Goal: Task Accomplishment & Management: Manage account settings

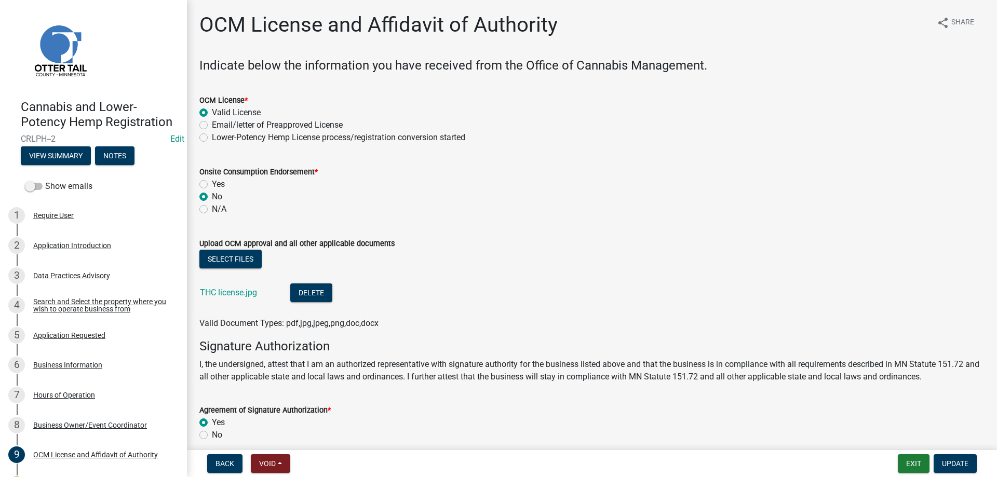
scroll to position [106, 0]
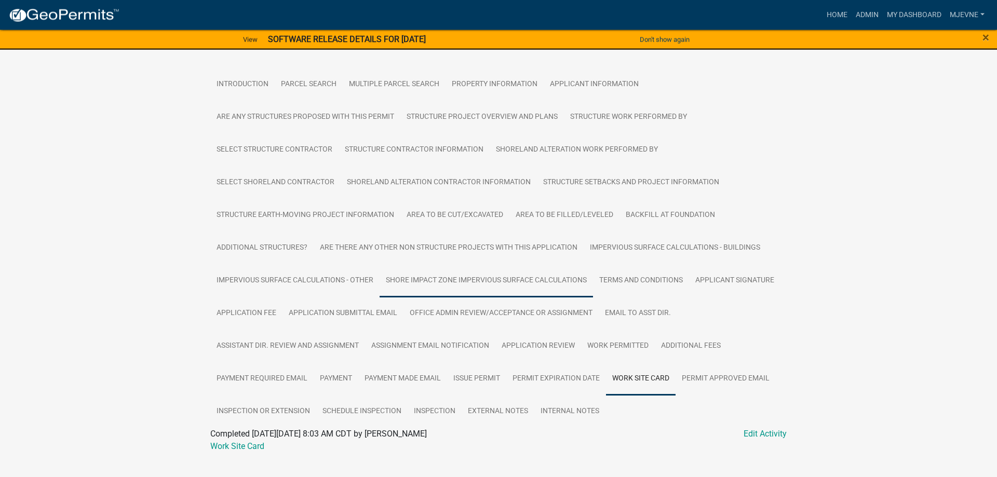
scroll to position [202, 0]
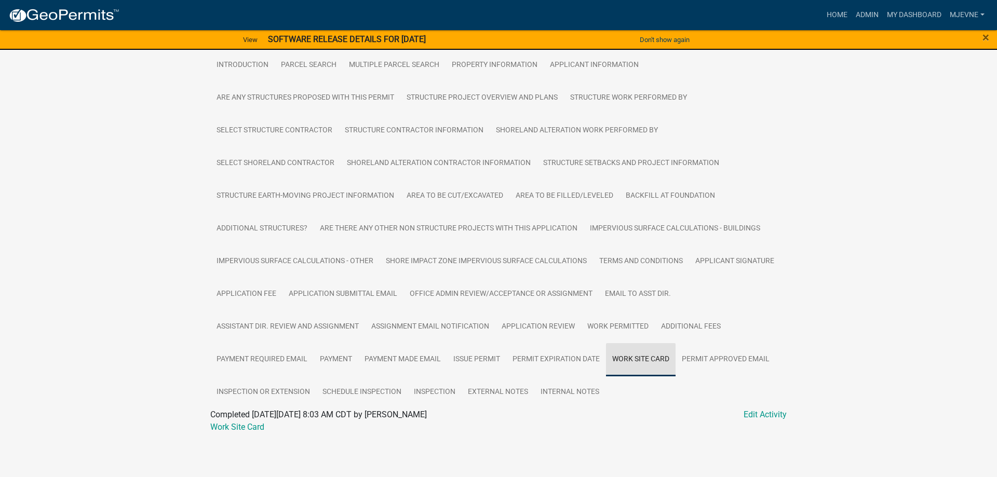
click at [654, 369] on link "Work Site Card" at bounding box center [641, 359] width 70 height 33
click at [234, 431] on link "Work Site Card" at bounding box center [237, 427] width 54 height 10
click at [869, 14] on link "Admin" at bounding box center [867, 15] width 31 height 20
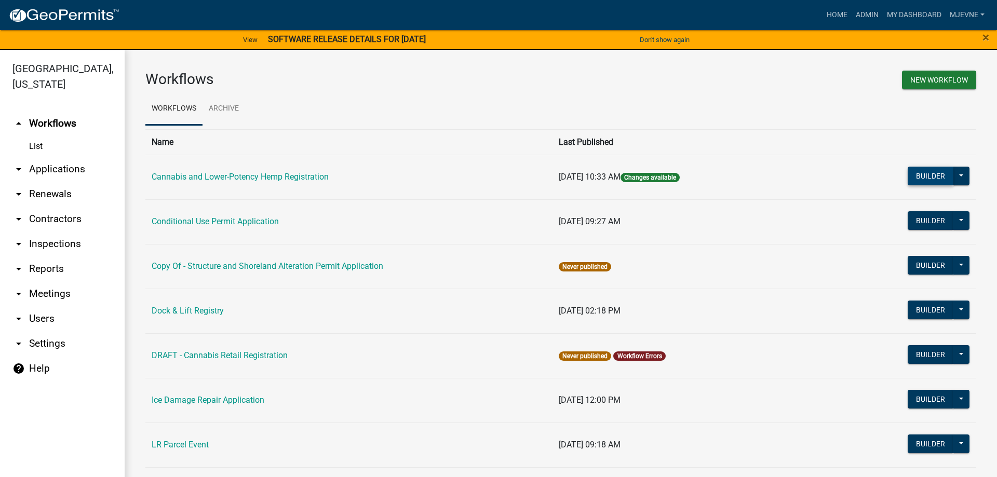
click at [929, 178] on button "Builder" at bounding box center [931, 176] width 46 height 19
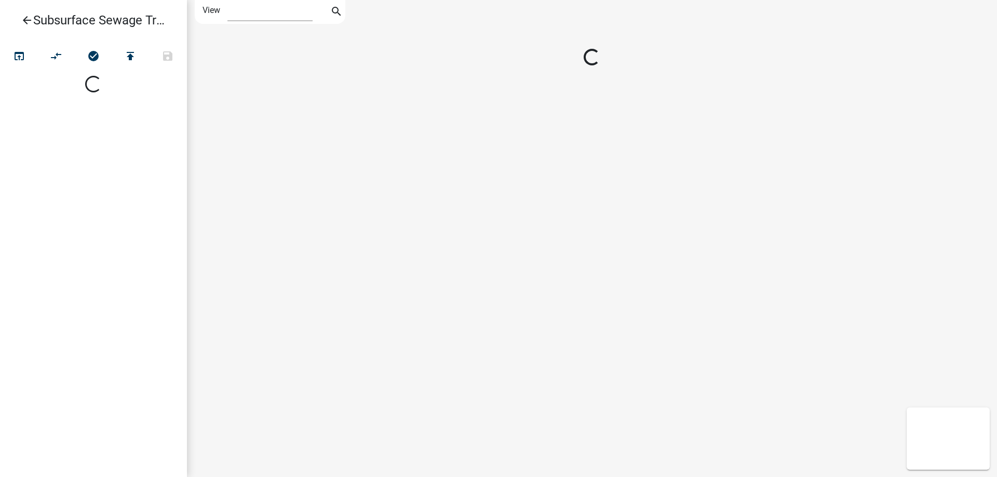
select select "1"
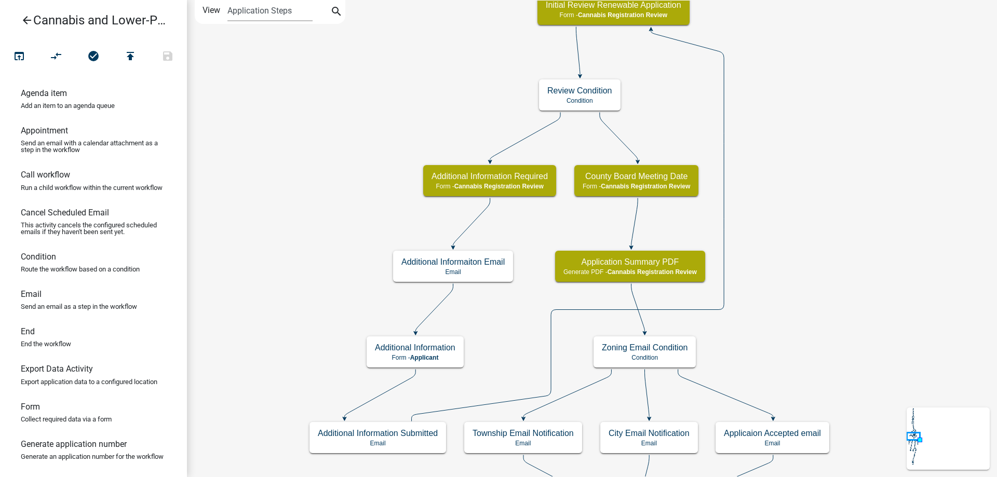
click at [302, 265] on div "start Start - Applicant Application Introduction Form - Applicant Parcel search…" at bounding box center [592, 238] width 810 height 477
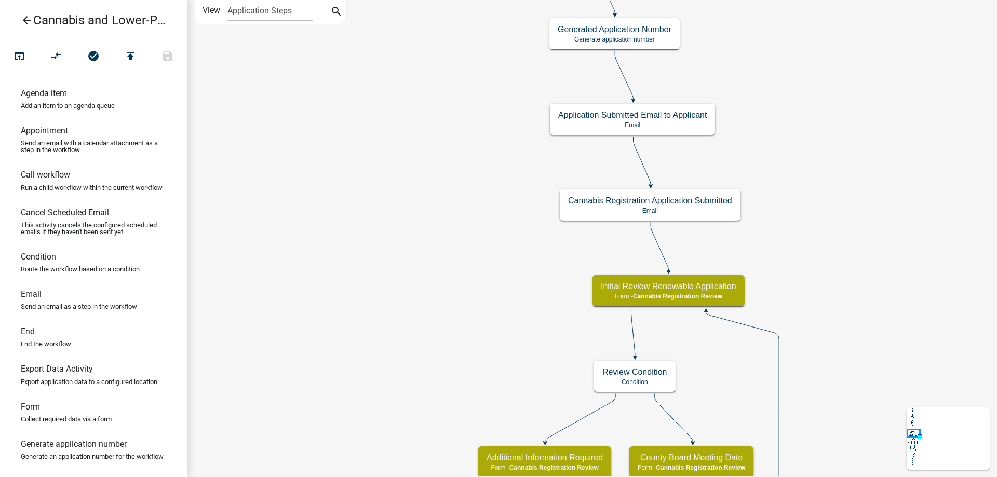
click at [346, 401] on div "start Start - Applicant Application Introduction Form - Applicant Parcel search…" at bounding box center [592, 238] width 810 height 477
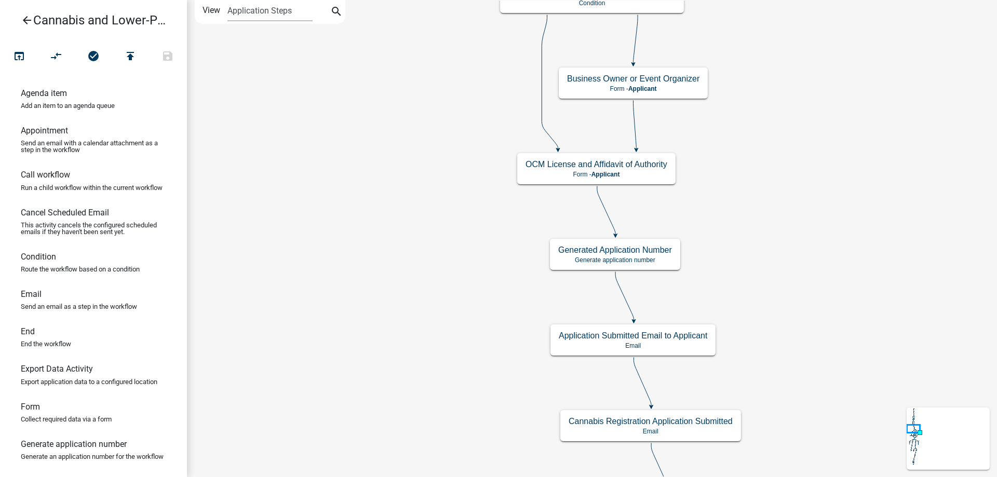
click at [382, 383] on div "start Start - Applicant Application Introduction Form - Applicant Parcel search…" at bounding box center [592, 238] width 810 height 477
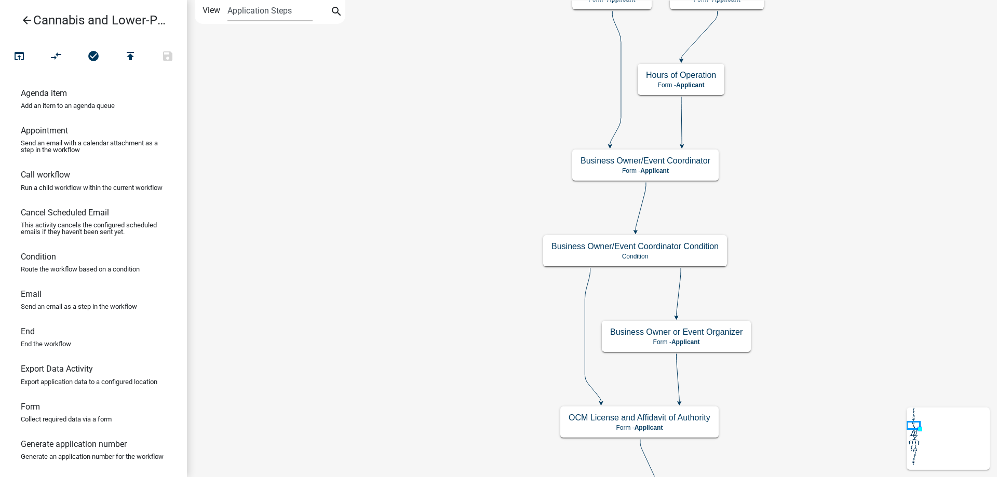
click at [424, 394] on div "start Start - Applicant Application Introduction Form - Applicant Parcel search…" at bounding box center [592, 238] width 810 height 477
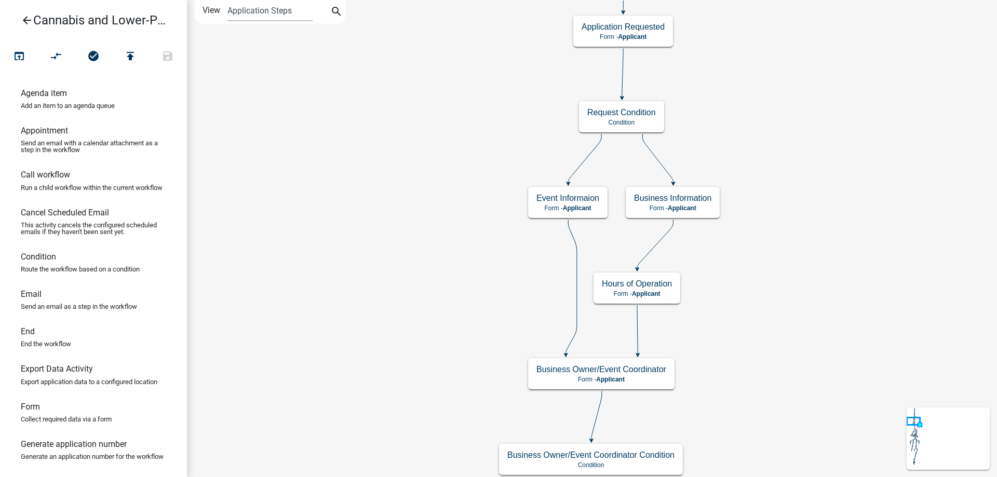
click at [409, 305] on div "start Start - Applicant Application Introduction Form - Applicant Parcel search…" at bounding box center [592, 238] width 810 height 477
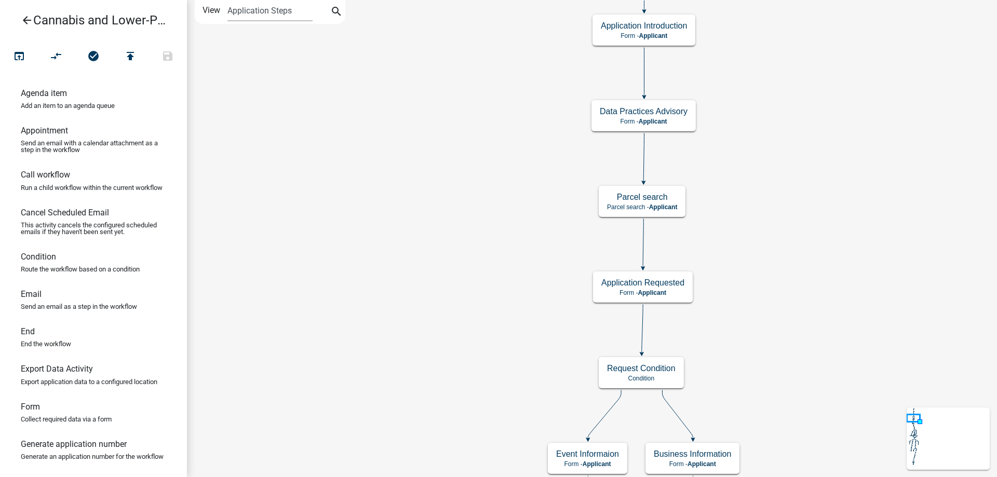
click at [440, 370] on div "start Start - Applicant Application Introduction Form - Applicant Parcel search…" at bounding box center [592, 238] width 810 height 477
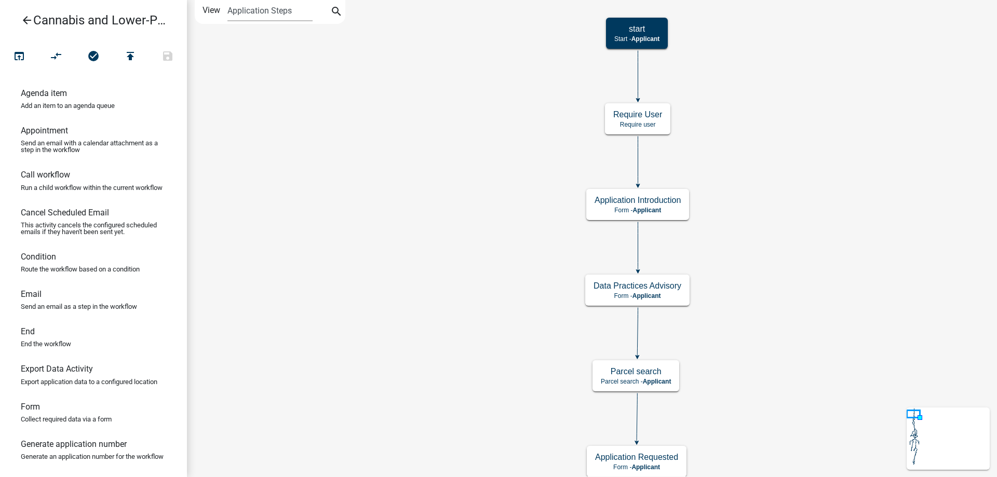
click at [444, 334] on div "start Start - Applicant Application Introduction Form - Applicant Parcel search…" at bounding box center [592, 238] width 810 height 477
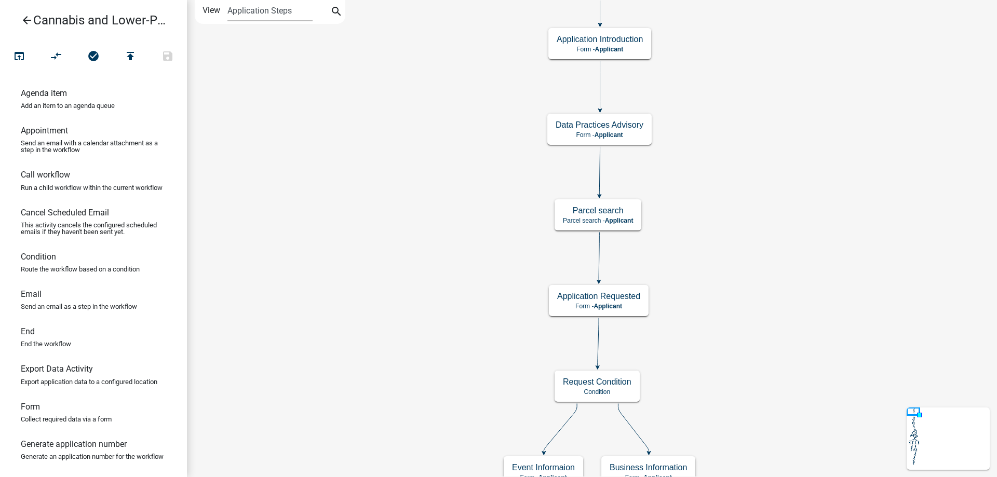
click at [806, 209] on div "start Start - Applicant Application Introduction Form - Applicant Parcel search…" at bounding box center [592, 238] width 810 height 477
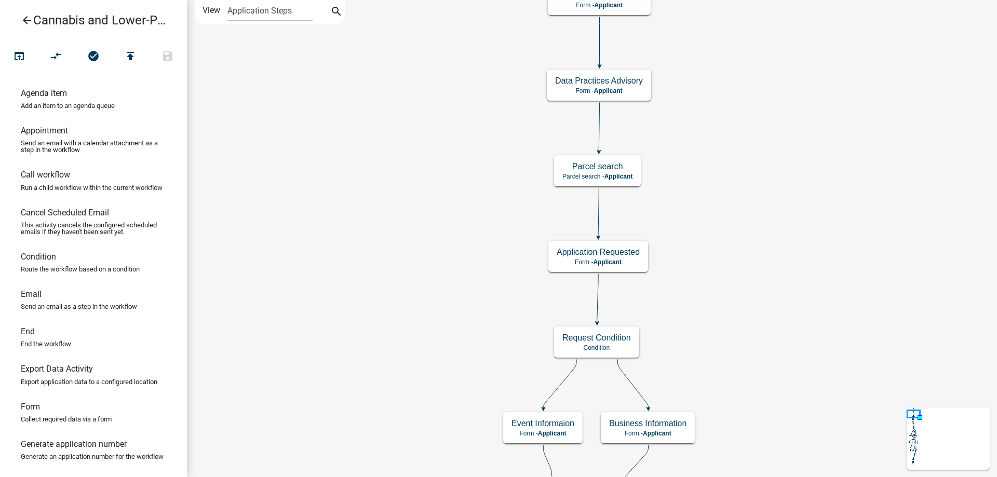
click at [796, 338] on div "start Start - Applicant Application Introduction Form - Applicant Parcel search…" at bounding box center [592, 238] width 810 height 477
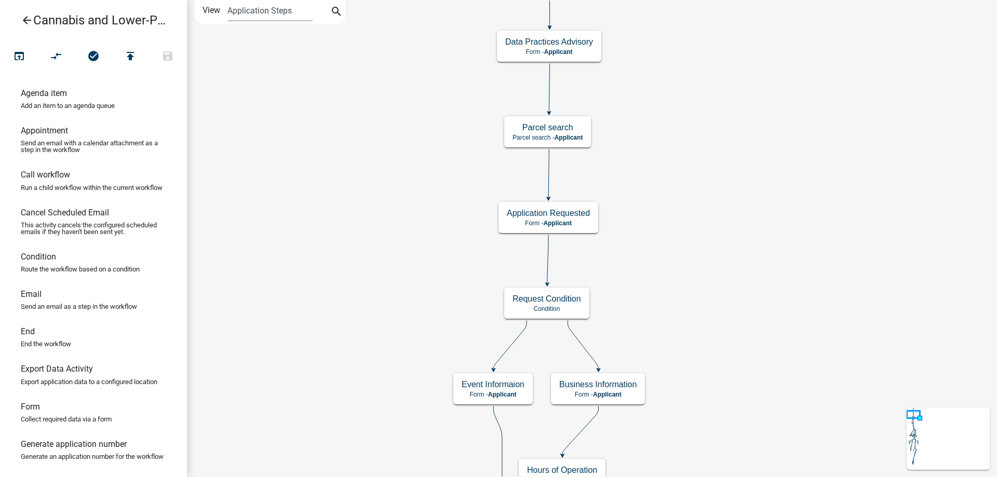
click at [716, 233] on div "start Start - Applicant Application Introduction Form - Applicant Parcel search…" at bounding box center [592, 238] width 810 height 477
click at [580, 222] on g "Application Requested Form - Applicant" at bounding box center [549, 217] width 100 height 30
click at [580, 222] on p "Form - Applicant" at bounding box center [548, 223] width 83 height 7
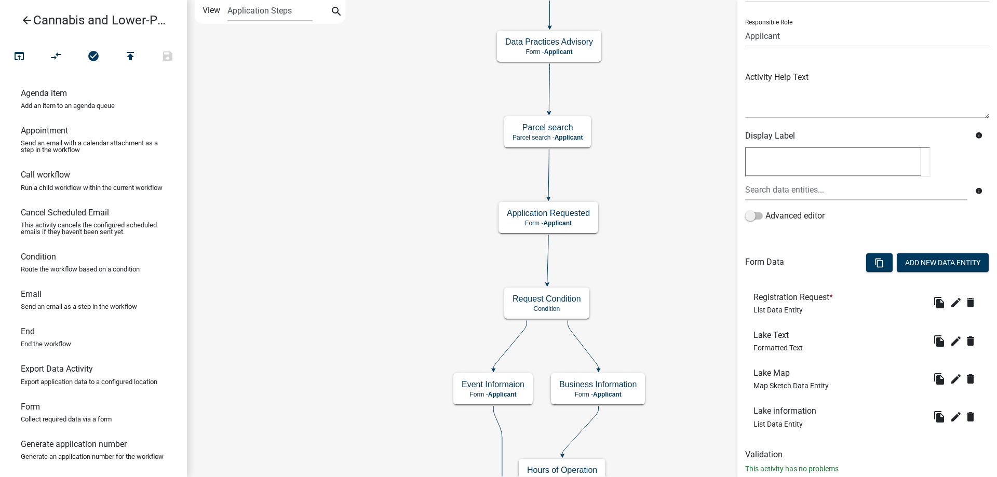
scroll to position [88, 0]
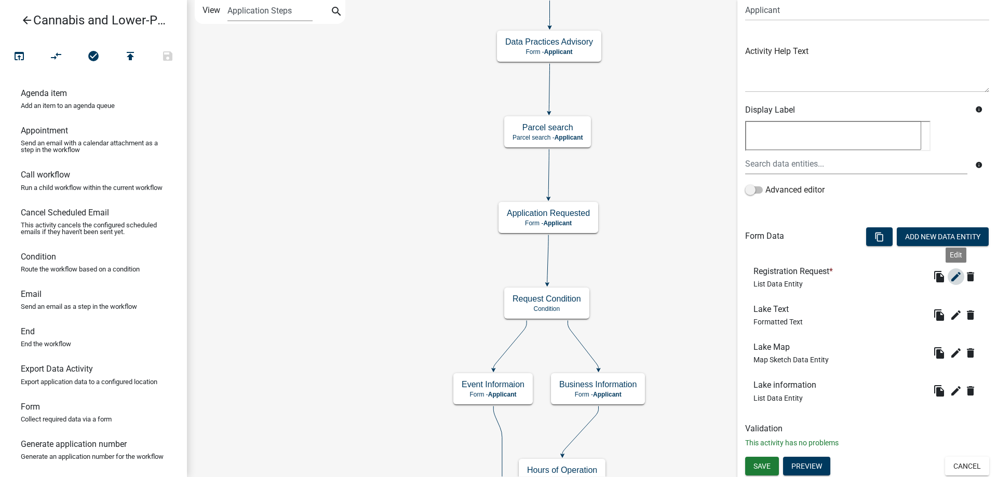
click at [952, 277] on icon "edit" at bounding box center [956, 277] width 12 height 12
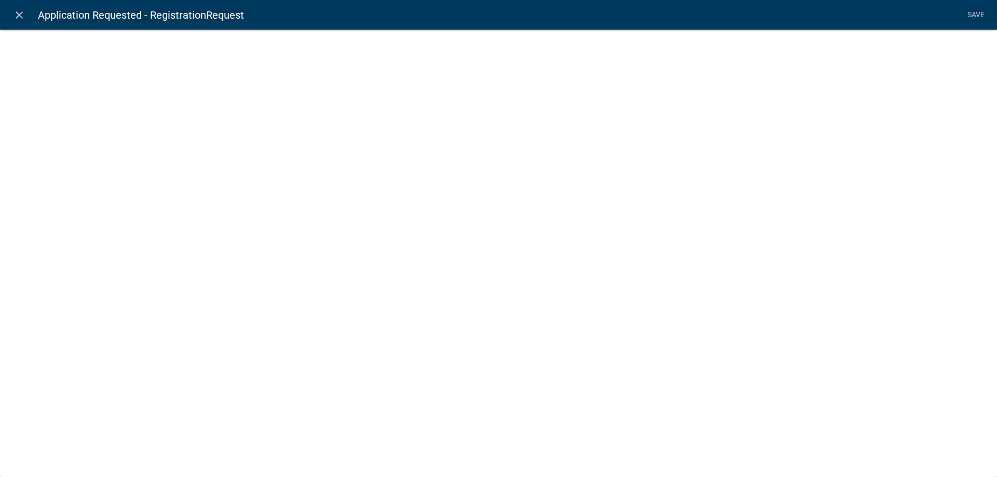
select select "list-data"
select select
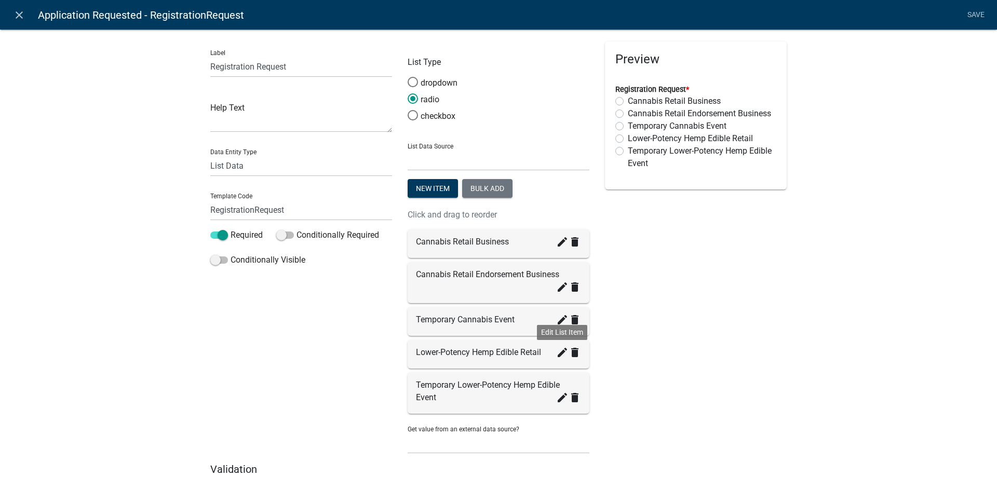
click at [564, 352] on icon "create" at bounding box center [562, 352] width 12 height 12
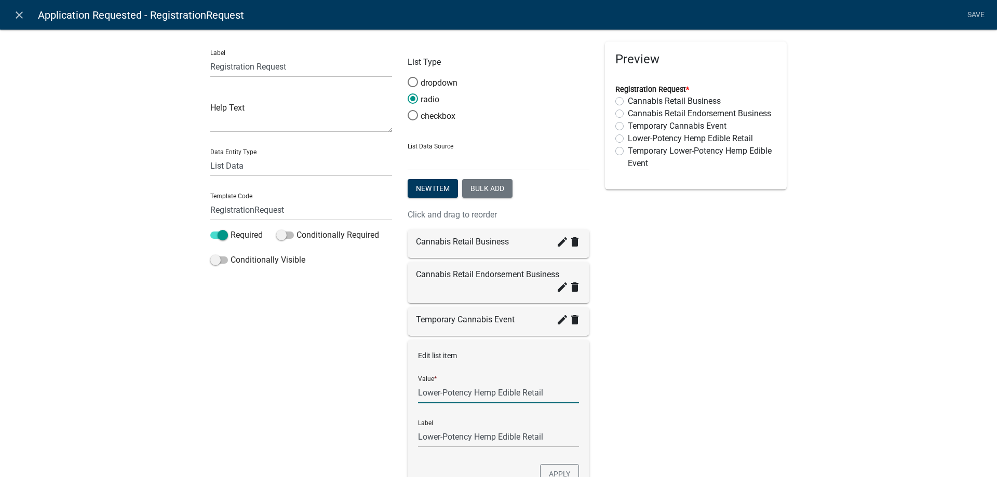
click at [551, 392] on input "Lower-Potency Hemp Edible Retail" at bounding box center [498, 392] width 161 height 21
type input "Lower-Potency Hemp Edible Retail (this includes beverages)"
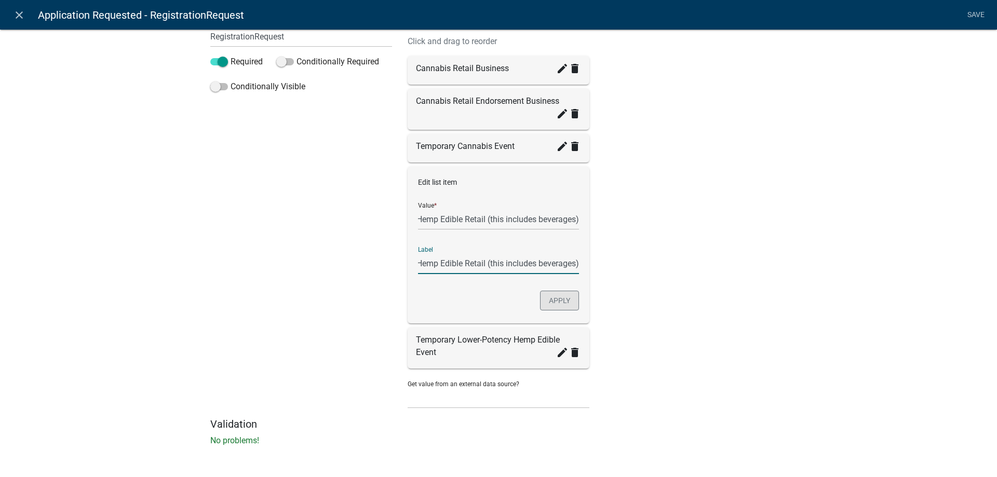
click at [559, 304] on button "Apply" at bounding box center [559, 301] width 39 height 20
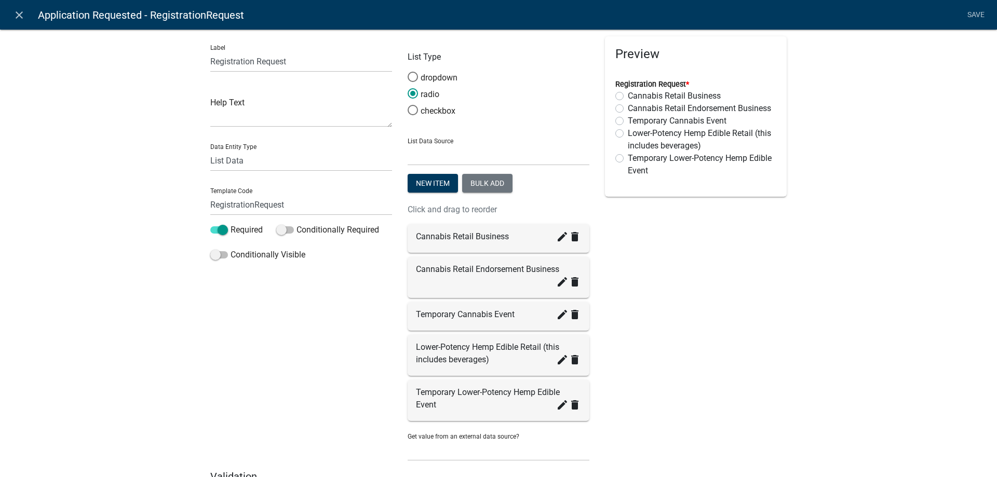
scroll to position [0, 0]
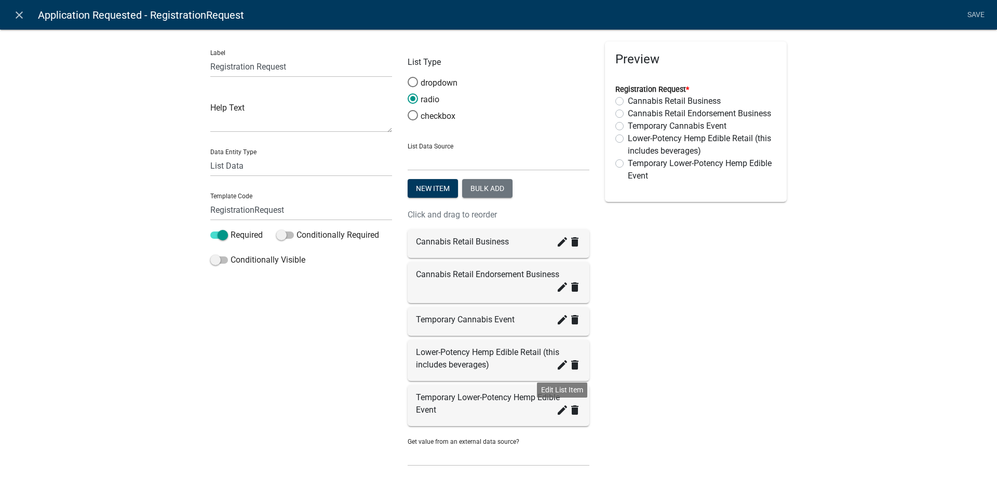
click at [560, 408] on icon "create" at bounding box center [562, 410] width 12 height 12
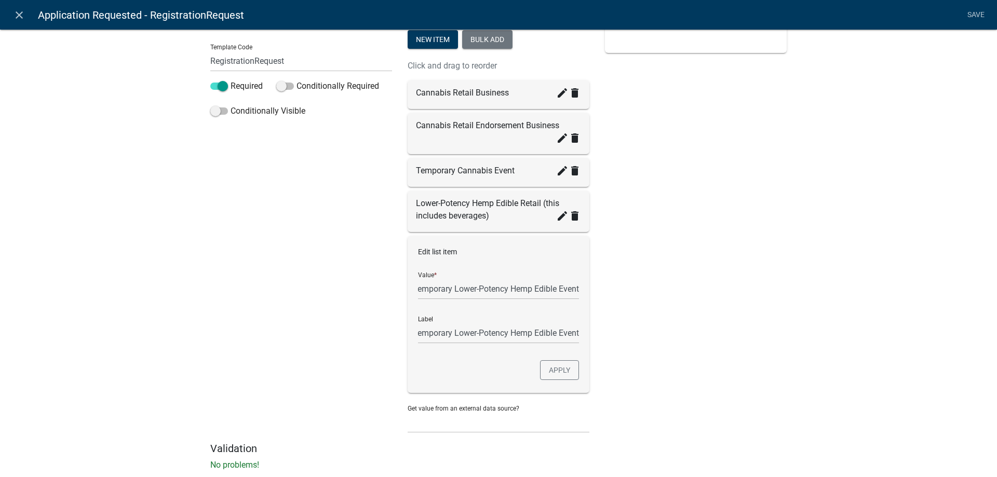
scroll to position [173, 0]
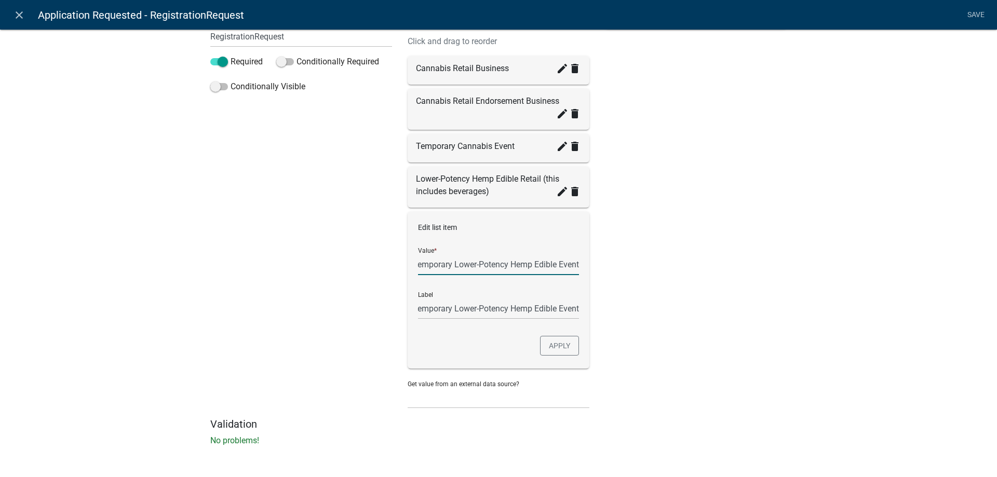
click at [579, 263] on input "Temporary Lower-Potency Hemp Edible Event" at bounding box center [498, 264] width 161 height 21
type input "Temporary Lower-Potency Hemp Edible Event (this includes beverages)"
click at [555, 350] on button "Apply" at bounding box center [559, 346] width 39 height 20
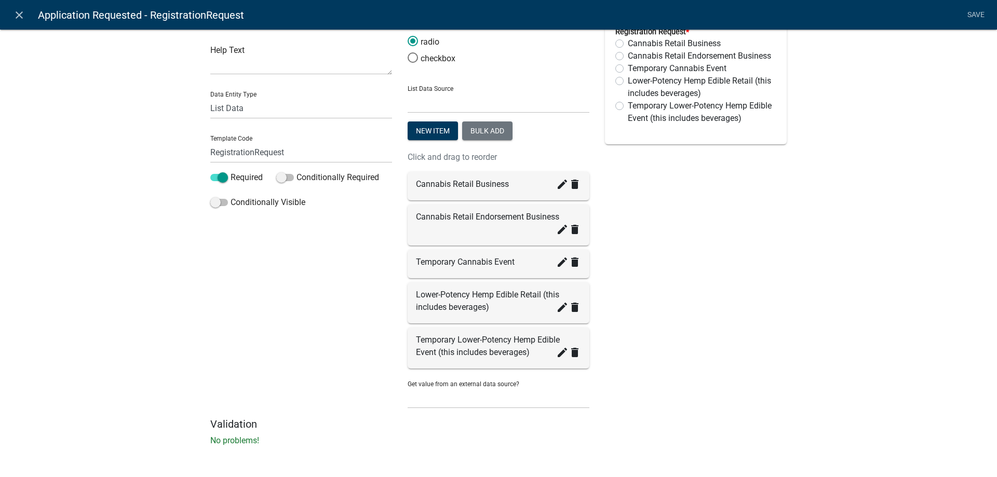
scroll to position [0, 0]
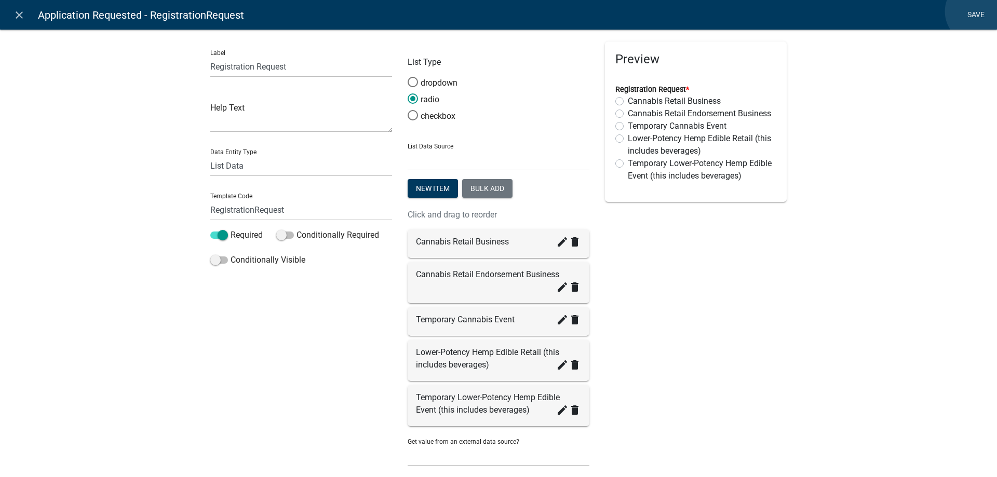
click at [978, 11] on link "Save" at bounding box center [976, 15] width 26 height 20
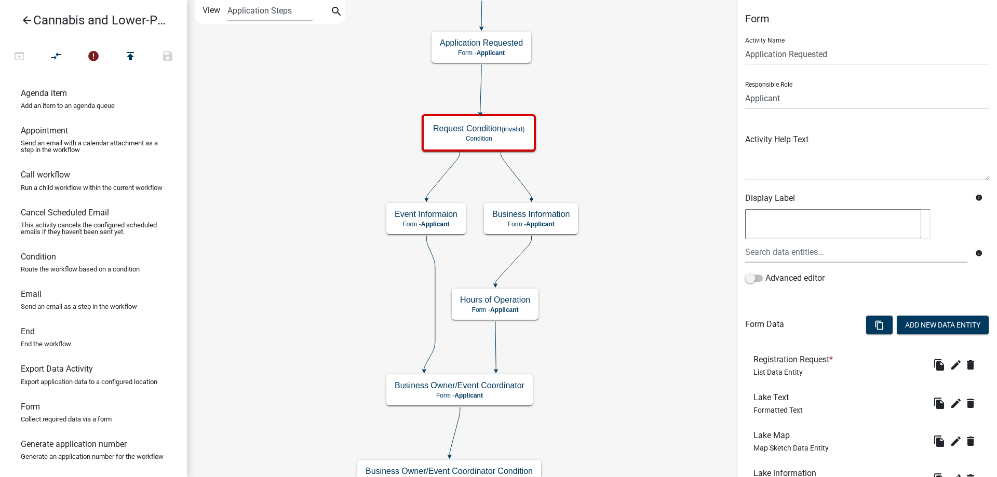
click at [608, 155] on div "start Start - Applicant Application Introduction Form - Applicant Parcel search…" at bounding box center [592, 238] width 810 height 477
click at [507, 134] on g "Request Condition (invalid) Condition" at bounding box center [480, 132] width 117 height 36
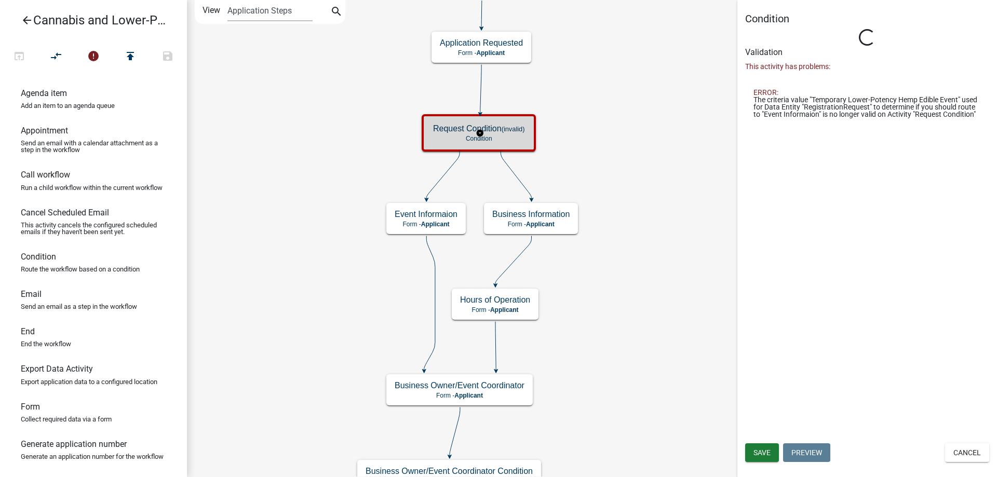
click at [507, 134] on g "Request Condition (invalid) Condition" at bounding box center [480, 132] width 117 height 36
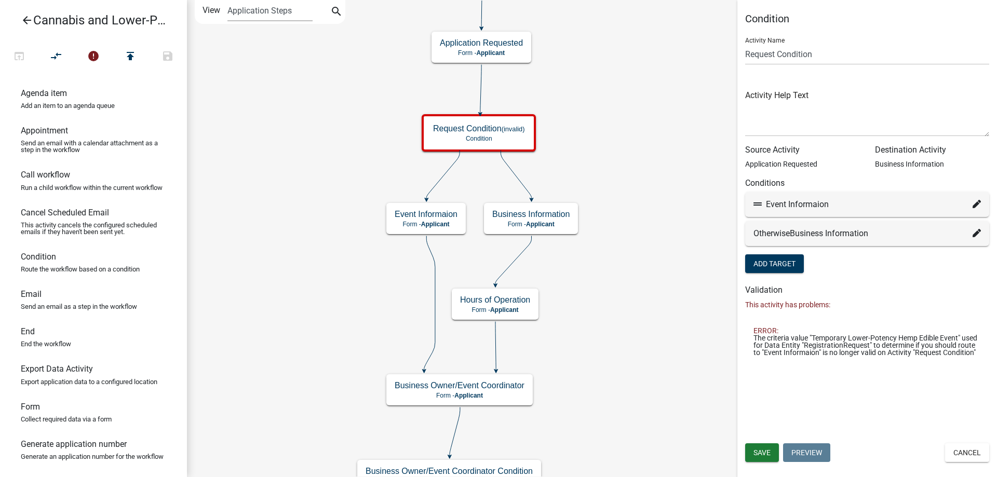
click at [975, 204] on icon at bounding box center [977, 204] width 8 height 8
select select "7: 3eb0c49c-c482-4f7a-a9c8-4ee1be6e0b75"
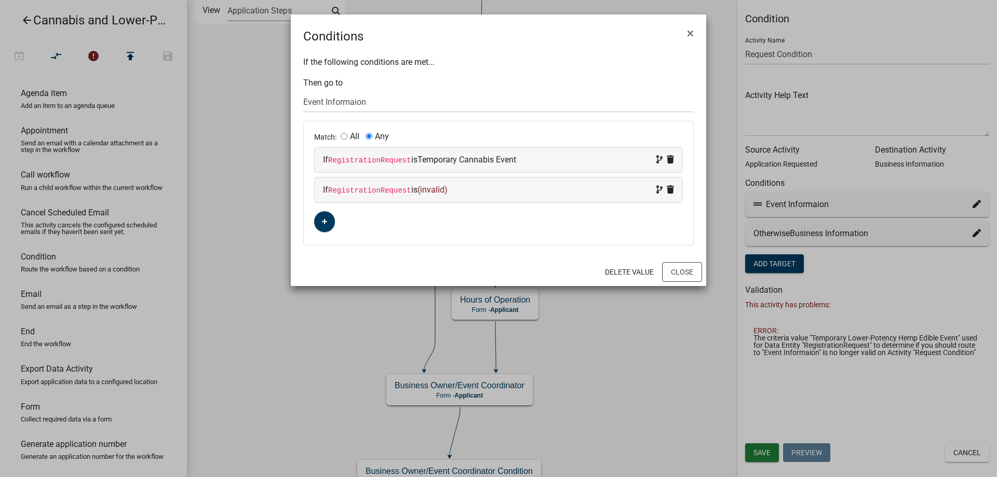
click at [435, 190] on span "(invalid)" at bounding box center [433, 190] width 30 height 10
select select "116: RegistrationRequest"
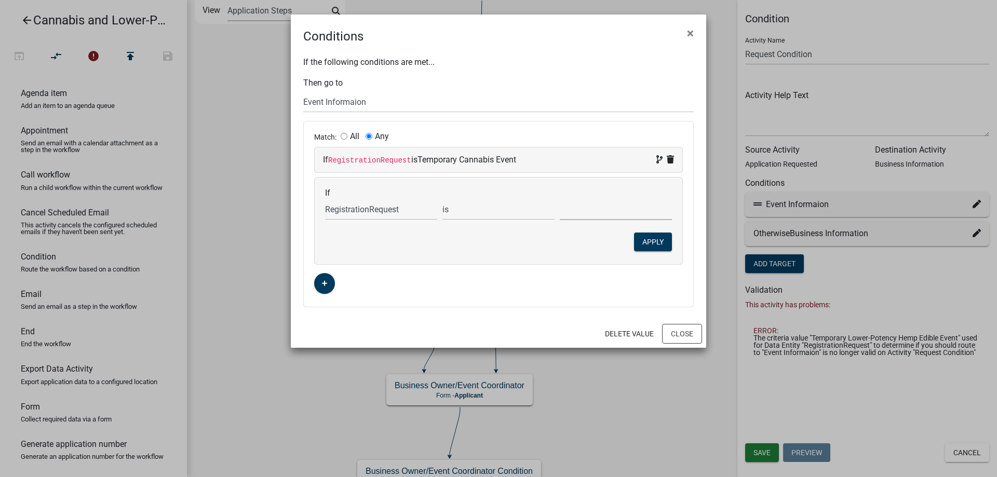
click at [560, 199] on select "Cannabis Retail Business Cannabis Retail Endorsement Business Lower-Potency Hem…" at bounding box center [616, 209] width 112 height 21
select select "2: Lower-Potency Hemp Edible Retail (this includes"
click option "Lower-Potency Hemp Edible Retail (this includes beverages)" at bounding box center [0, 0] width 0 height 0
click at [638, 242] on button "Apply" at bounding box center [653, 242] width 38 height 19
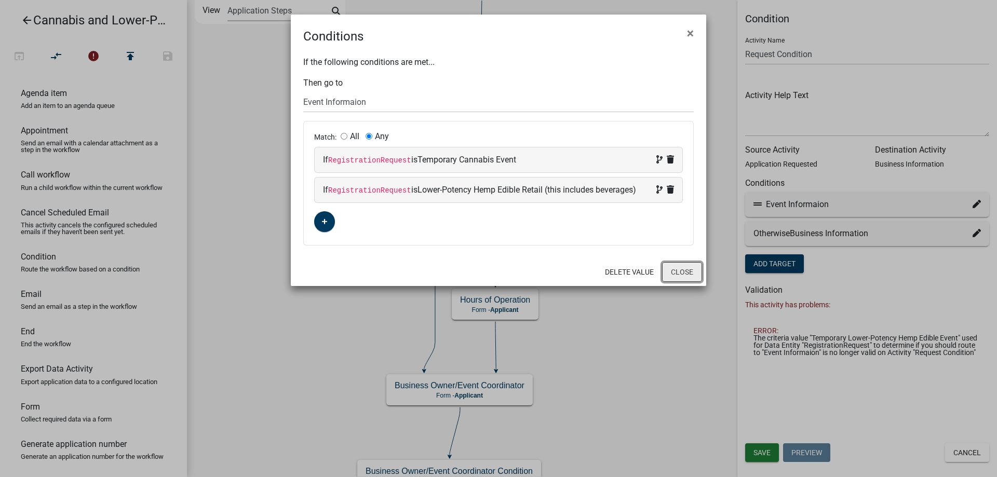
click at [673, 275] on button "Close" at bounding box center [682, 272] width 40 height 20
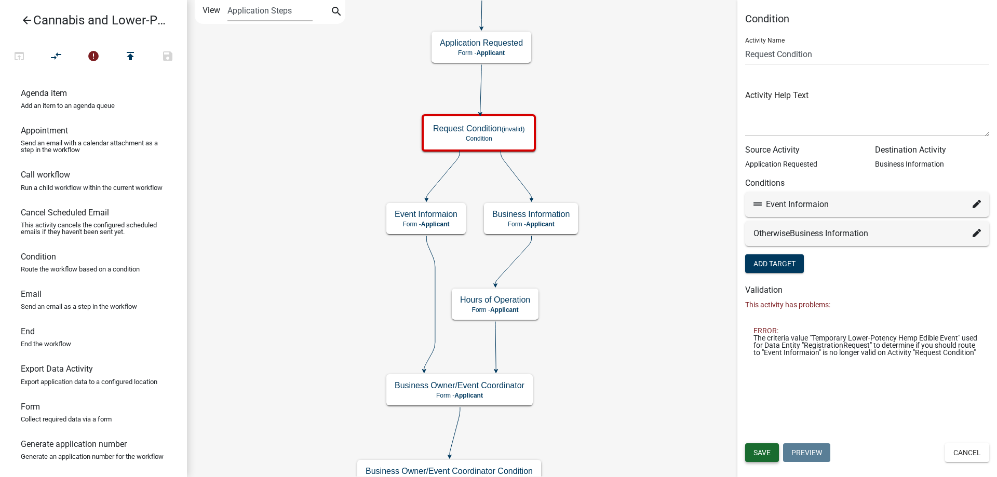
click at [764, 451] on span "Save" at bounding box center [762, 453] width 17 height 8
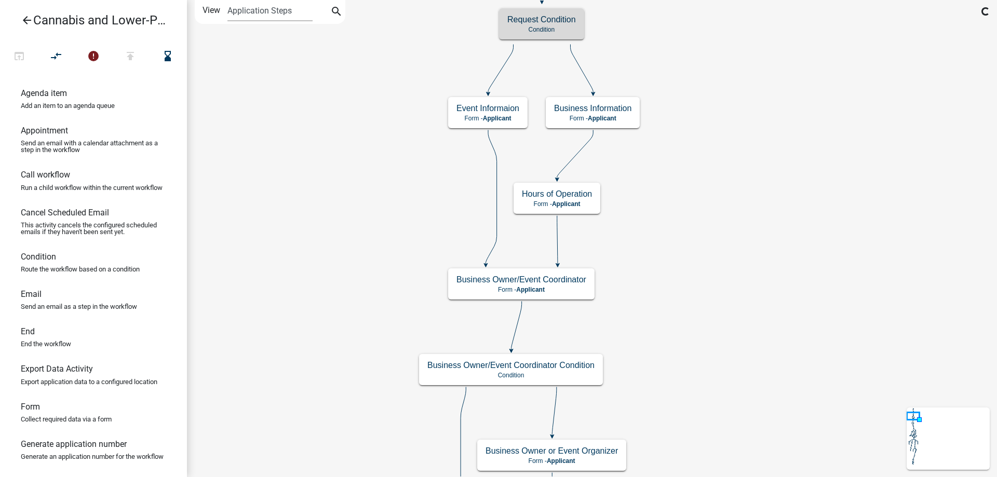
click at [741, 69] on div "start Start - Applicant Application Introduction Form - Applicant Parcel search…" at bounding box center [592, 238] width 810 height 477
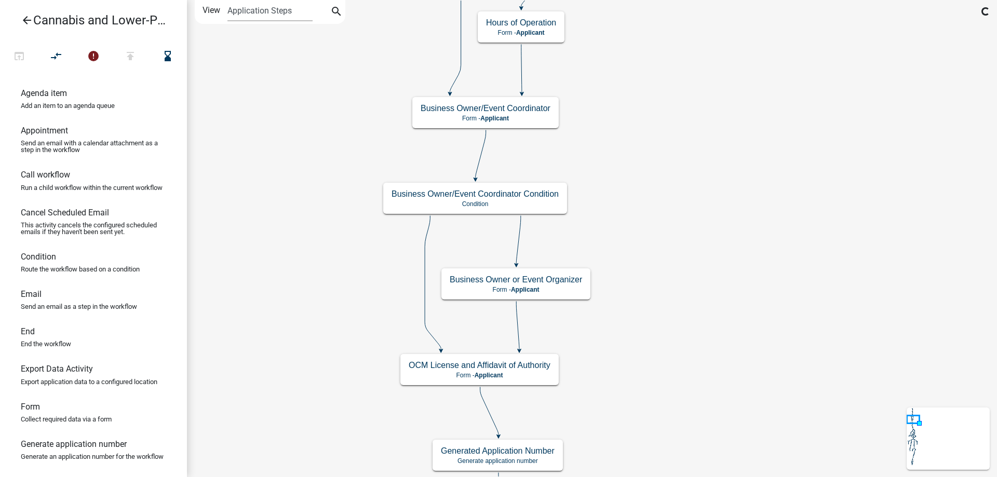
click at [702, 126] on div "start Start - Applicant Application Introduction Form - Applicant Parcel search…" at bounding box center [592, 238] width 810 height 477
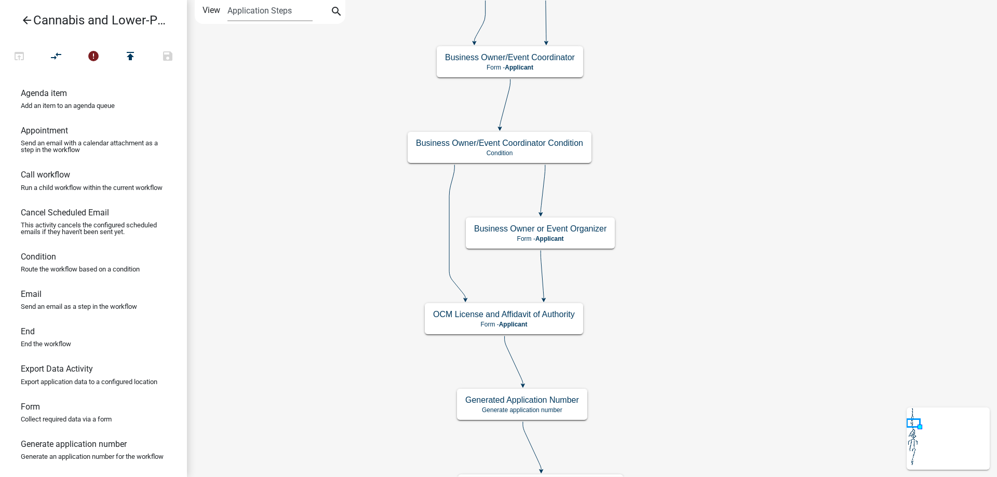
click at [722, 323] on div "start Start - Applicant Application Introduction Form - Applicant Parcel search…" at bounding box center [592, 238] width 810 height 477
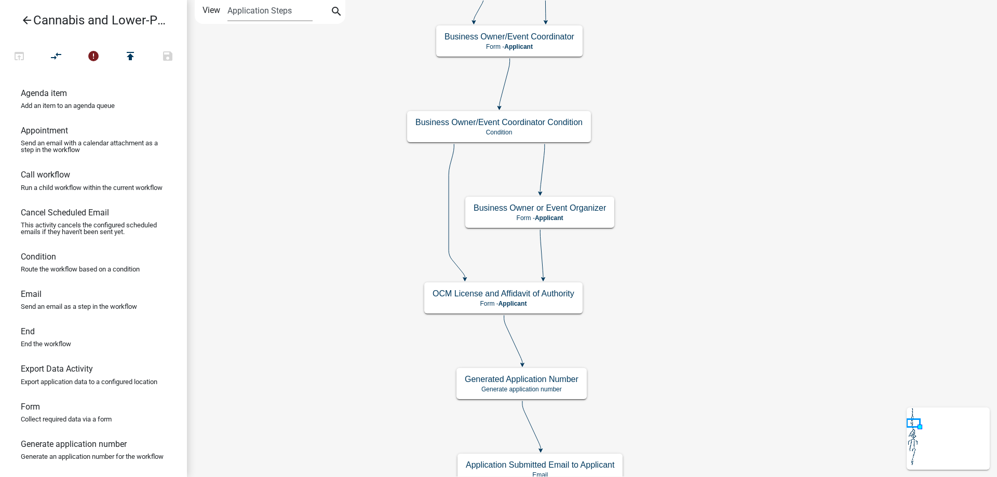
click at [726, 207] on div "start Start - Applicant Application Introduction Form - Applicant Parcel search…" at bounding box center [592, 238] width 810 height 477
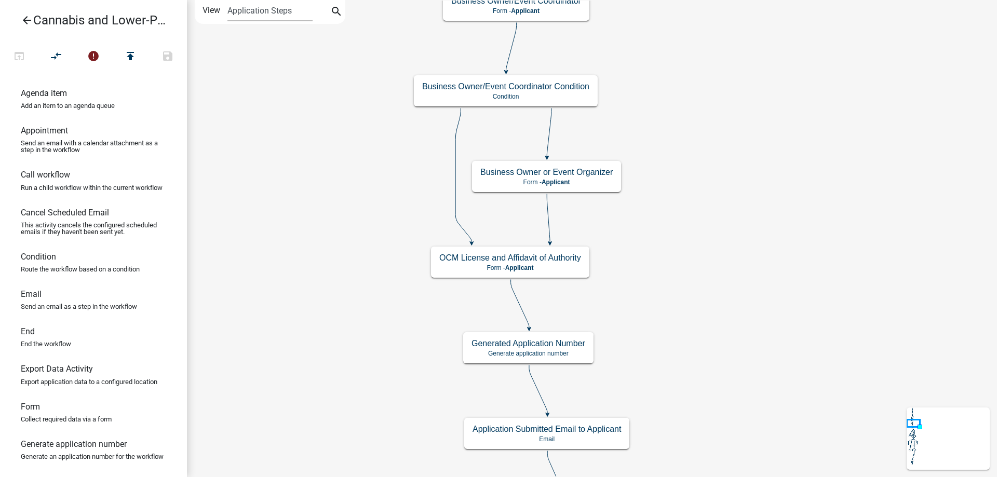
click at [692, 230] on div "start Start - Applicant Application Introduction Form - Applicant Parcel search…" at bounding box center [592, 238] width 810 height 477
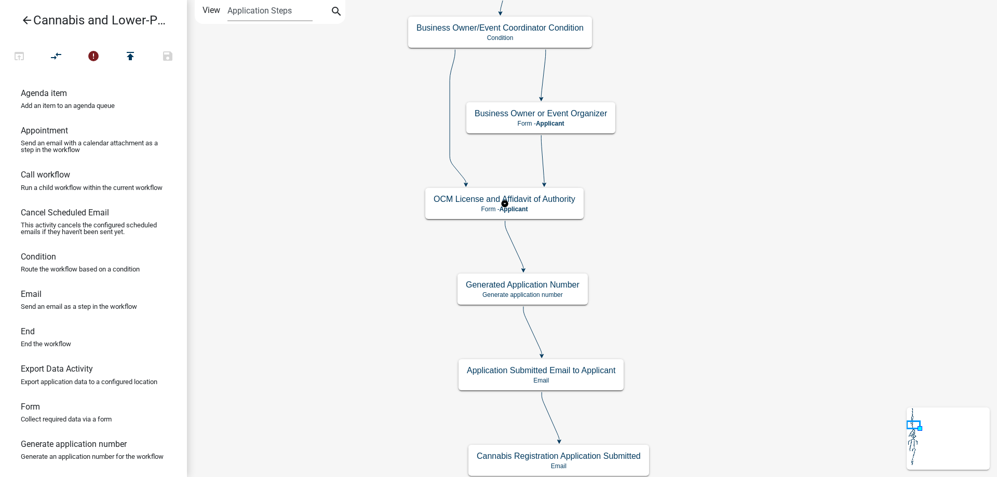
click at [565, 206] on g "OCM License and Affidavit of Authority Form - Applicant" at bounding box center [504, 203] width 159 height 30
click at [565, 206] on p "Form - Applicant" at bounding box center [505, 209] width 142 height 7
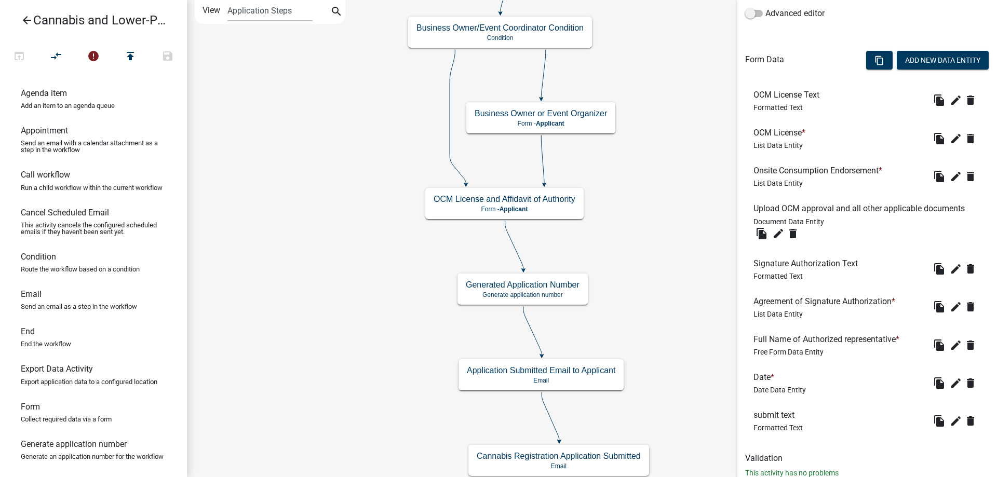
scroll to position [295, 0]
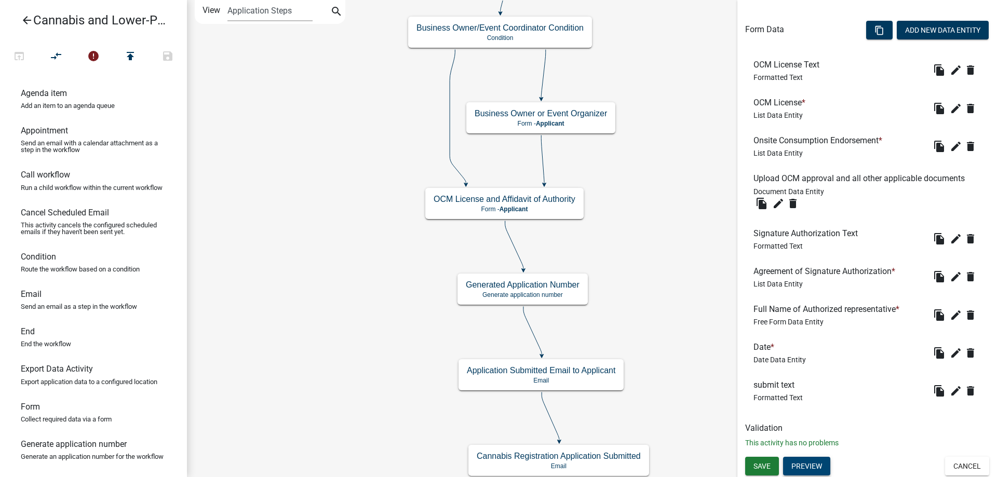
click at [805, 466] on button "Preview" at bounding box center [806, 466] width 47 height 19
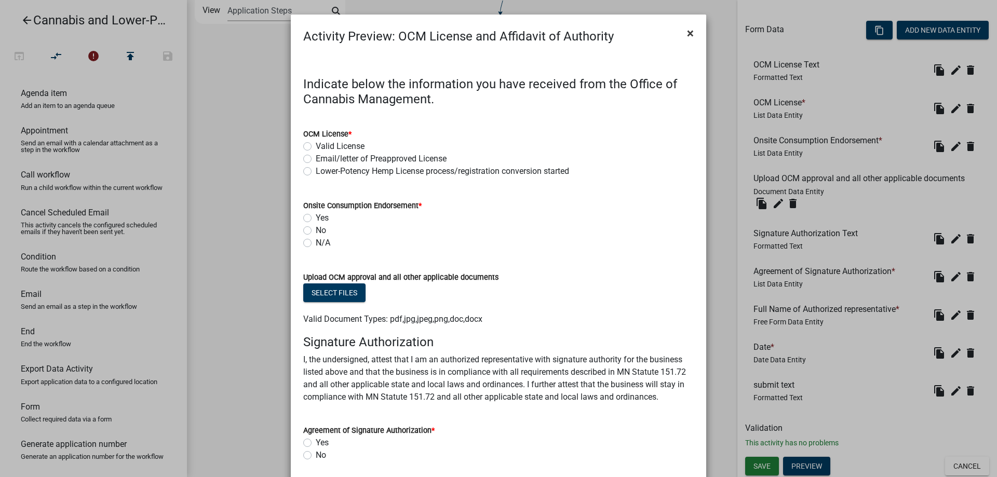
click at [694, 36] on button "×" at bounding box center [690, 33] width 23 height 29
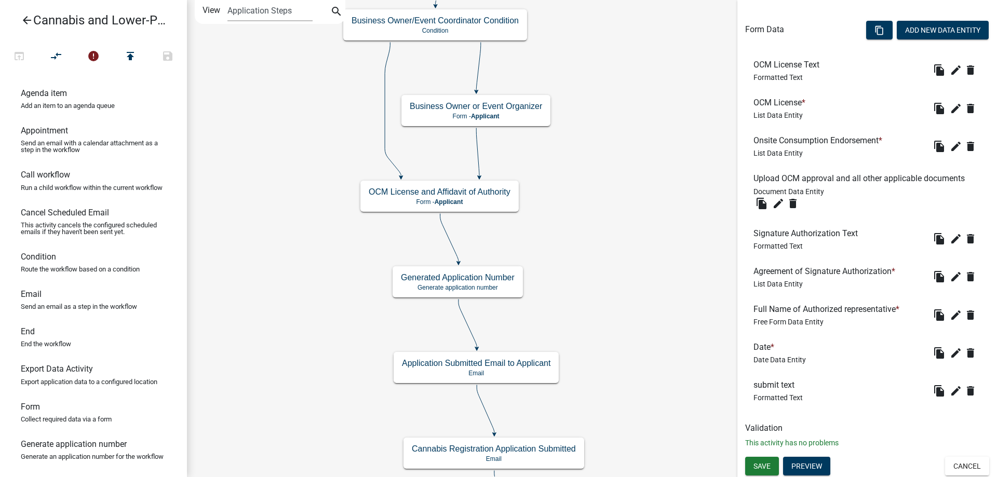
click at [604, 234] on div "start Start - Applicant Application Introduction Form - Applicant Parcel search…" at bounding box center [592, 238] width 810 height 477
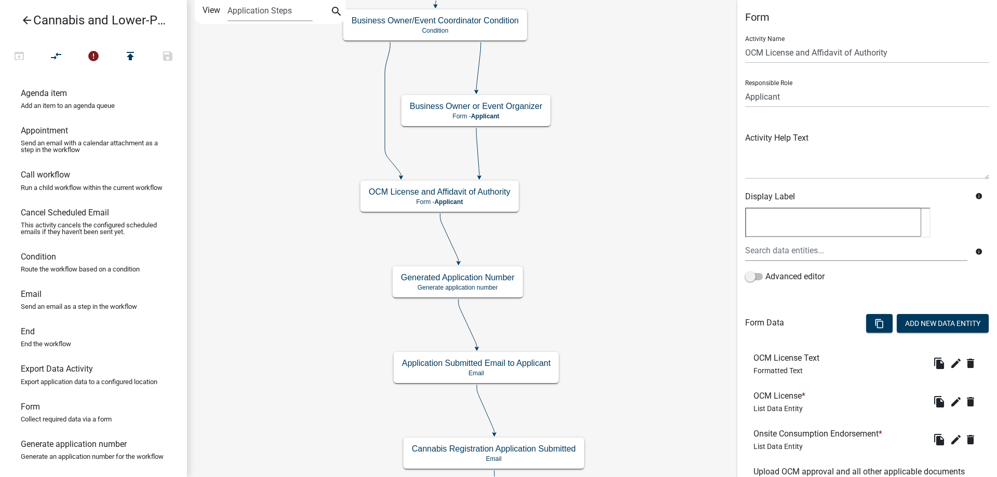
scroll to position [0, 0]
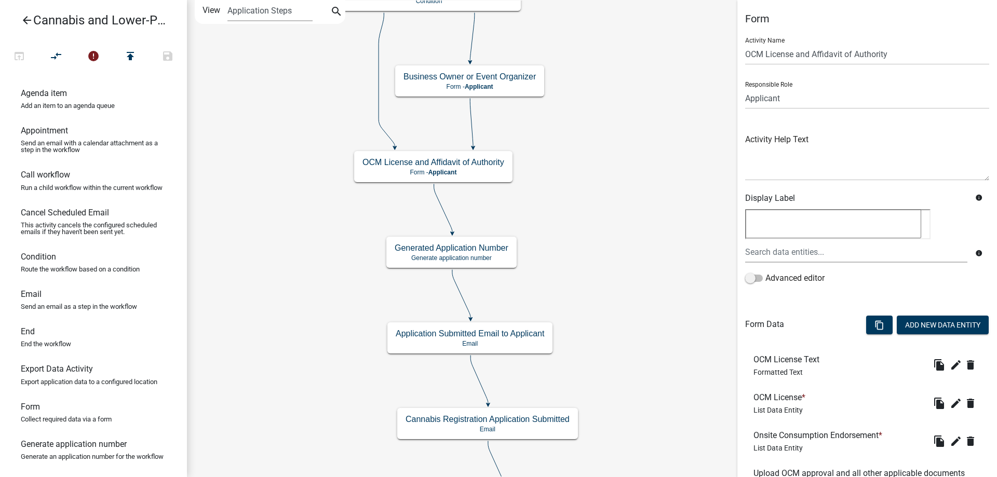
click at [601, 45] on div "start Start - Applicant Application Introduction Form - Applicant Parcel search…" at bounding box center [592, 238] width 810 height 477
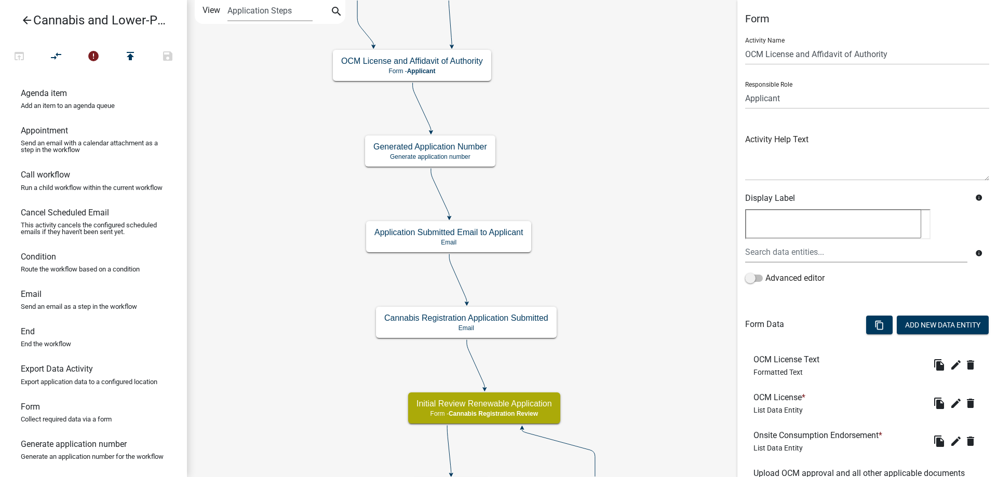
click at [602, 180] on div "start Start - Applicant Application Introduction Form - Applicant Parcel search…" at bounding box center [592, 238] width 810 height 477
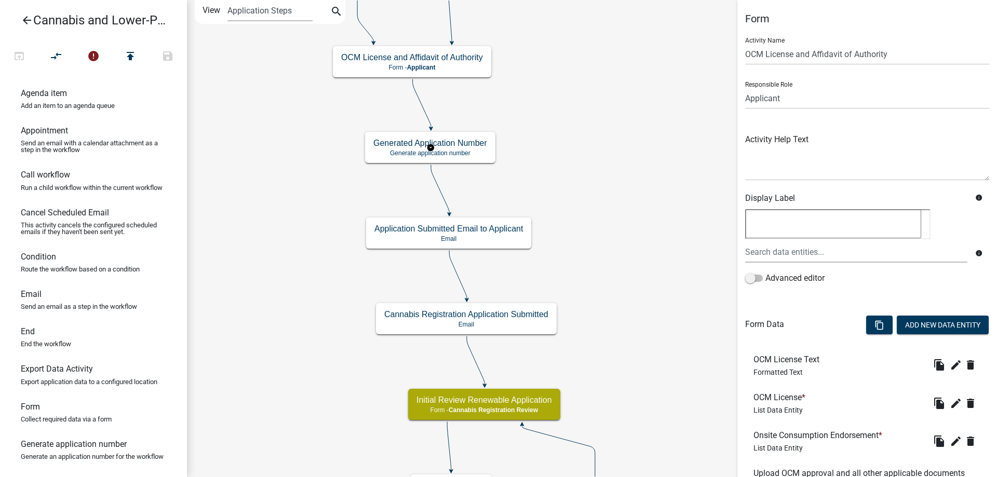
click at [465, 150] on g "Generated Application Number Generate application number" at bounding box center [430, 147] width 131 height 30
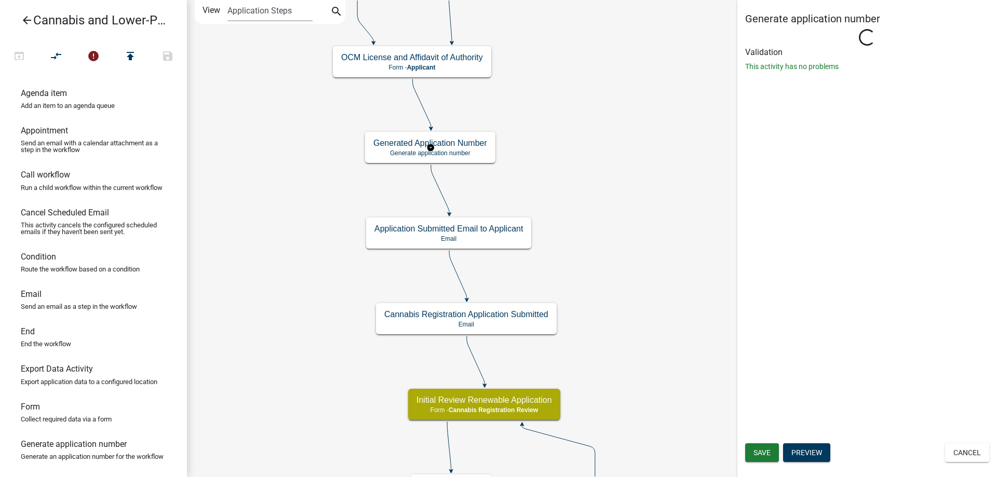
click at [465, 150] on g "Generated Application Number Generate application number" at bounding box center [430, 147] width 131 height 30
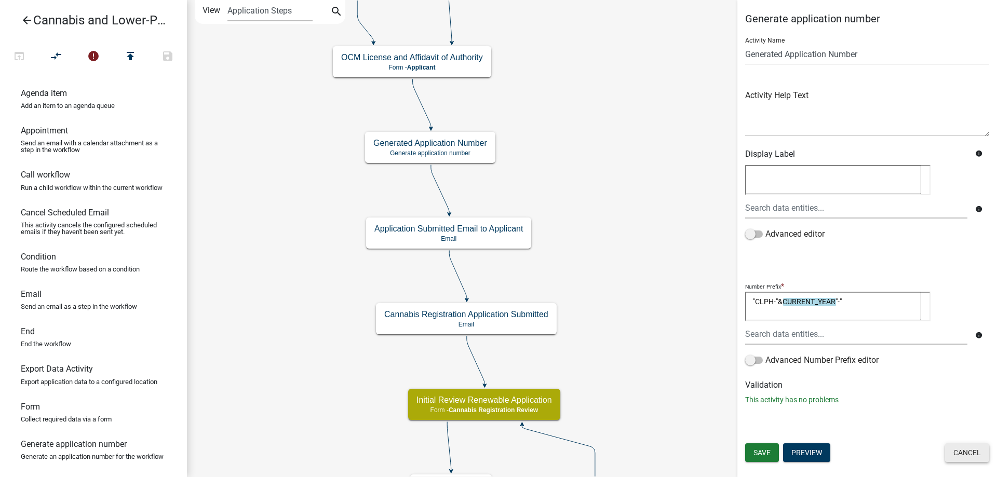
click at [970, 453] on button "Cancel" at bounding box center [967, 453] width 44 height 19
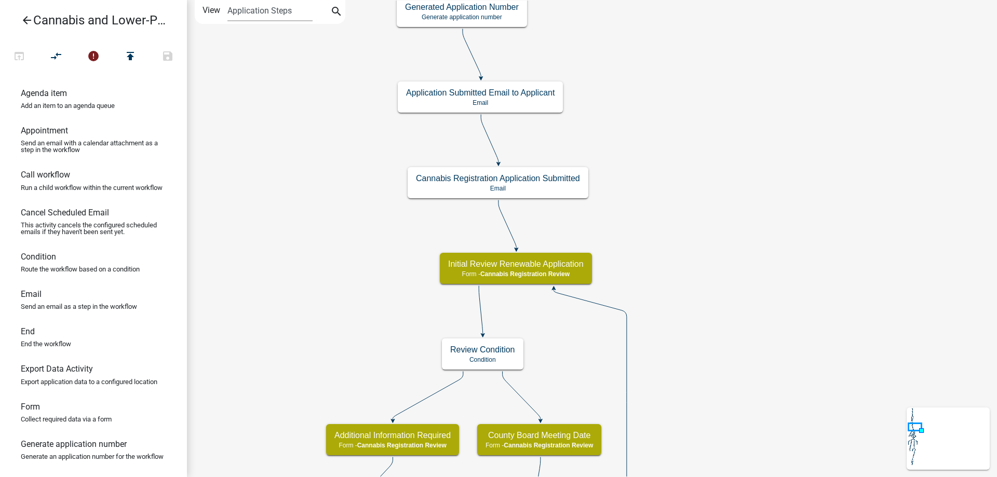
click at [687, 192] on div "start Start - Applicant Application Introduction Form - Applicant Parcel search…" at bounding box center [592, 238] width 810 height 477
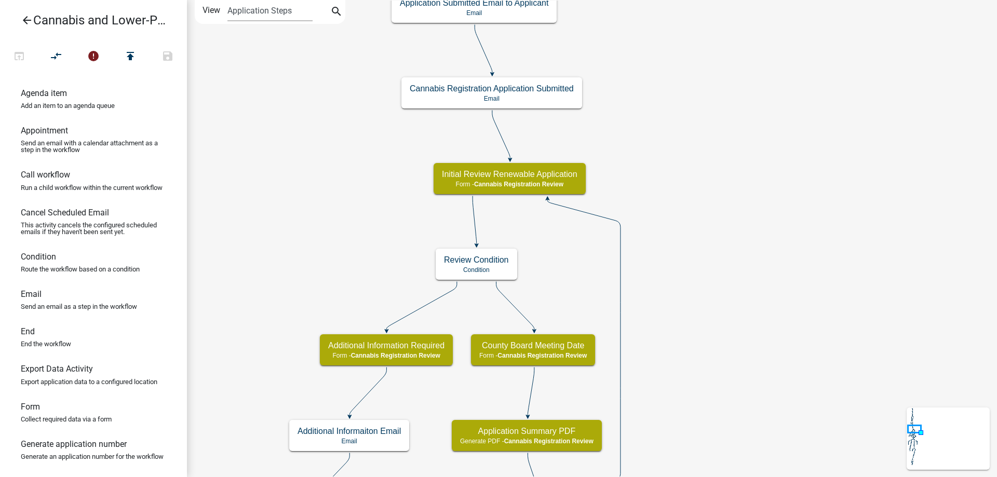
click at [691, 172] on div "start Start - Applicant Application Introduction Form - Applicant Parcel search…" at bounding box center [592, 238] width 810 height 477
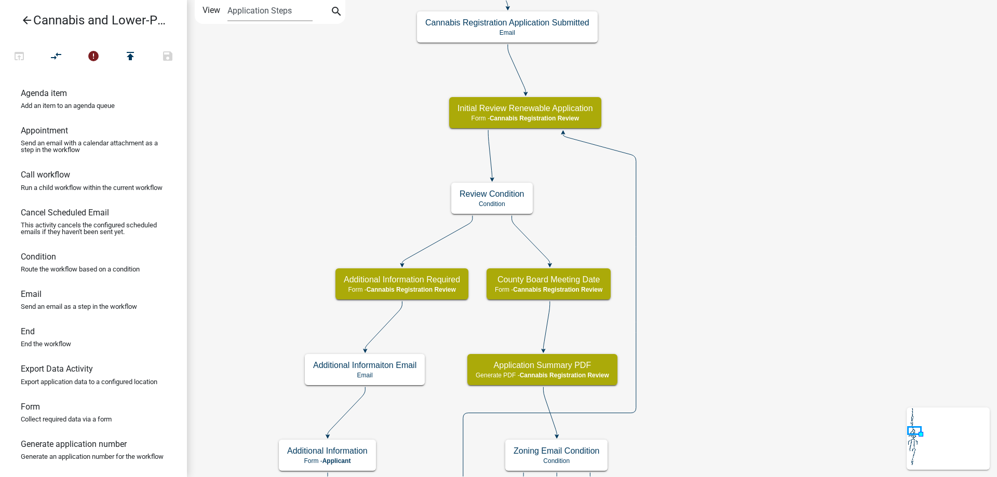
click at [748, 251] on div "start Start - Applicant Application Introduction Form - Applicant Parcel search…" at bounding box center [592, 238] width 810 height 477
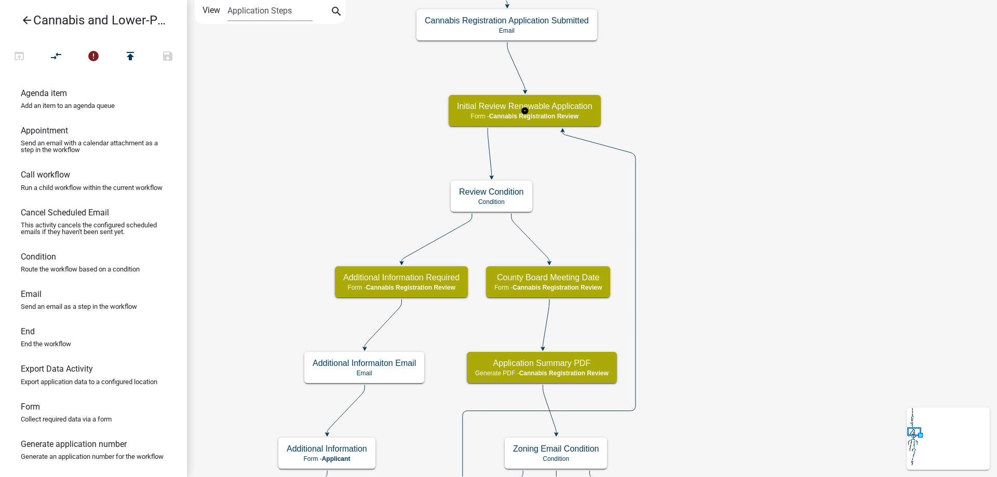
click at [577, 110] on g "Initial Review Renewable Application Form - Cannabis Registration Review" at bounding box center [525, 110] width 152 height 30
click at [577, 110] on h5 "Initial Review Renewable Application" at bounding box center [525, 106] width 136 height 10
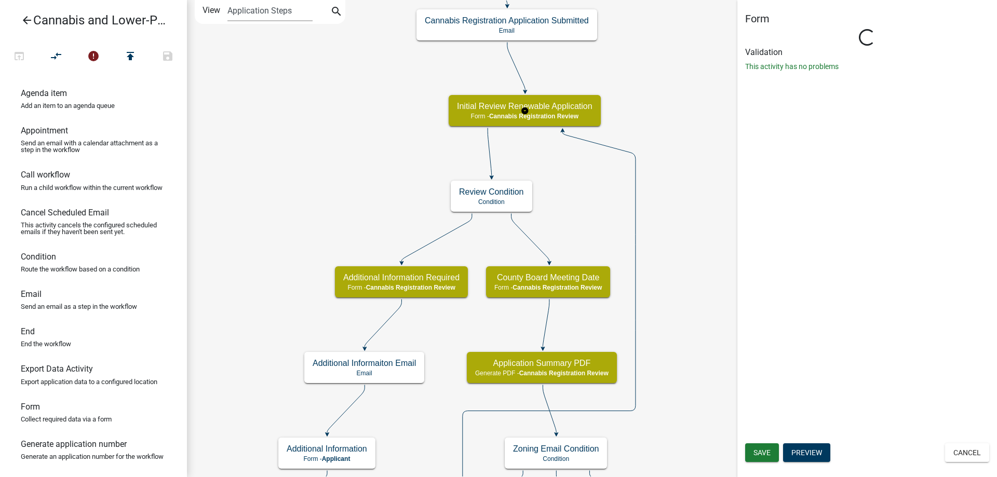
select select "5380C035-E995-43AF-9DCB-4673FB5A2820"
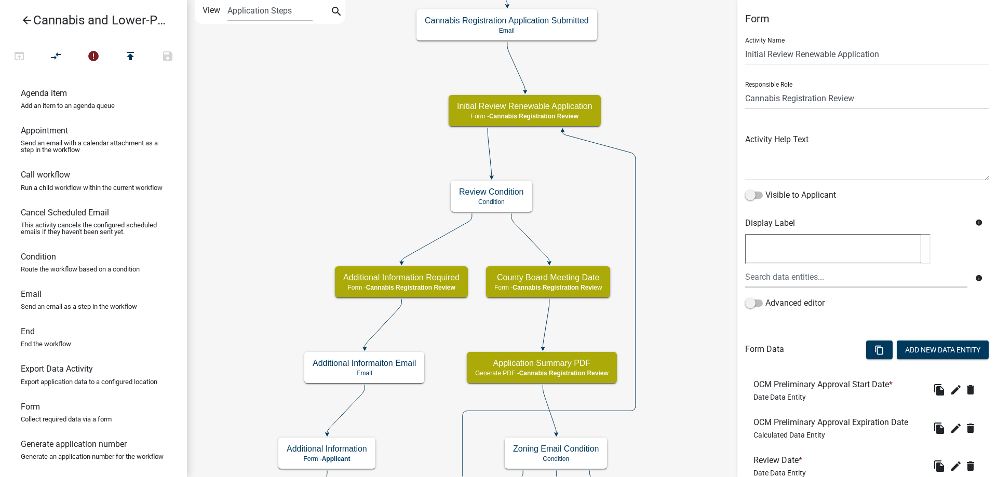
scroll to position [212, 0]
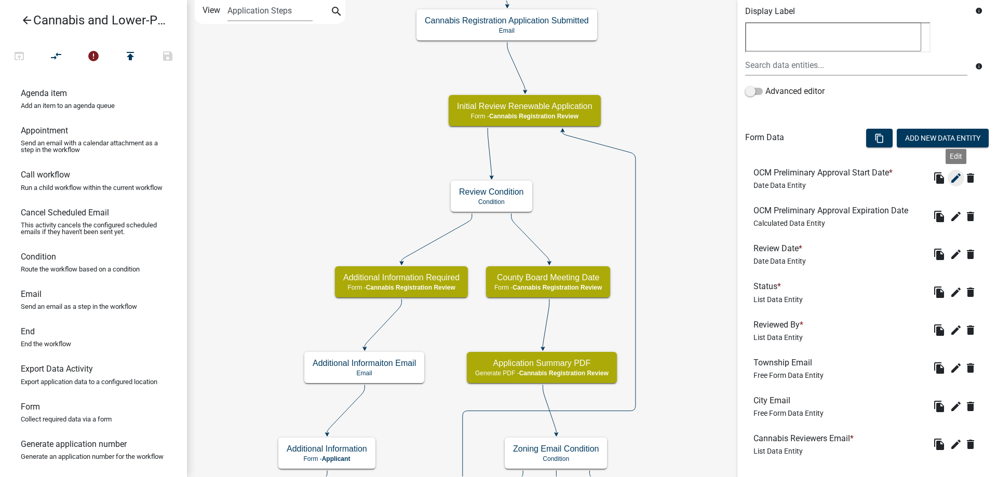
click at [956, 178] on icon "edit" at bounding box center [956, 178] width 12 height 12
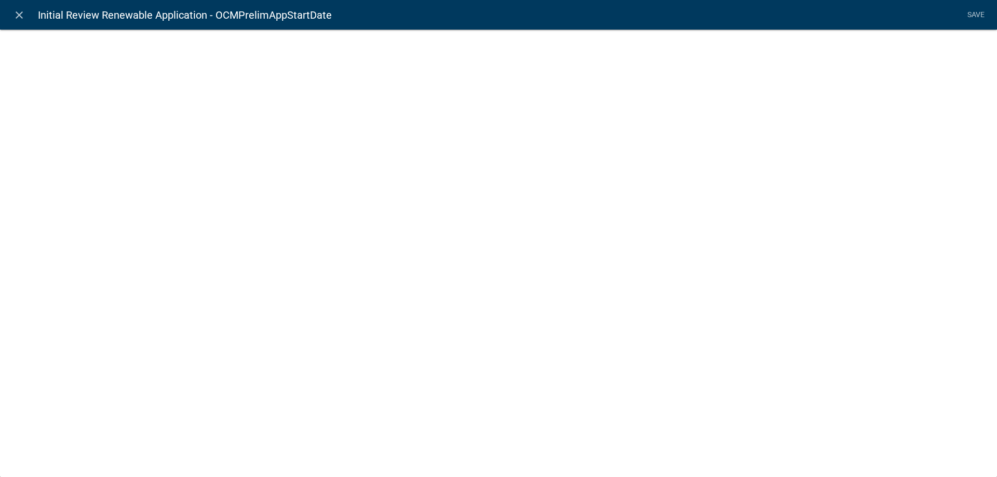
select select "date"
select select
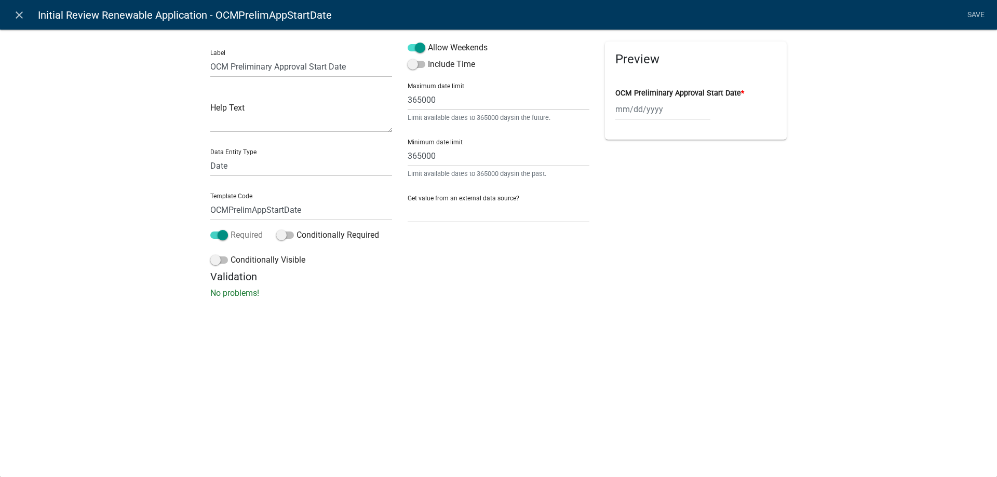
click at [213, 235] on span at bounding box center [219, 235] width 18 height 7
click at [231, 229] on input "Required" at bounding box center [231, 229] width 0 height 0
click at [974, 13] on link "Save" at bounding box center [976, 15] width 26 height 20
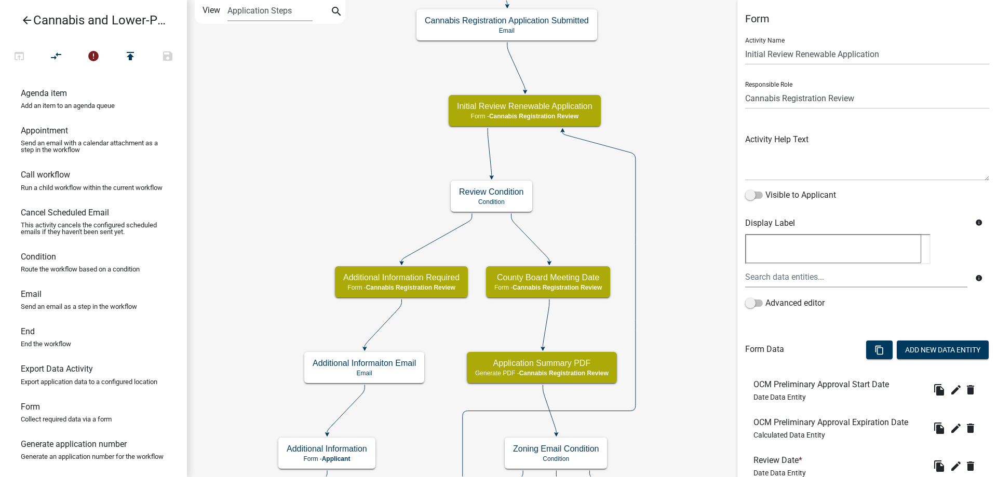
scroll to position [106, 0]
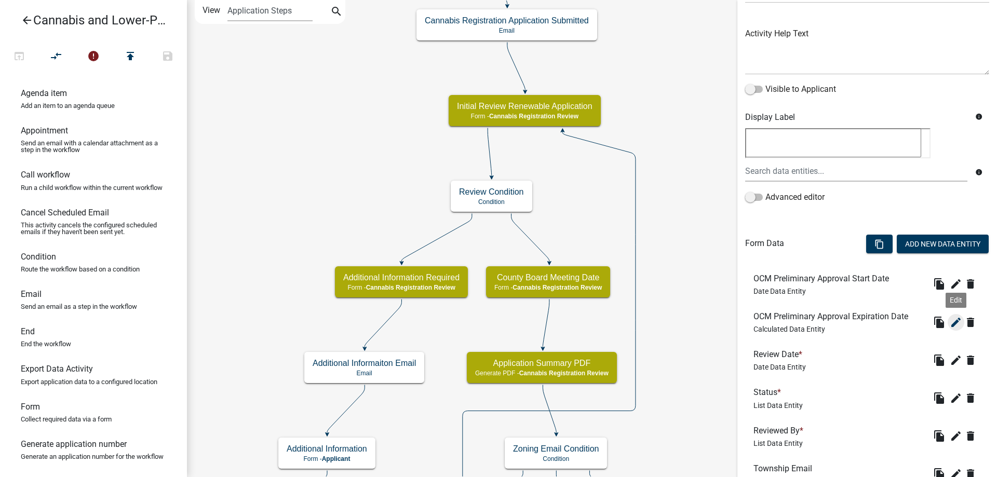
click at [958, 318] on icon "edit" at bounding box center [956, 322] width 12 height 12
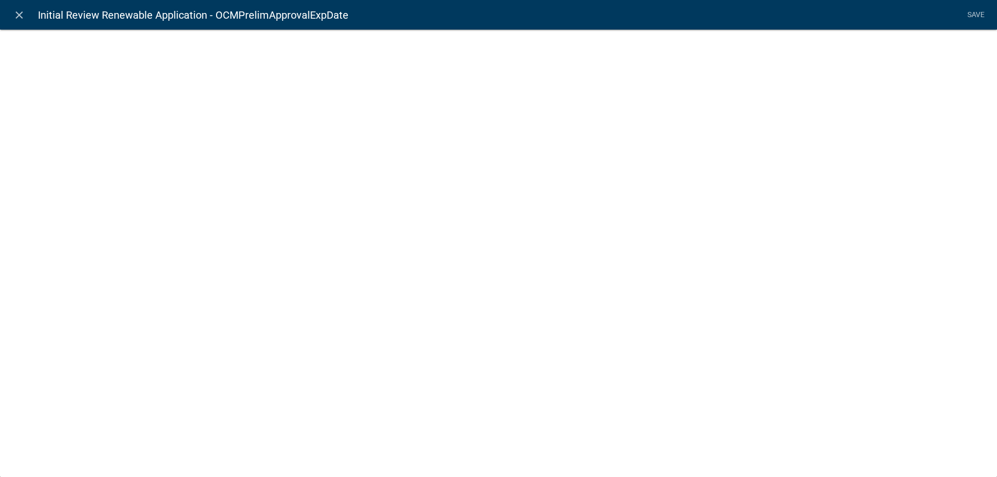
select select "calculated-value"
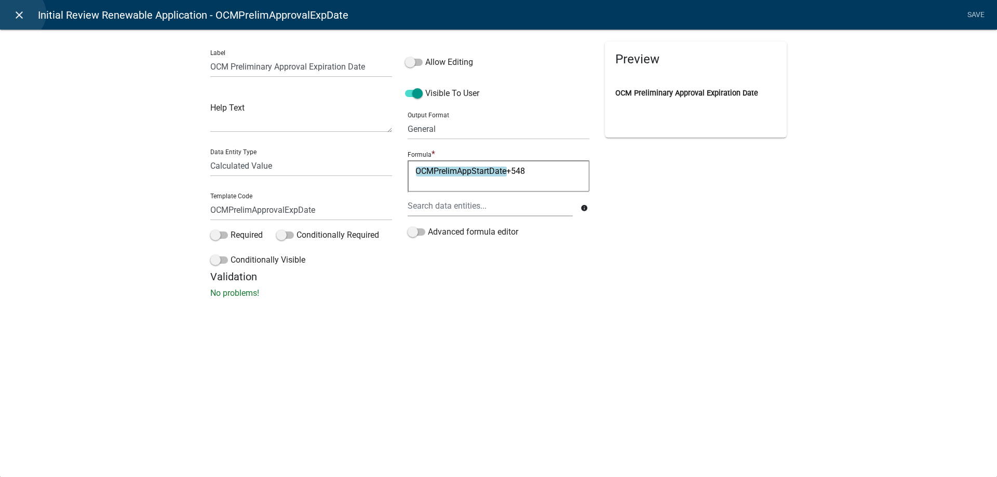
click at [20, 14] on icon "close" at bounding box center [19, 15] width 12 height 12
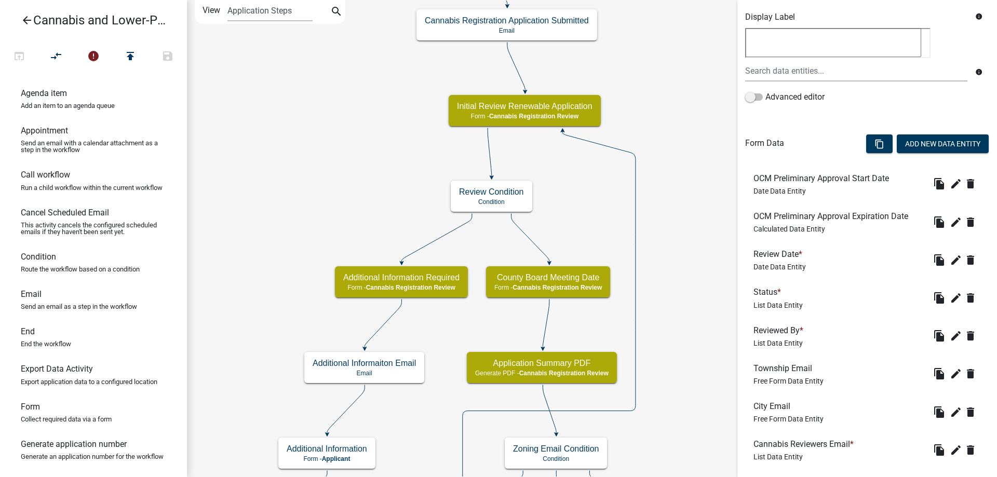
scroll to position [212, 0]
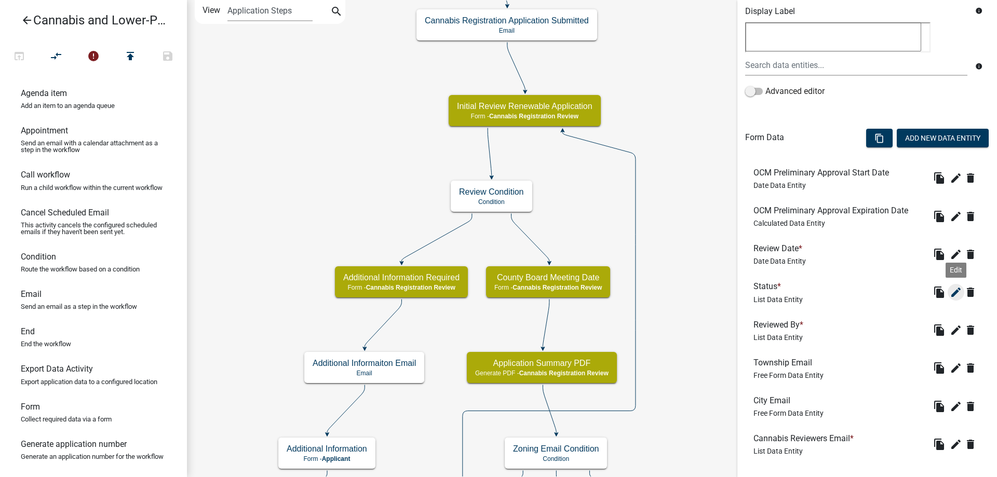
click at [956, 291] on icon "edit" at bounding box center [956, 292] width 12 height 12
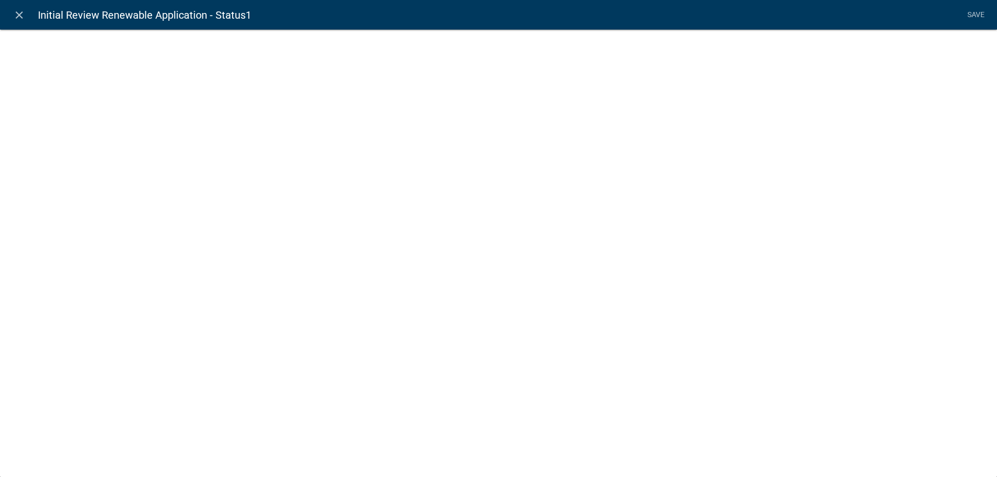
select select "list-data"
select select
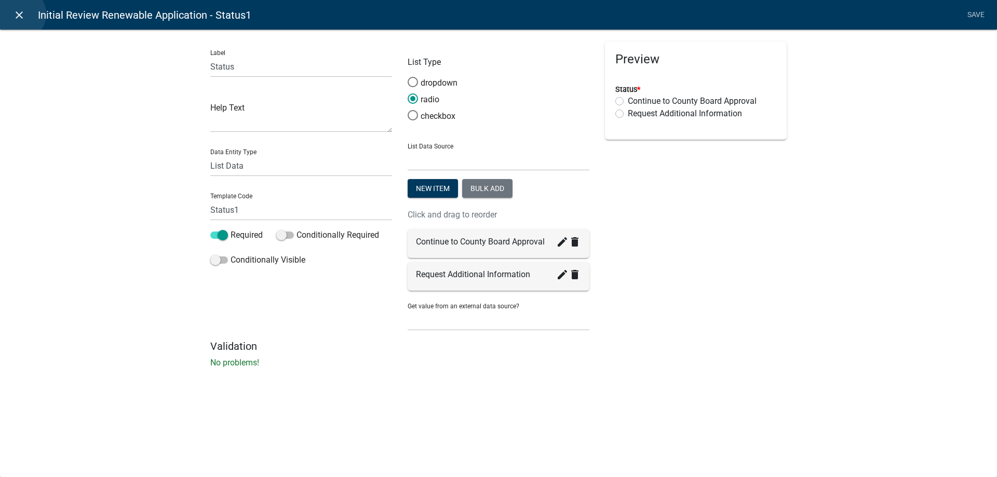
click at [20, 14] on icon "close" at bounding box center [19, 15] width 12 height 12
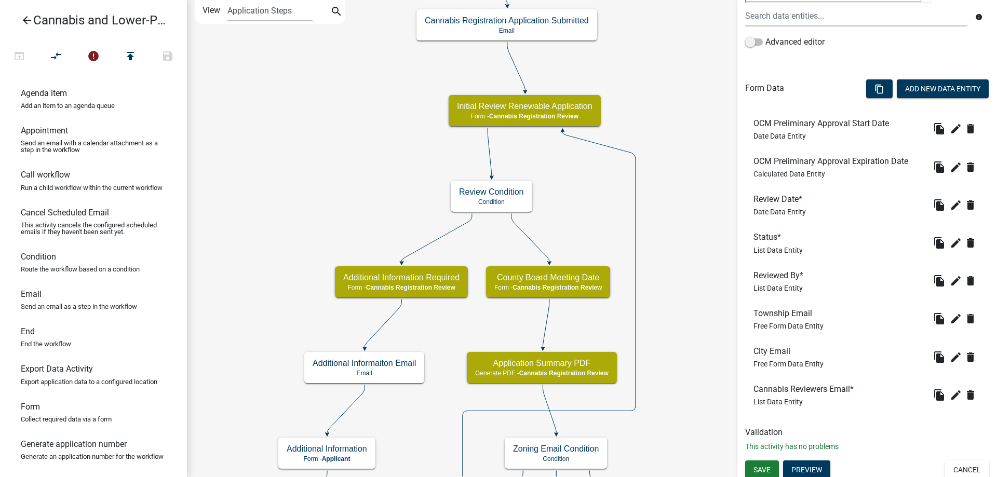
scroll to position [265, 0]
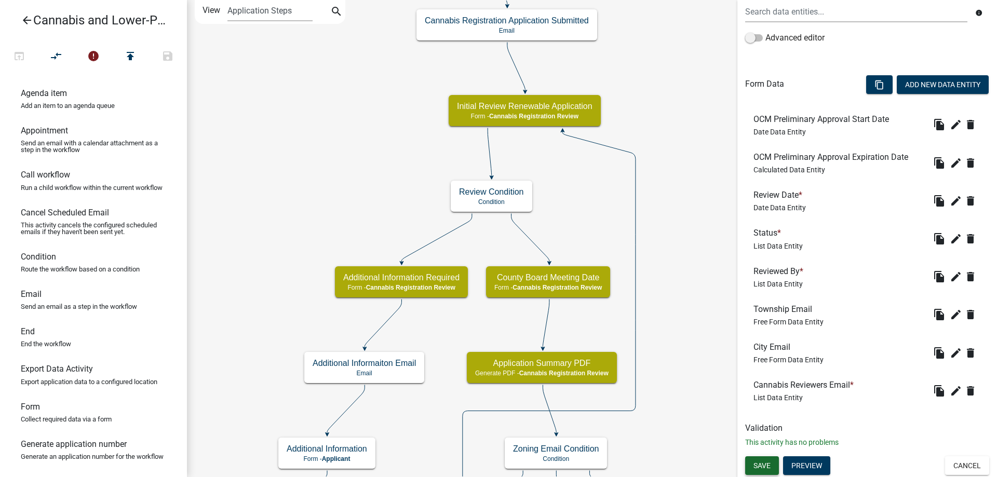
click at [762, 464] on span "Save" at bounding box center [762, 466] width 17 height 8
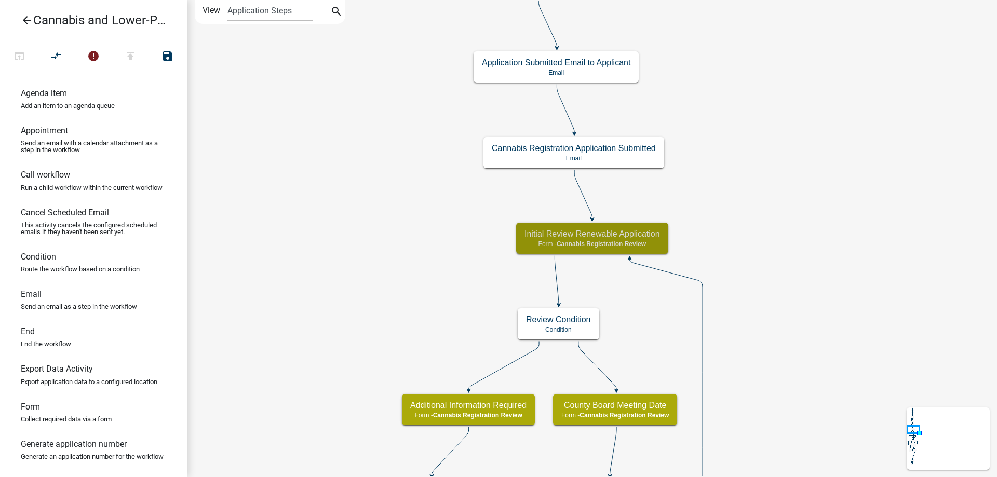
scroll to position [0, 0]
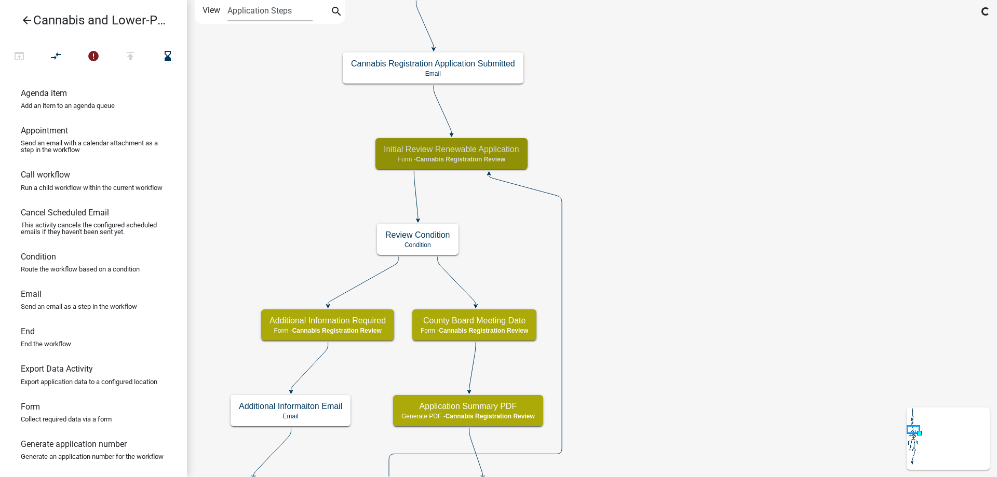
click at [759, 158] on div "start Start - Applicant Application Introduction Form - Applicant Parcel search…" at bounding box center [592, 238] width 810 height 477
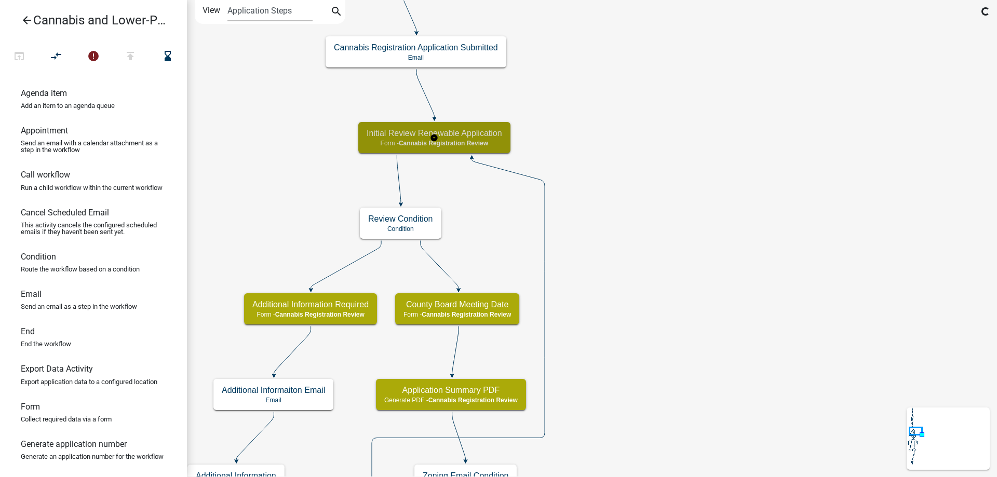
click at [484, 139] on div "Initial Review Renewable Application Form - Cannabis Registration Review" at bounding box center [434, 137] width 152 height 31
select select "5380C035-E995-43AF-9DCB-4673FB5A2820"
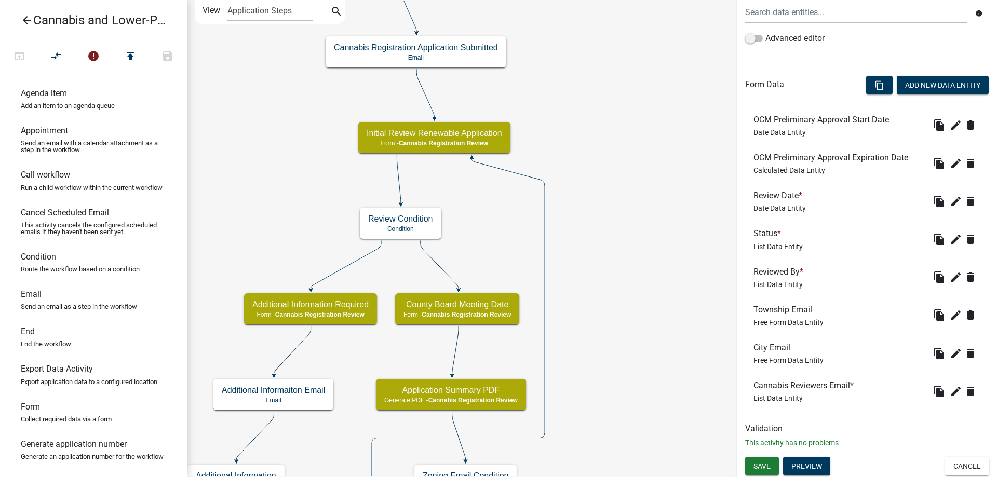
scroll to position [265, 0]
click at [821, 466] on button "Preview" at bounding box center [806, 466] width 47 height 19
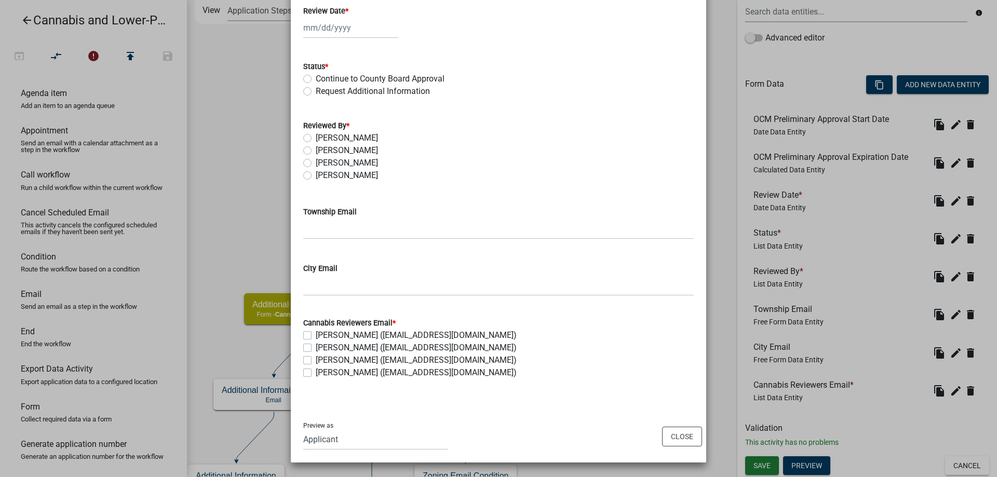
scroll to position [0, 0]
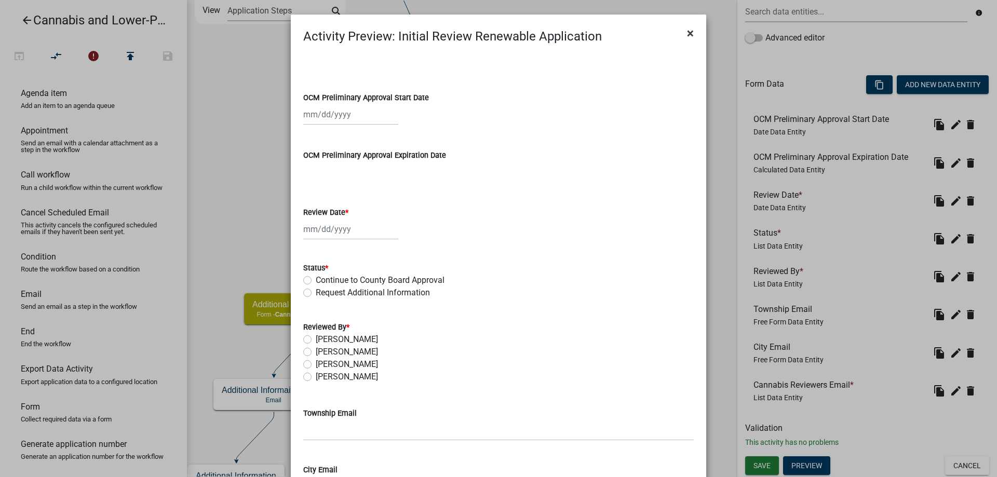
click at [690, 32] on span "×" at bounding box center [690, 33] width 7 height 15
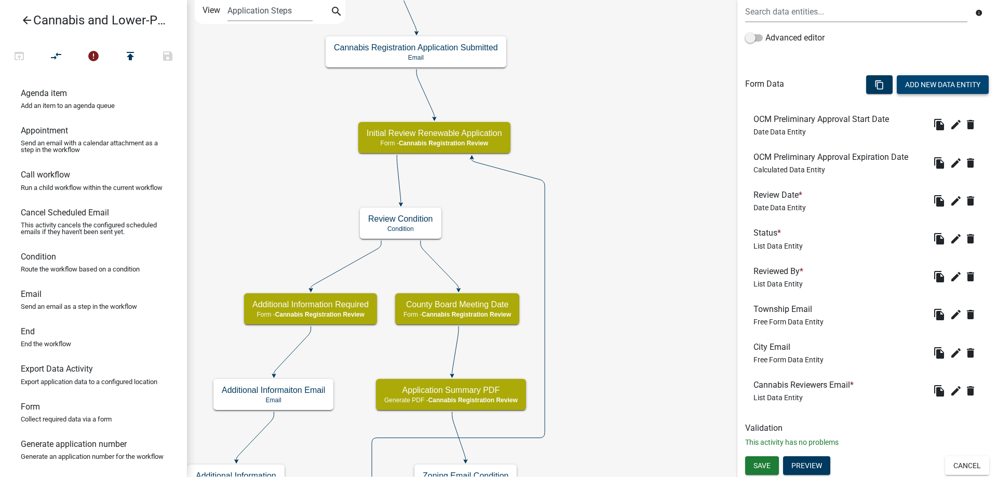
click at [944, 85] on button "Add New Data Entity" at bounding box center [943, 84] width 92 height 19
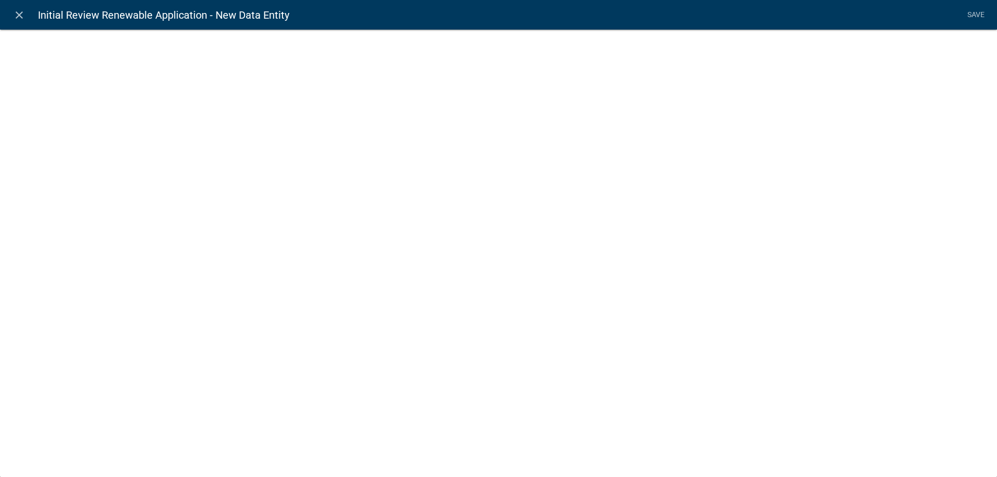
select select
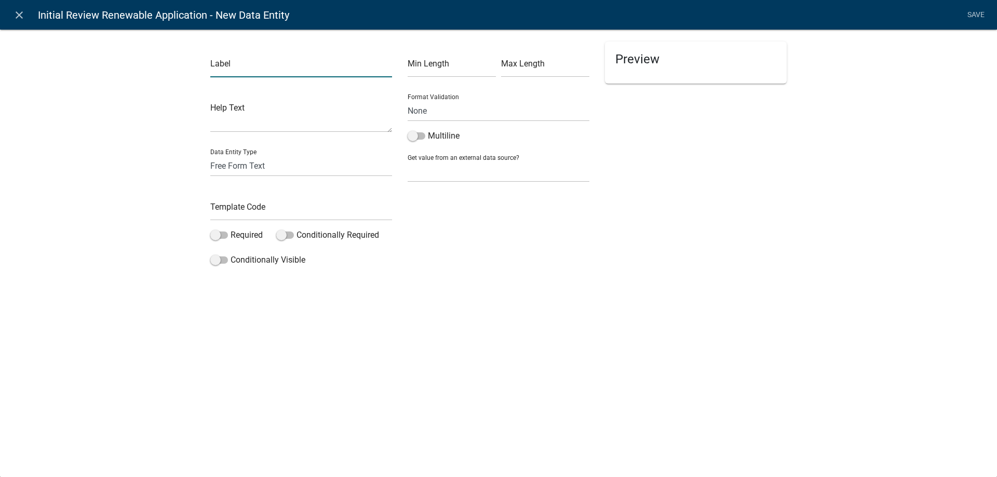
click at [242, 70] on input "text" at bounding box center [301, 66] width 182 height 21
type input "A"
type input "Staff Notes"
click at [236, 211] on input "text" at bounding box center [301, 209] width 182 height 21
type input "StaffNotes"
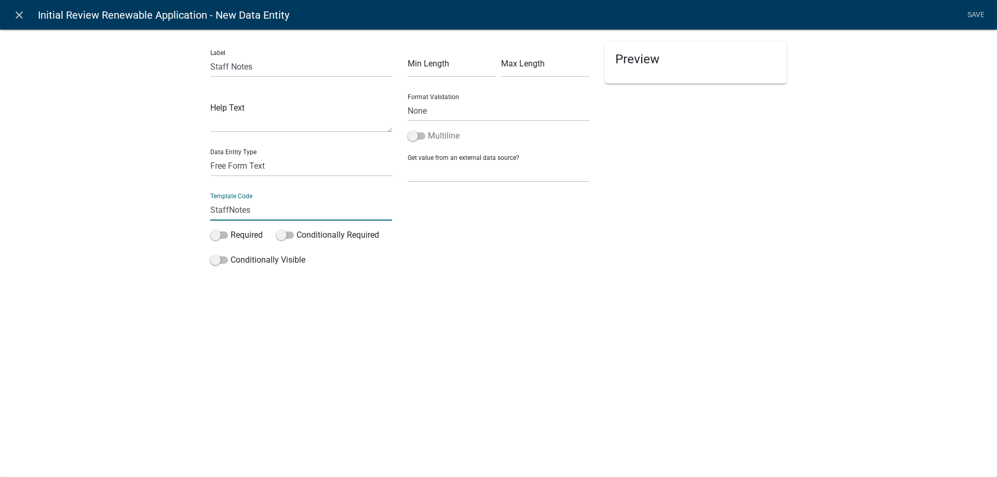
click at [417, 137] on span at bounding box center [417, 135] width 18 height 7
click at [428, 130] on input "Multiline" at bounding box center [428, 130] width 0 height 0
click at [976, 16] on link "Save" at bounding box center [976, 15] width 26 height 20
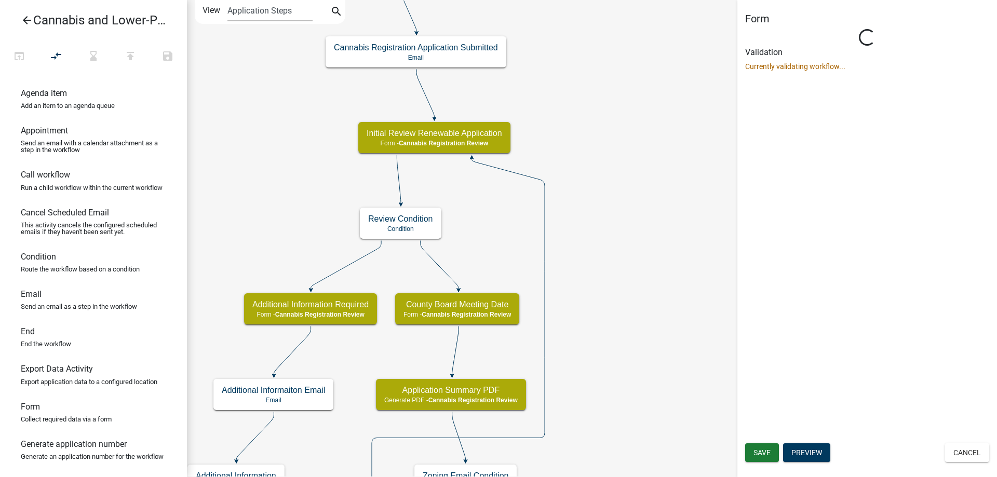
select select "5380C035-E995-43AF-9DCB-4673FB5A2820"
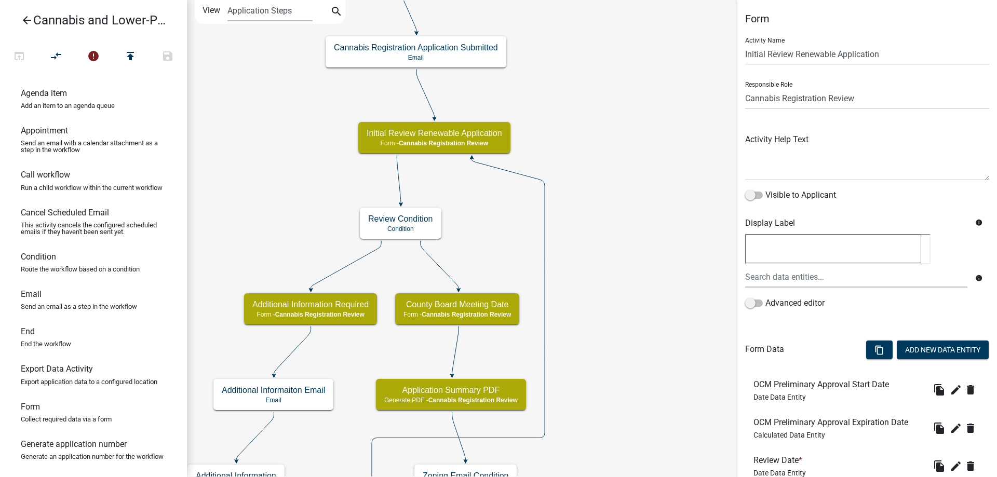
scroll to position [303, 0]
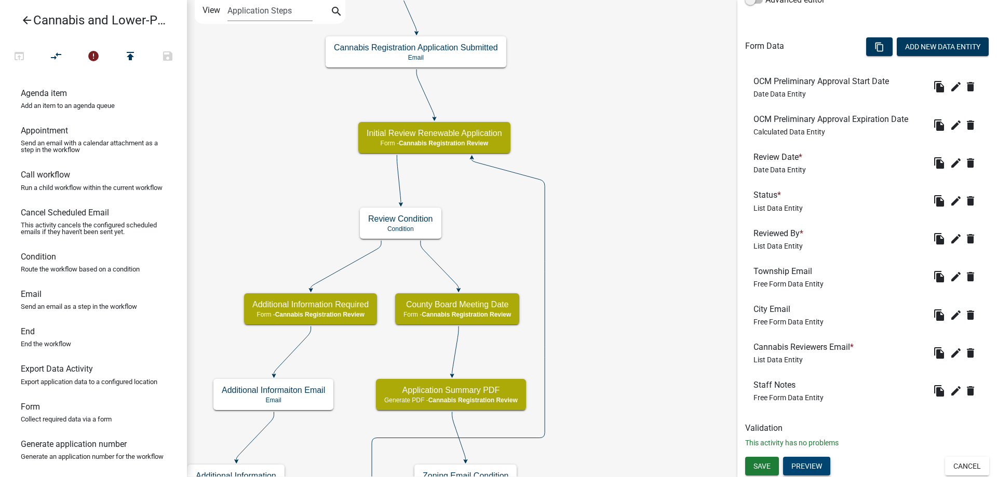
click at [795, 467] on button "Preview" at bounding box center [806, 466] width 47 height 19
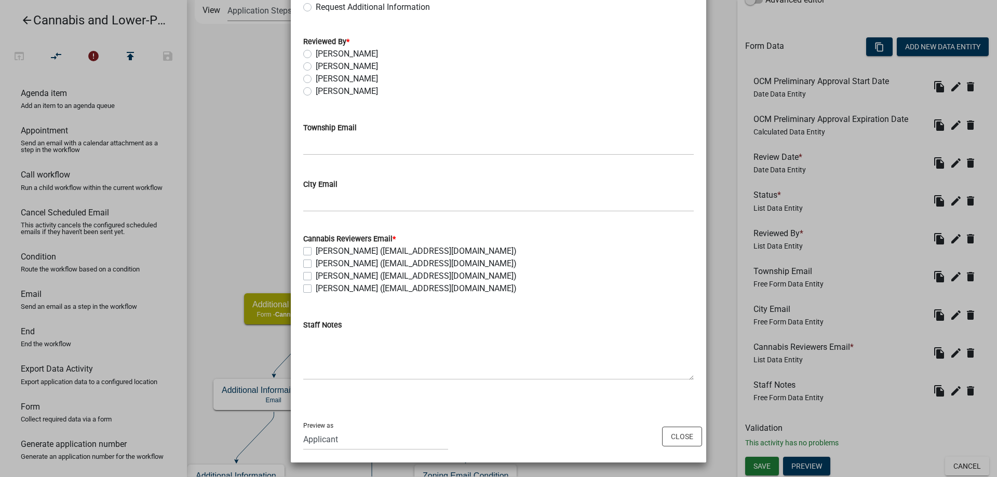
scroll to position [0, 0]
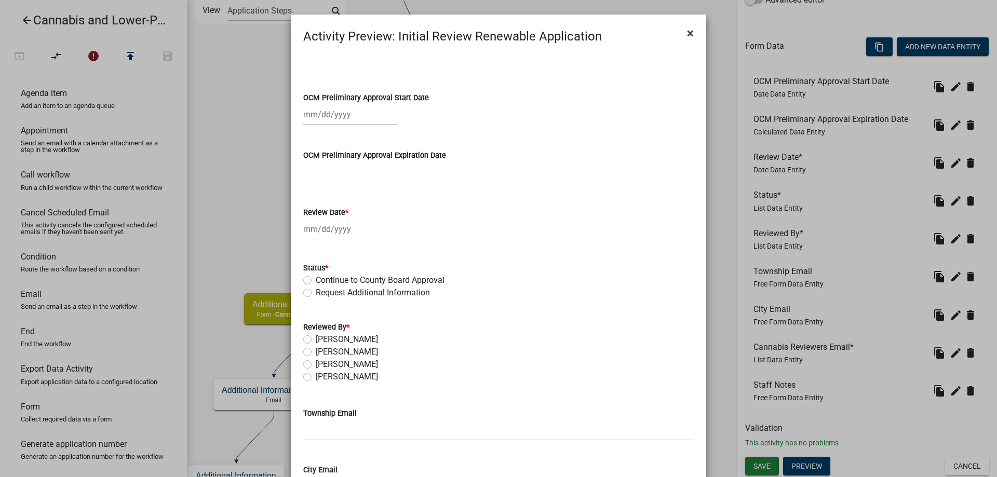
click at [691, 35] on span "×" at bounding box center [690, 33] width 7 height 15
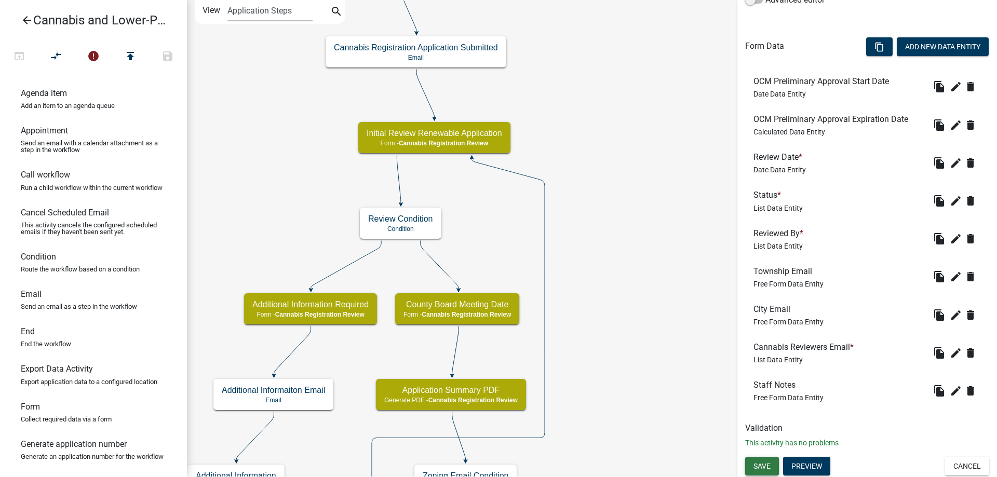
click at [761, 466] on span "Save" at bounding box center [762, 466] width 17 height 8
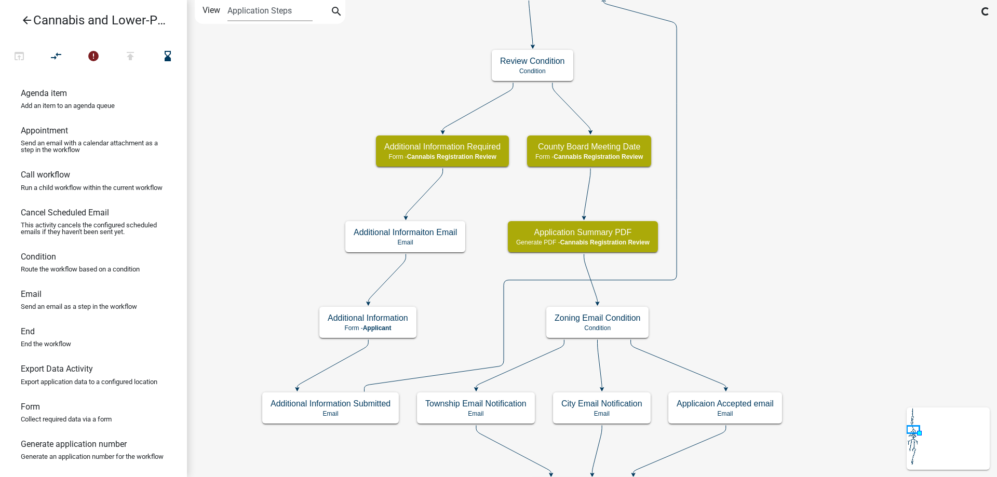
click at [786, 141] on div "start Start - Applicant Application Introduction Form - Applicant Parcel search…" at bounding box center [592, 238] width 810 height 477
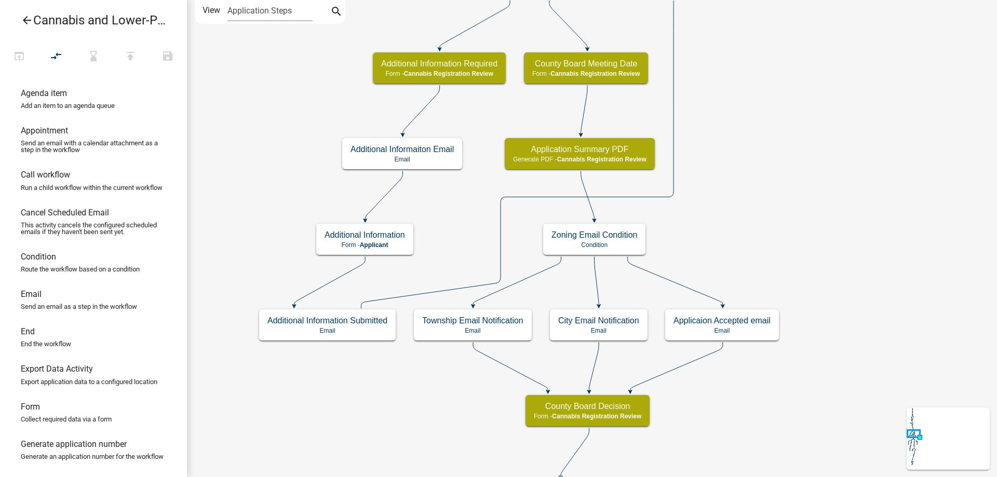
click at [763, 153] on div "start Start - Applicant Application Introduction Form - Applicant Parcel search…" at bounding box center [592, 238] width 810 height 477
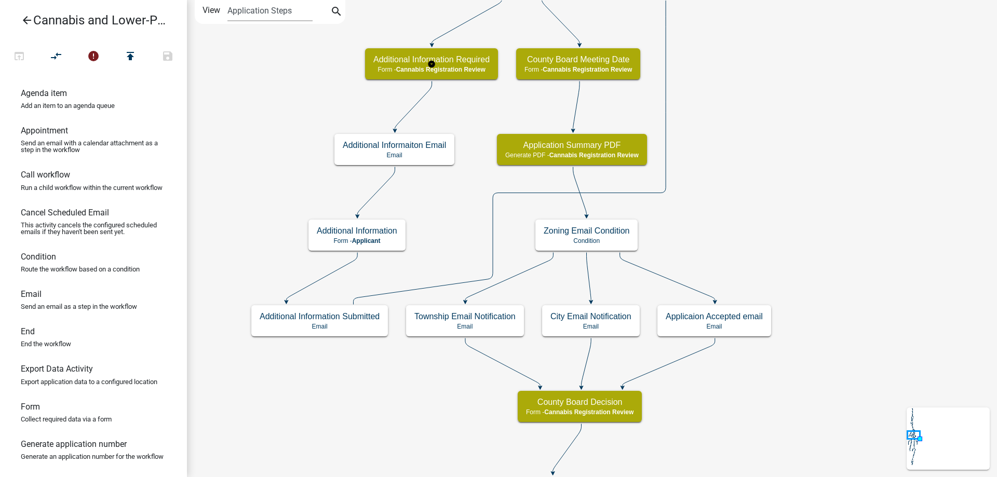
click at [468, 73] on g "Additional Information Required Form - Cannabis Registration Review" at bounding box center [431, 63] width 133 height 30
click at [468, 73] on div "Additional Information Required Form - Cannabis Registration Review" at bounding box center [431, 63] width 133 height 31
select select "5380C035-E995-43AF-9DCB-4673FB5A2820"
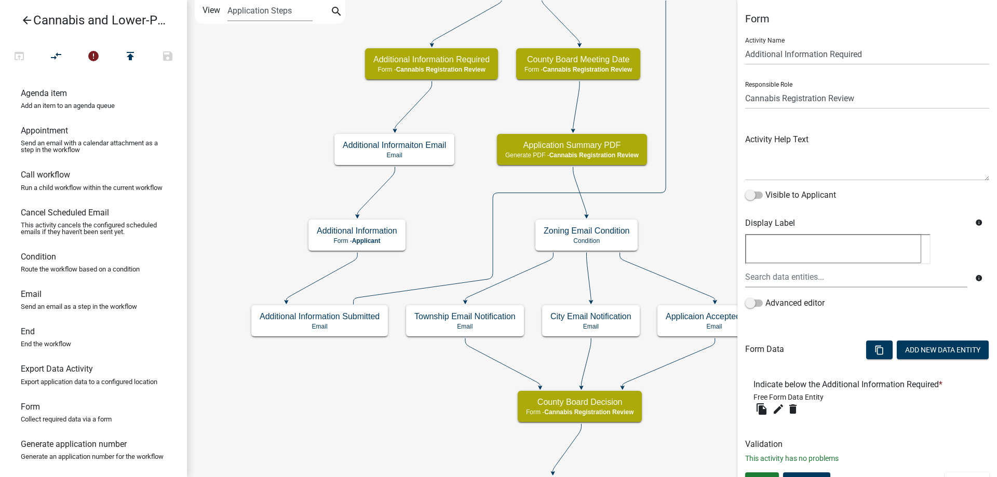
scroll to position [16, 0]
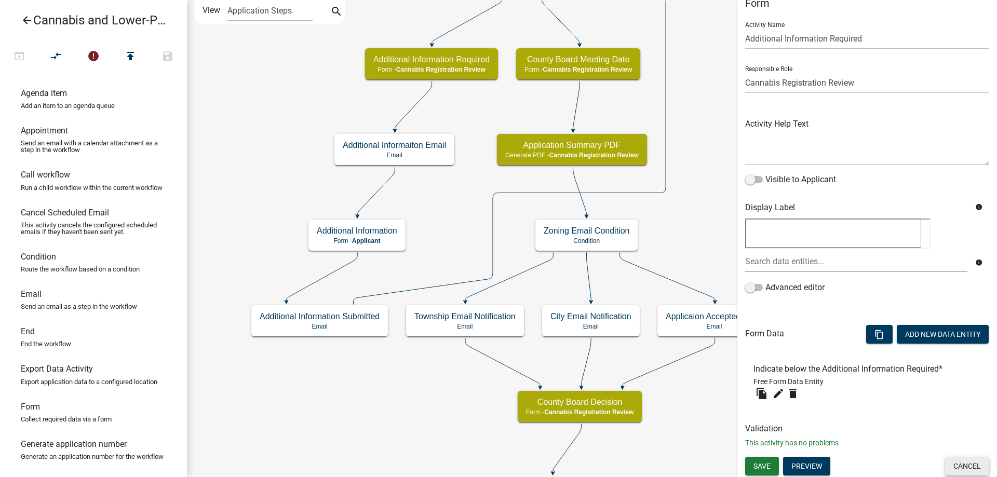
click at [970, 464] on button "Cancel" at bounding box center [967, 466] width 44 height 19
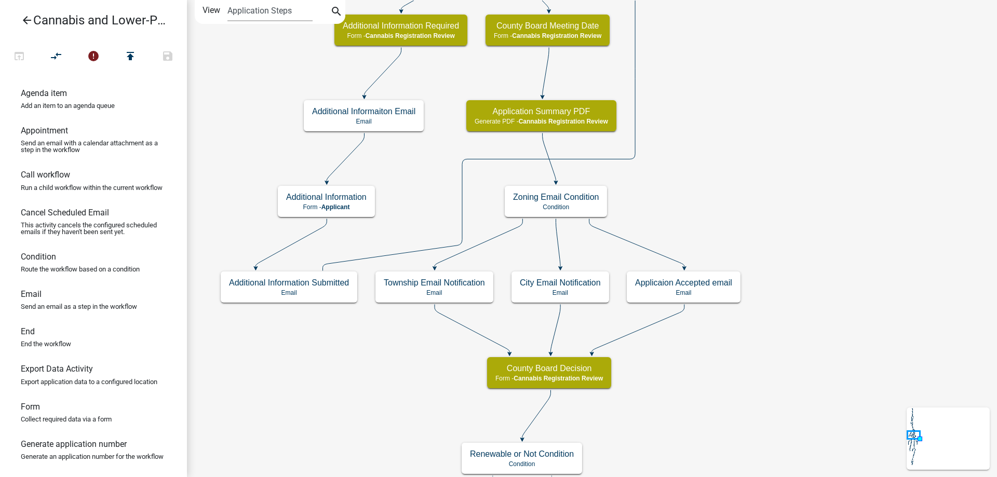
click at [753, 109] on div "start Start - Applicant Application Introduction Form - Applicant Parcel search…" at bounding box center [592, 238] width 810 height 477
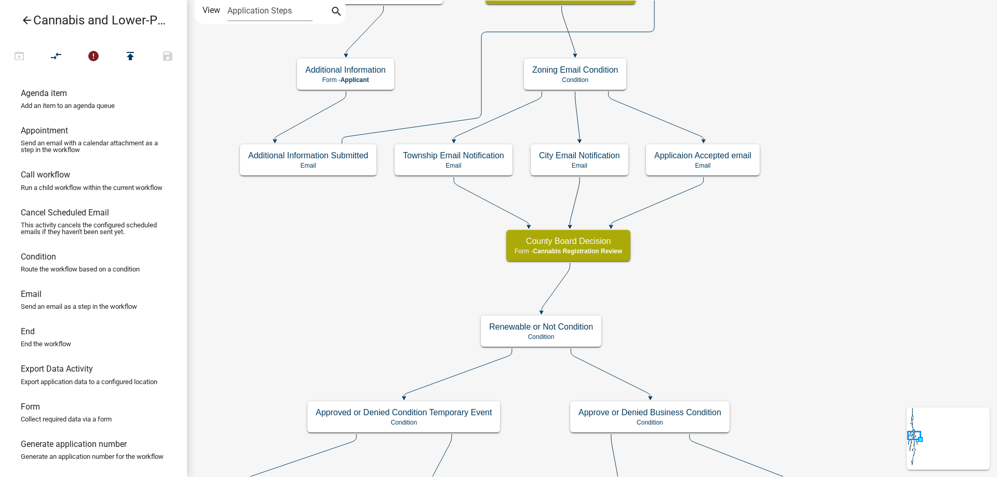
click at [812, 202] on div "start Start - Applicant Application Introduction Form - Applicant Parcel search…" at bounding box center [592, 238] width 810 height 477
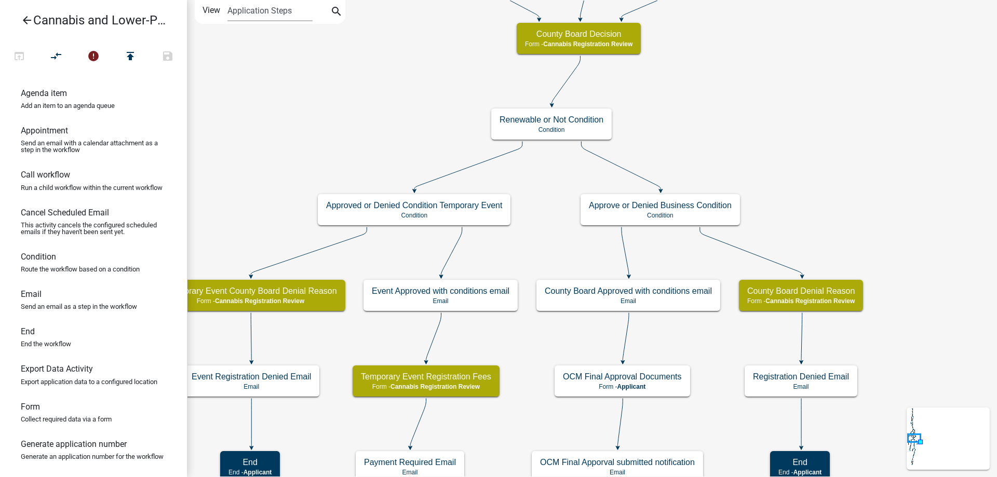
click at [776, 93] on div "start Start - Applicant Application Introduction Form - Applicant Parcel search…" at bounding box center [592, 238] width 810 height 477
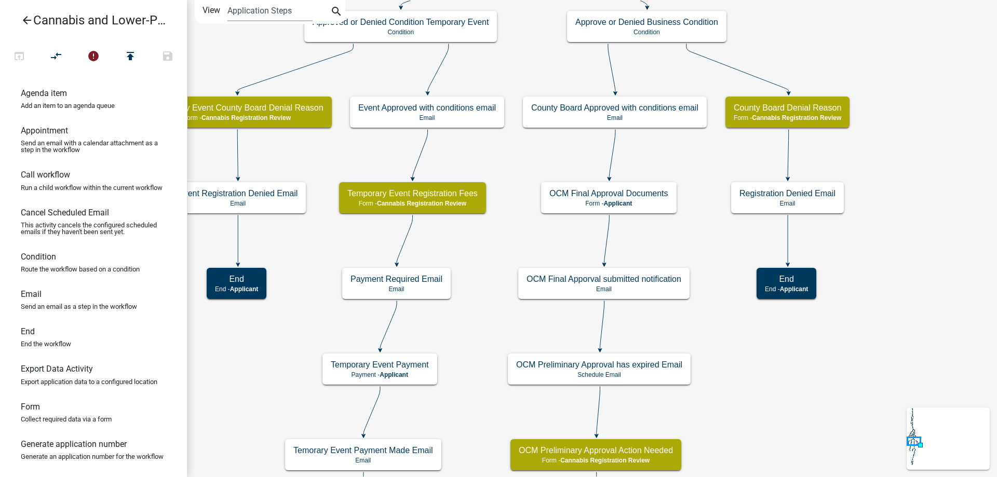
click at [856, 61] on div "start Start - Applicant Application Introduction Form - Applicant Parcel search…" at bounding box center [592, 238] width 810 height 477
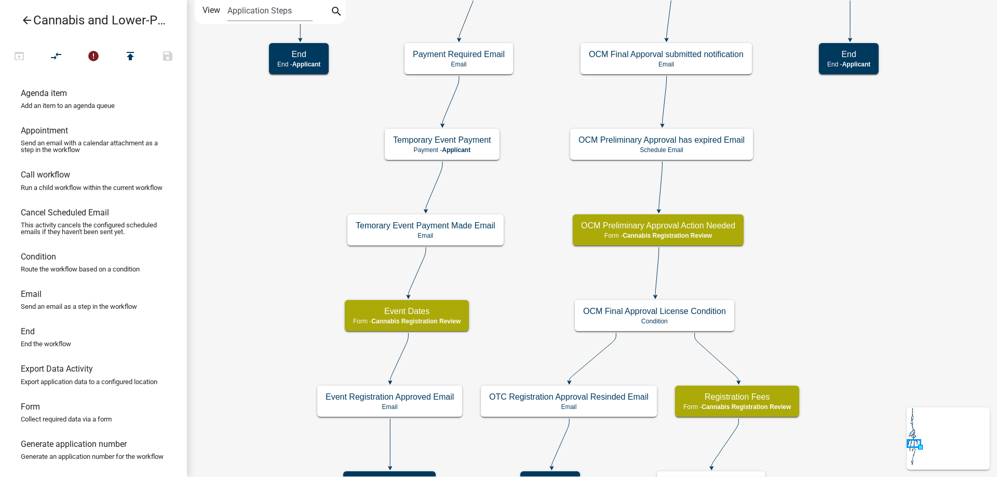
click at [806, 196] on div "start Start - Applicant Application Introduction Form - Applicant Parcel search…" at bounding box center [592, 238] width 810 height 477
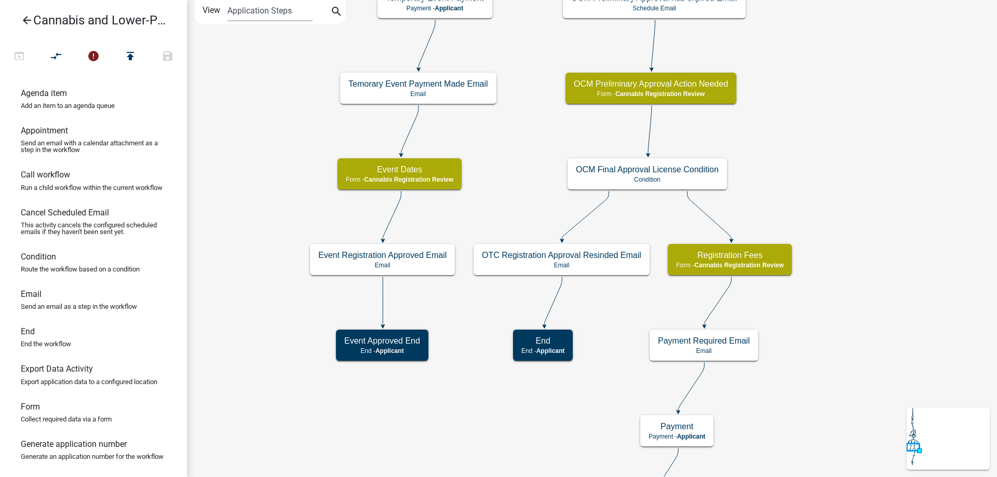
click at [851, 203] on div "start Start - Applicant Application Introduction Form - Applicant Parcel search…" at bounding box center [592, 238] width 810 height 477
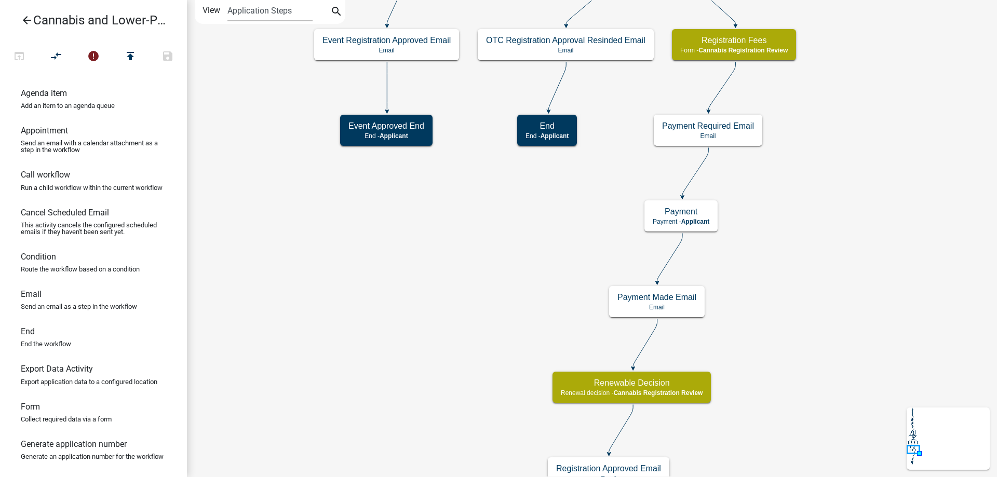
click at [814, 198] on div "start Start - Applicant Application Introduction Form - Applicant Parcel search…" at bounding box center [592, 238] width 810 height 477
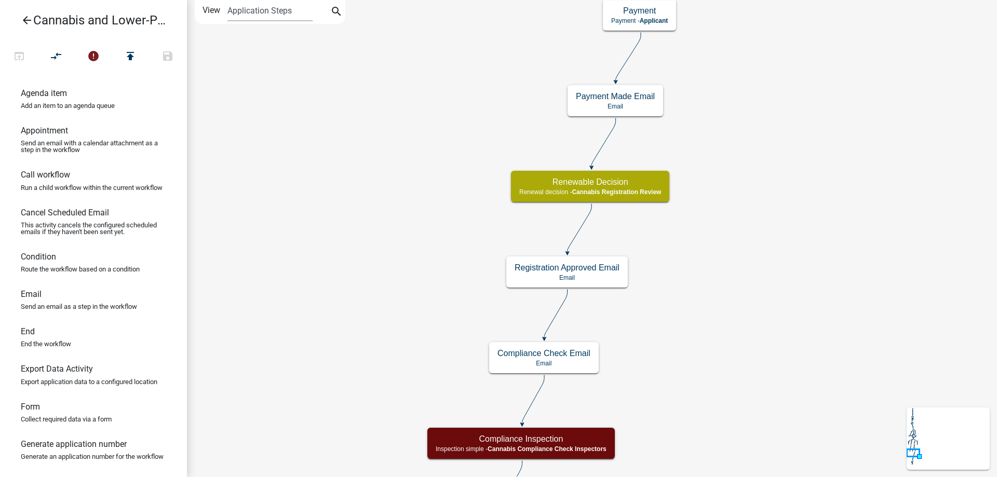
click at [756, 192] on div "start Start - Applicant Application Introduction Form - Applicant Parcel search…" at bounding box center [592, 238] width 810 height 477
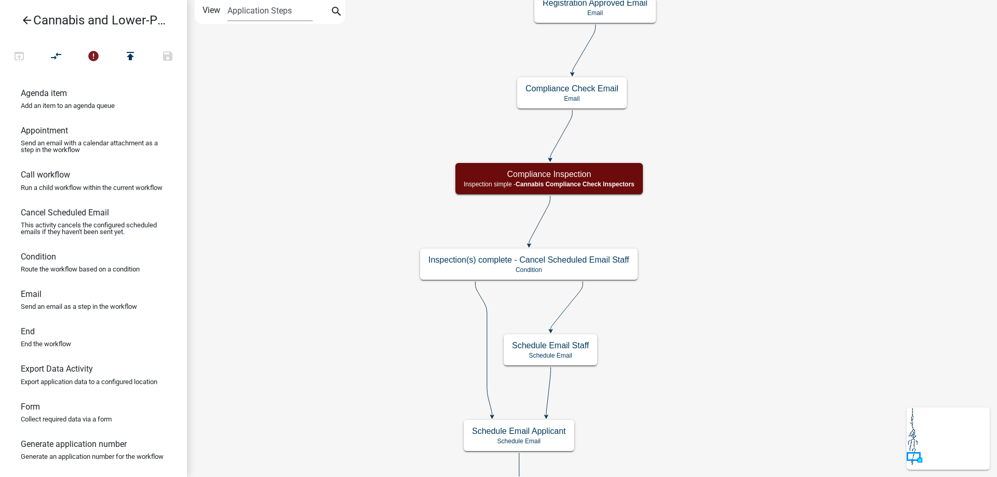
click at [761, 168] on div "start Start - Applicant Application Introduction Form - Applicant Parcel search…" at bounding box center [592, 238] width 810 height 477
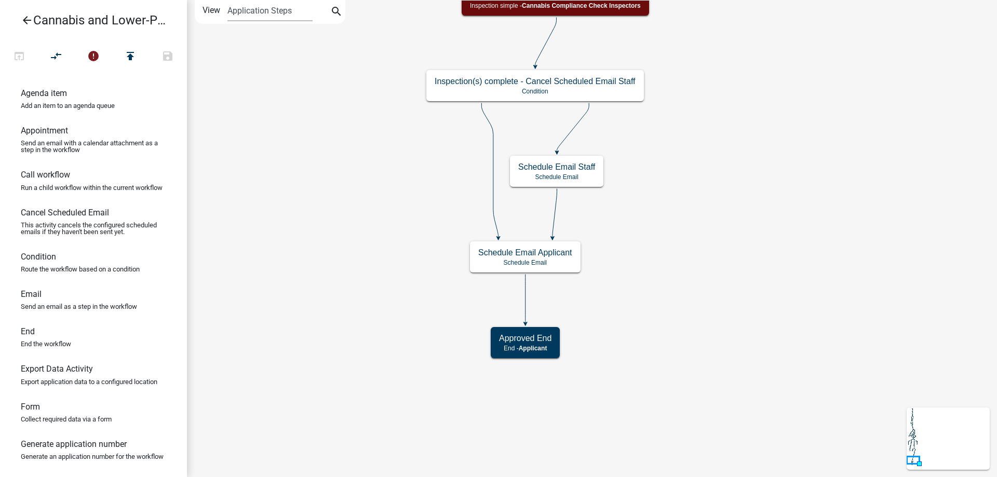
click at [733, 182] on div "start Start - Applicant Application Introduction Form - Applicant Parcel search…" at bounding box center [592, 238] width 810 height 477
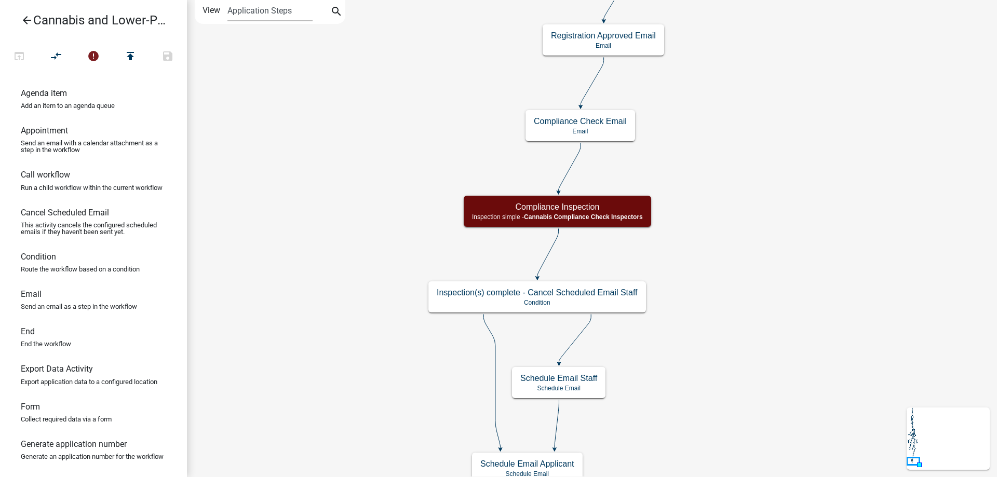
click at [729, 398] on div "start Start - Applicant Application Introduction Form - Applicant Parcel search…" at bounding box center [592, 238] width 810 height 477
click at [93, 56] on icon "error" at bounding box center [93, 57] width 12 height 15
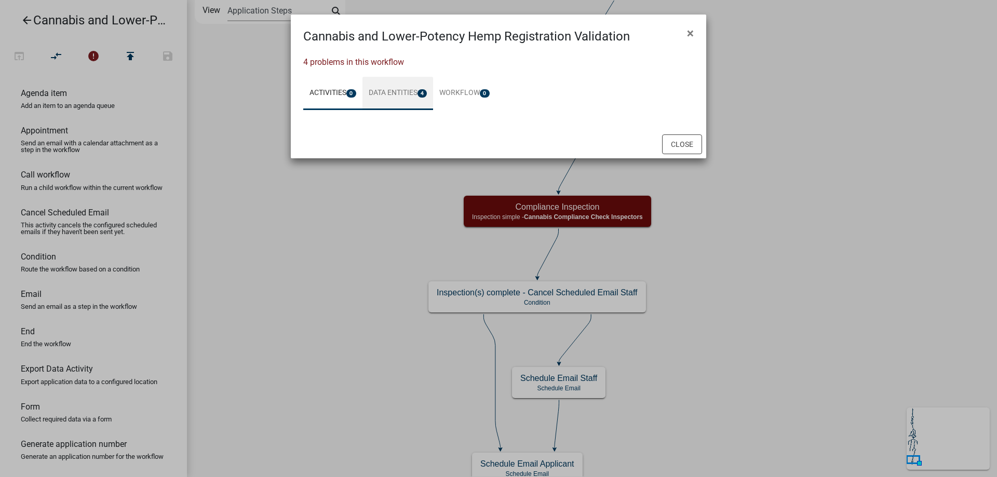
click at [395, 92] on link "Data Entities 4" at bounding box center [398, 93] width 71 height 33
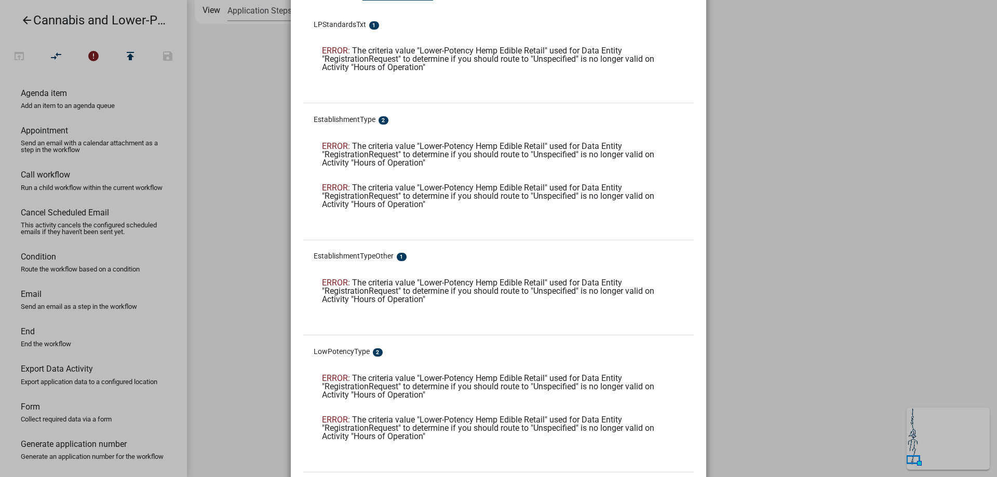
scroll to position [160, 0]
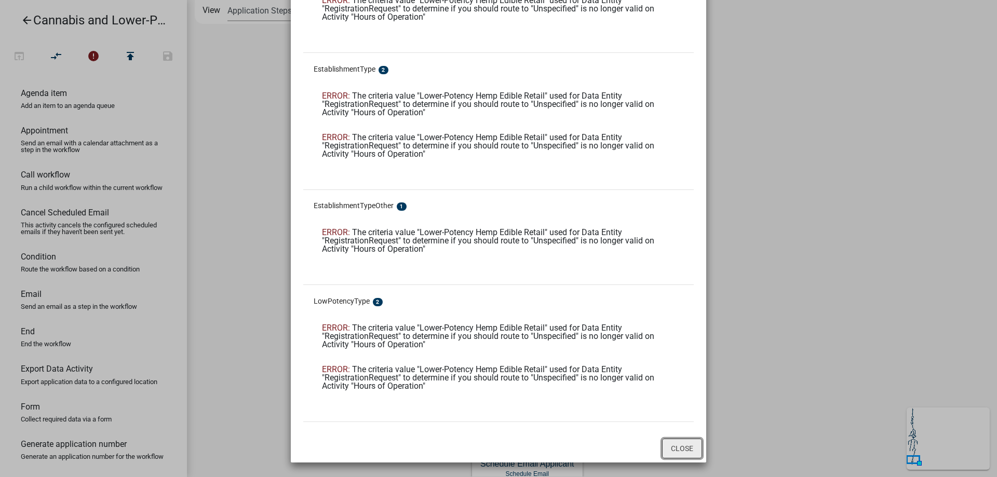
click at [680, 454] on button "Close" at bounding box center [682, 449] width 40 height 20
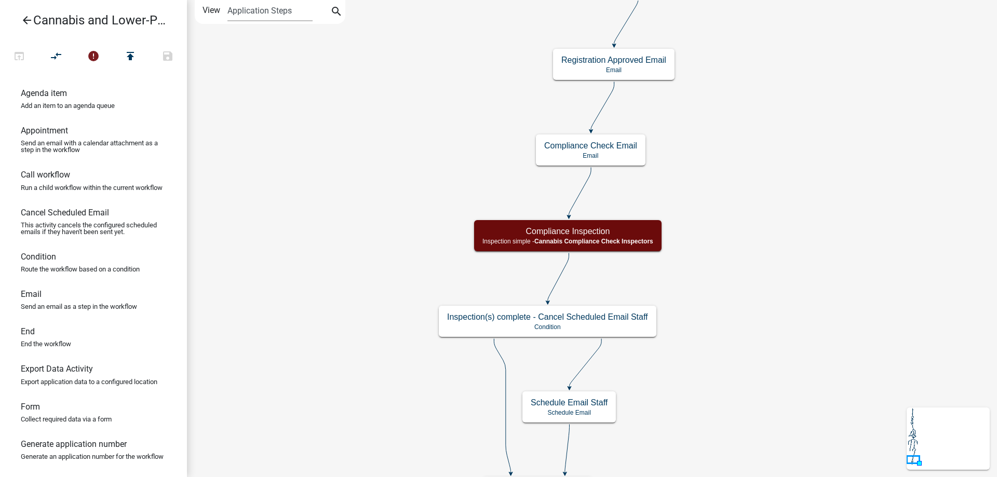
click at [719, 380] on div "start Start - Applicant Application Introduction Form - Applicant Parcel search…" at bounding box center [592, 238] width 810 height 477
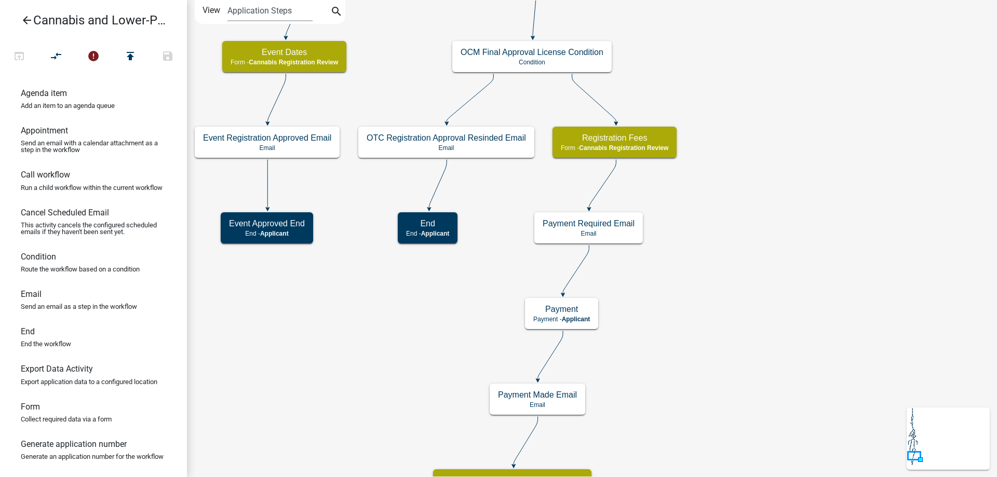
click at [743, 349] on div "start Start - Applicant Application Introduction Form - Applicant Parcel search…" at bounding box center [592, 238] width 810 height 477
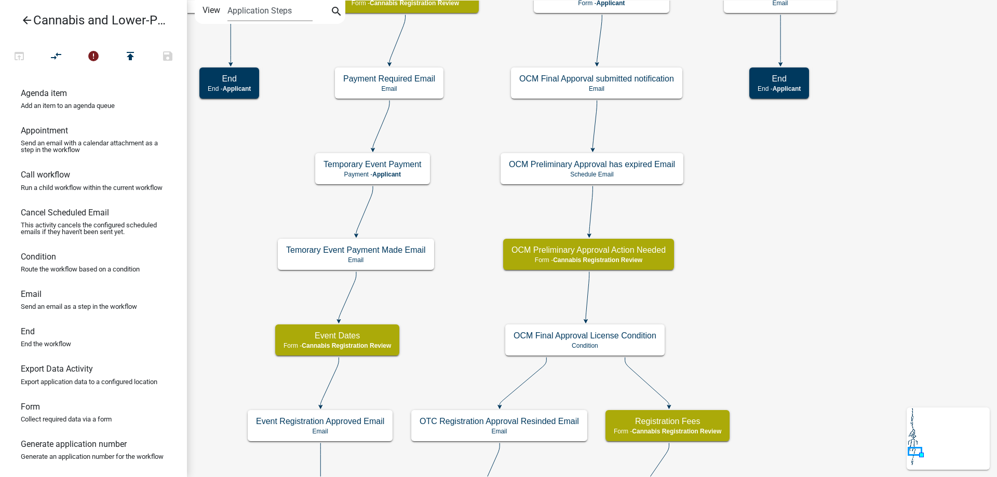
click at [863, 398] on div "start Start - Applicant Application Introduction Form - Applicant Parcel search…" at bounding box center [592, 238] width 810 height 477
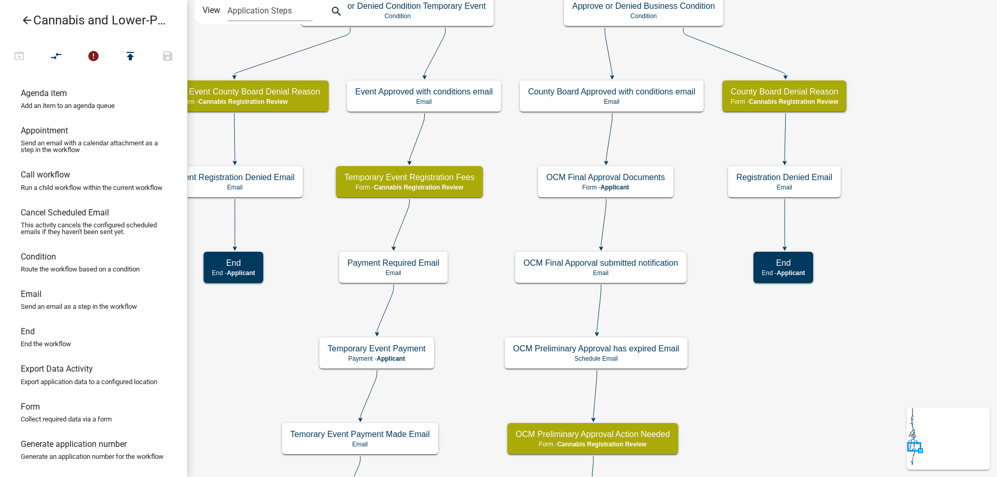
click at [757, 427] on div "start Start - Applicant Application Introduction Form - Applicant Parcel search…" at bounding box center [592, 238] width 810 height 477
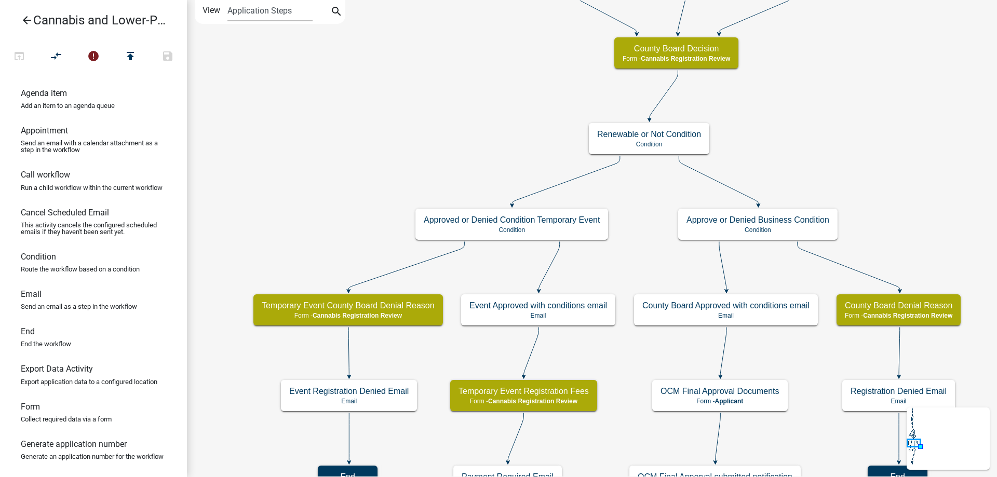
click at [891, 195] on div "start Start - Applicant Application Introduction Form - Applicant Parcel search…" at bounding box center [592, 238] width 810 height 477
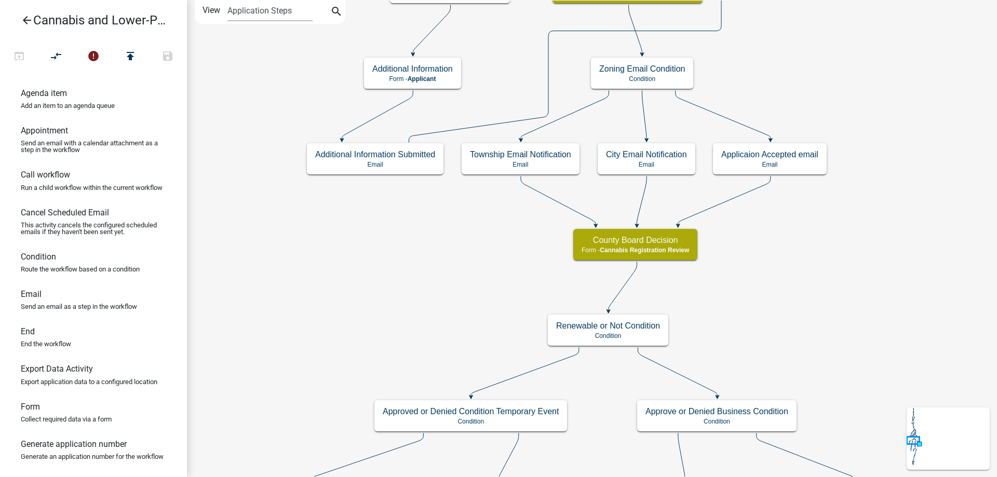
click at [766, 261] on div "start Start - Applicant Application Introduction Form - Applicant Parcel search…" at bounding box center [592, 238] width 810 height 477
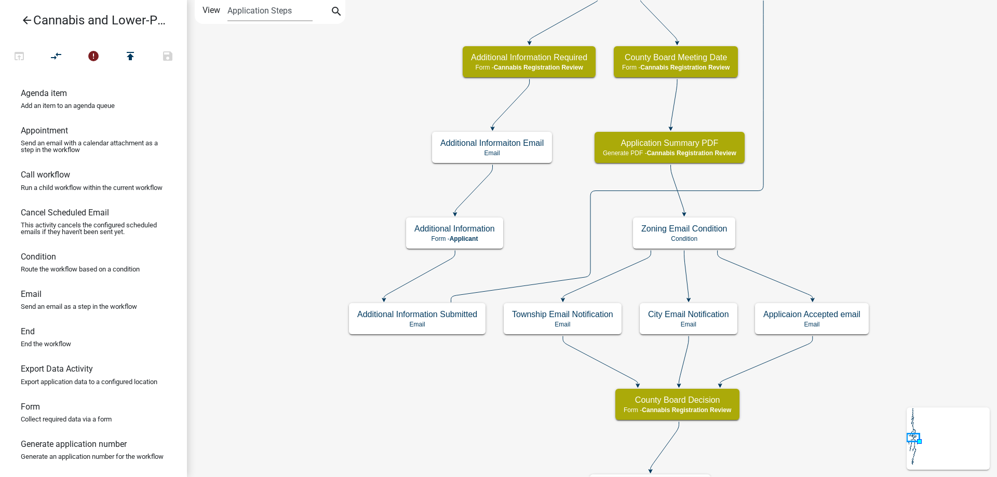
click at [402, 456] on div "start Start - Applicant Application Introduction Form - Applicant Parcel search…" at bounding box center [592, 238] width 810 height 477
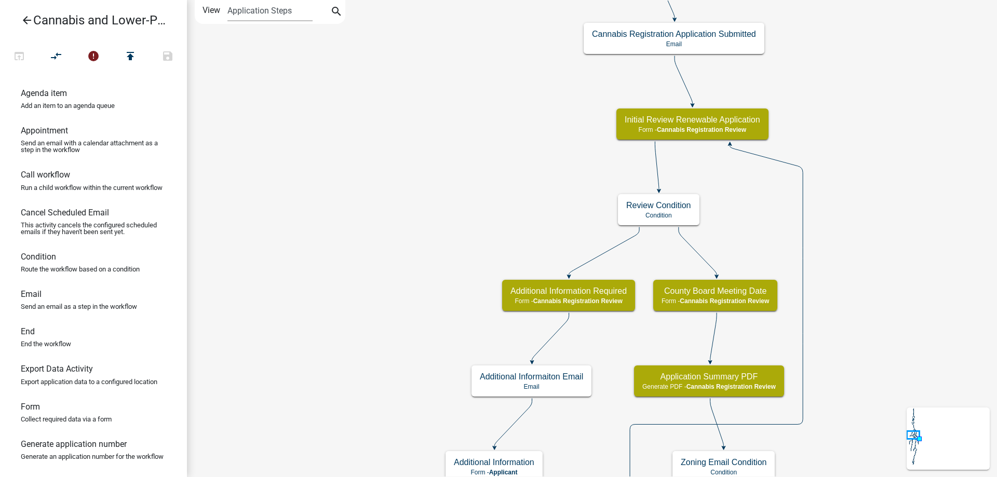
click at [318, 370] on div "start Start - Applicant Application Introduction Form - Applicant Parcel search…" at bounding box center [592, 238] width 810 height 477
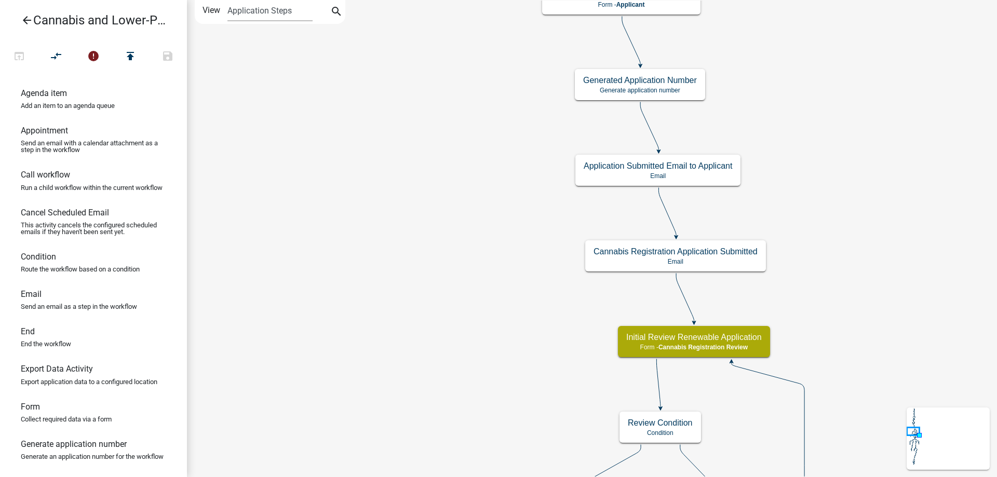
click at [331, 355] on div "start Start - Applicant Application Introduction Form - Applicant Parcel search…" at bounding box center [592, 238] width 810 height 477
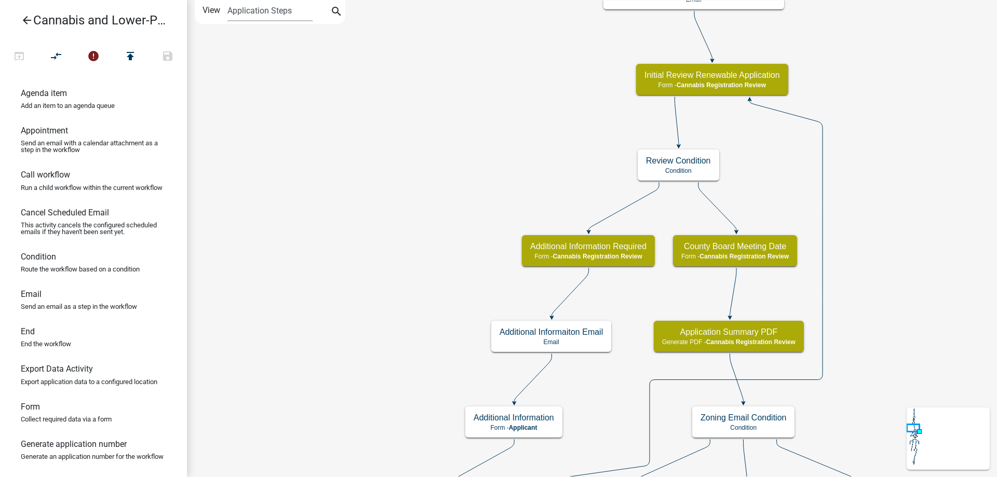
click at [366, 109] on div "start Start - Applicant Application Introduction Form - Applicant Parcel search…" at bounding box center [592, 238] width 810 height 477
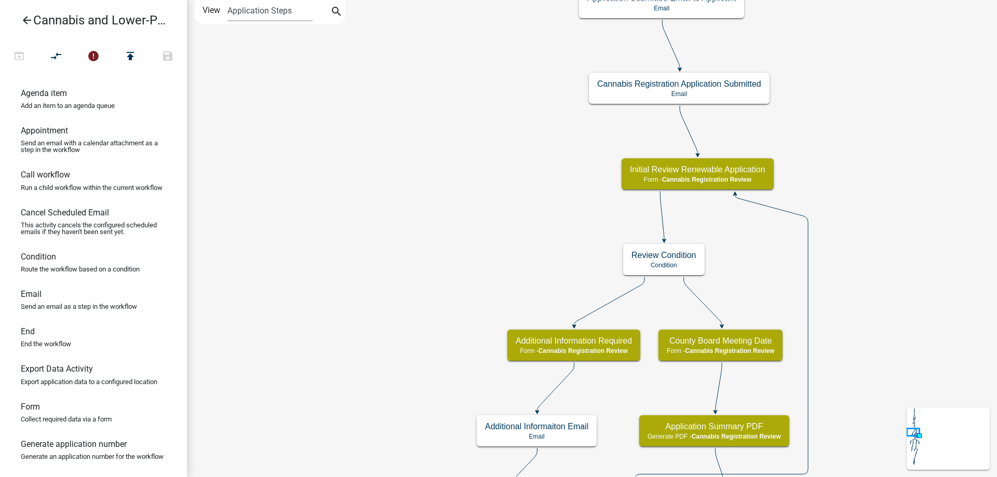
click at [322, 314] on div "start Start - Applicant Application Introduction Form - Applicant Parcel search…" at bounding box center [592, 238] width 810 height 477
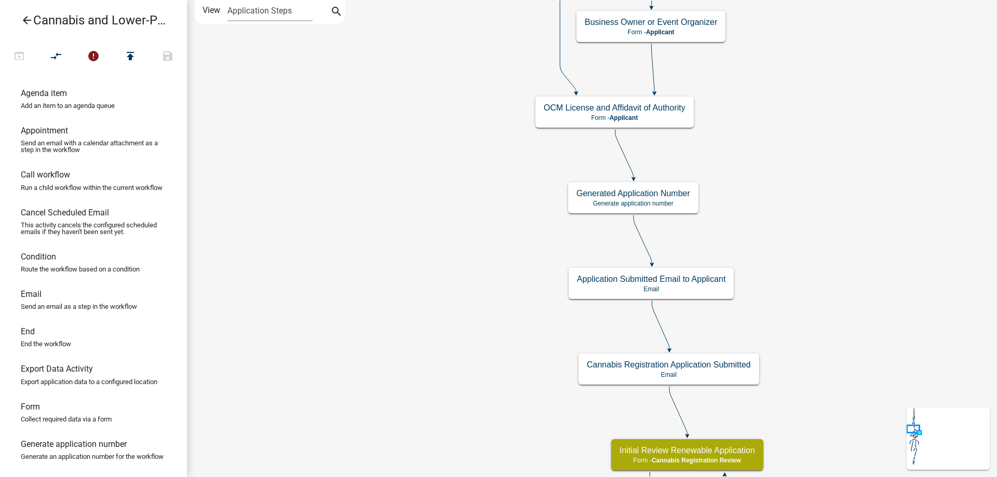
click at [353, 337] on div "start Start - Applicant Application Introduction Form - Applicant Parcel search…" at bounding box center [592, 238] width 810 height 477
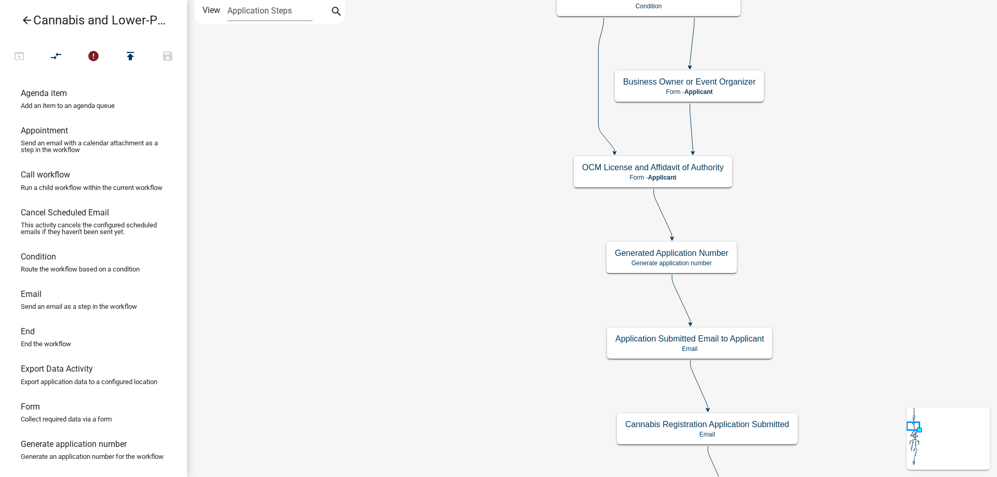
click at [385, 235] on div "start Start - Applicant Application Introduction Form - Applicant Parcel search…" at bounding box center [592, 238] width 810 height 477
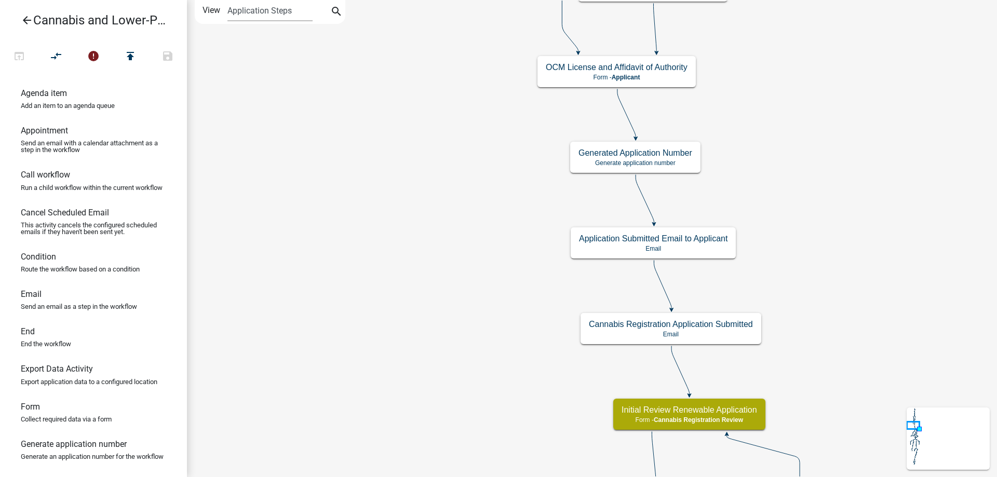
click at [799, 229] on div "start Start - Applicant Application Introduction Form - Applicant Parcel search…" at bounding box center [592, 238] width 810 height 477
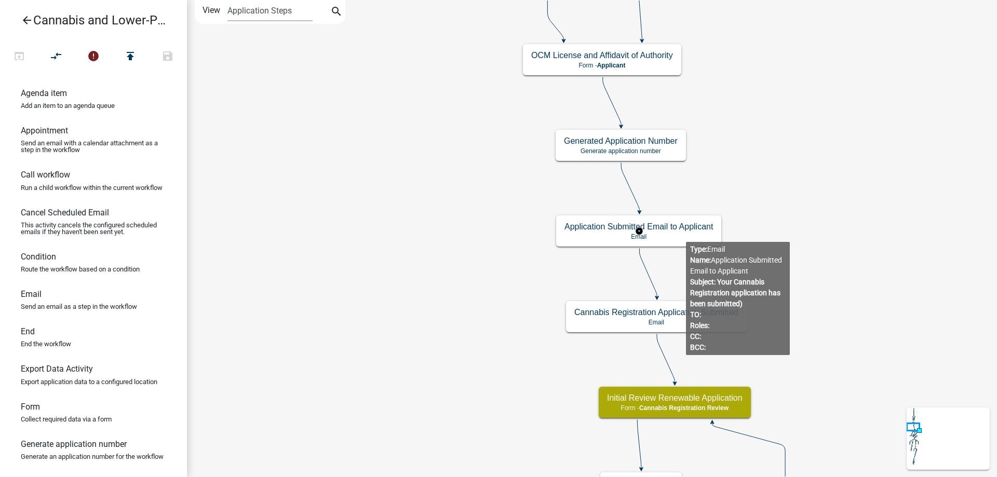
click at [686, 233] on g "Application Submitted Email to Applicant Email" at bounding box center [639, 231] width 166 height 30
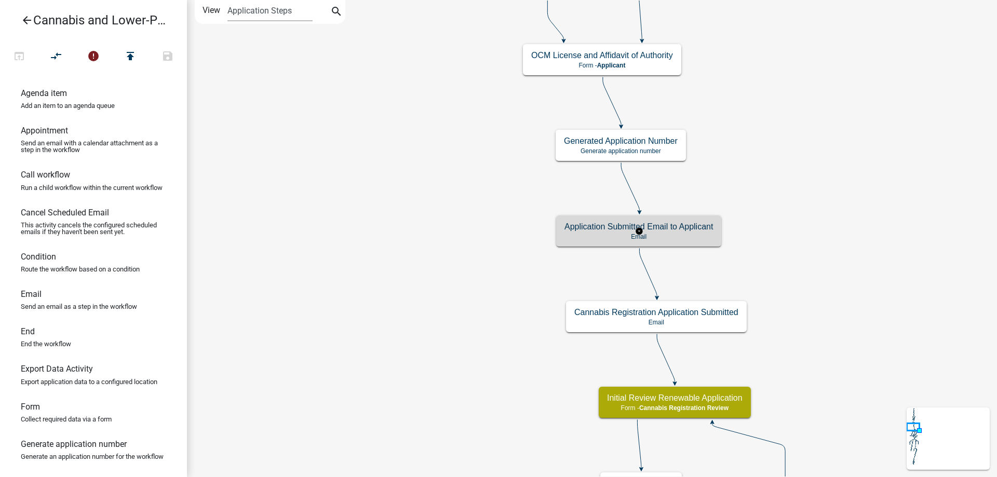
click at [686, 233] on p "Email" at bounding box center [639, 236] width 149 height 7
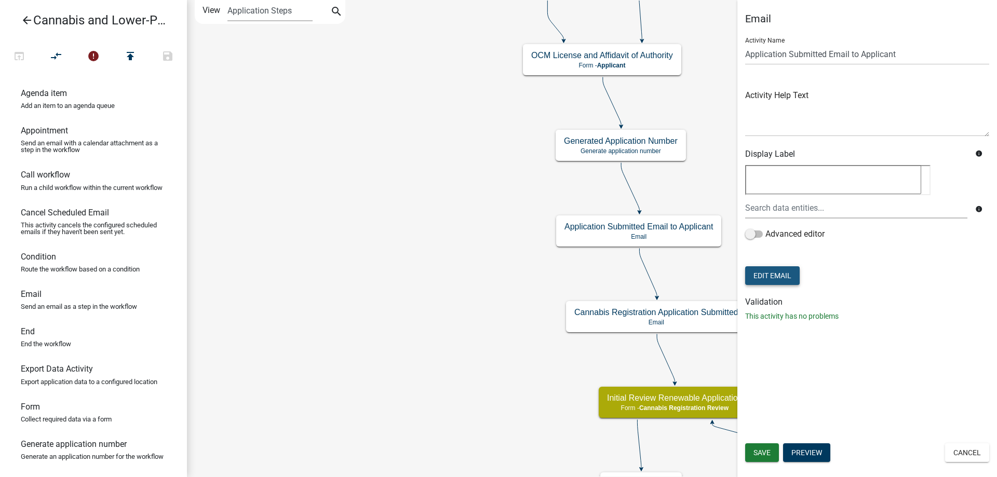
click at [773, 277] on button "Edit Email" at bounding box center [772, 275] width 55 height 19
select select "190bf7b5-d392-4259-aa9b-055c59575267"
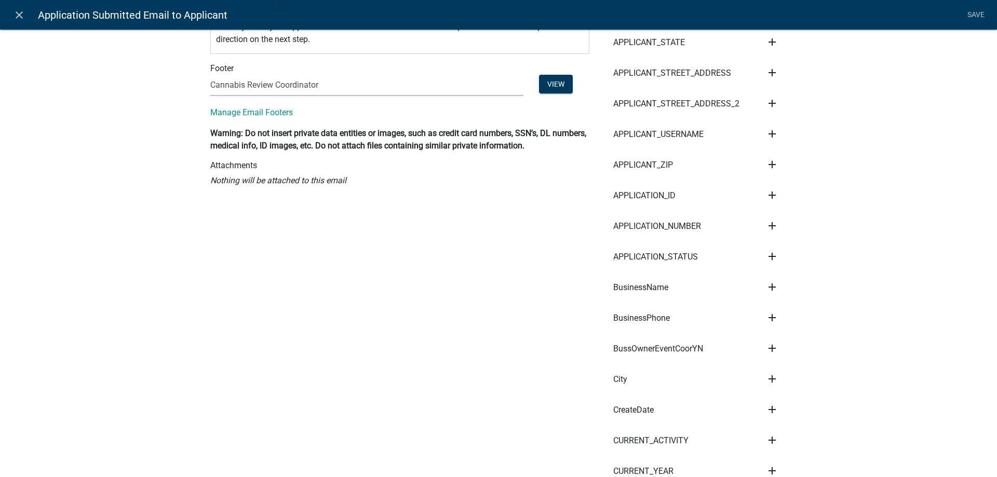
scroll to position [0, 0]
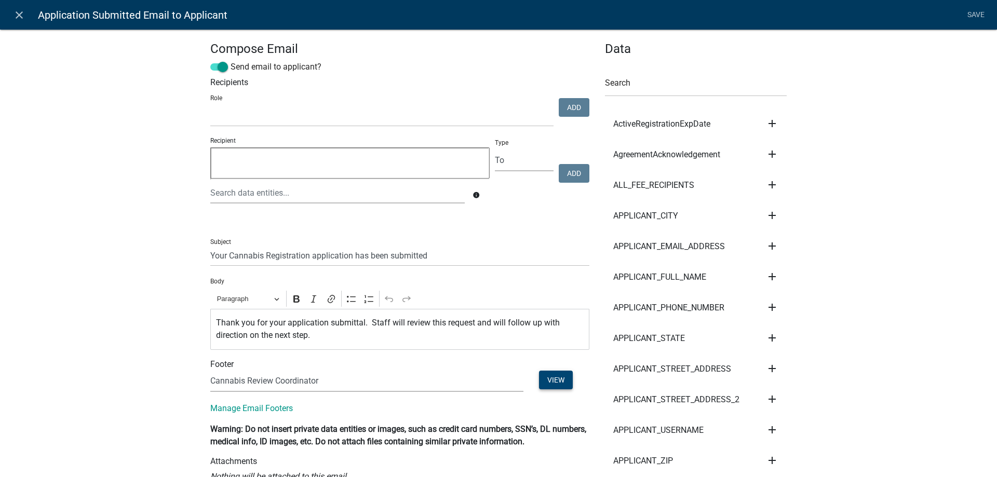
click at [556, 384] on button "View" at bounding box center [556, 380] width 34 height 19
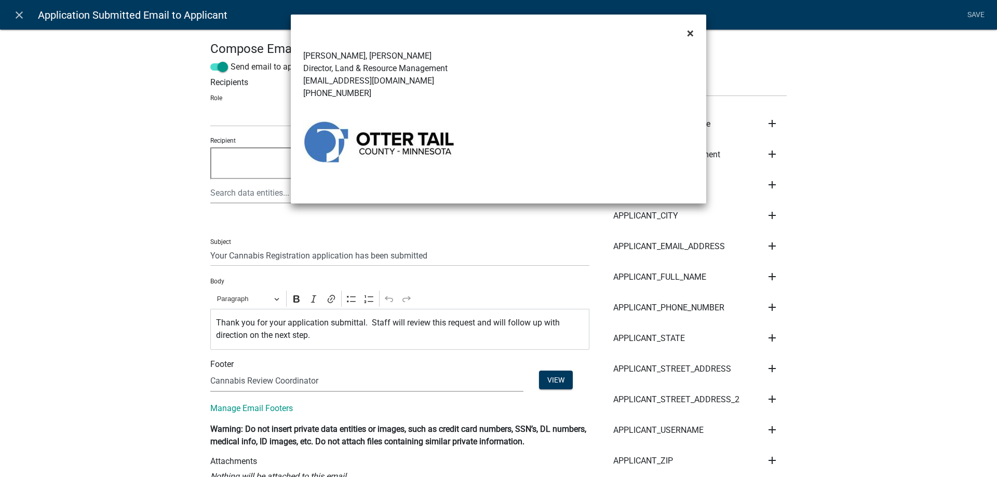
click at [691, 34] on span "×" at bounding box center [690, 33] width 7 height 15
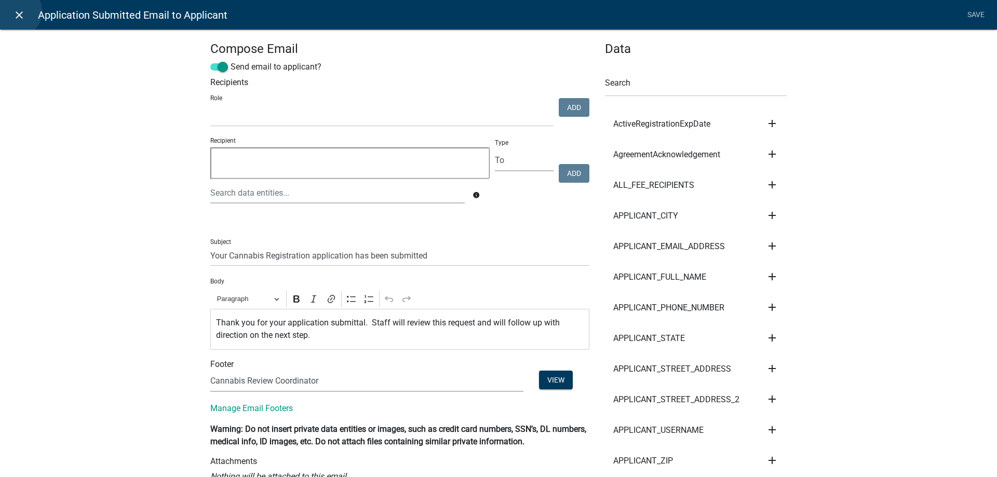
click at [16, 11] on icon "close" at bounding box center [19, 15] width 12 height 12
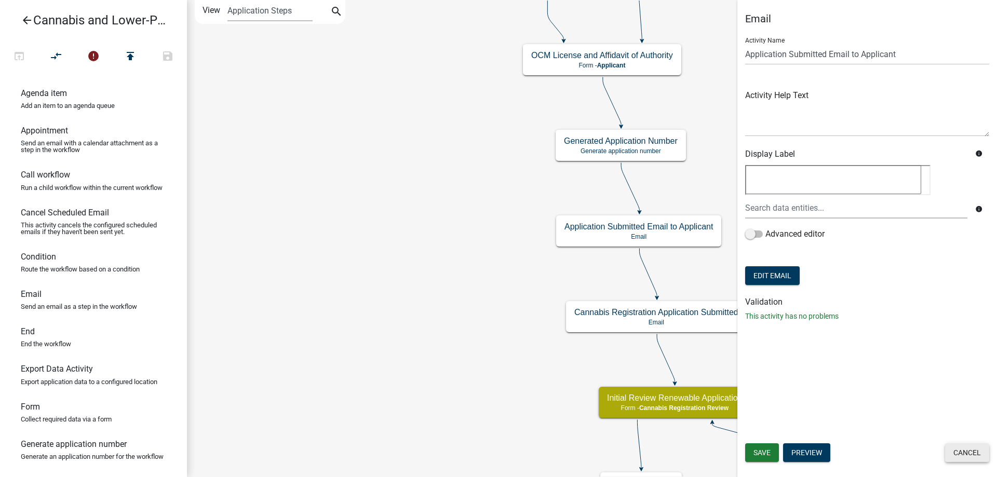
click at [965, 456] on button "Cancel" at bounding box center [967, 453] width 44 height 19
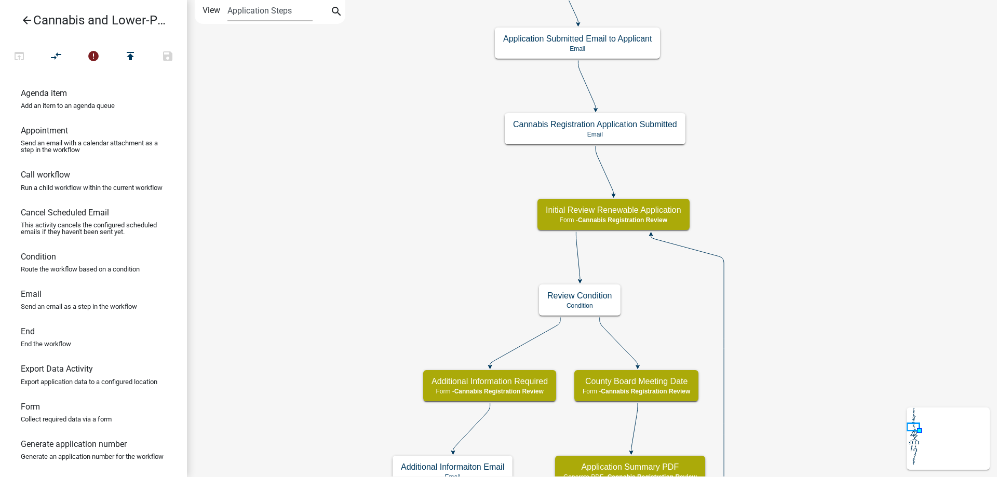
click at [740, 173] on div "start Start - Applicant Application Introduction Form - Applicant Parcel search…" at bounding box center [592, 238] width 810 height 477
click at [827, 317] on div "start Start - Applicant Application Introduction Form - Applicant Parcel search…" at bounding box center [592, 238] width 810 height 477
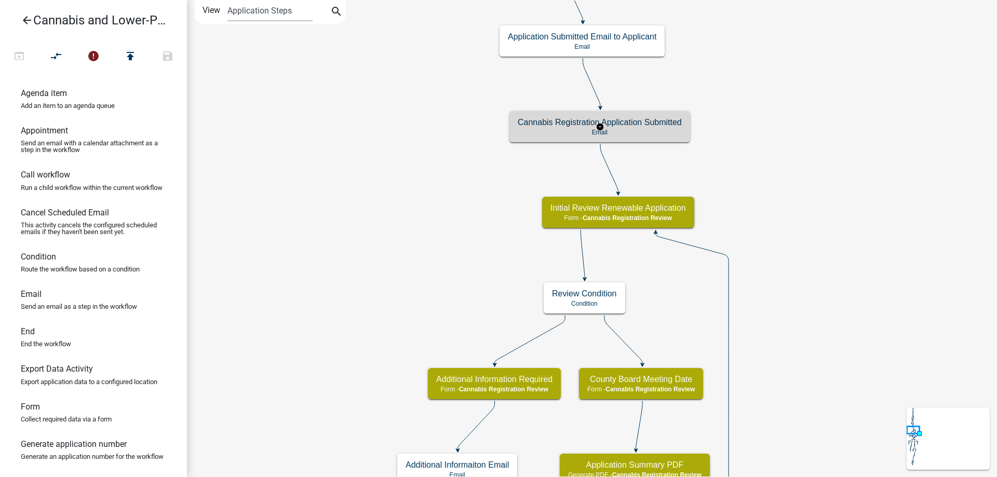
click at [661, 129] on g "Cannabis Registration Application Submitted Email" at bounding box center [600, 126] width 181 height 30
click at [661, 129] on p "Email" at bounding box center [600, 132] width 164 height 7
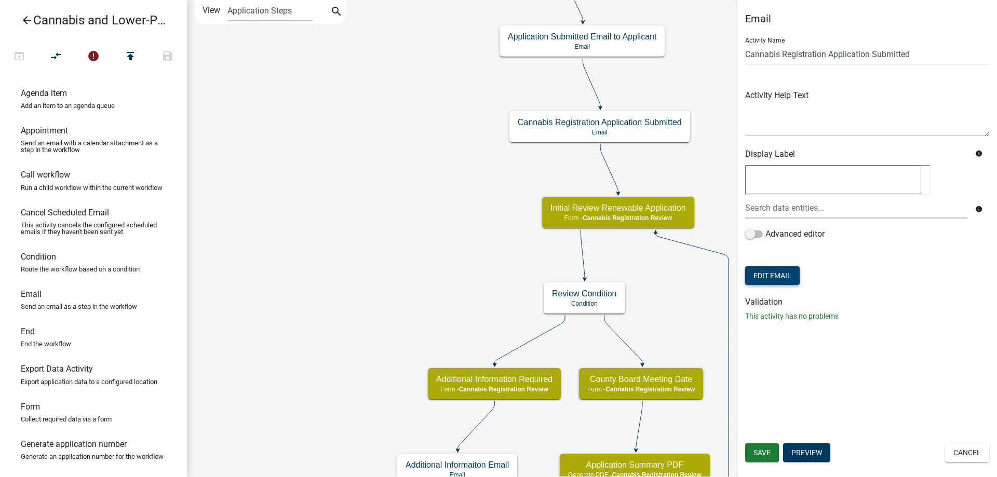
click at [780, 275] on button "Edit Email" at bounding box center [772, 275] width 55 height 19
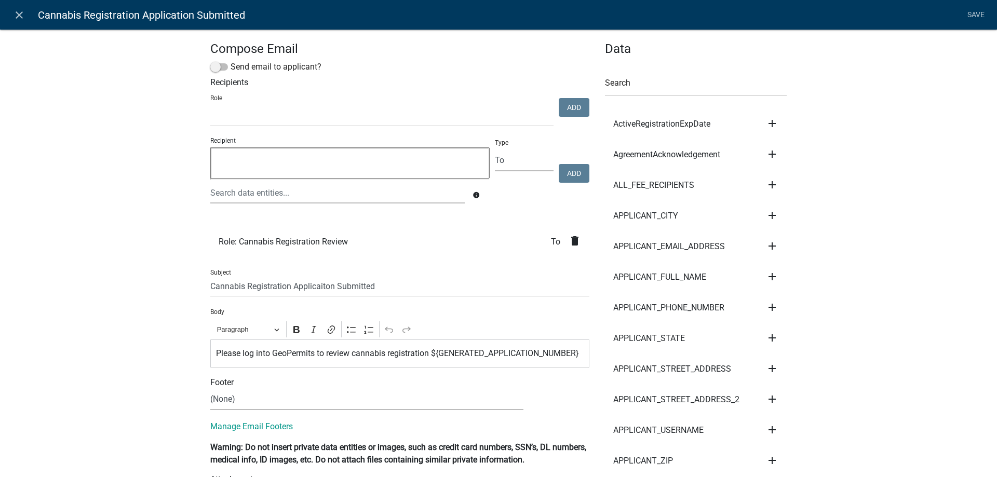
select select
click at [18, 12] on icon "close" at bounding box center [19, 15] width 12 height 12
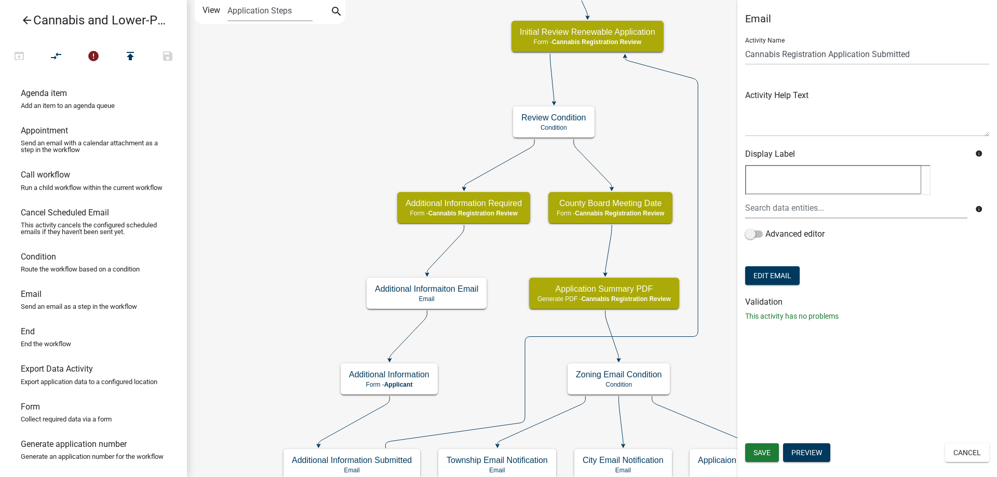
click at [413, 113] on div "start Start - Applicant Application Introduction Form - Applicant Parcel search…" at bounding box center [592, 238] width 810 height 477
click at [575, 121] on g "Review Condition Condition" at bounding box center [554, 121] width 82 height 30
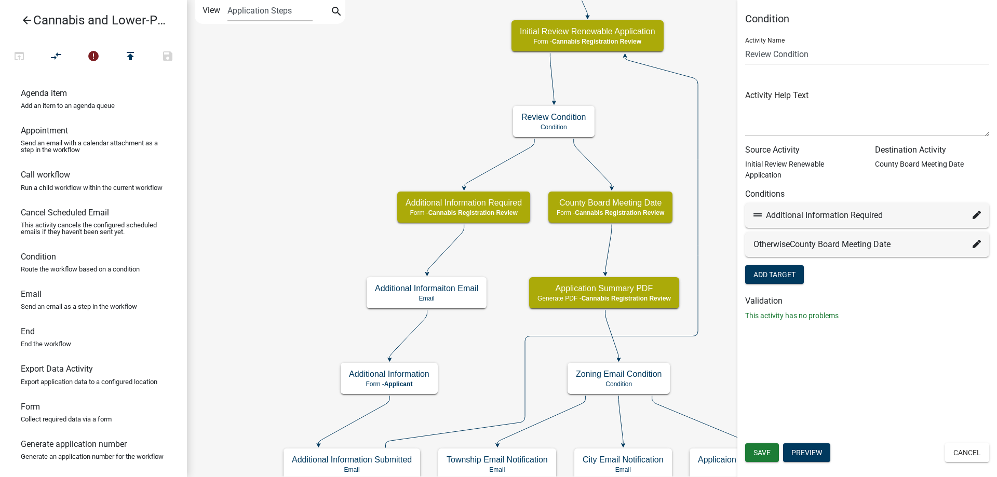
click at [973, 215] on icon at bounding box center [977, 215] width 8 height 8
select select "16: 38ff3bcc-5480-46d4-9656-ea5b7a147e17"
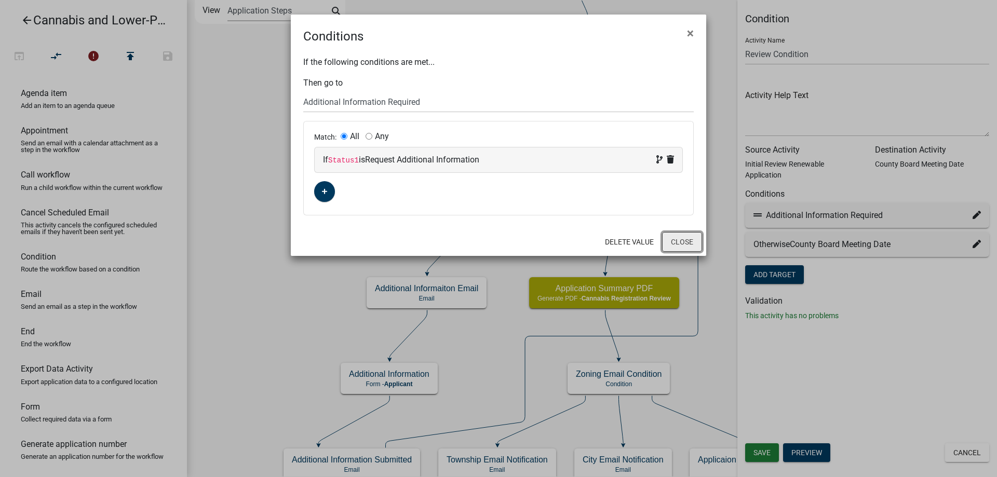
click at [677, 244] on button "Close" at bounding box center [682, 242] width 40 height 20
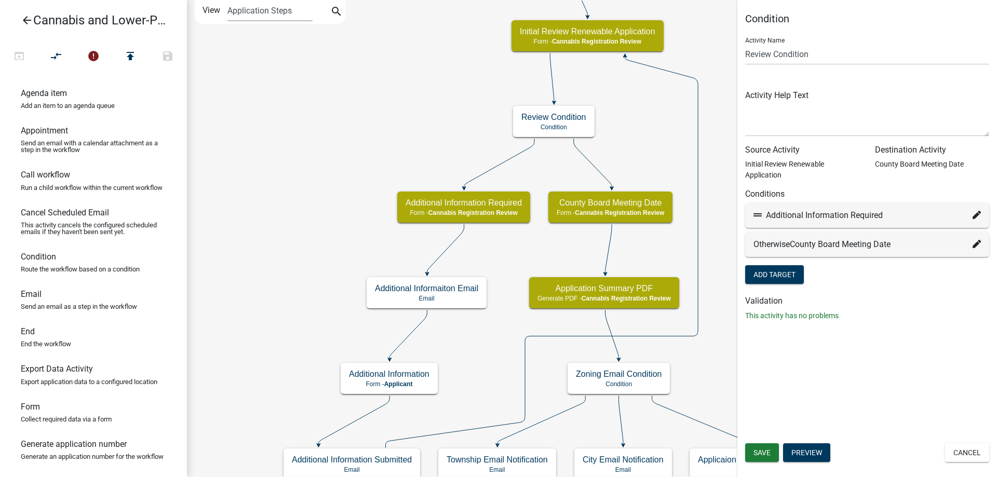
click at [974, 248] on icon at bounding box center [977, 244] width 8 height 8
select select "27: 56149817-e765-44ac-a23d-3166afbc2bcf"
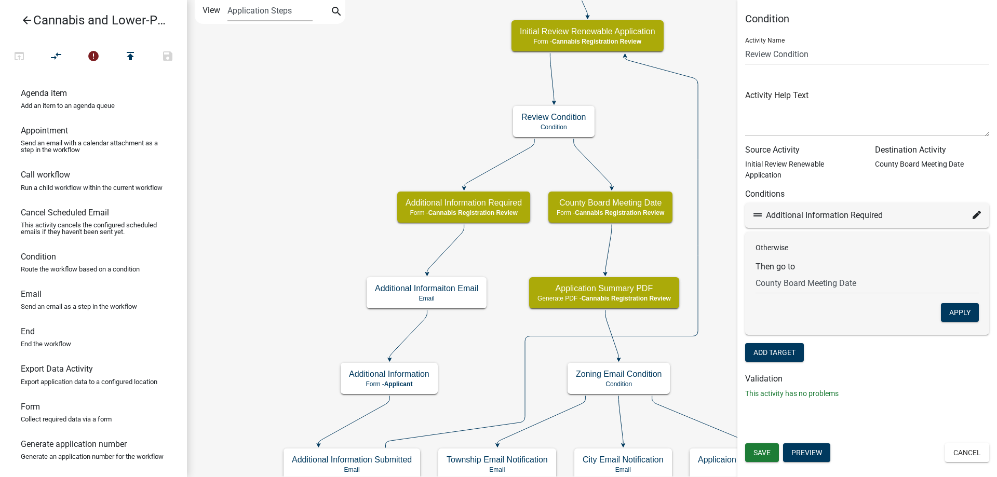
click at [900, 405] on div "Condition Activity Name Review Condition Activity Help Text Source Activity Ini…" at bounding box center [868, 209] width 260 height 395
click at [970, 453] on button "Cancel" at bounding box center [967, 453] width 44 height 19
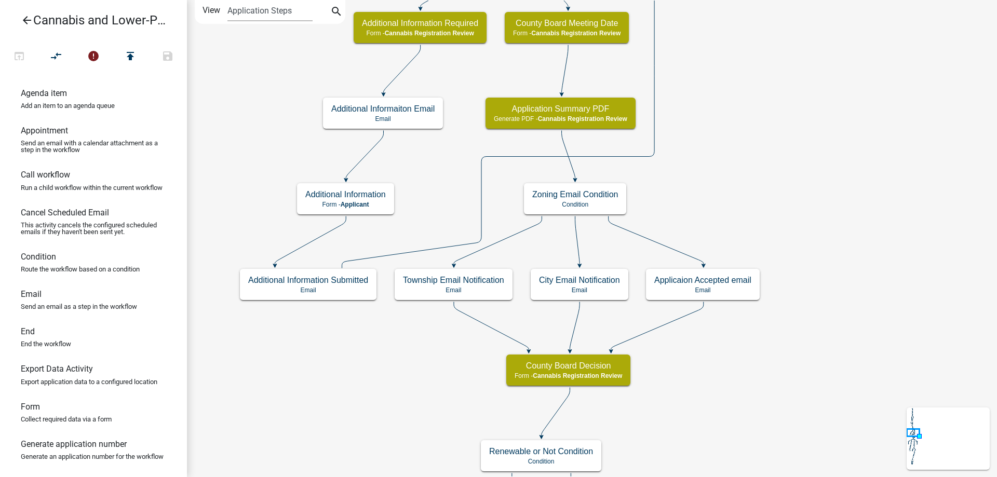
click at [802, 123] on div "start Start - Applicant Application Introduction Form - Applicant Parcel search…" at bounding box center [592, 238] width 810 height 477
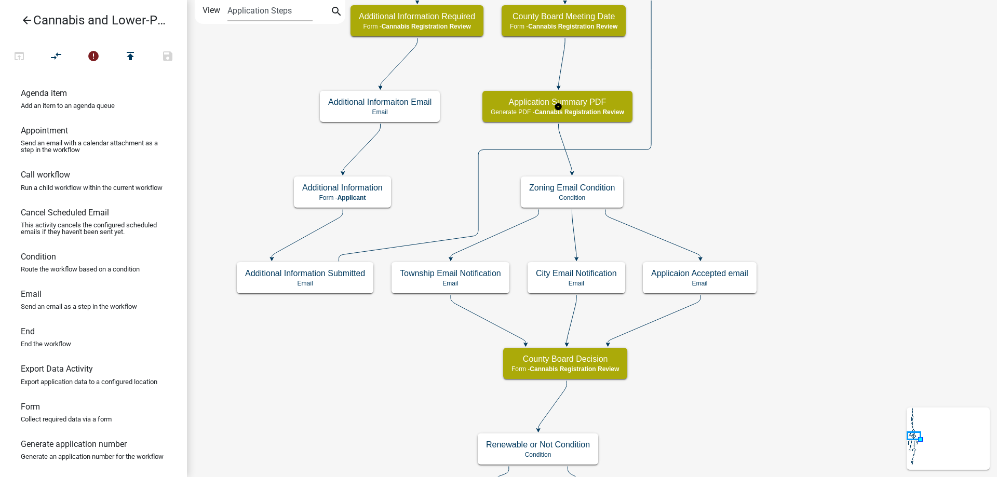
click at [594, 117] on g "Application Summary PDF Generate PDF - Cannabis Registration Review" at bounding box center [559, 106] width 152 height 30
click at [594, 117] on div "Application Summary PDF Generate PDF - Cannabis Registration Review" at bounding box center [558, 106] width 150 height 31
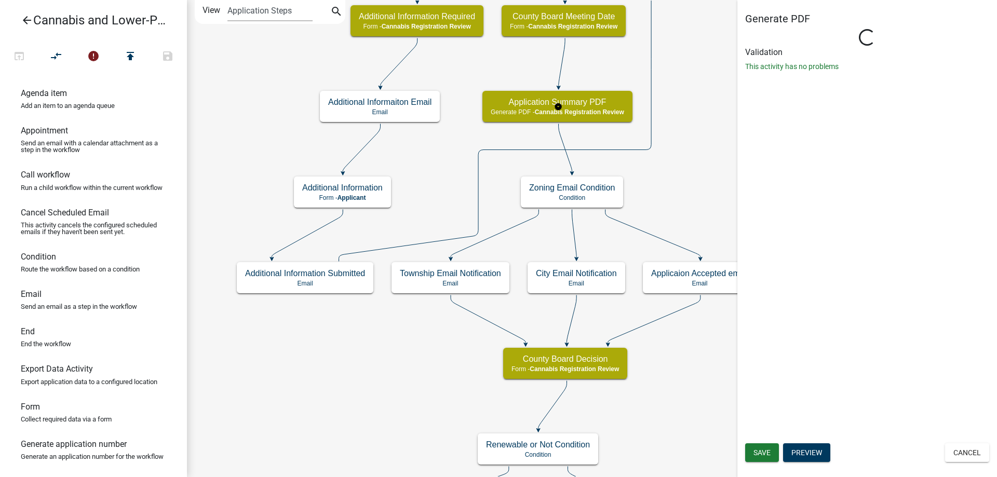
select select "5380C035-E995-43AF-9DCB-4673FB5A2820"
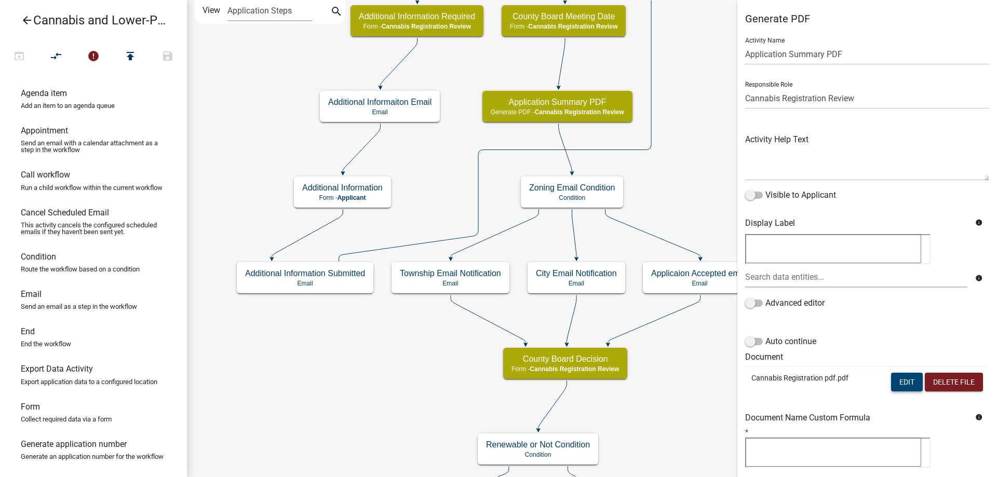
click at [904, 383] on button "Edit" at bounding box center [907, 382] width 32 height 19
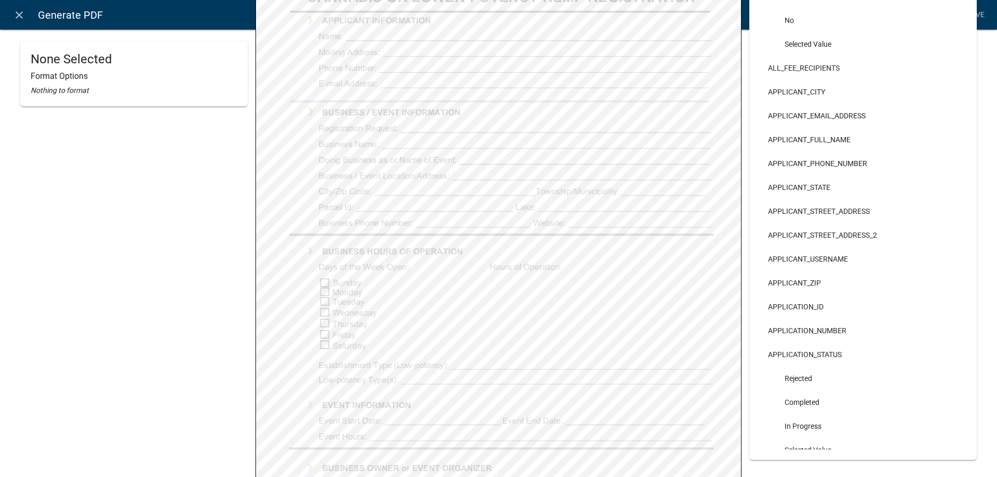
scroll to position [225, 0]
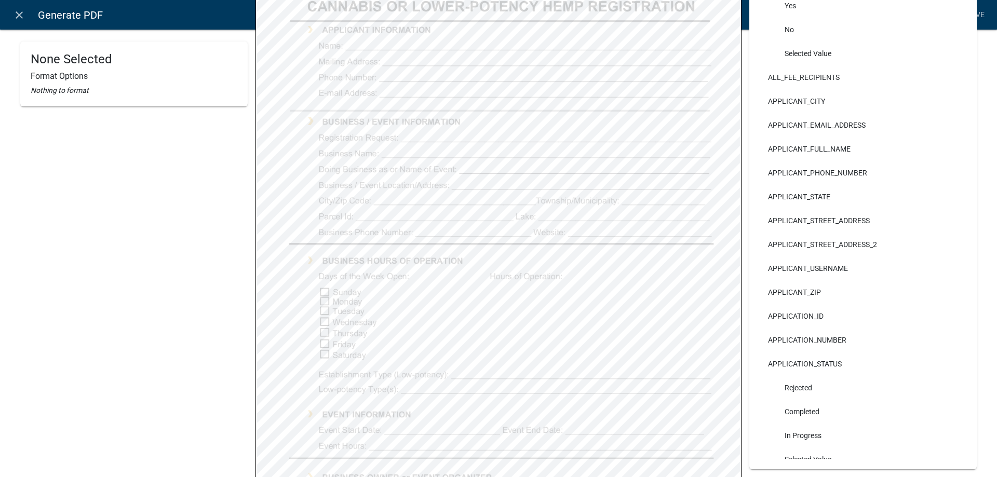
select select
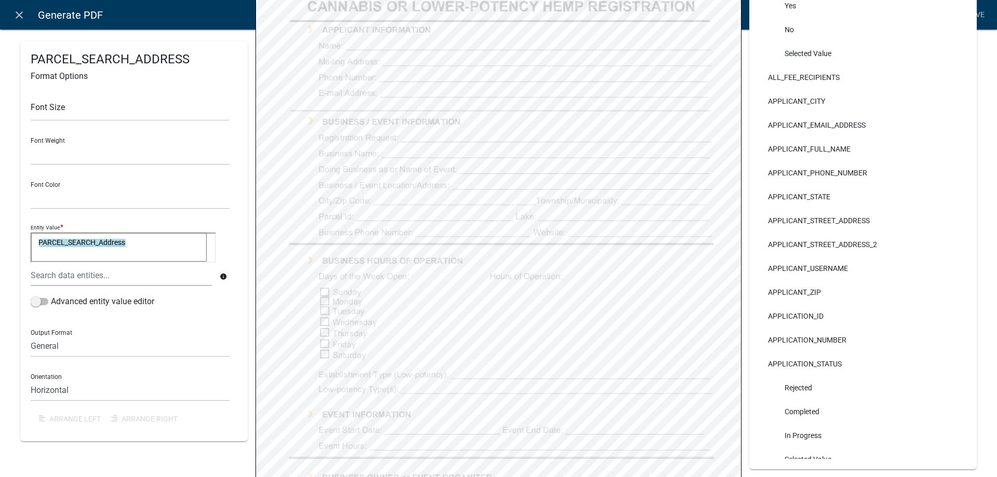
select select
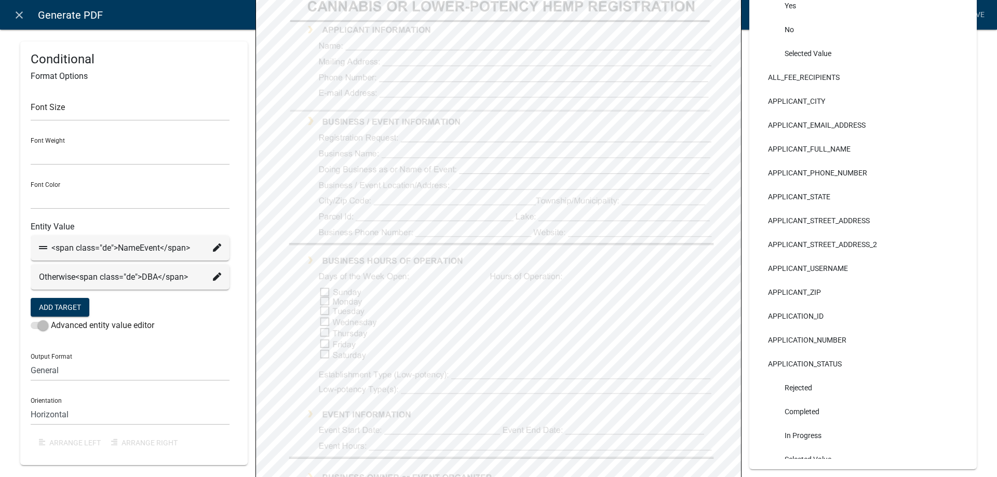
select select
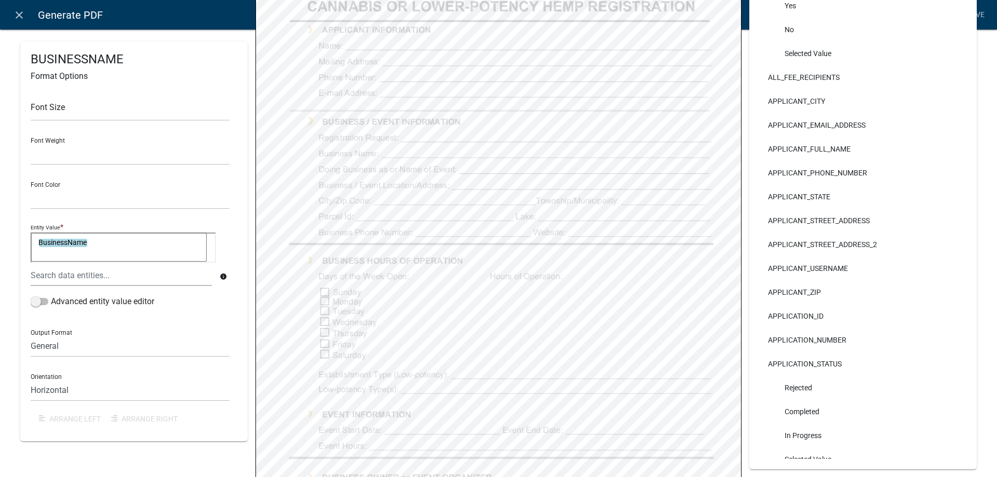
select select
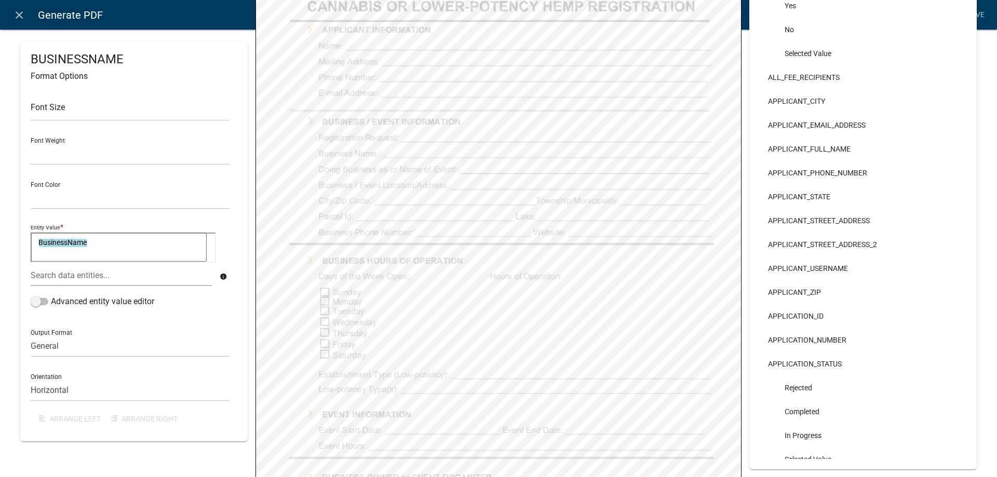
select select
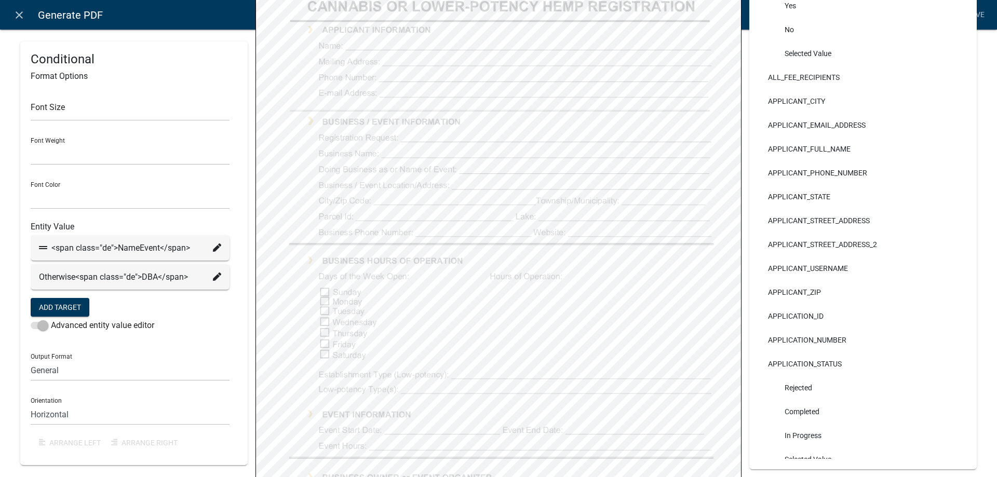
click at [215, 249] on icon at bounding box center [217, 248] width 8 height 8
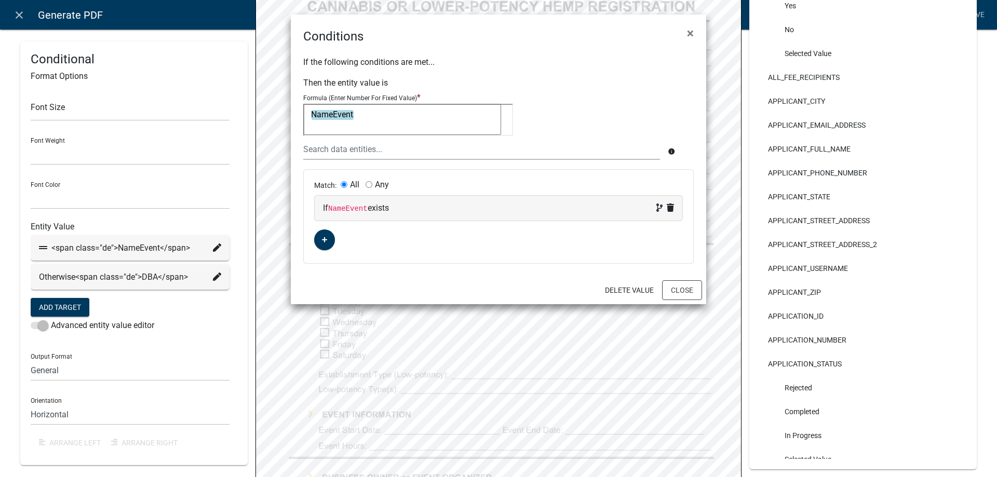
click at [215, 278] on ngb-modal-window "Conditions × If the following conditions are met... Then the entity value is Fo…" at bounding box center [498, 238] width 997 height 477
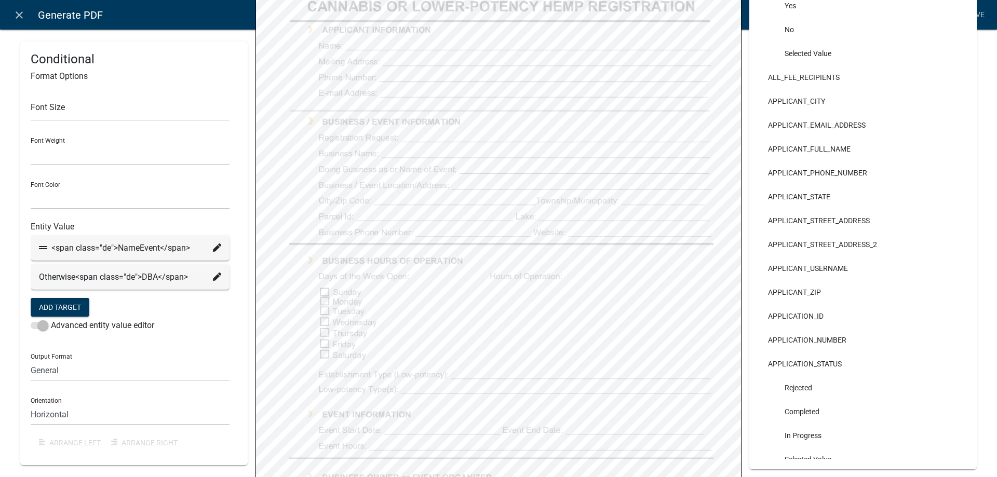
click at [215, 278] on icon at bounding box center [217, 277] width 8 height 8
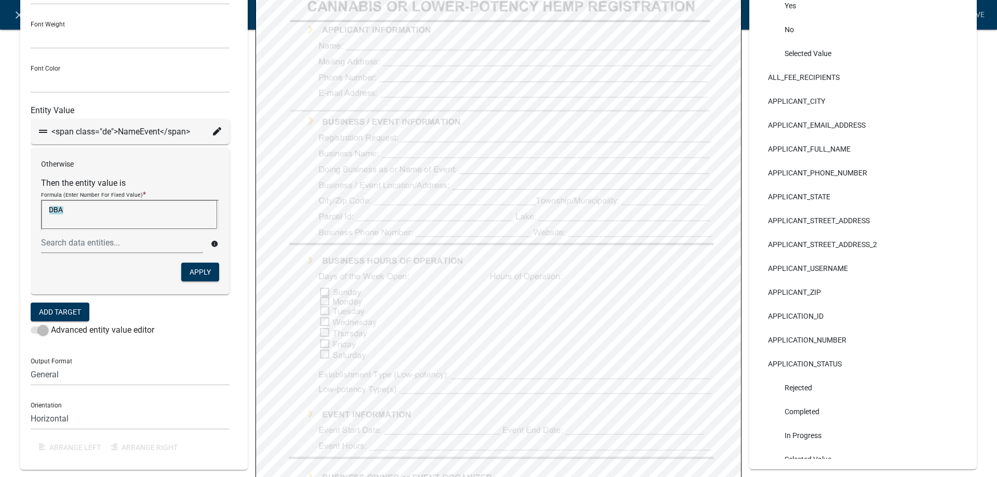
click at [206, 355] on div "Output Format General Text Number Decimal Date Date & Time" at bounding box center [130, 368] width 199 height 36
select select
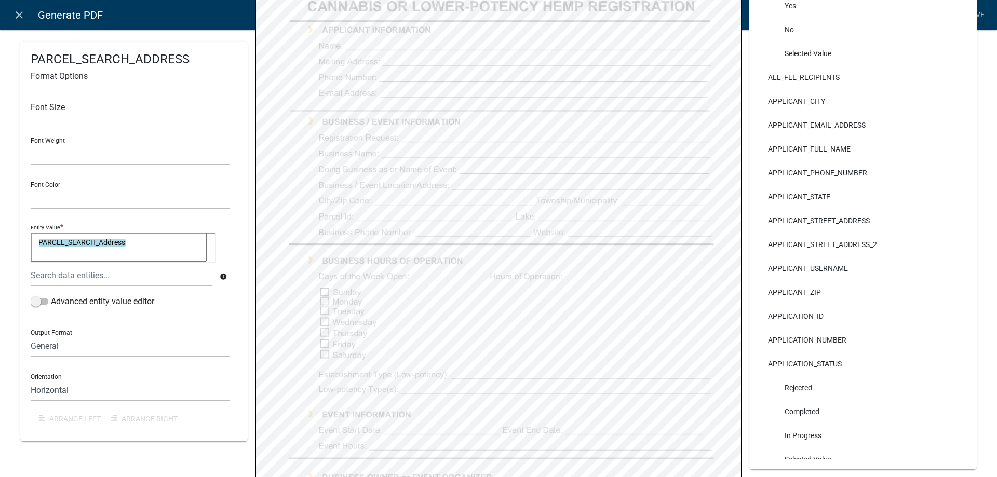
select select
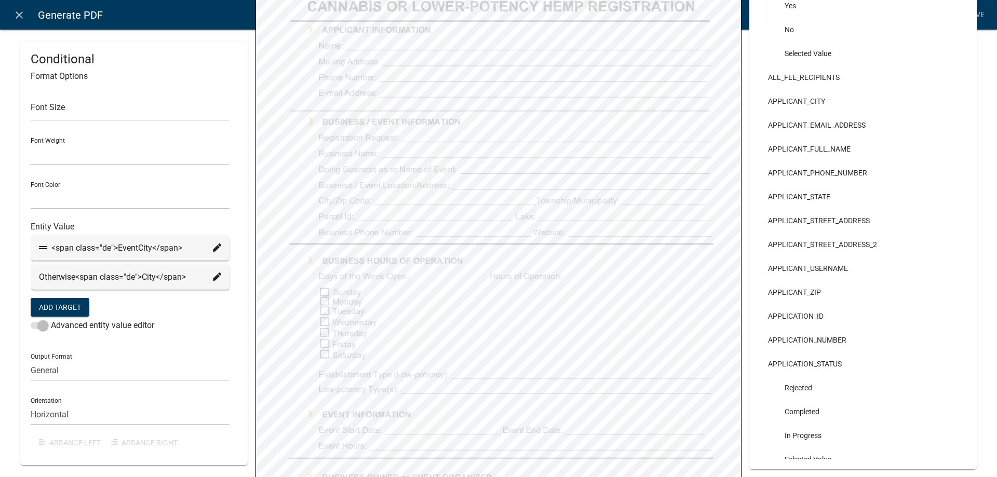
select select
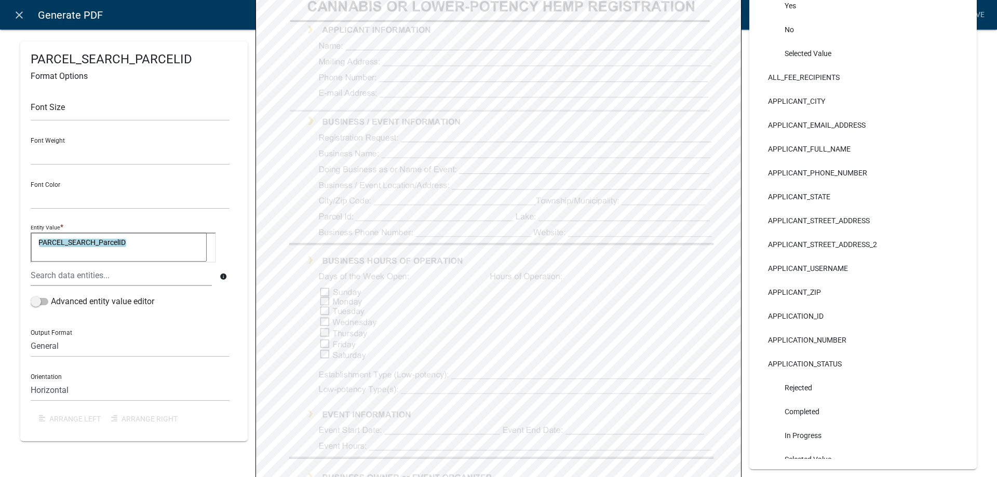
select select
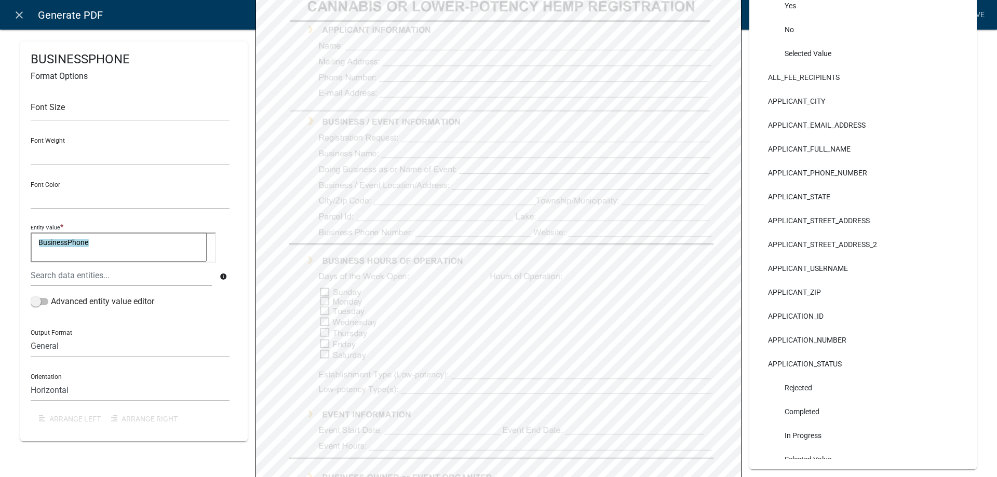
select select
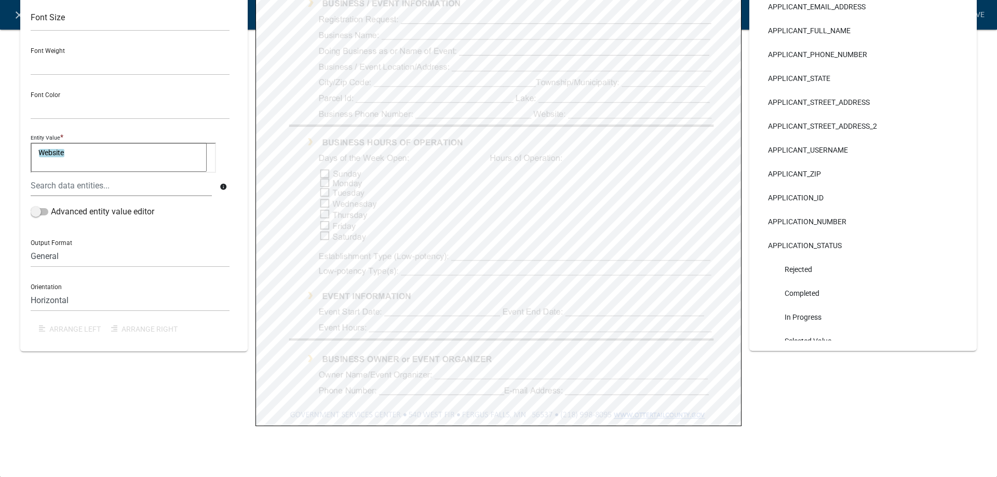
select select
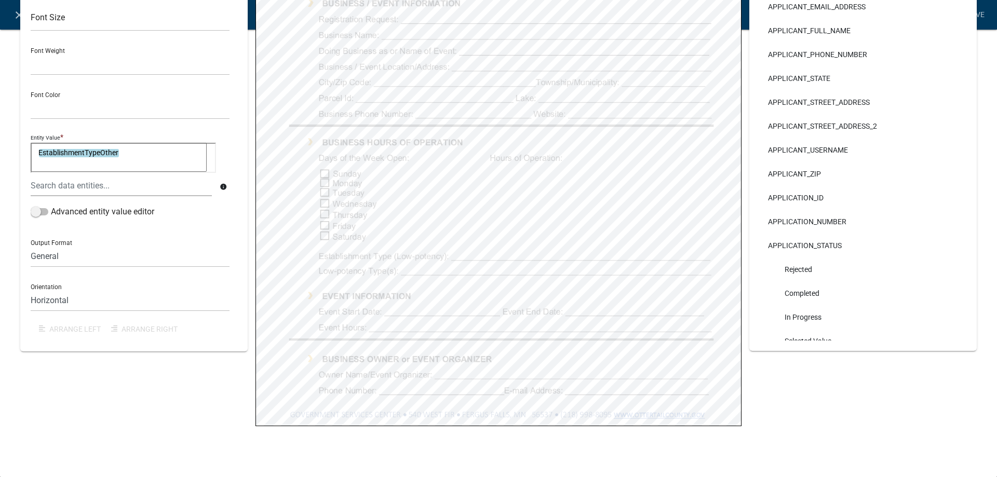
select select
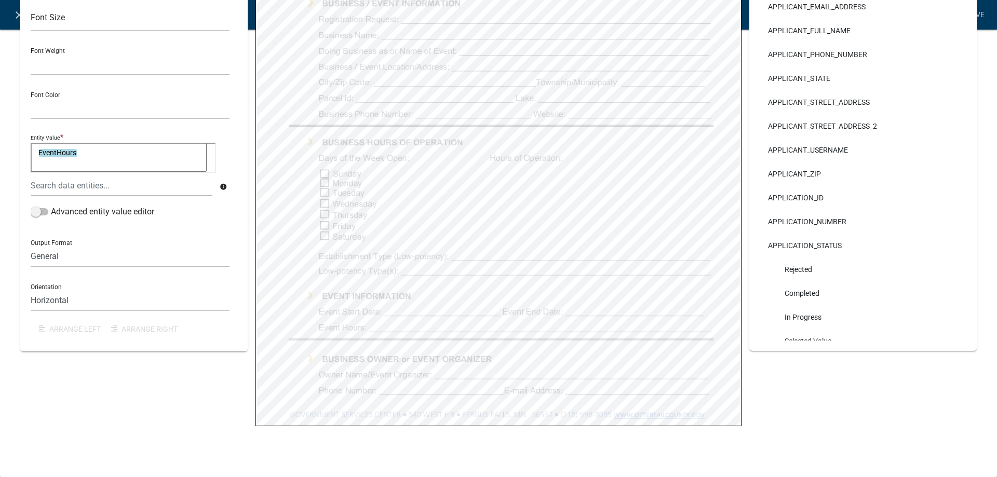
select select
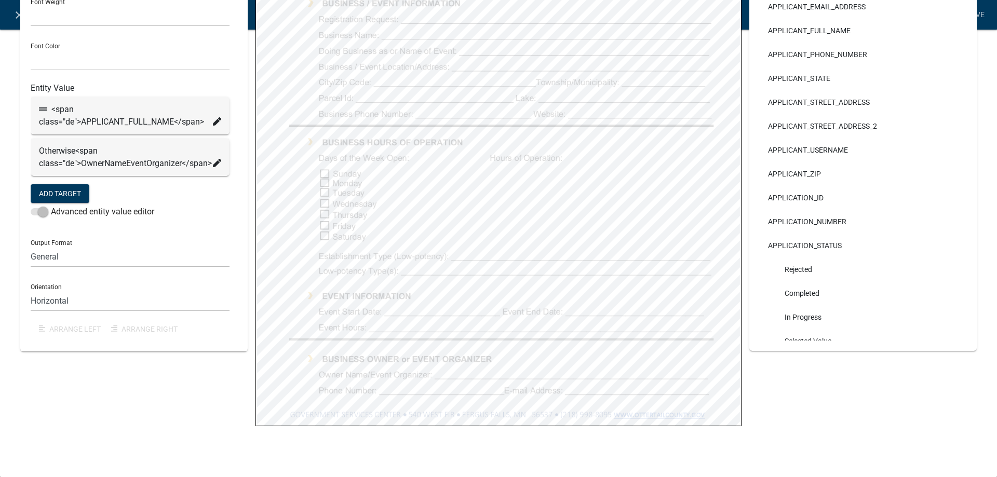
select select
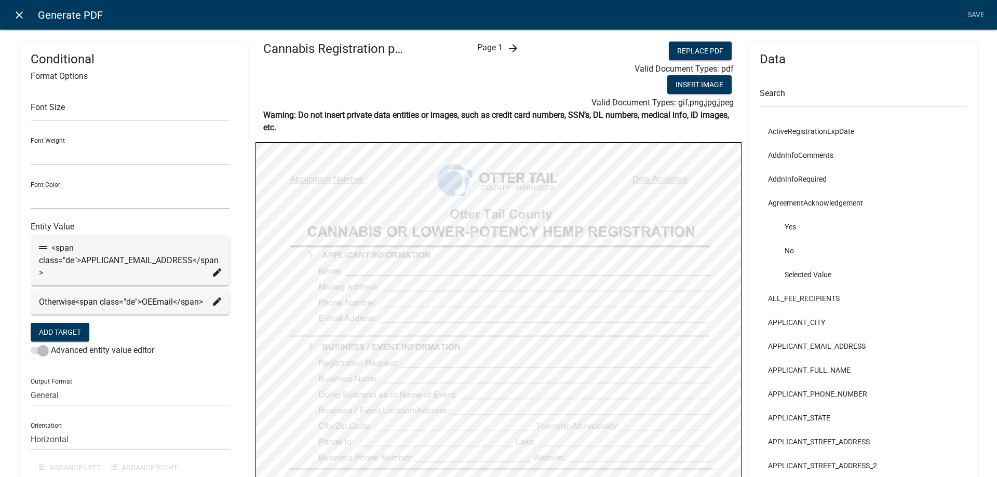
click at [17, 15] on icon "close" at bounding box center [19, 15] width 12 height 12
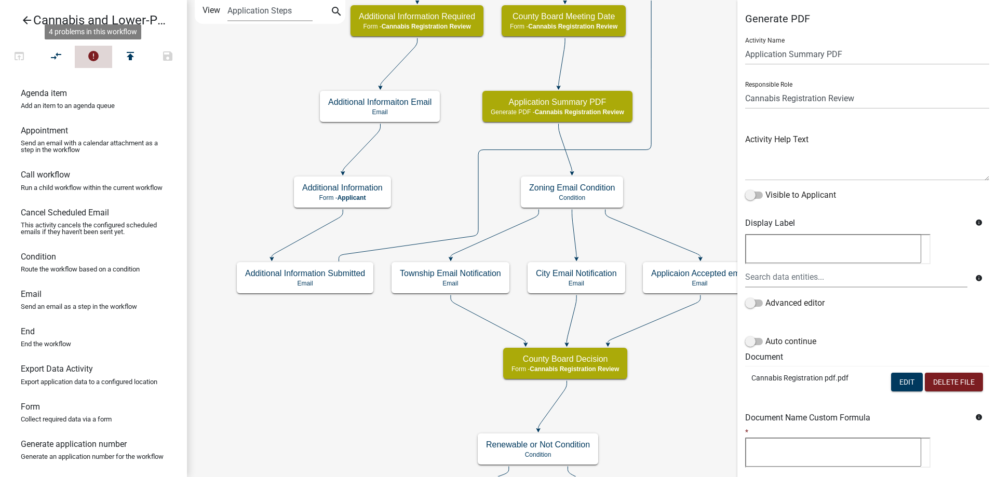
click at [95, 53] on icon "error" at bounding box center [93, 57] width 12 height 15
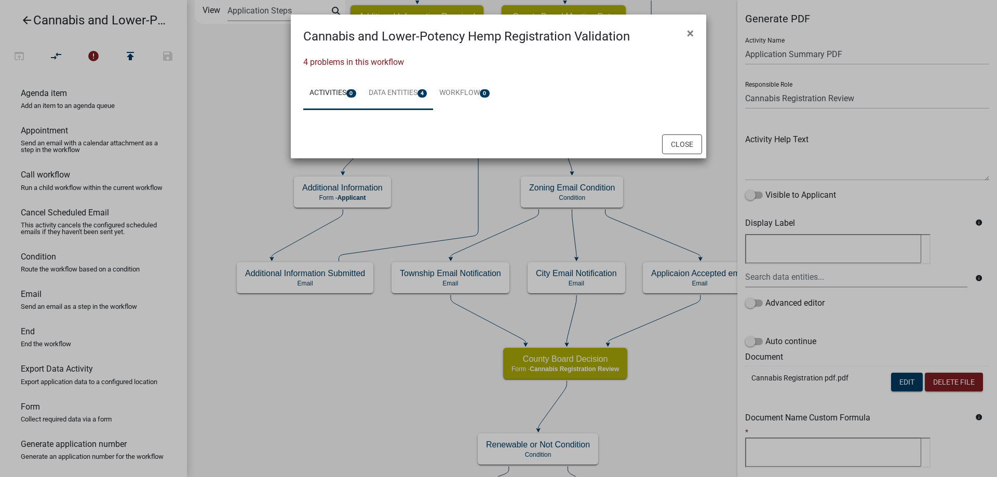
click at [400, 96] on link "Data Entities 4" at bounding box center [398, 93] width 71 height 33
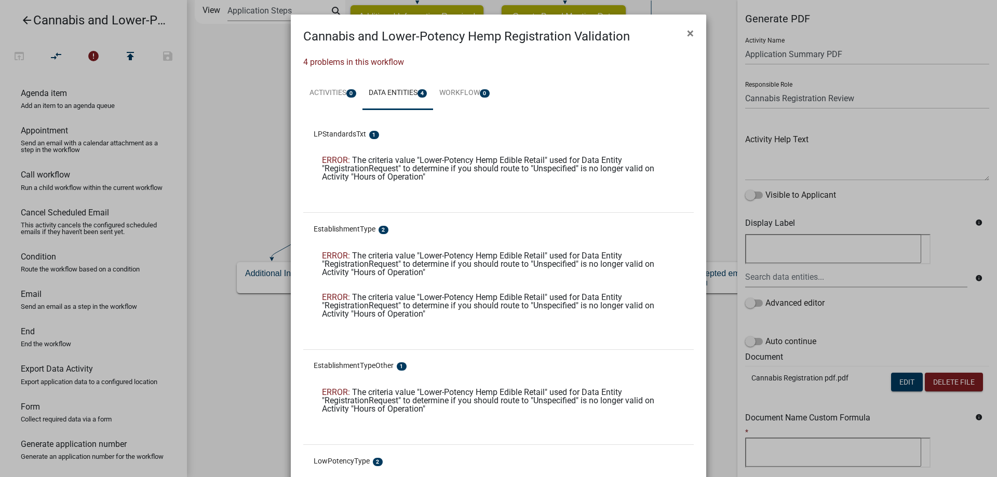
click at [378, 163] on span "The criteria value "Lower-Potency Hemp Edible Retail" used for Data Entity "Reg…" at bounding box center [488, 168] width 332 height 26
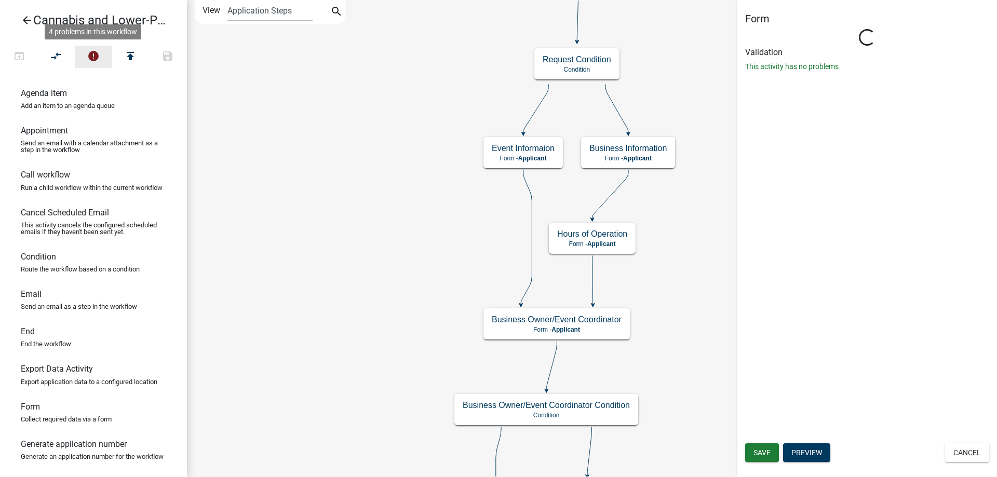
select select "5380C035-E995-43AF-9DCB-4673FB5A2820"
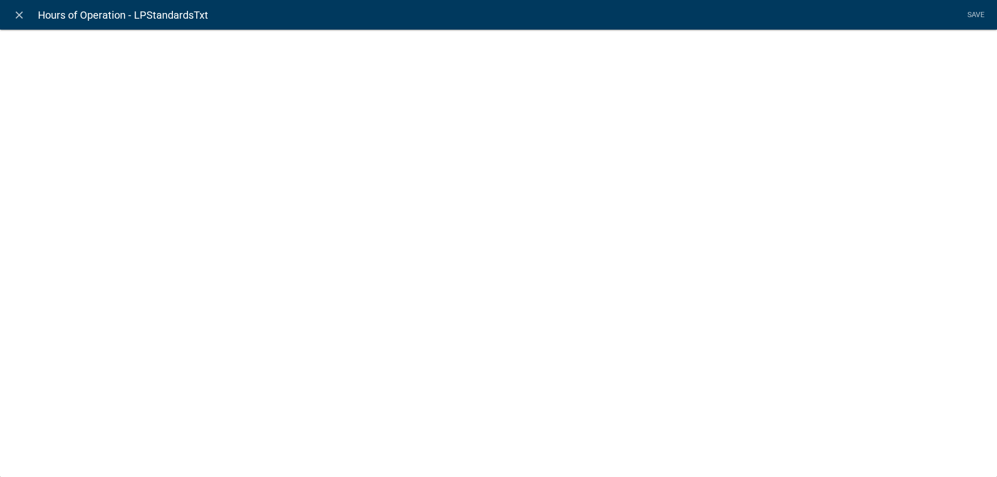
select select "rich-text"
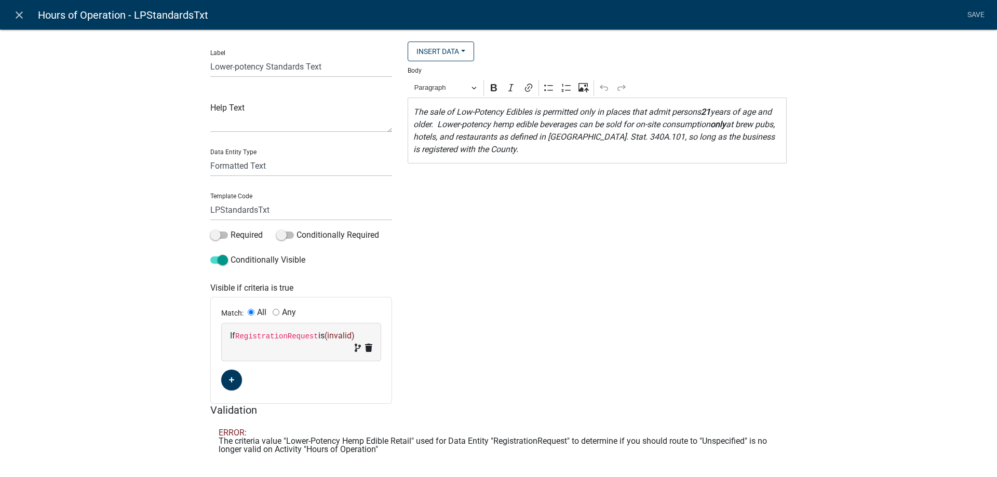
click at [339, 335] on span "(invalid)" at bounding box center [340, 336] width 30 height 10
select select "127: RegistrationRequest"
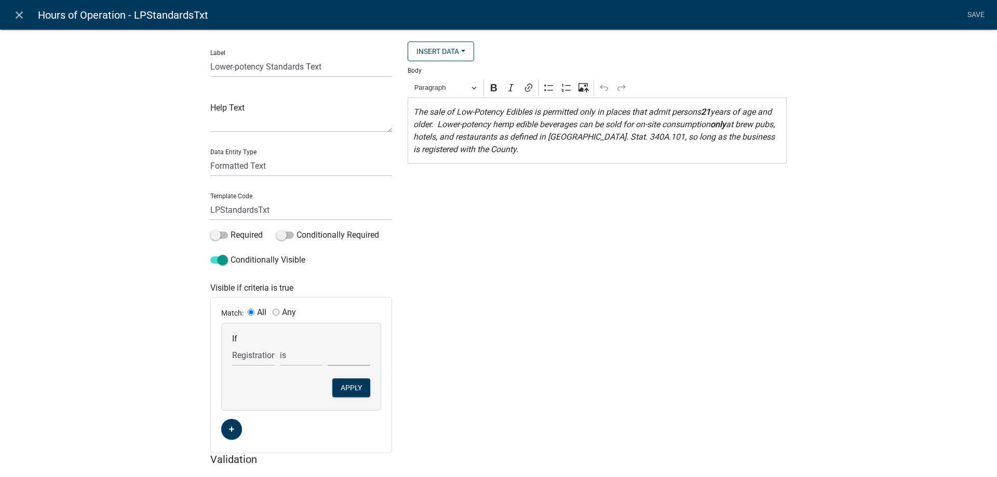
click at [328, 345] on select "Cannabis Retail Business Cannabis Retail Endorsement Business Lower-Potency Hem…" at bounding box center [349, 355] width 43 height 21
select select "2: Lower-Potency Hemp Edible Retail (this includes"
click option "Lower-Potency Hemp Edible Retail (this includes beverages)" at bounding box center [0, 0] width 0 height 0
click at [355, 387] on button "Apply" at bounding box center [351, 388] width 38 height 19
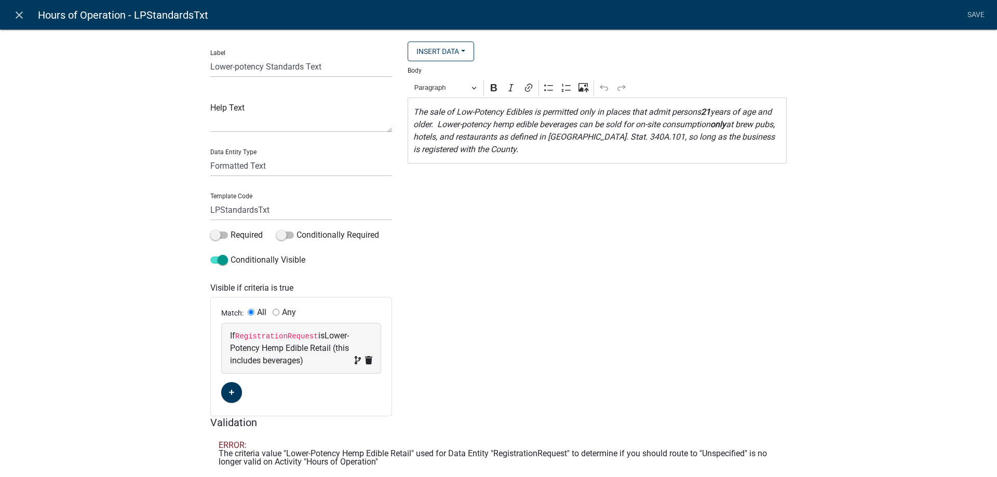
scroll to position [29, 0]
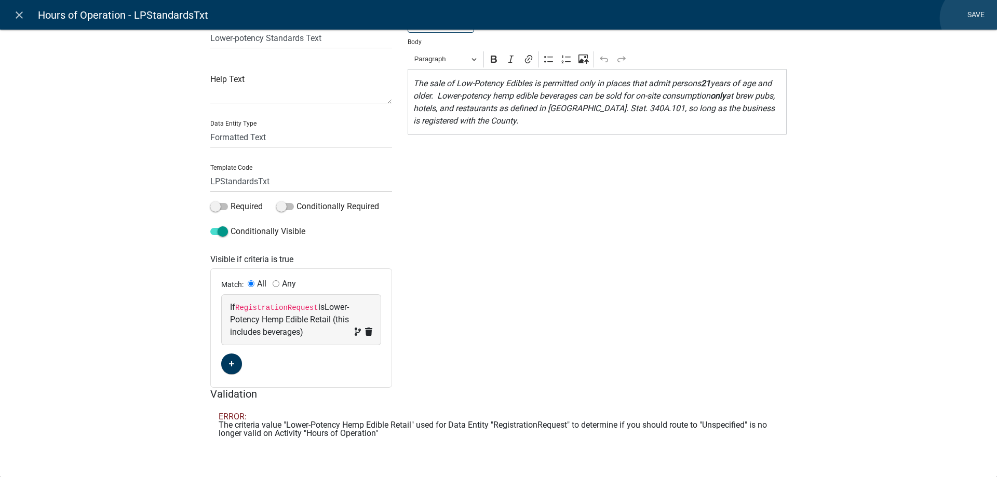
click at [973, 18] on link "Save" at bounding box center [976, 15] width 26 height 20
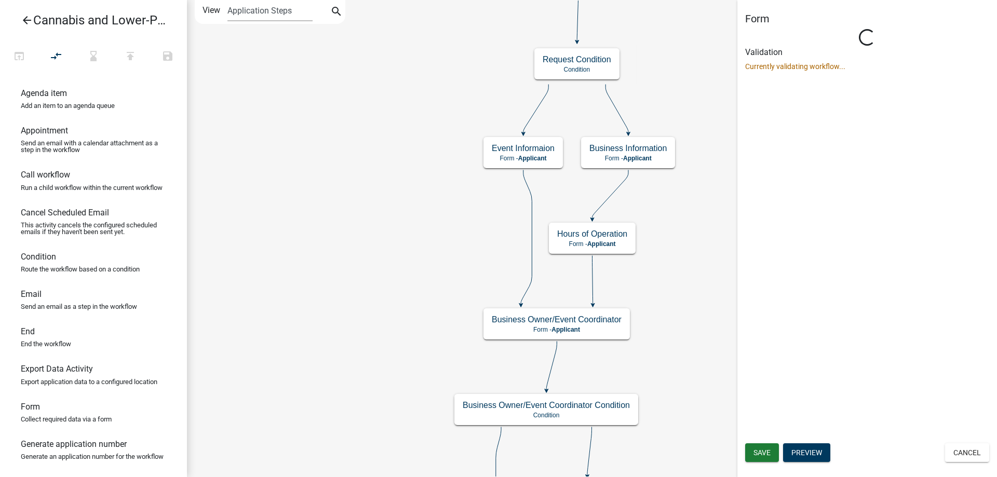
select select "5380C035-E995-43AF-9DCB-4673FB5A2820"
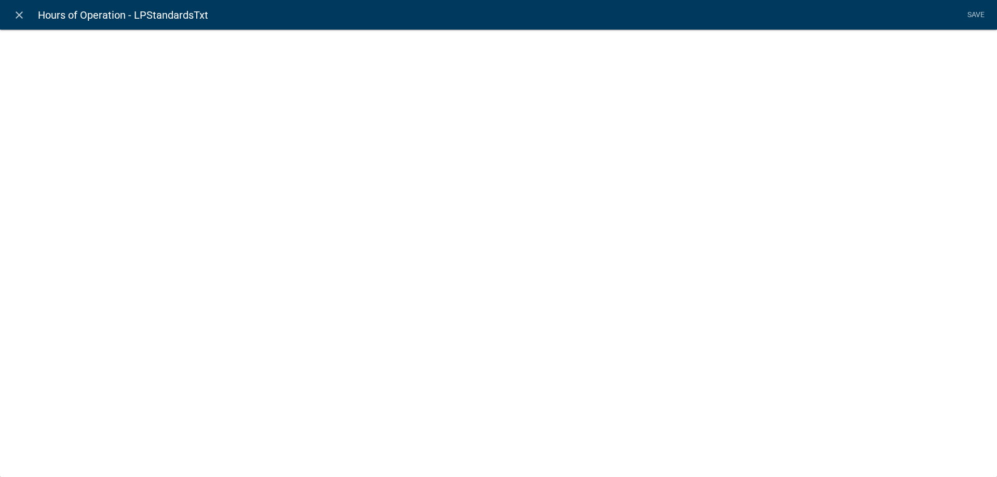
select select "rich-text"
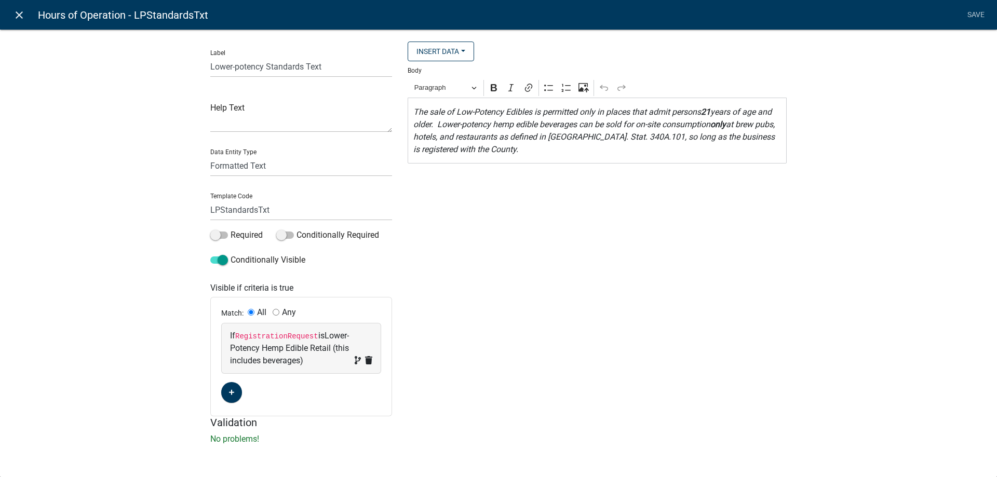
click at [15, 15] on icon "close" at bounding box center [19, 15] width 12 height 12
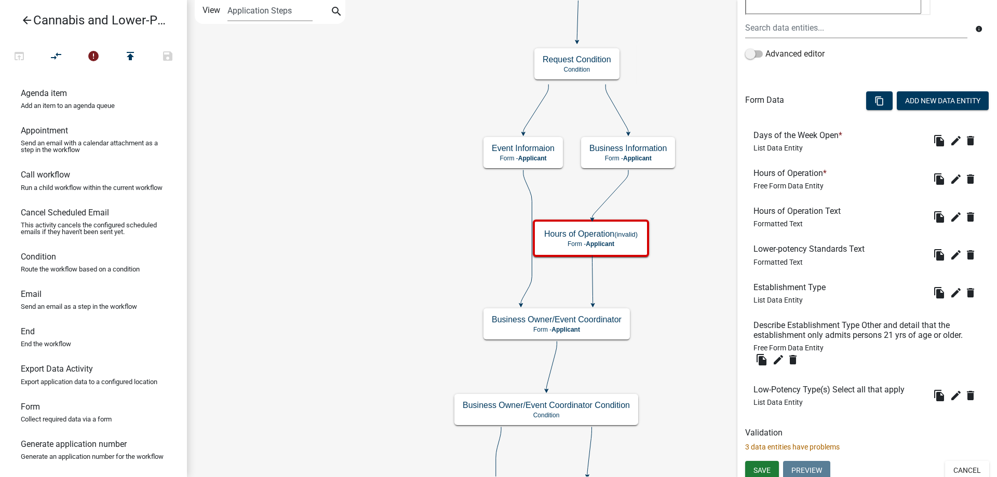
scroll to position [229, 0]
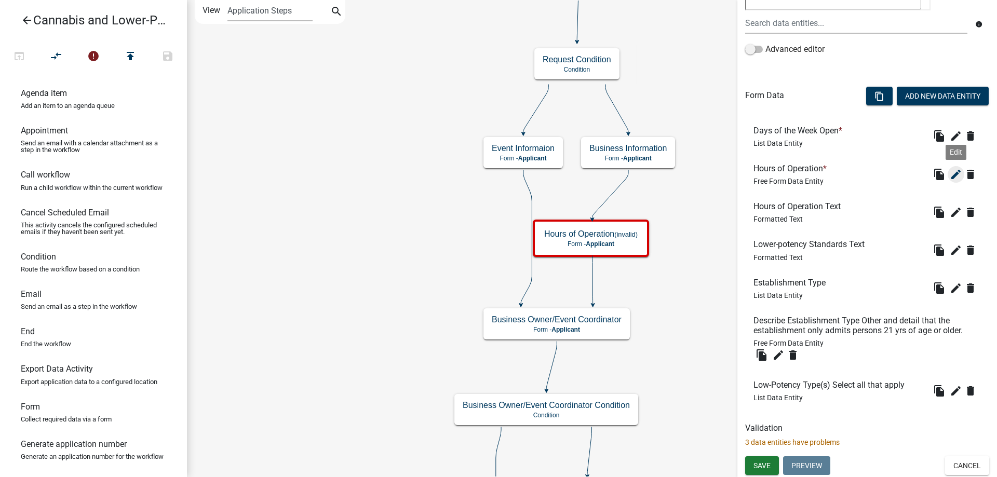
click at [954, 174] on icon "edit" at bounding box center [956, 174] width 12 height 12
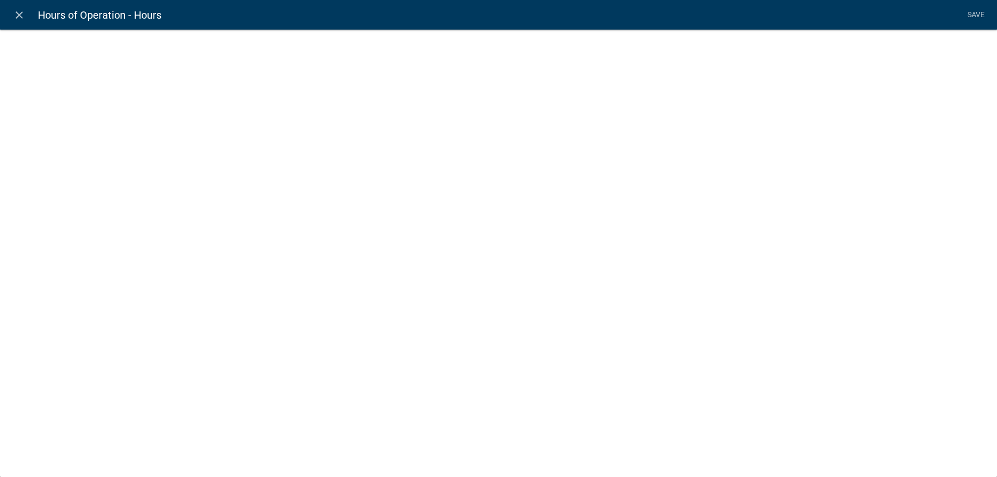
select select
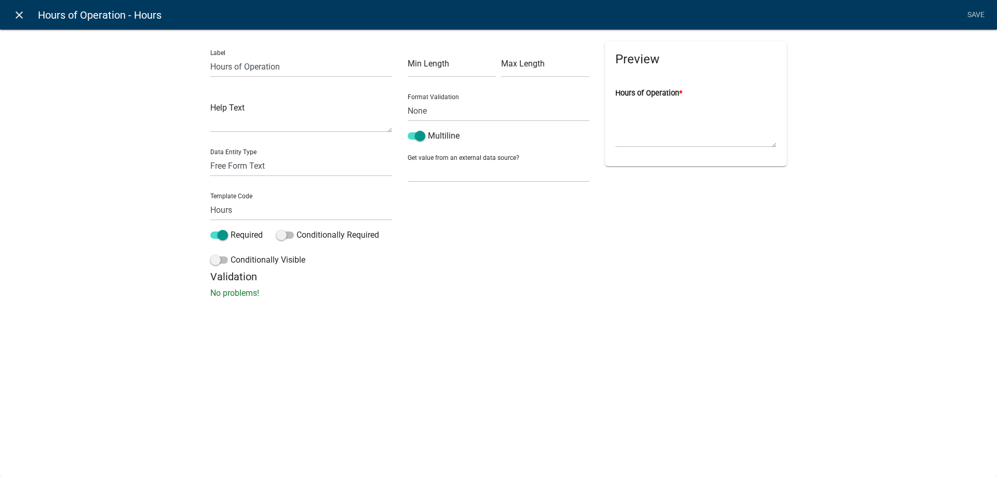
click at [16, 9] on icon "close" at bounding box center [19, 15] width 12 height 12
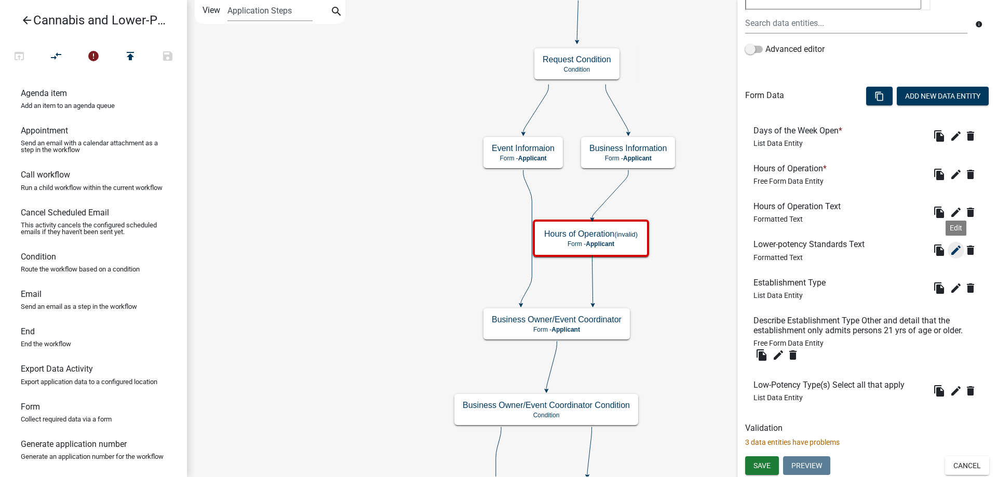
click at [960, 252] on icon "edit" at bounding box center [956, 250] width 12 height 12
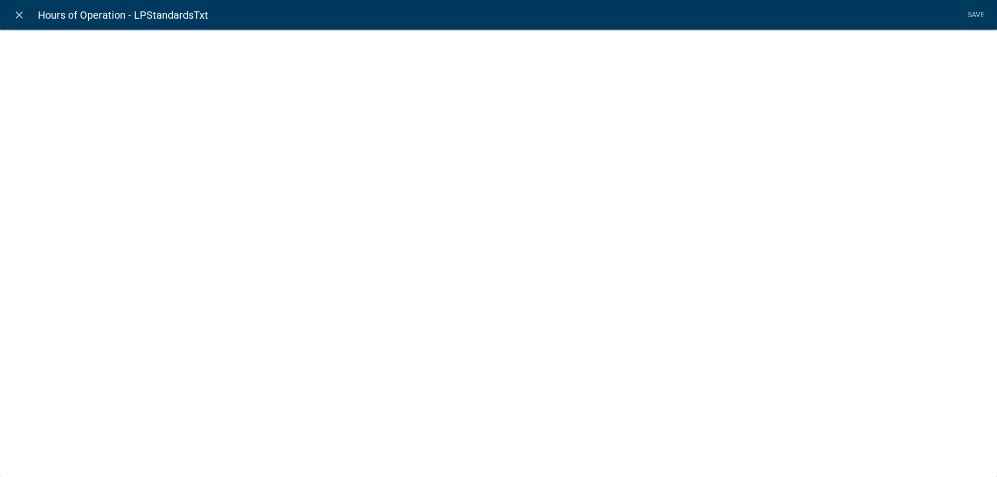
select select "rich-text"
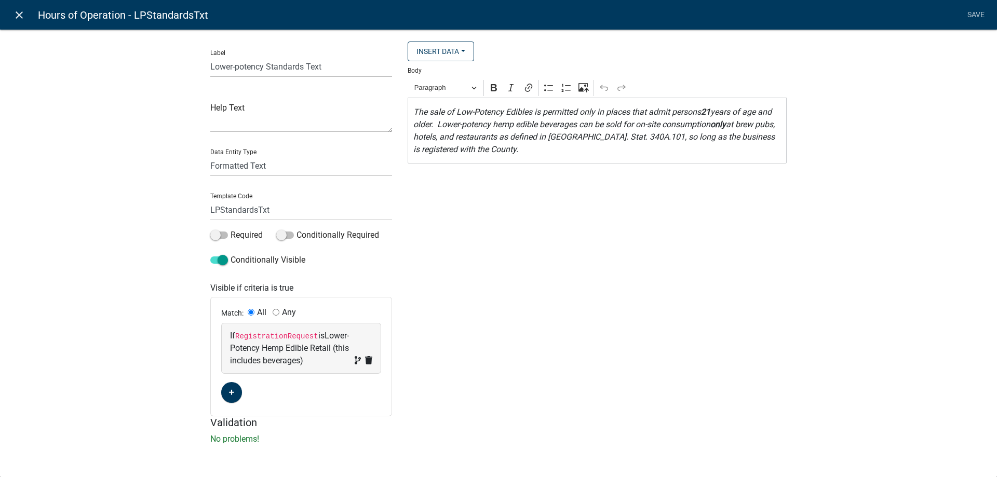
click at [20, 19] on icon "close" at bounding box center [19, 15] width 12 height 12
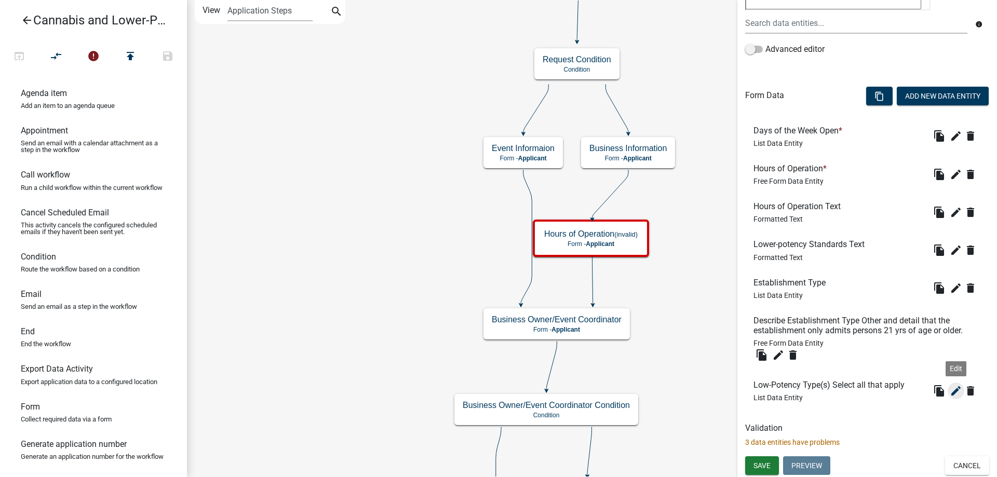
click at [961, 394] on icon "edit" at bounding box center [956, 391] width 12 height 12
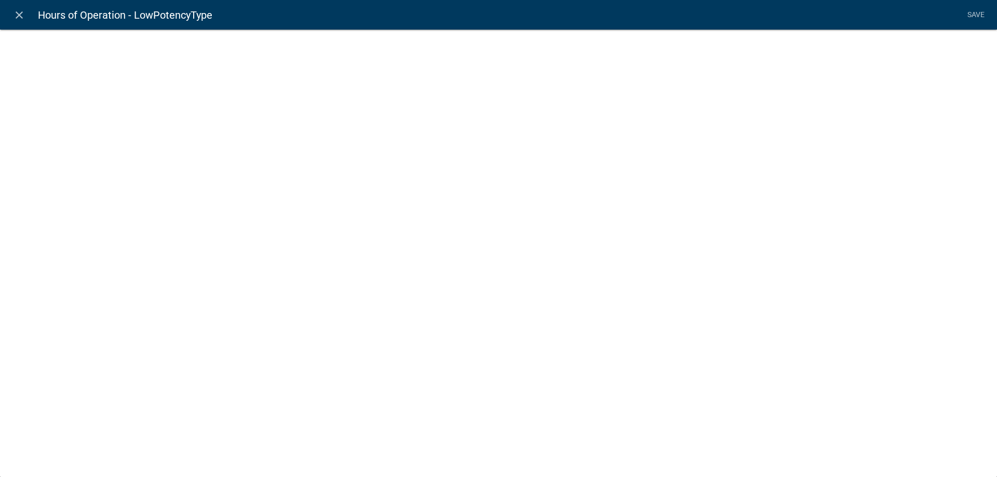
select select "list-data"
select select
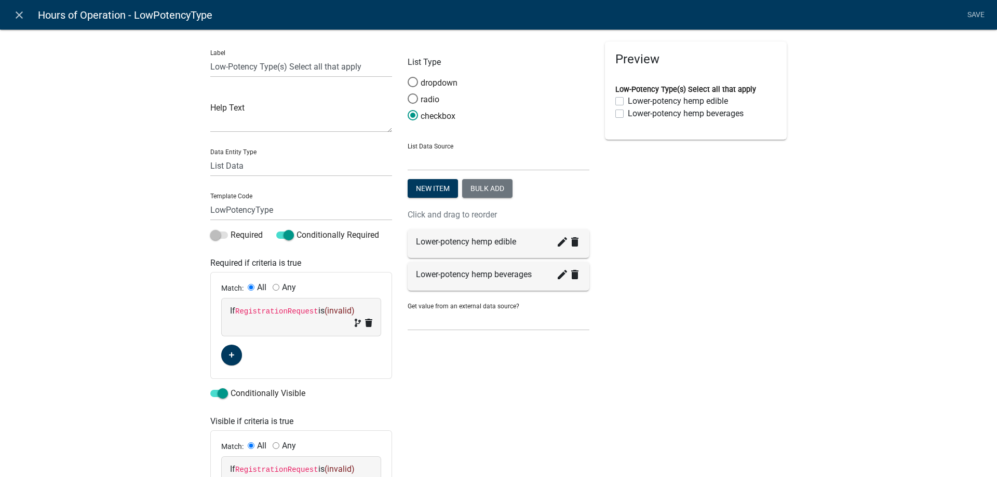
click at [339, 310] on span "(invalid)" at bounding box center [340, 311] width 30 height 10
select select "127: RegistrationRequest"
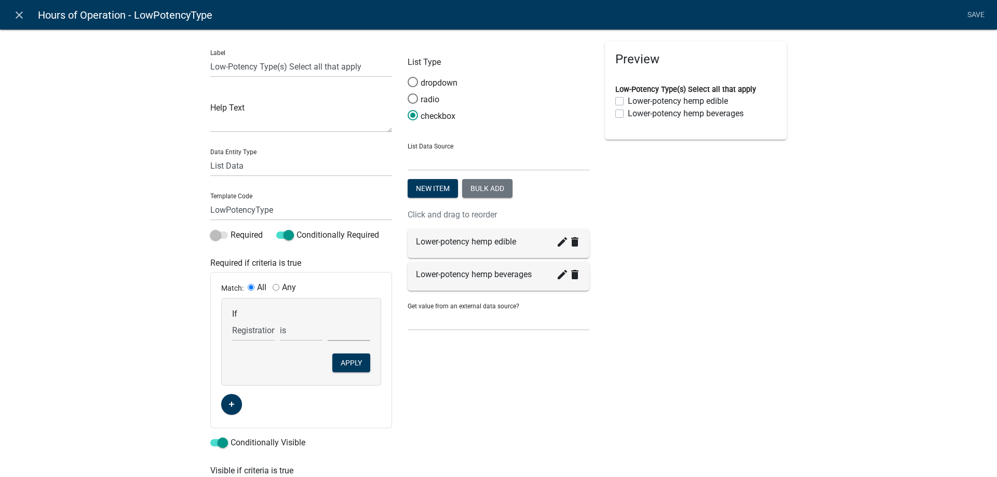
click at [328, 320] on select "Cannabis Retail Business Cannabis Retail Endorsement Business Lower-Potency Hem…" at bounding box center [349, 330] width 43 height 21
select select "2: Lower-Potency Hemp Edible Retail (this includes"
click option "Lower-Potency Hemp Edible Retail (this includes beverages)" at bounding box center [0, 0] width 0 height 0
click at [346, 363] on button "Apply" at bounding box center [351, 363] width 38 height 19
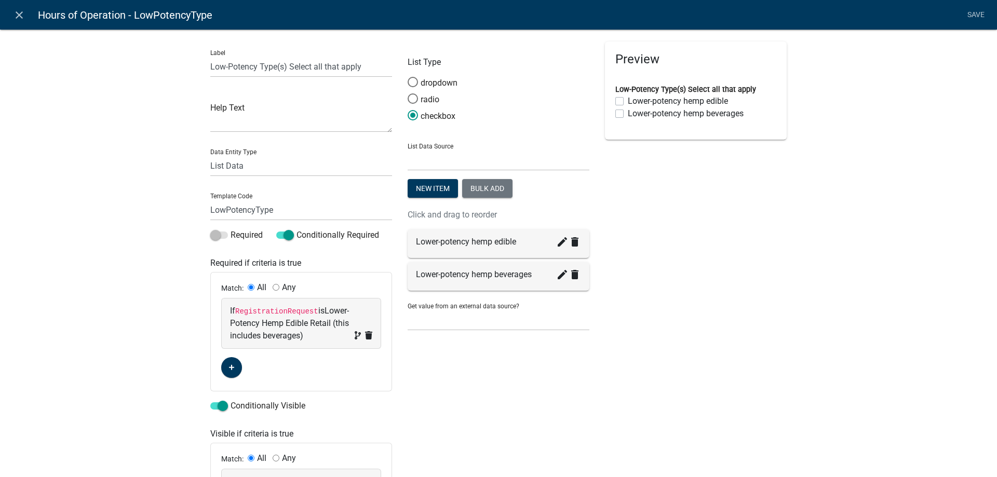
scroll to position [133, 0]
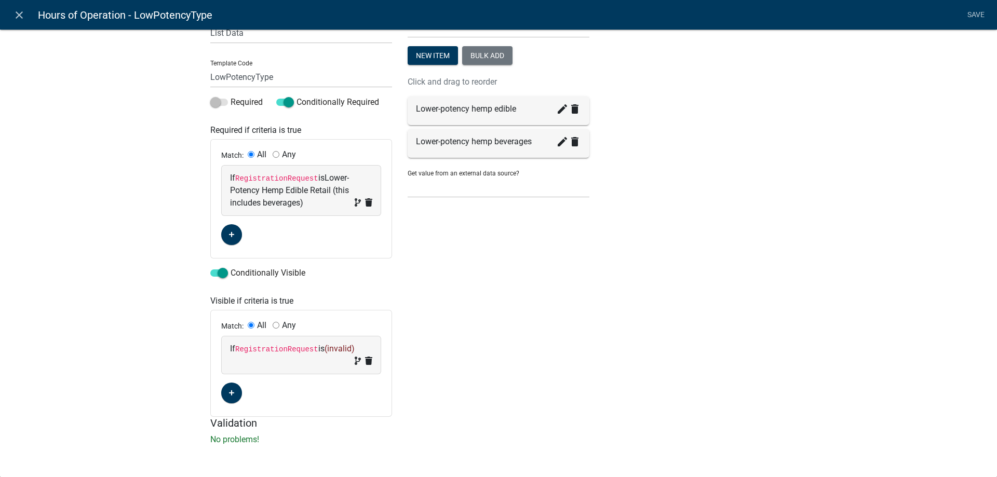
click at [338, 349] on span "(invalid)" at bounding box center [340, 349] width 30 height 10
select select "127: RegistrationRequest"
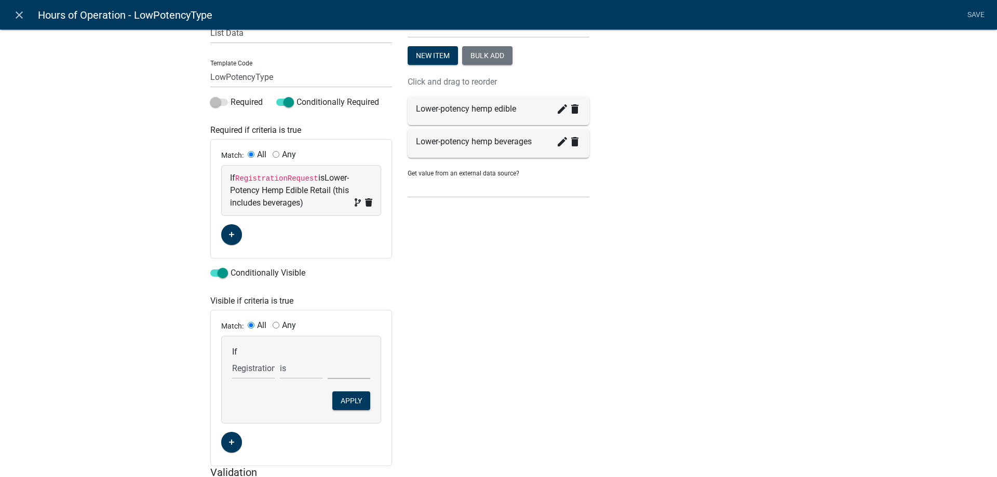
click at [328, 358] on select "Cannabis Retail Business Cannabis Retail Endorsement Business Lower-Potency Hem…" at bounding box center [349, 368] width 43 height 21
select select "2: Lower-Potency Hemp Edible Retail (this includes"
click option "Lower-Potency Hemp Edible Retail (this includes beverages)" at bounding box center [0, 0] width 0 height 0
click at [353, 403] on button "Apply" at bounding box center [351, 401] width 38 height 19
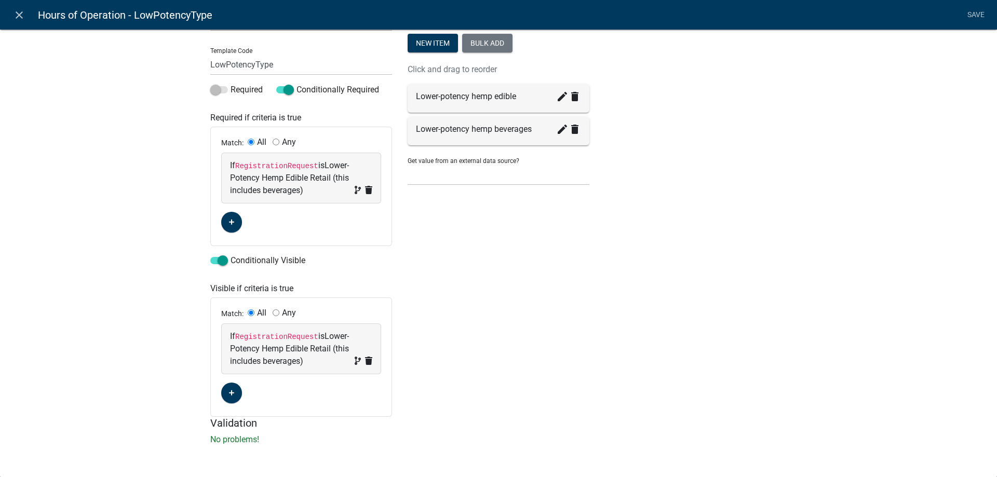
scroll to position [0, 0]
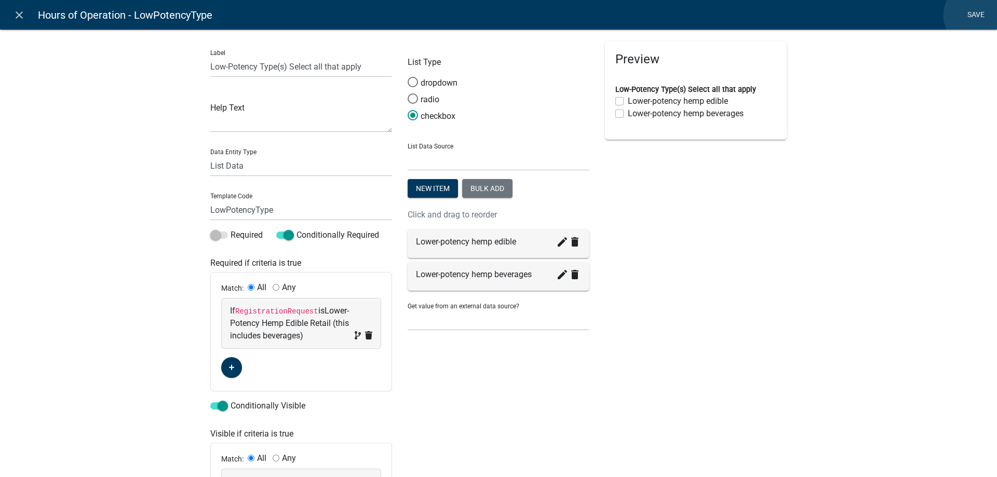
click at [976, 15] on link "Save" at bounding box center [976, 15] width 26 height 20
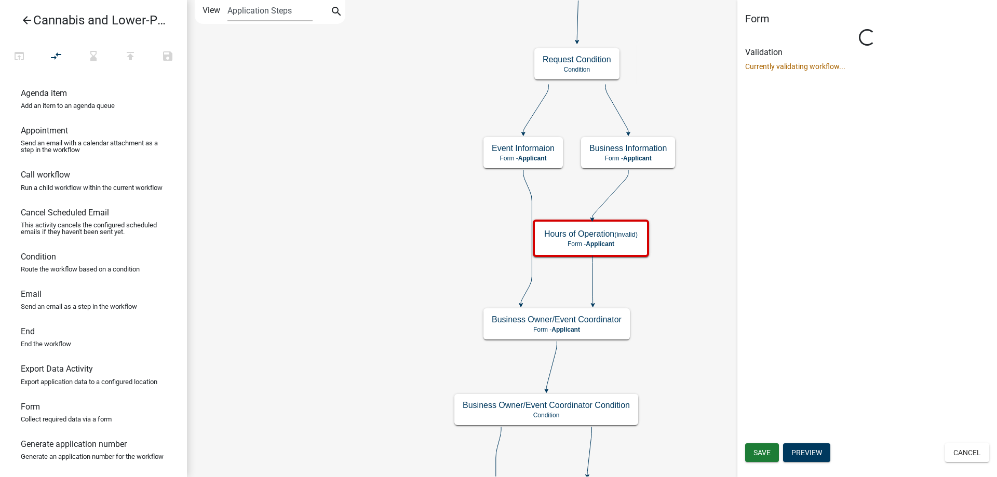
select select "5380C035-E995-43AF-9DCB-4673FB5A2820"
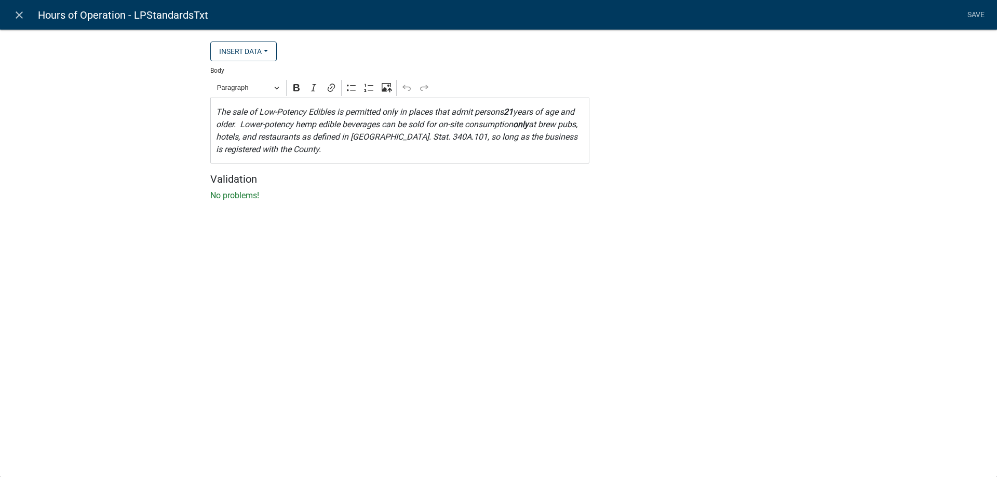
select select "rich-text"
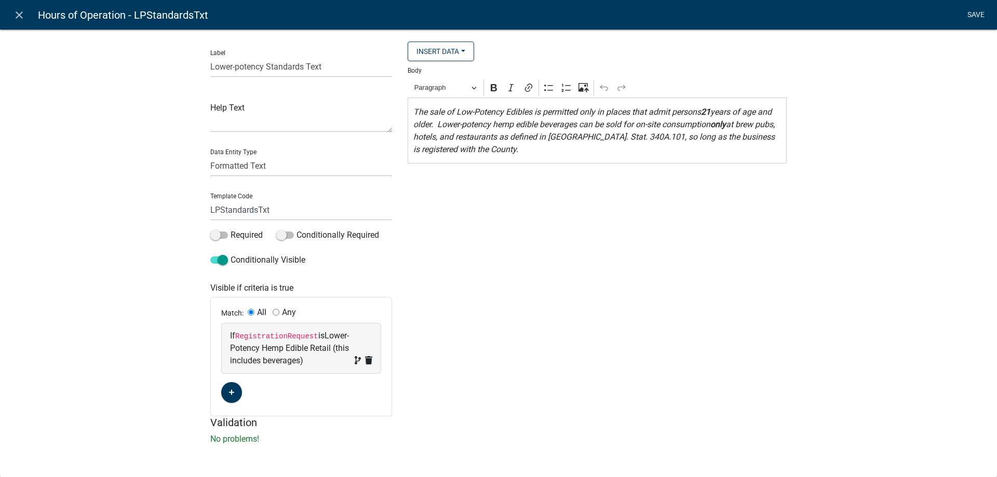
click at [974, 14] on link "Save" at bounding box center [976, 15] width 26 height 20
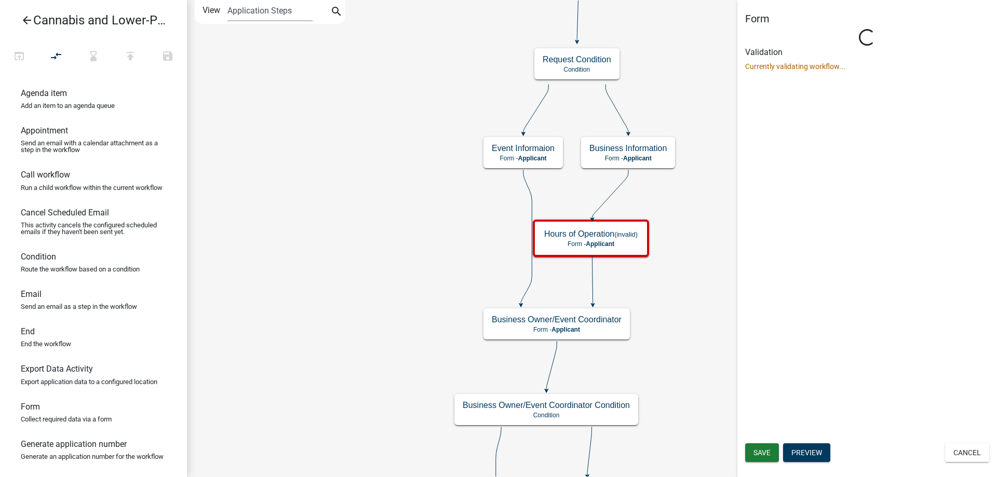
select select "5380C035-E995-43AF-9DCB-4673FB5A2820"
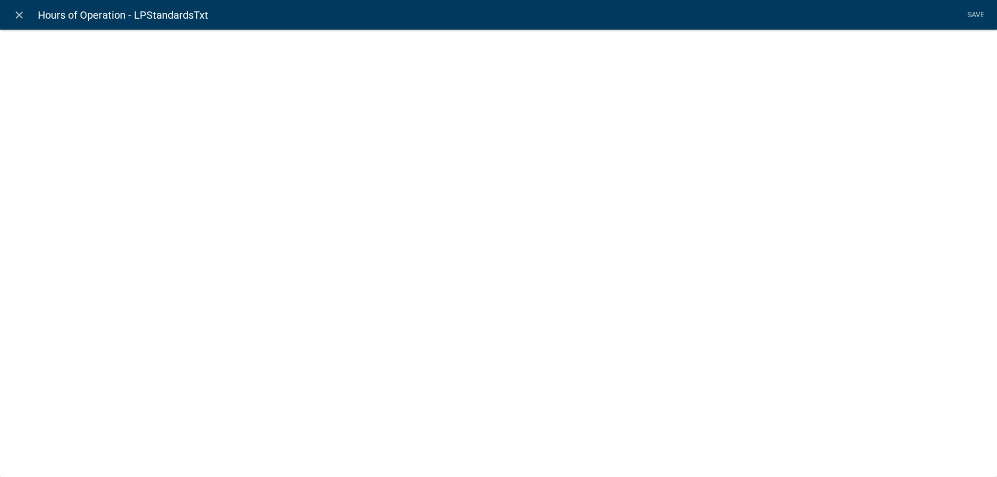
select select "rich-text"
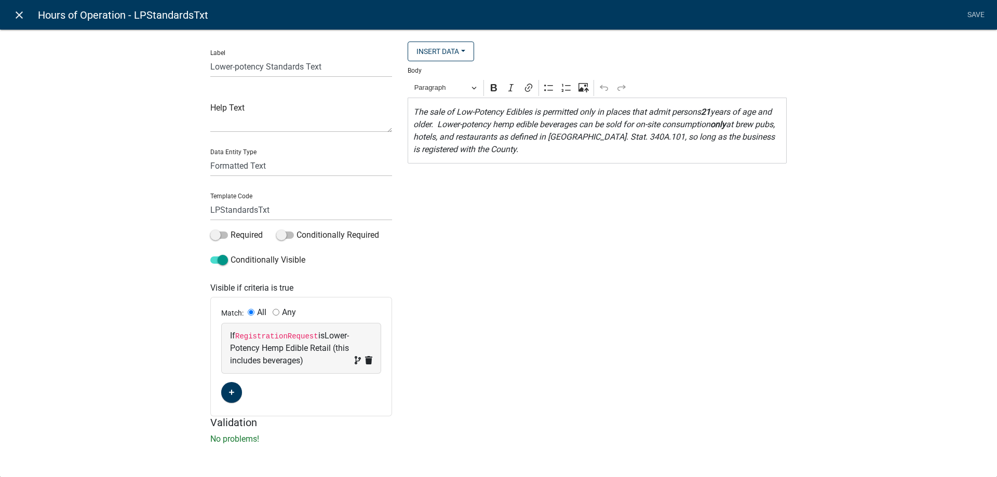
click at [17, 15] on icon "close" at bounding box center [19, 15] width 12 height 12
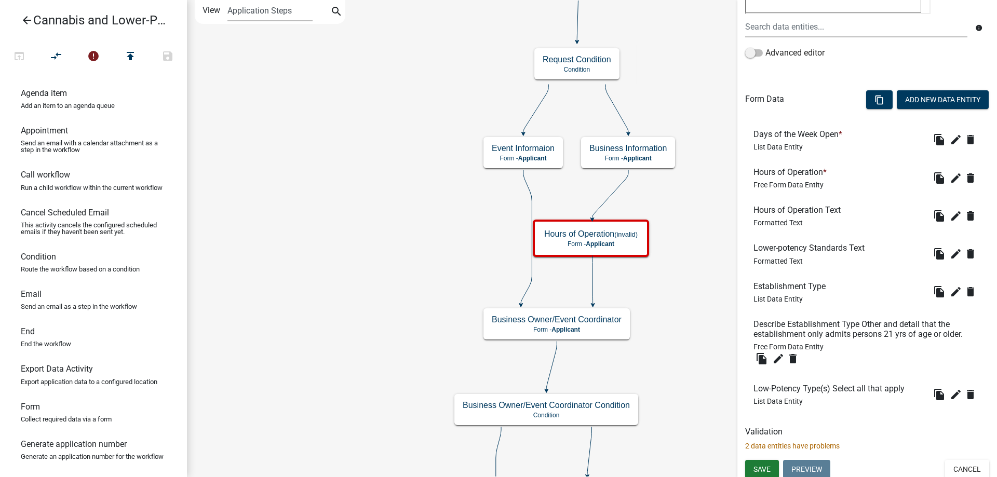
scroll to position [229, 0]
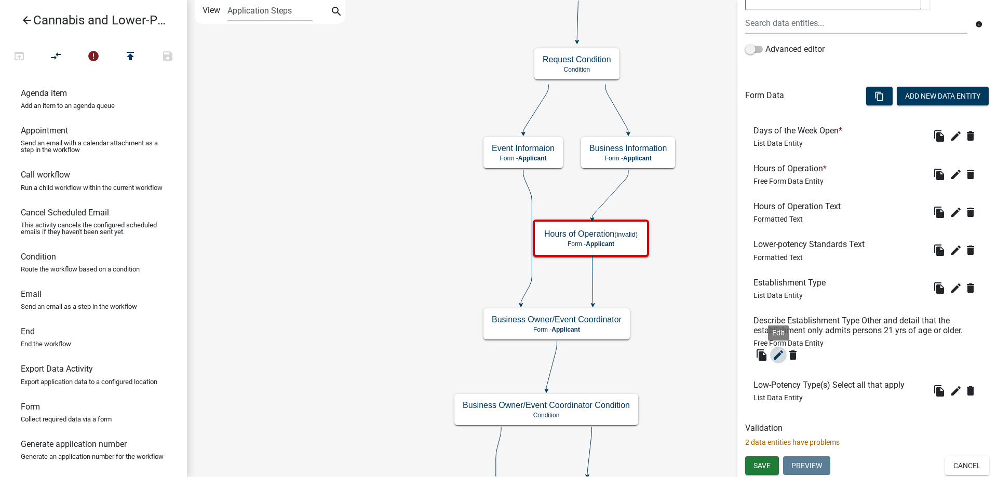
click at [777, 351] on icon "edit" at bounding box center [778, 355] width 12 height 12
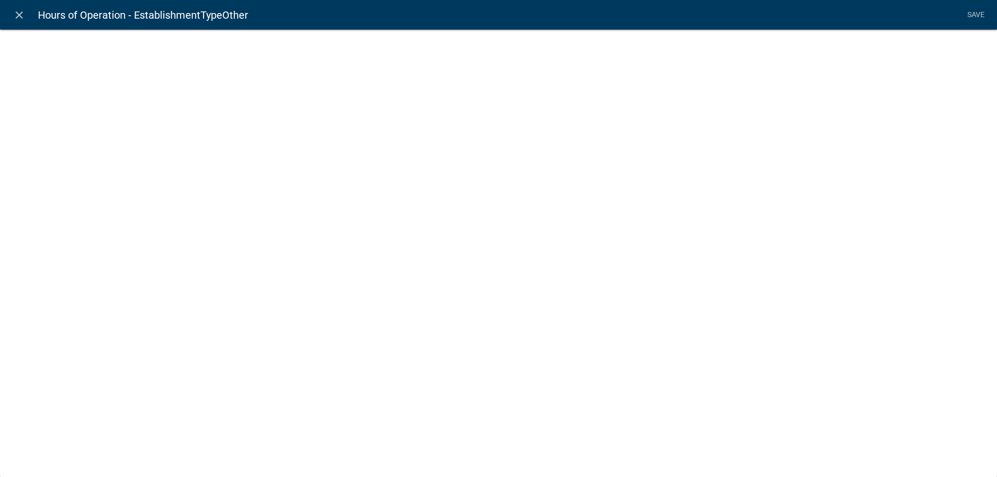
select select
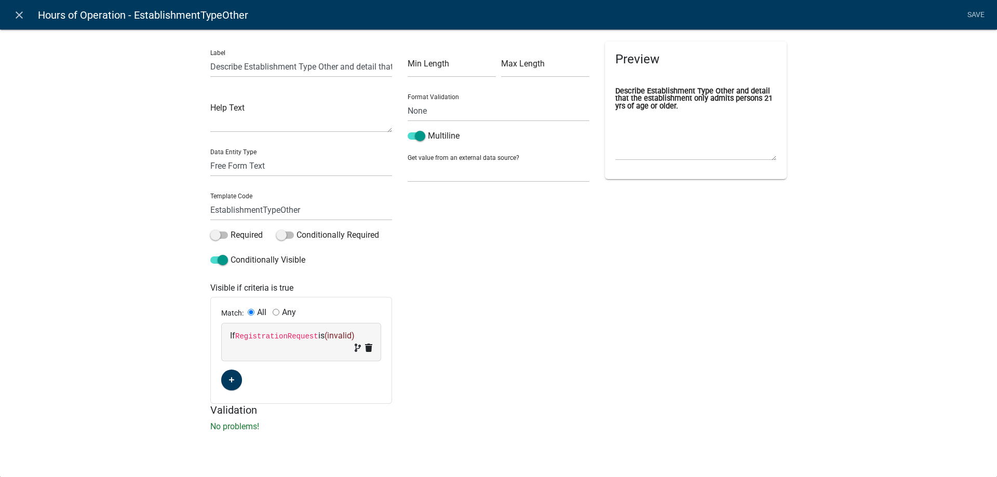
click at [342, 338] on span "(invalid)" at bounding box center [340, 336] width 30 height 10
select select "127: RegistrationRequest"
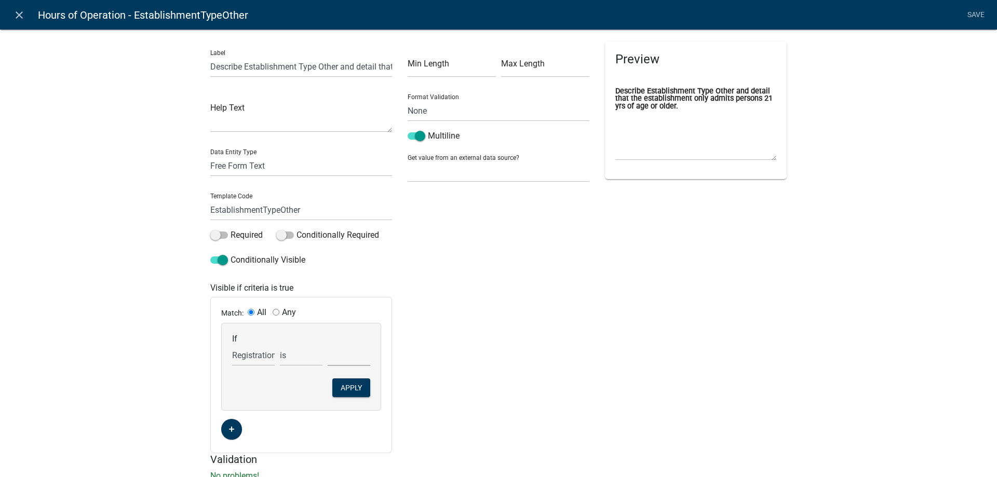
click at [328, 345] on select "Cannabis Retail Business Cannabis Retail Endorsement Business Lower-Potency Hem…" at bounding box center [349, 355] width 43 height 21
select select "2: Lower-Potency Hemp Edible Retail (this includes"
click option "Lower-Potency Hemp Edible Retail (this includes beverages)" at bounding box center [0, 0] width 0 height 0
click at [353, 389] on button "Apply" at bounding box center [351, 388] width 38 height 19
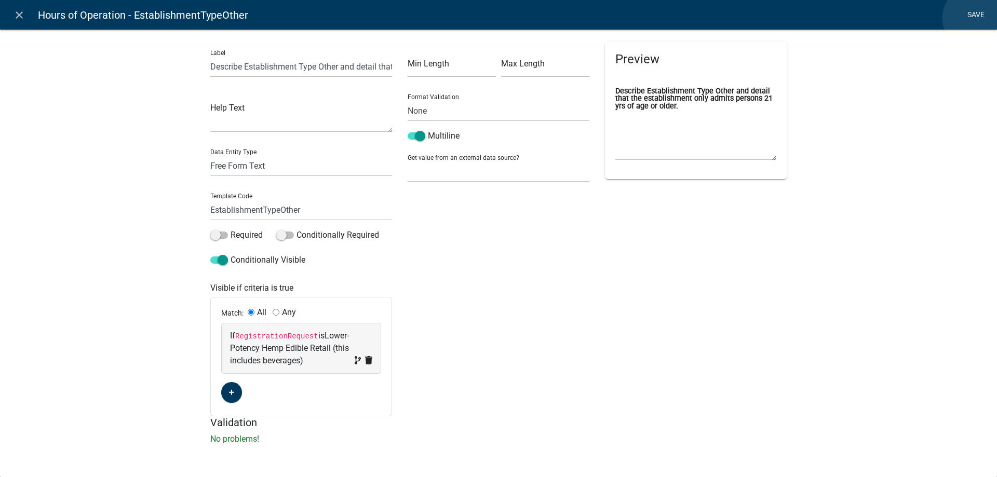
click at [975, 18] on link "Save" at bounding box center [976, 15] width 26 height 20
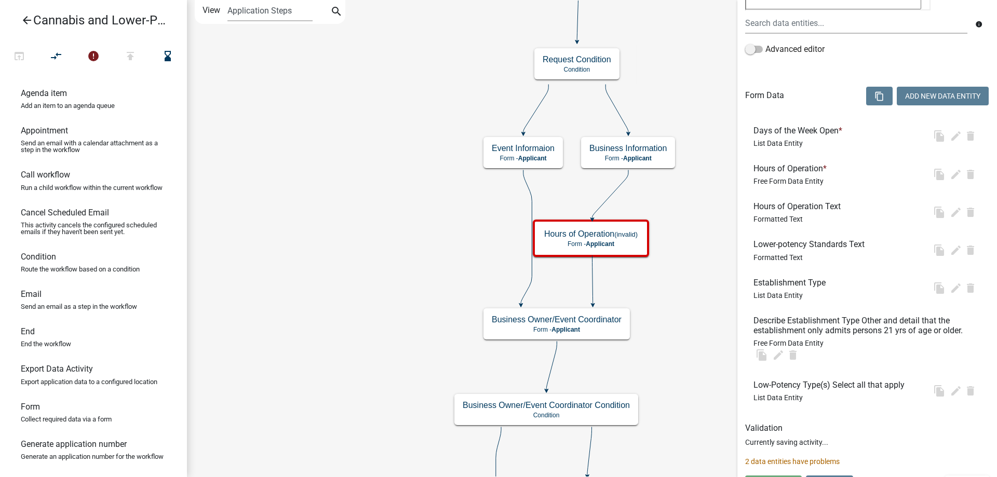
scroll to position [0, 0]
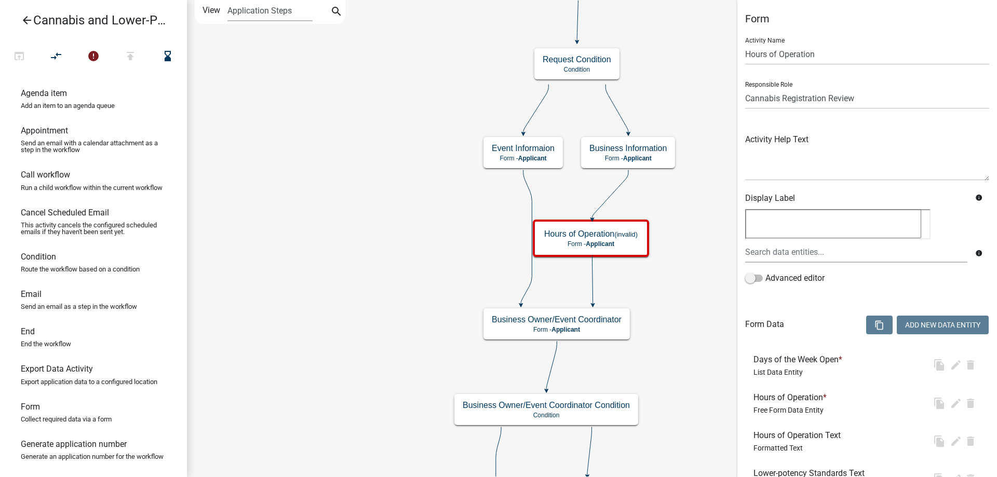
select select "5380C035-E995-43AF-9DCB-4673FB5A2820"
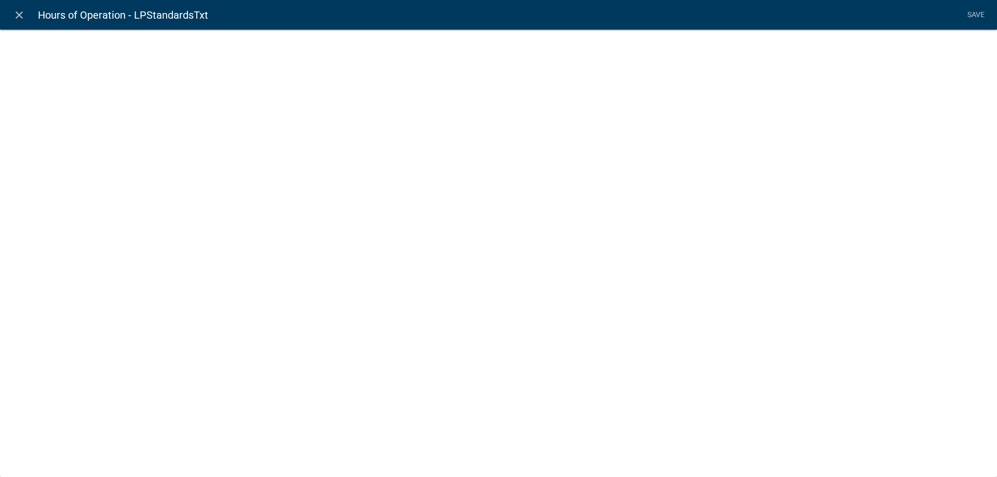
select select "rich-text"
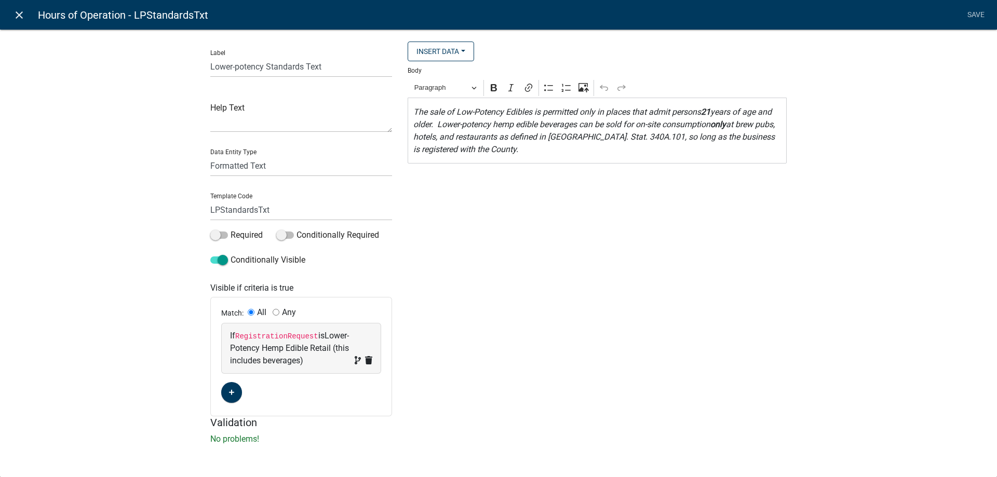
click at [22, 15] on icon "close" at bounding box center [19, 15] width 12 height 12
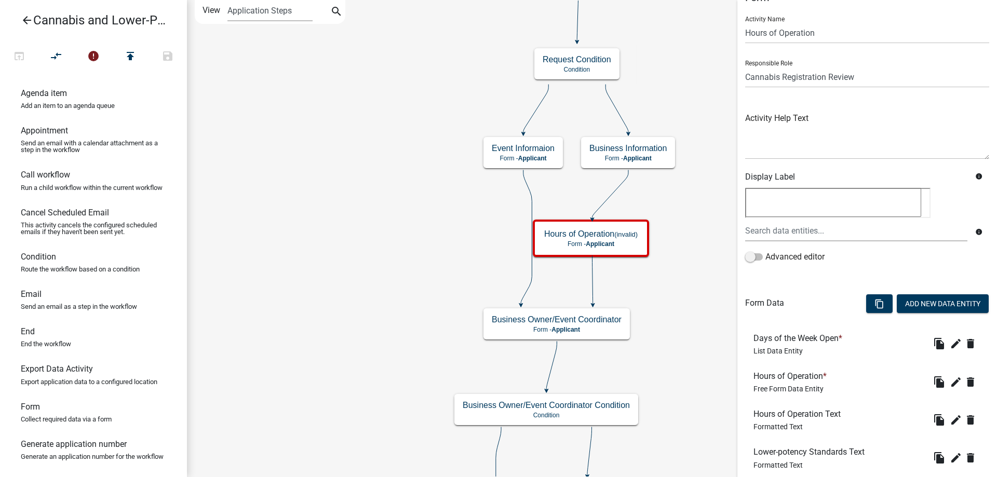
scroll to position [17, 0]
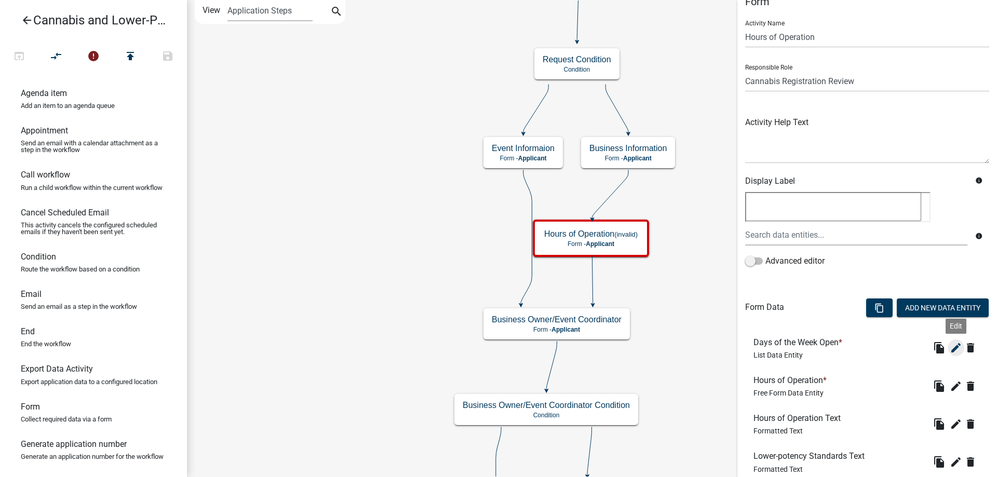
click at [956, 350] on icon "edit" at bounding box center [956, 348] width 12 height 12
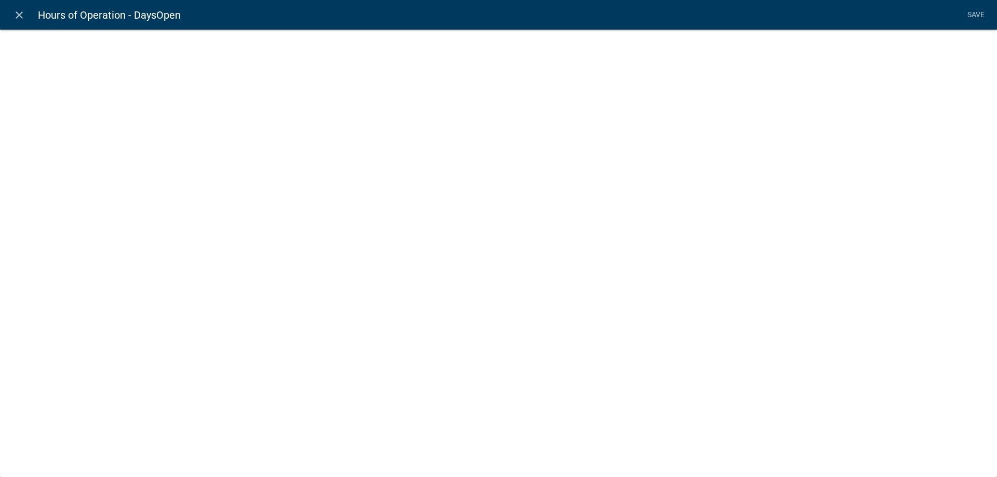
select select "list-data"
select select
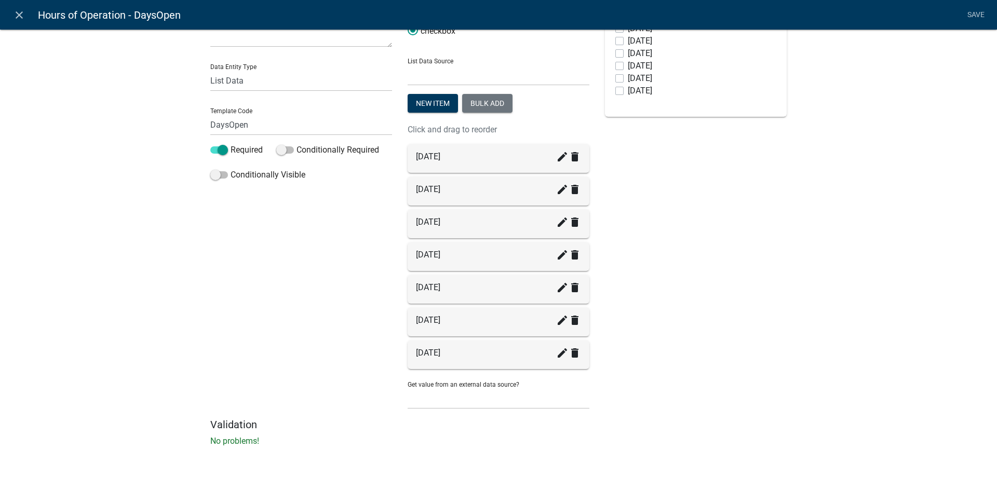
scroll to position [0, 0]
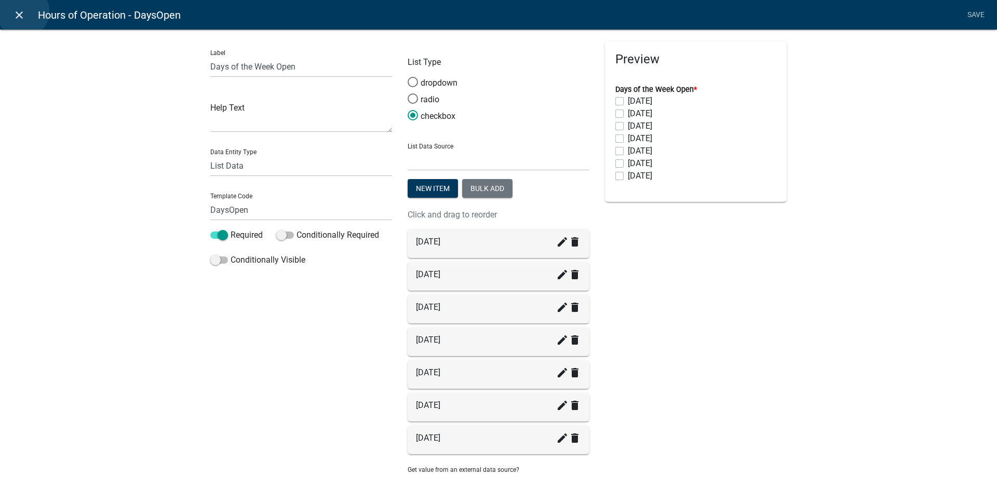
click at [23, 11] on icon "close" at bounding box center [19, 15] width 12 height 12
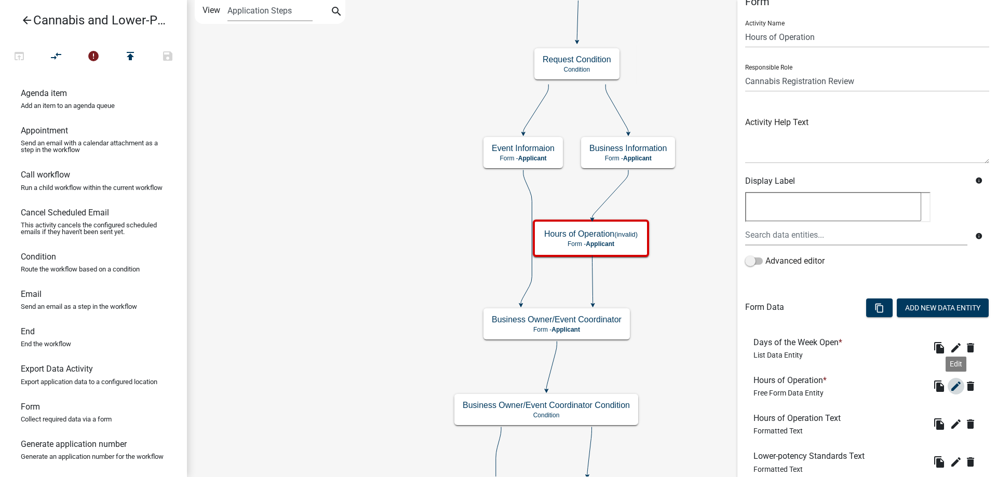
click at [956, 385] on icon "edit" at bounding box center [956, 386] width 12 height 12
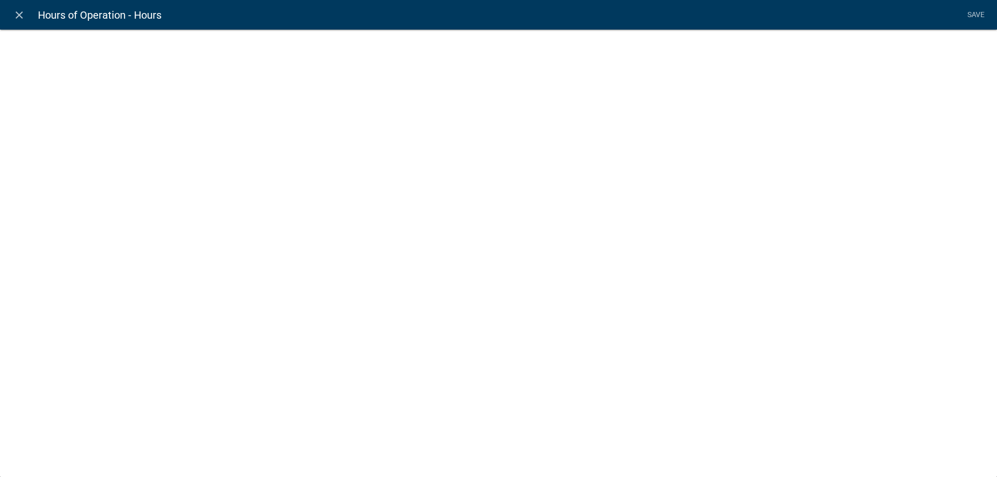
select select
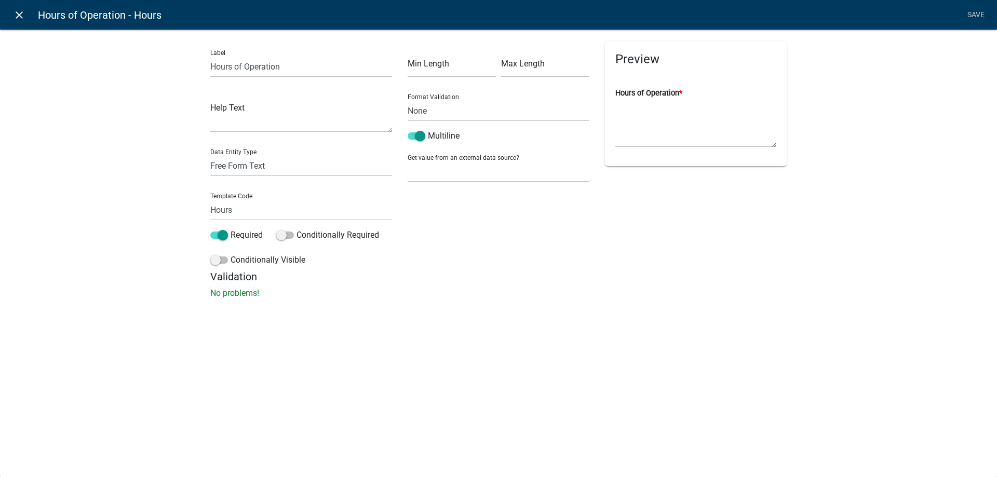
click at [20, 12] on icon "close" at bounding box center [19, 15] width 12 height 12
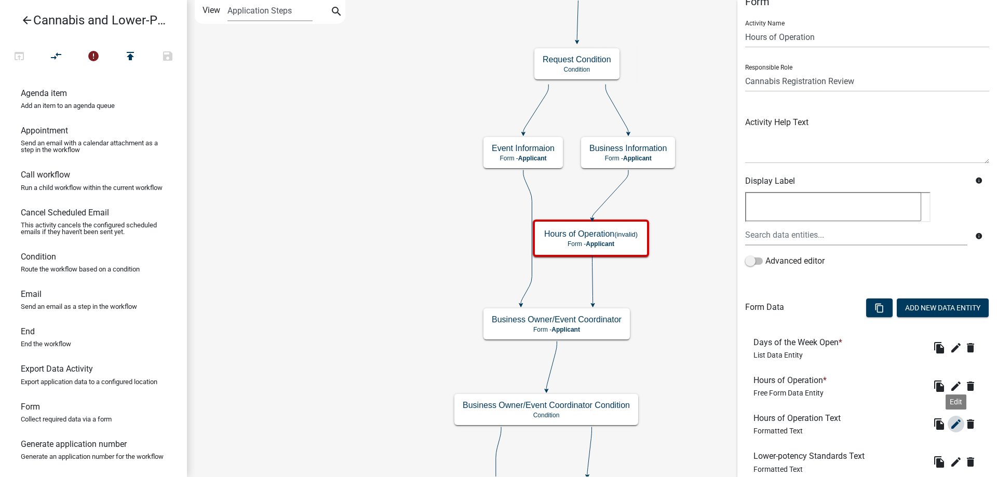
click at [958, 423] on icon "edit" at bounding box center [956, 424] width 12 height 12
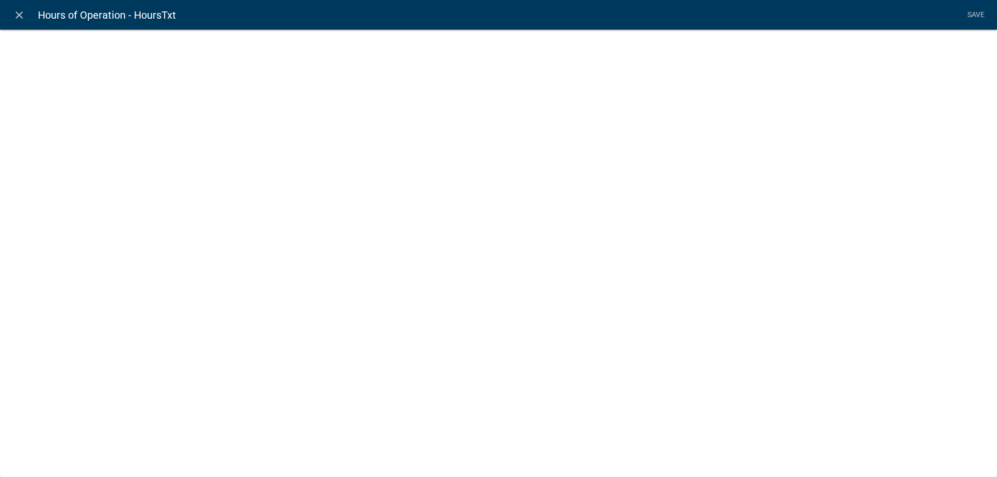
select select "rich-text"
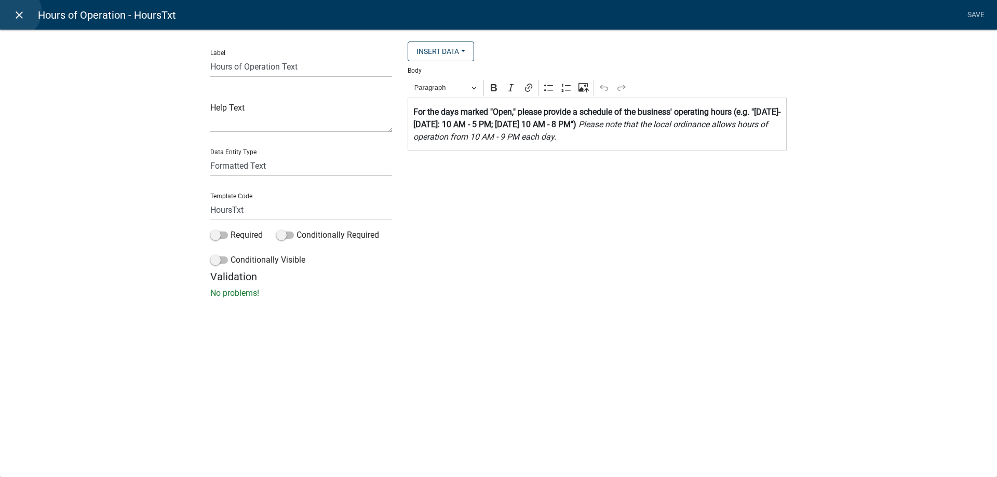
click at [15, 11] on icon "close" at bounding box center [19, 15] width 12 height 12
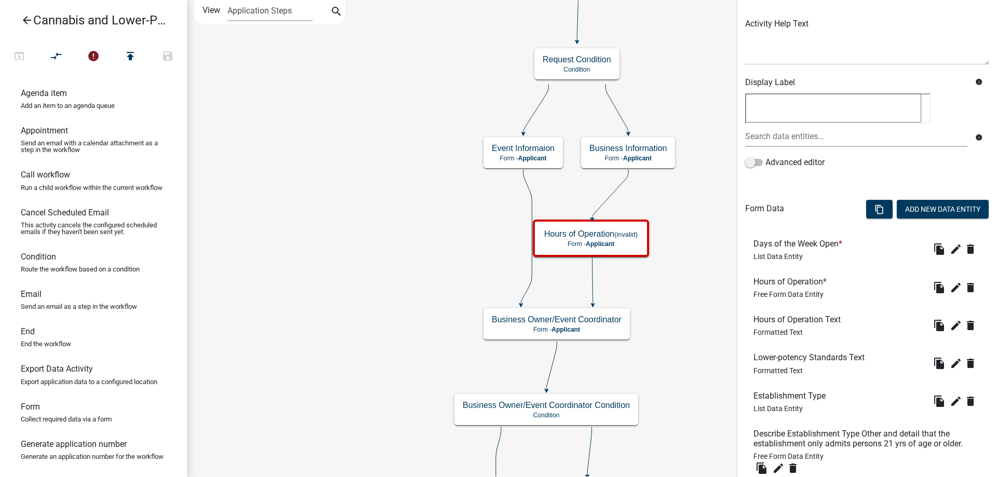
scroll to position [123, 0]
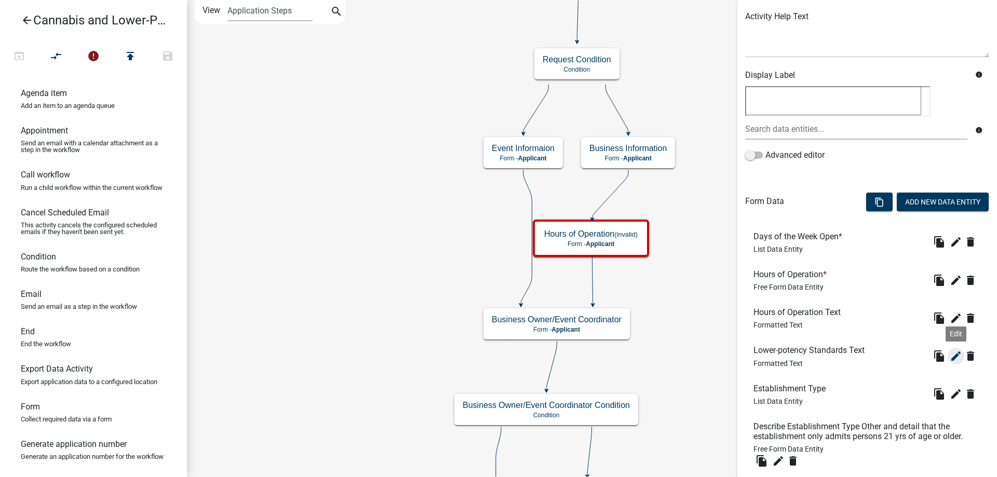
click at [956, 355] on icon "edit" at bounding box center [956, 356] width 12 height 12
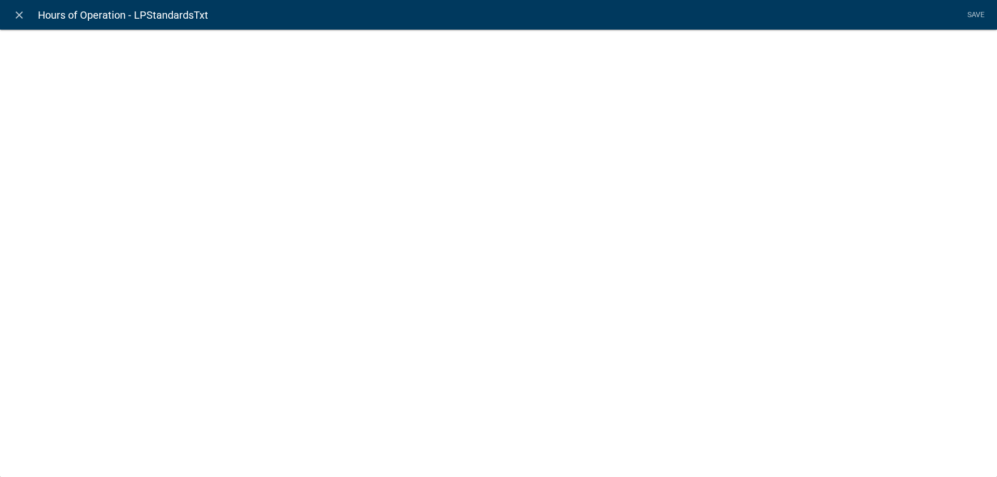
select select "rich-text"
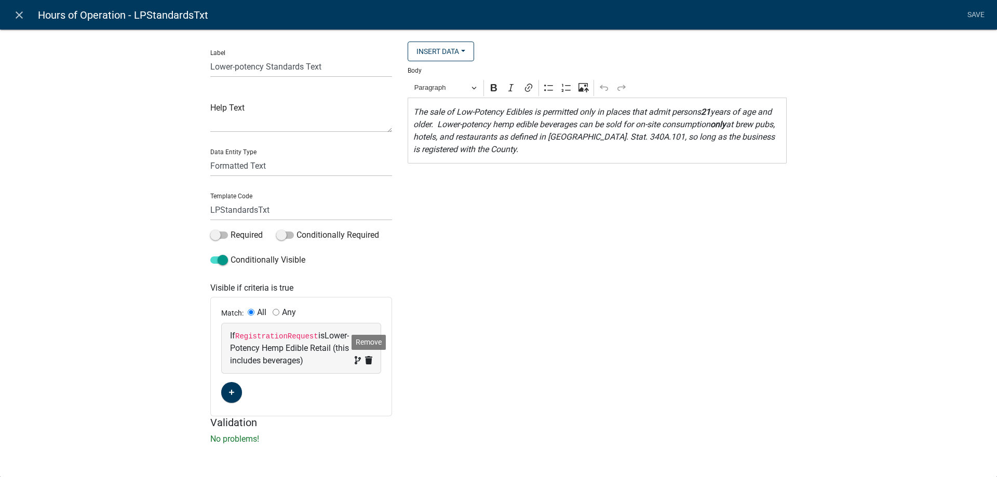
click at [372, 361] on icon at bounding box center [368, 360] width 7 height 8
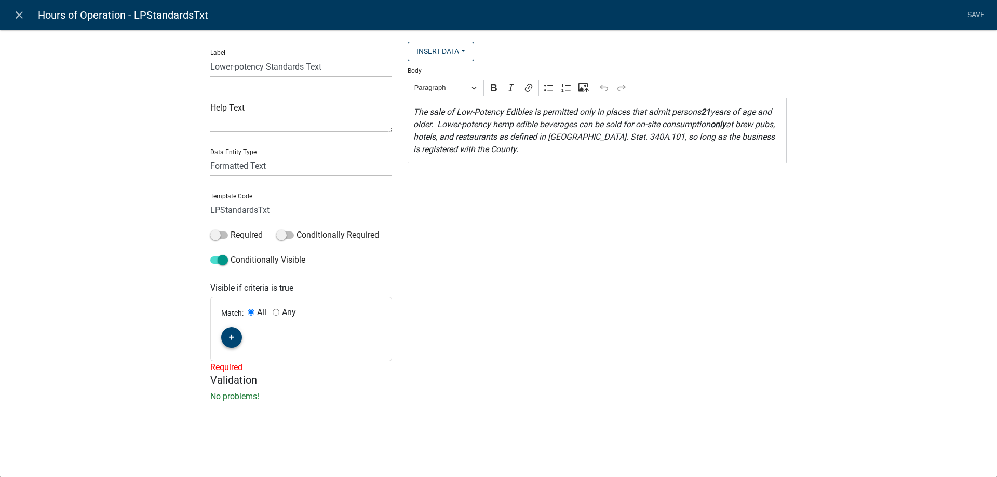
click at [230, 339] on icon "button" at bounding box center [232, 337] width 6 height 6
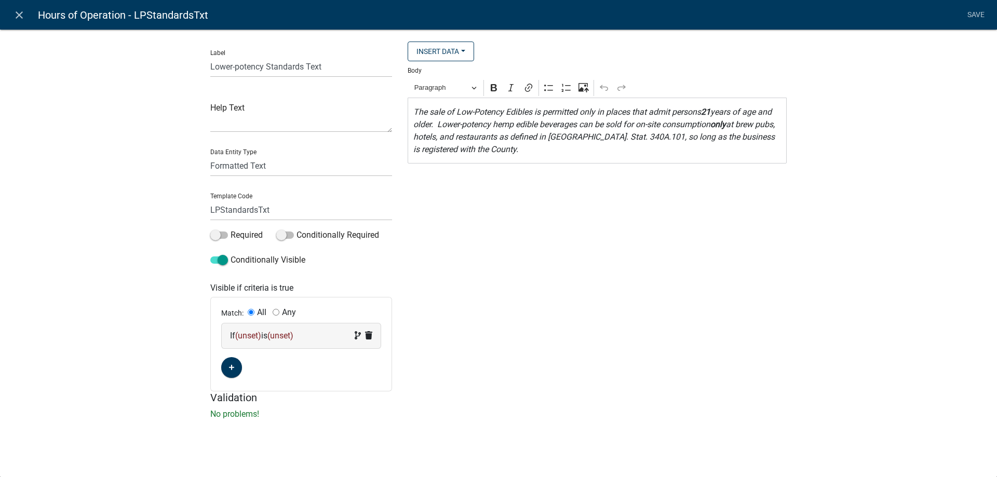
click at [259, 336] on span "(unset)" at bounding box center [248, 336] width 26 height 10
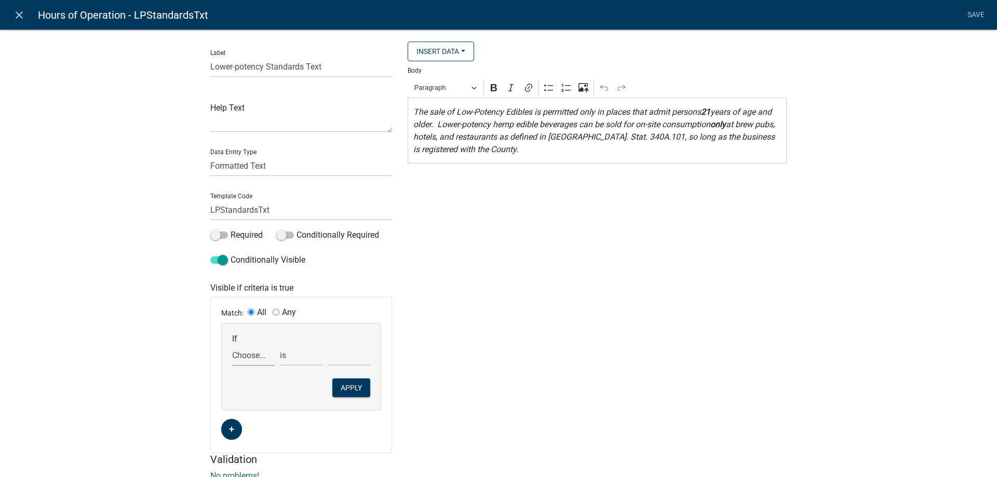
click at [232, 345] on select "Choose... ActiveRegistrationExpDate ALL_FEE_RECIPIENTS APPLICANT_CITY APPLICANT…" at bounding box center [253, 355] width 43 height 21
select select "127: RegistrationRequest"
click option "RegistrationRequest" at bounding box center [0, 0] width 0 height 0
click at [280, 345] on select "is is not exists does not exist is greater than is less than contains does not …" at bounding box center [301, 355] width 43 height 21
select select "6: ~"
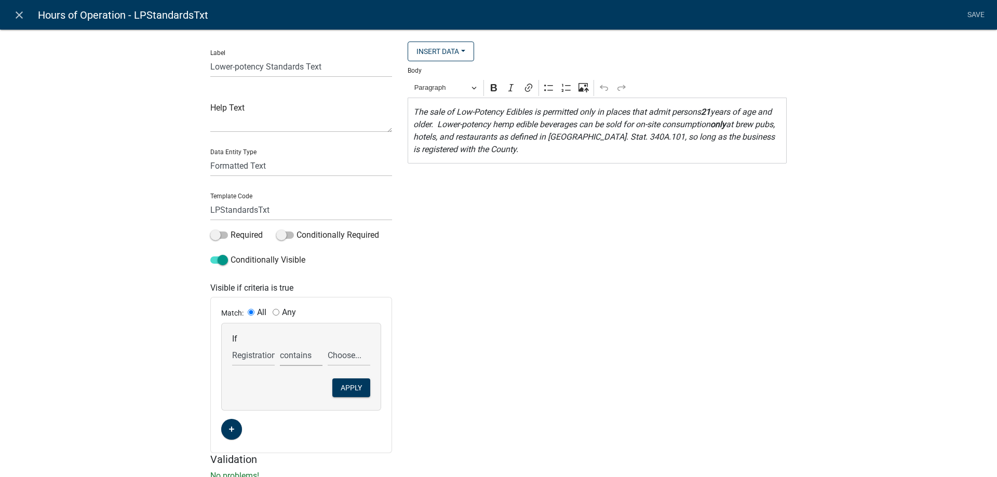
click option "contains" at bounding box center [0, 0] width 0 height 0
click at [328, 345] on select "Choose... Cannabis Retail Business Cannabis Retail Endorsement Business Lower-P…" at bounding box center [349, 355] width 43 height 21
select select "3: Lower-Potency Hemp Edible Retail (this includes"
click option "Lower-Potency Hemp Edible Retail (this includes beverages)" at bounding box center [0, 0] width 0 height 0
click at [349, 385] on button "Apply" at bounding box center [351, 388] width 38 height 19
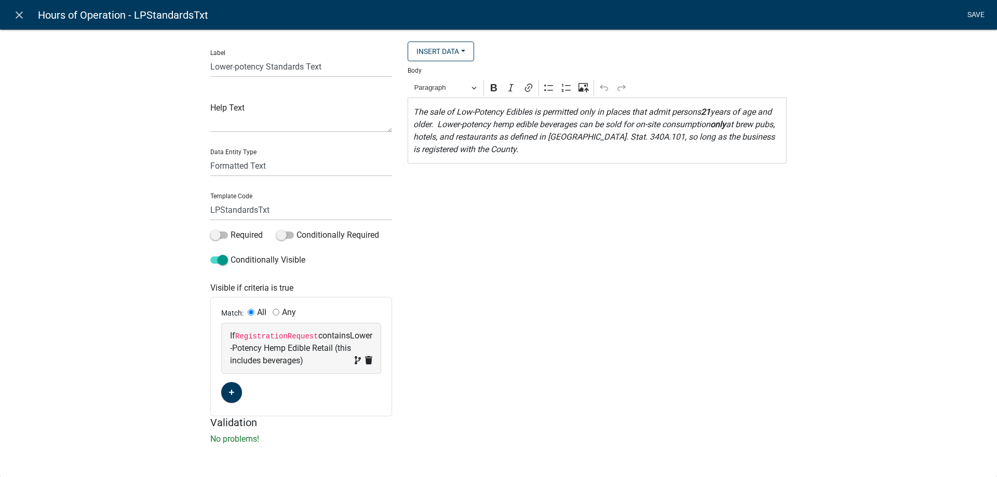
click at [972, 14] on link "Save" at bounding box center [976, 15] width 26 height 20
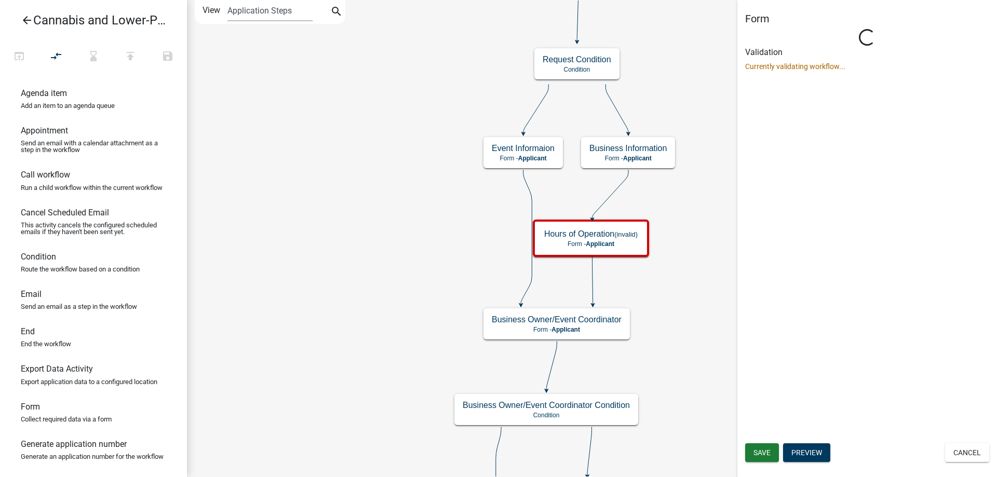
scroll to position [0, 0]
select select "5380C035-E995-43AF-9DCB-4673FB5A2820"
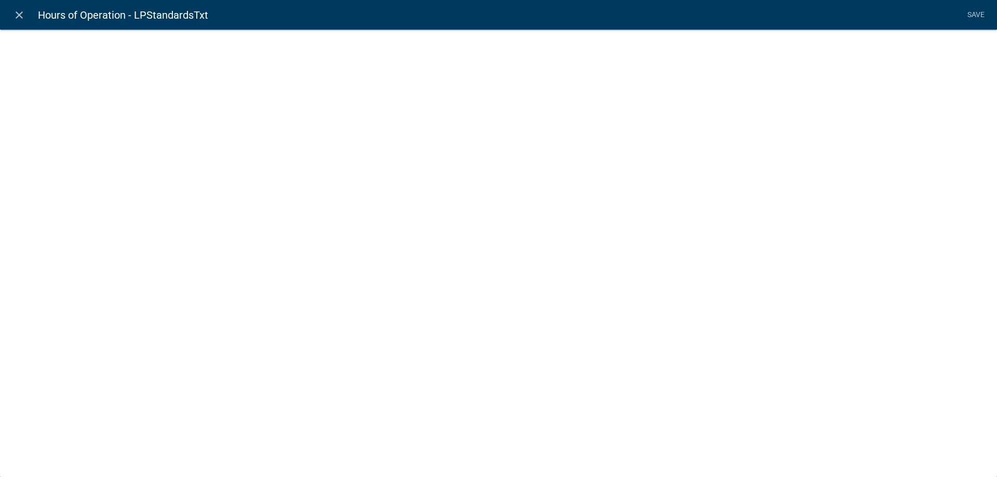
select select "rich-text"
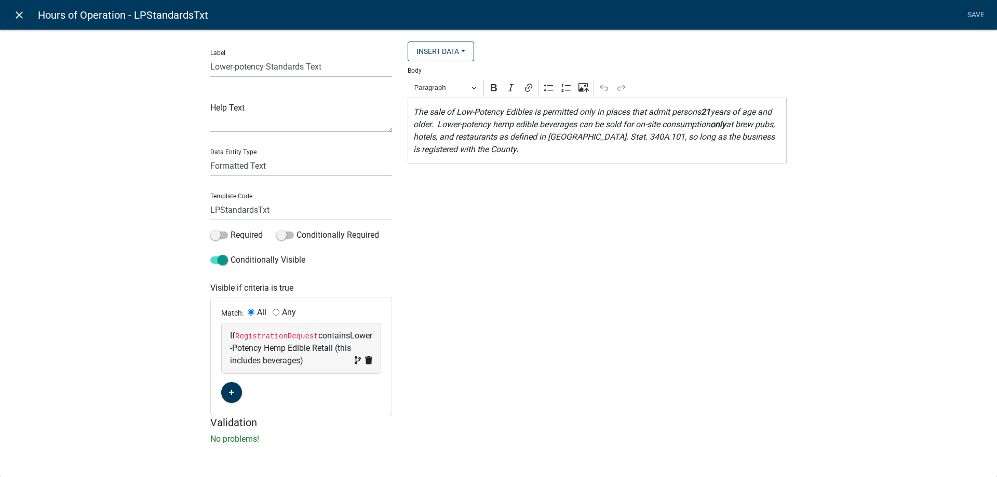
click at [17, 15] on icon "close" at bounding box center [19, 15] width 12 height 12
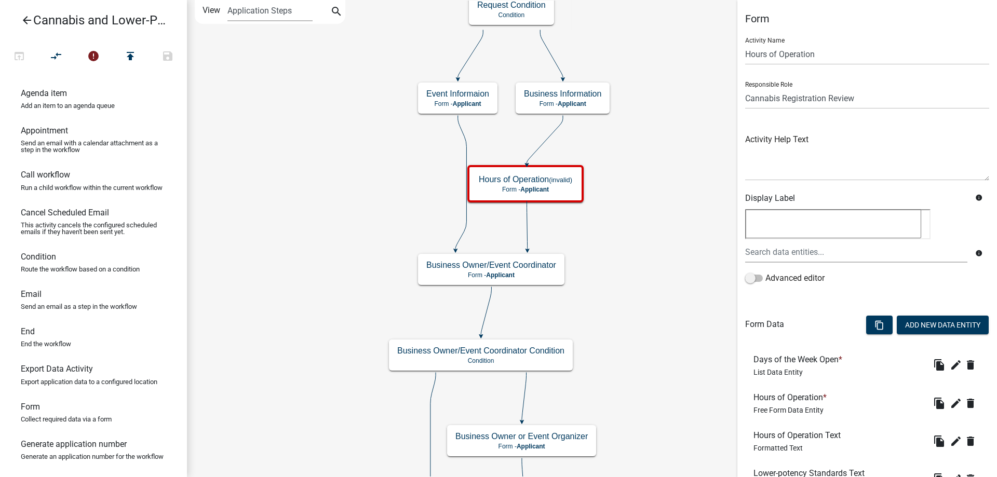
click at [613, 257] on div "start Start - Applicant Application Introduction Form - Applicant Parcel search…" at bounding box center [592, 238] width 810 height 477
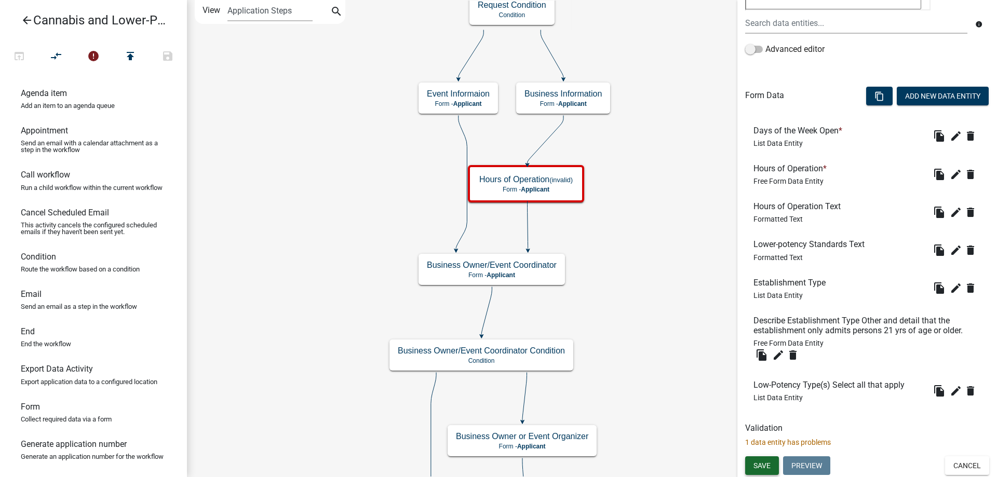
click at [762, 467] on span "Save" at bounding box center [762, 466] width 17 height 8
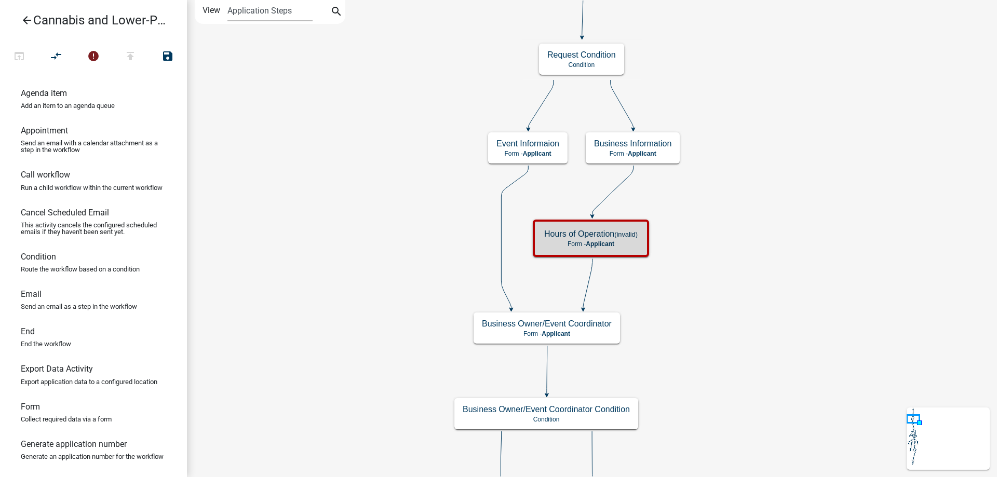
scroll to position [0, 0]
click at [92, 55] on icon "error" at bounding box center [93, 57] width 12 height 15
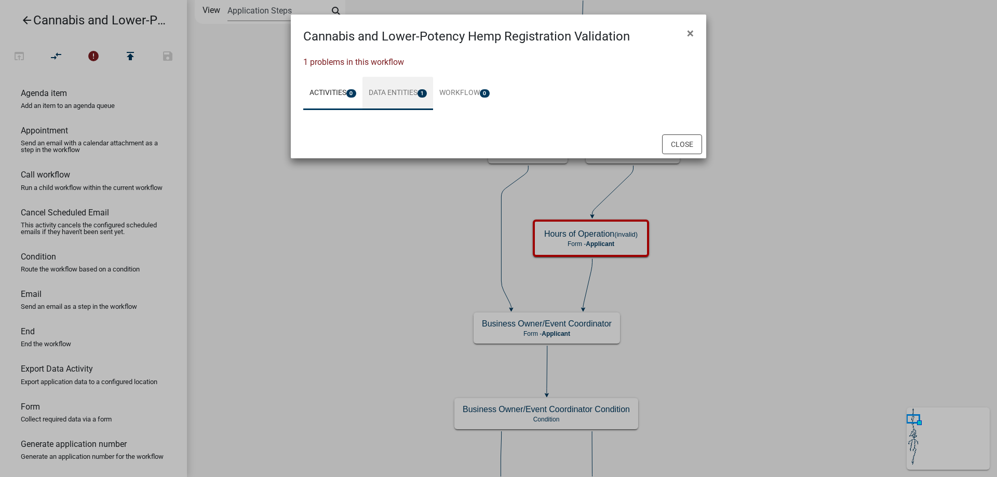
click at [398, 93] on link "Data Entities 1" at bounding box center [398, 93] width 71 height 33
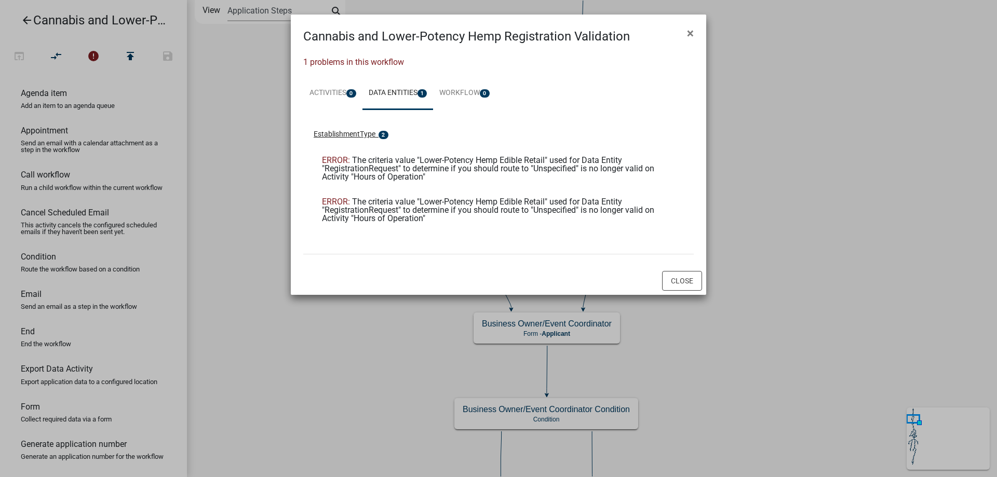
click at [365, 134] on span "EstablishmentType" at bounding box center [345, 134] width 62 height 8
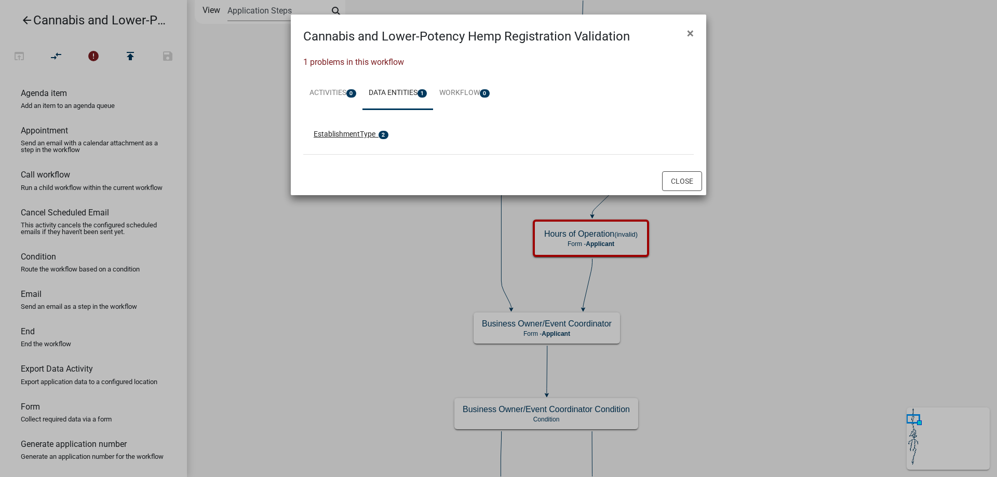
click at [365, 134] on span "EstablishmentType" at bounding box center [345, 134] width 62 height 8
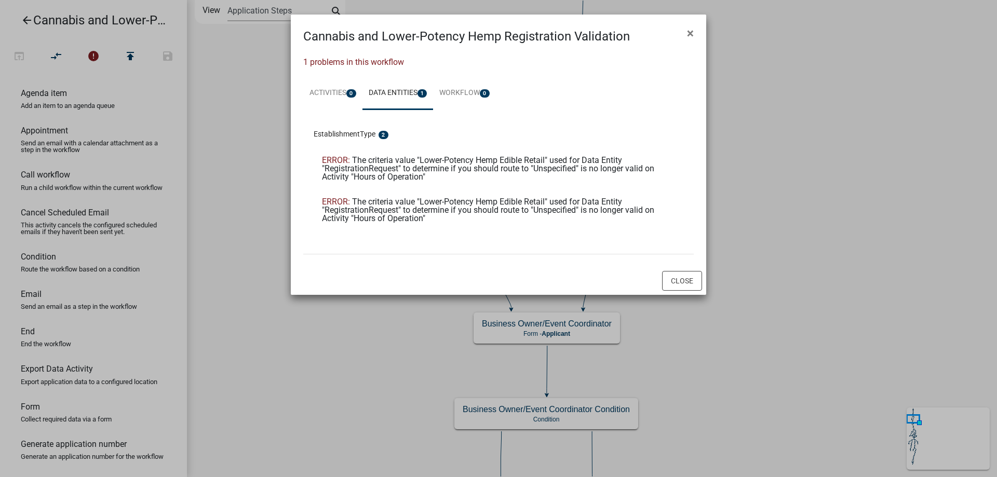
click at [393, 165] on span "The criteria value "Lower-Potency Hemp Edible Retail" used for Data Entity "Reg…" at bounding box center [488, 168] width 332 height 26
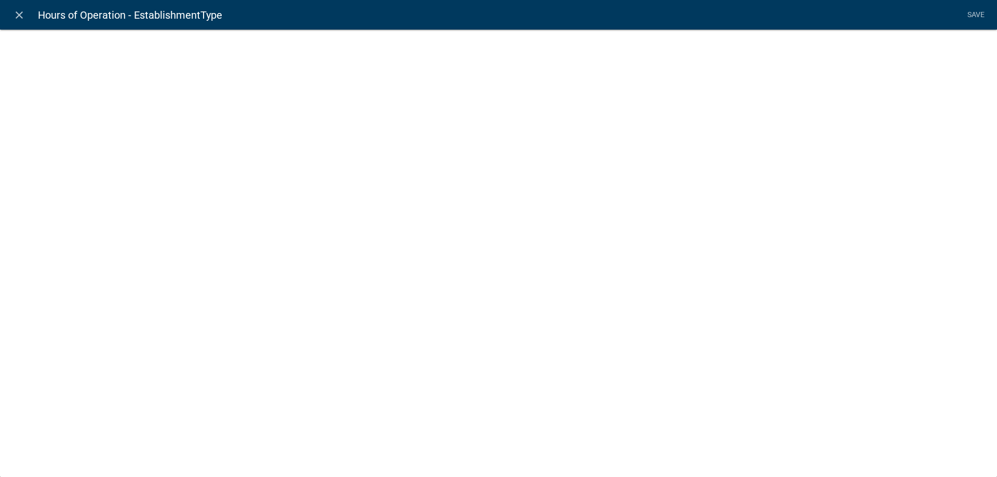
select select "list-data"
select select
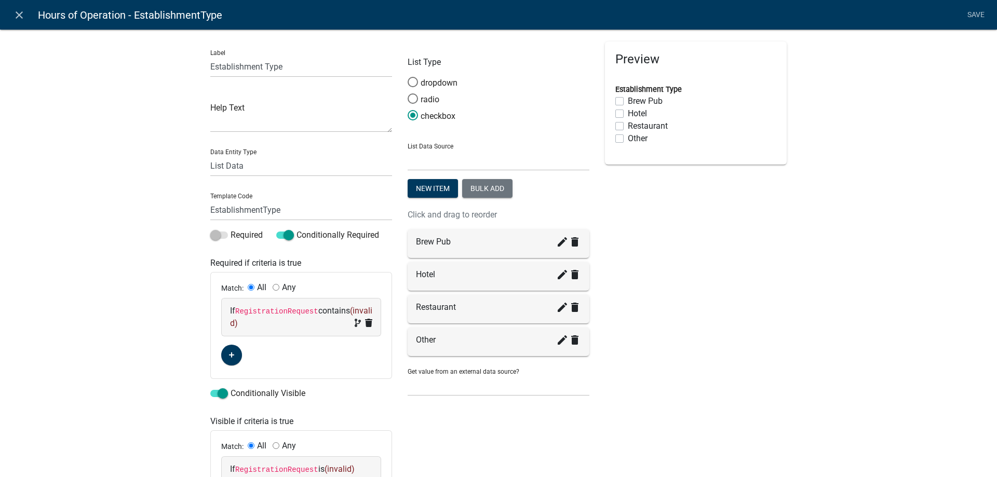
click at [245, 322] on span "(invalid)" at bounding box center [301, 317] width 142 height 22
select select "127: RegistrationRequest"
select select "6: ~"
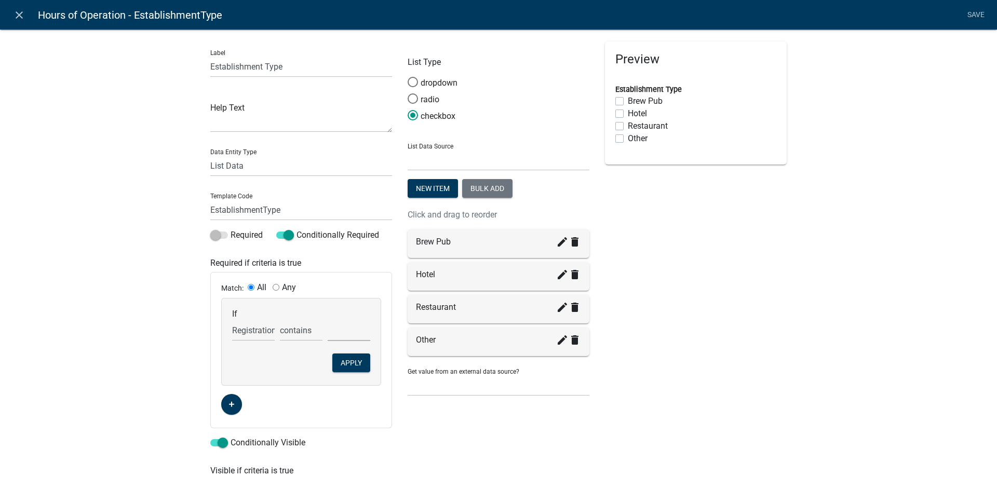
click at [328, 320] on select "Cannabis Retail Business Cannabis Retail Endorsement Business Lower-Potency Hem…" at bounding box center [349, 330] width 43 height 21
select select "2: Lower-Potency Hemp Edible Retail (this includes"
click option "Lower-Potency Hemp Edible Retail (this includes beverages)" at bounding box center [0, 0] width 0 height 0
click at [351, 363] on button "Apply" at bounding box center [351, 363] width 38 height 19
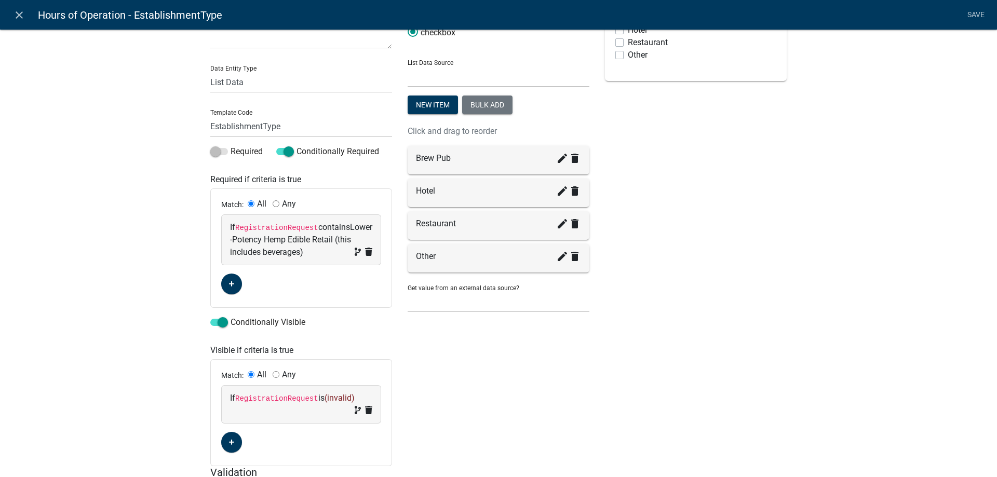
scroll to position [178, 0]
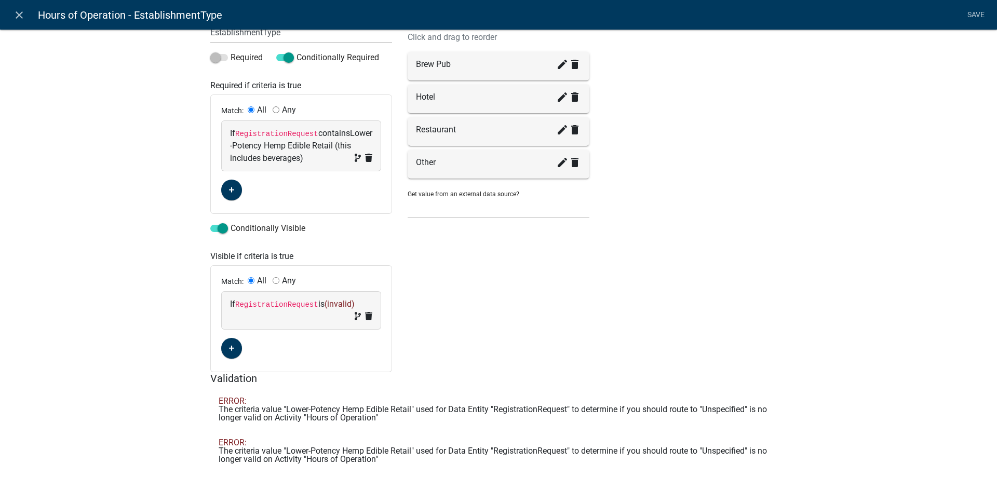
click at [338, 304] on span "(invalid)" at bounding box center [340, 304] width 30 height 10
select select "127: RegistrationRequest"
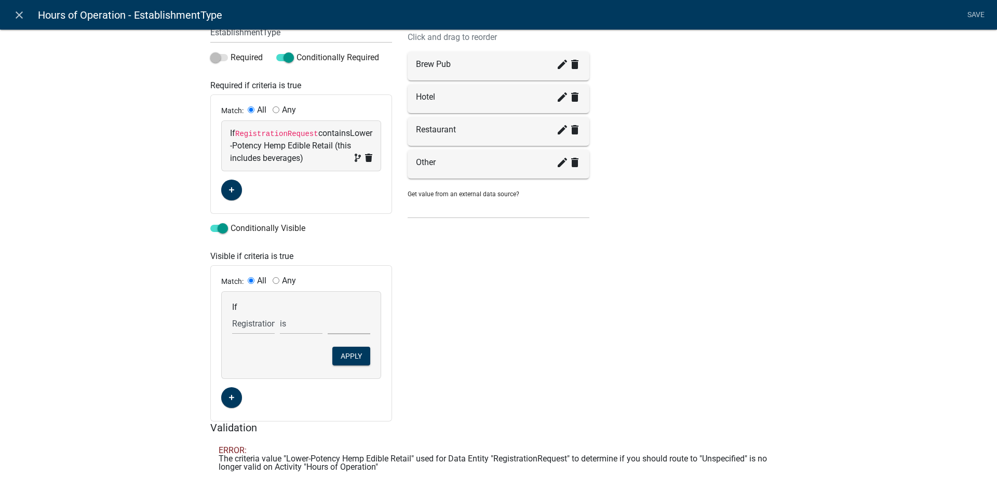
click at [328, 313] on select "Cannabis Retail Business Cannabis Retail Endorsement Business Lower-Potency Hem…" at bounding box center [349, 323] width 43 height 21
select select "2: Lower-Potency Hemp Edible Retail (this includes"
click option "Lower-Potency Hemp Edible Retail (this includes beverages)" at bounding box center [0, 0] width 0 height 0
click at [352, 355] on button "Apply" at bounding box center [351, 356] width 38 height 19
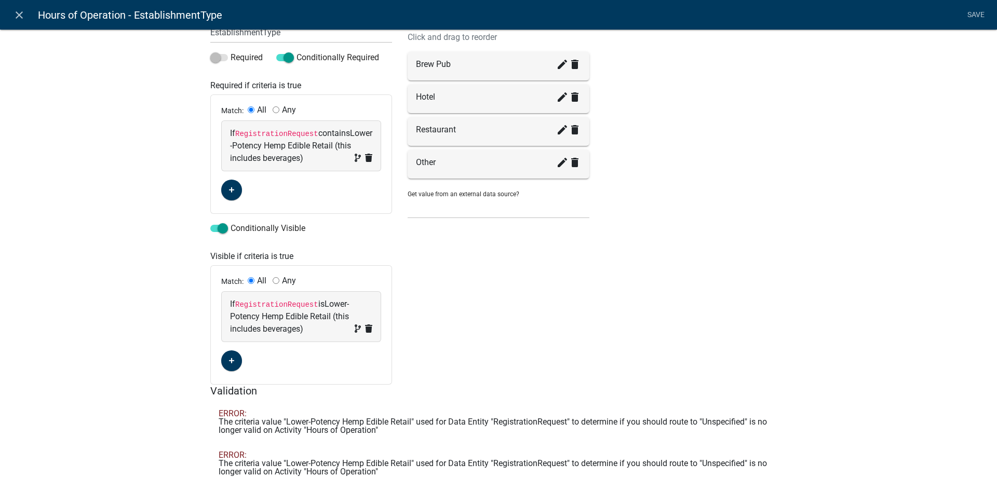
scroll to position [0, 0]
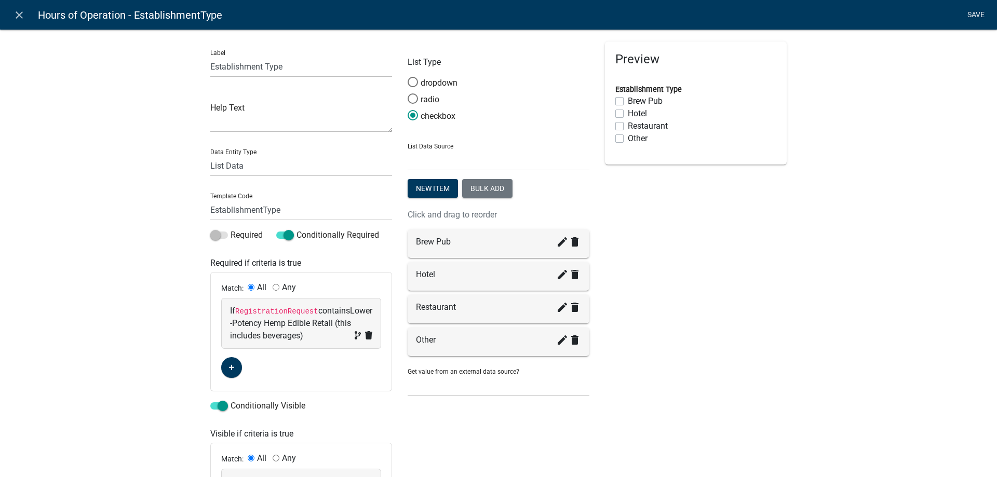
click at [967, 11] on link "Save" at bounding box center [976, 15] width 26 height 20
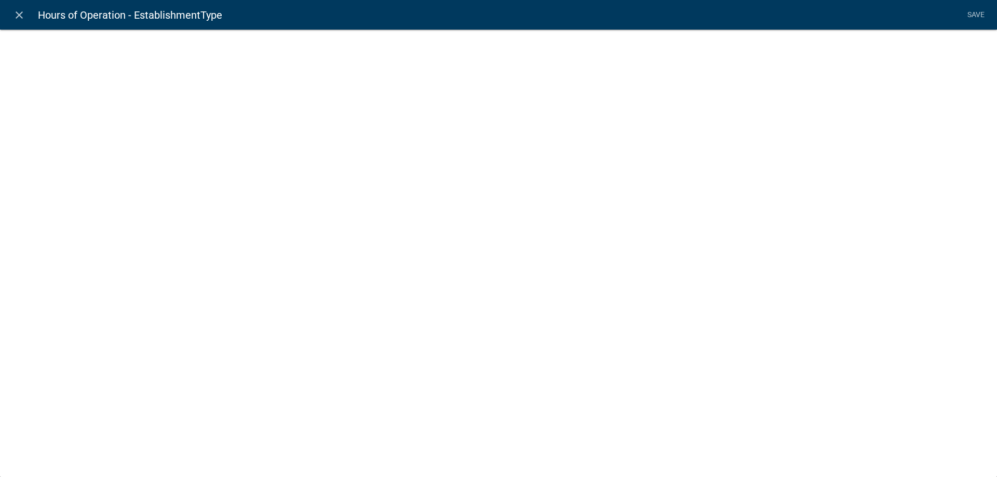
select select "list-data"
select select
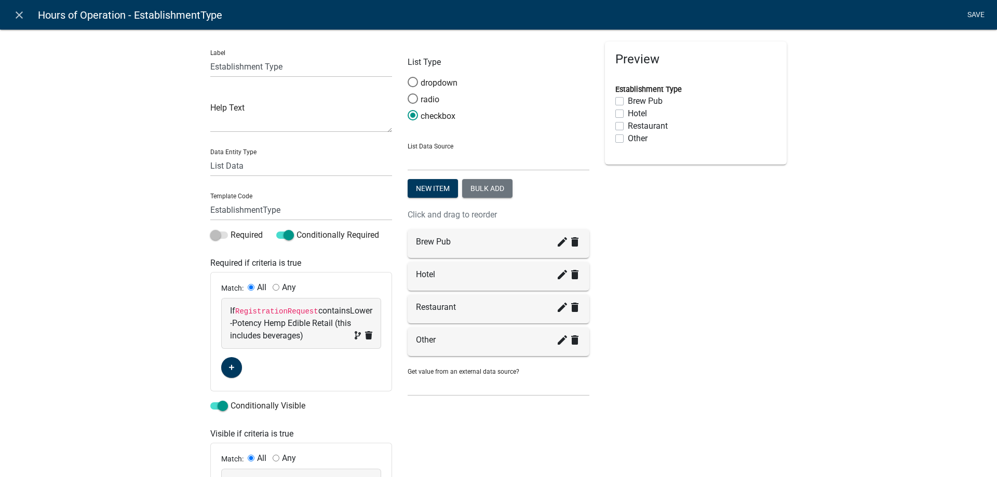
click at [974, 16] on link "Save" at bounding box center [976, 15] width 26 height 20
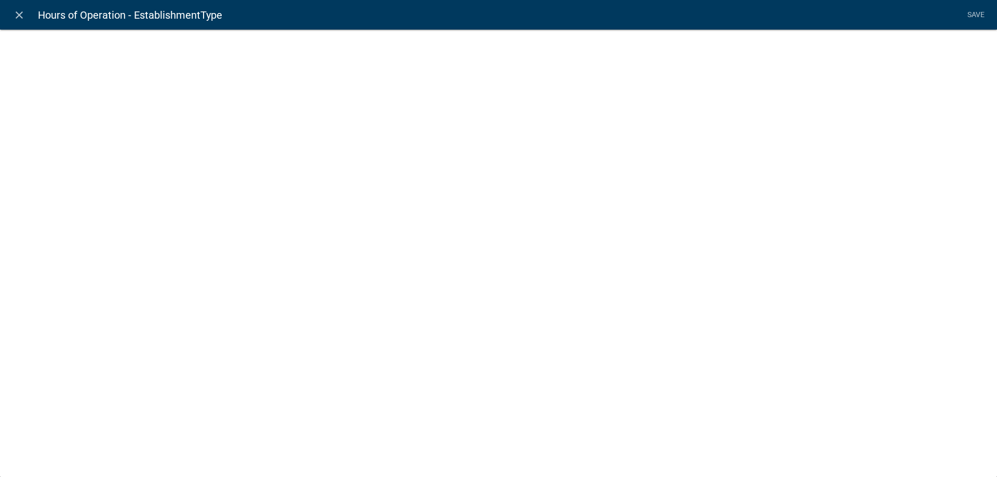
select select "list-data"
select select
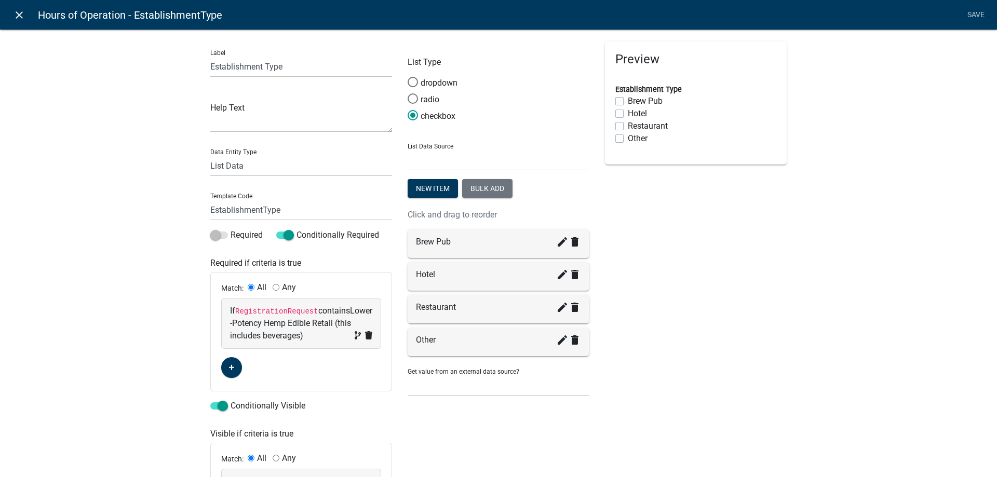
click at [19, 18] on icon "close" at bounding box center [19, 15] width 12 height 12
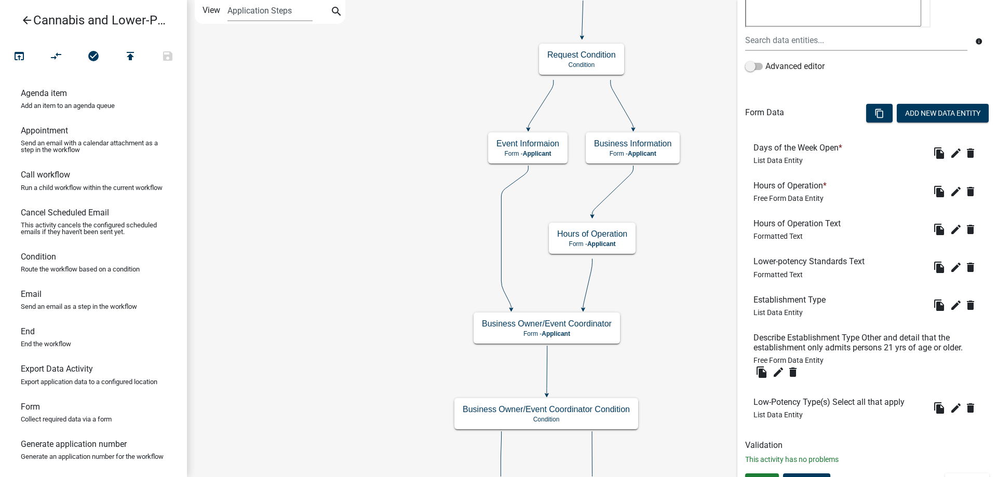
scroll to position [229, 0]
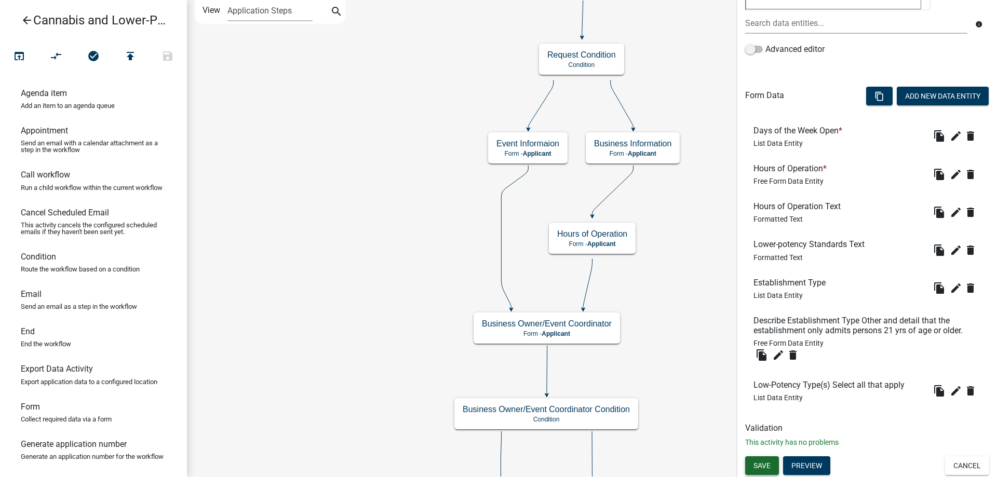
click at [760, 462] on span "Save" at bounding box center [762, 466] width 17 height 8
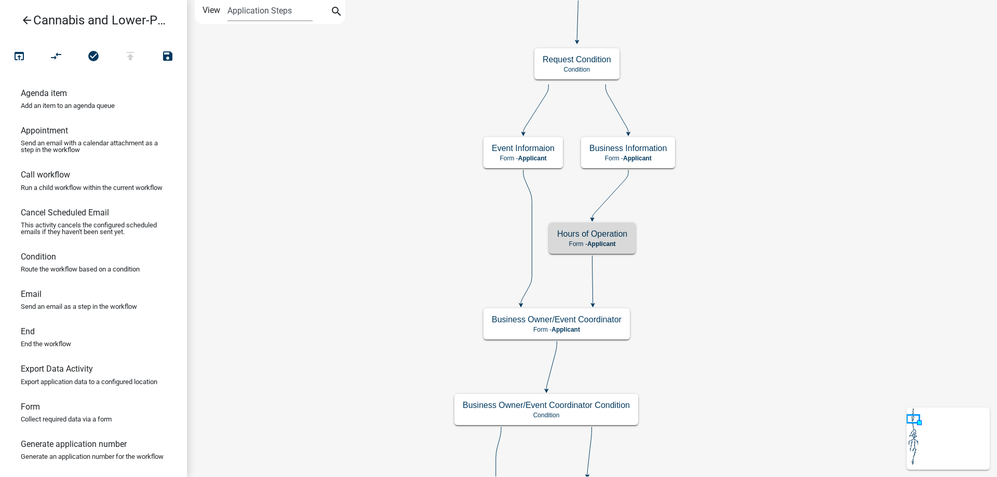
scroll to position [0, 0]
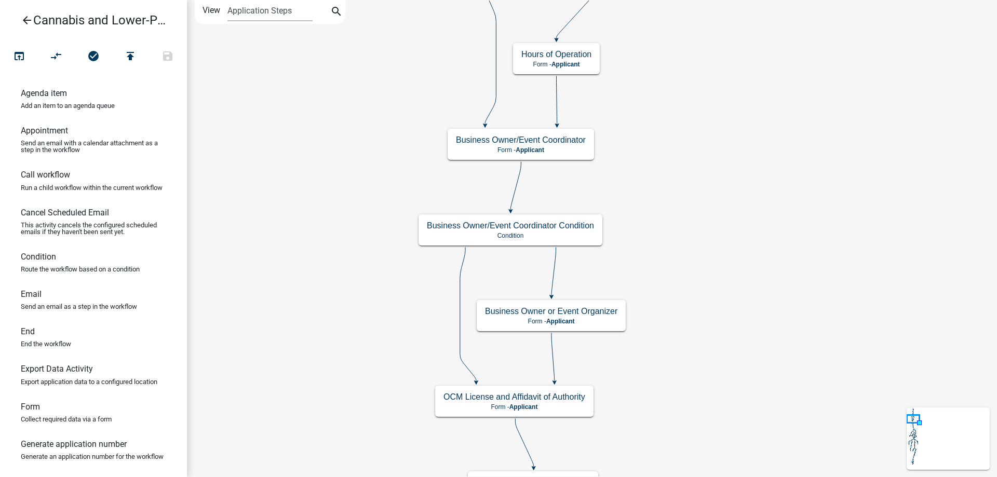
click at [733, 197] on div "start Start - Applicant Application Introduction Form - Applicant Parcel search…" at bounding box center [592, 238] width 810 height 477
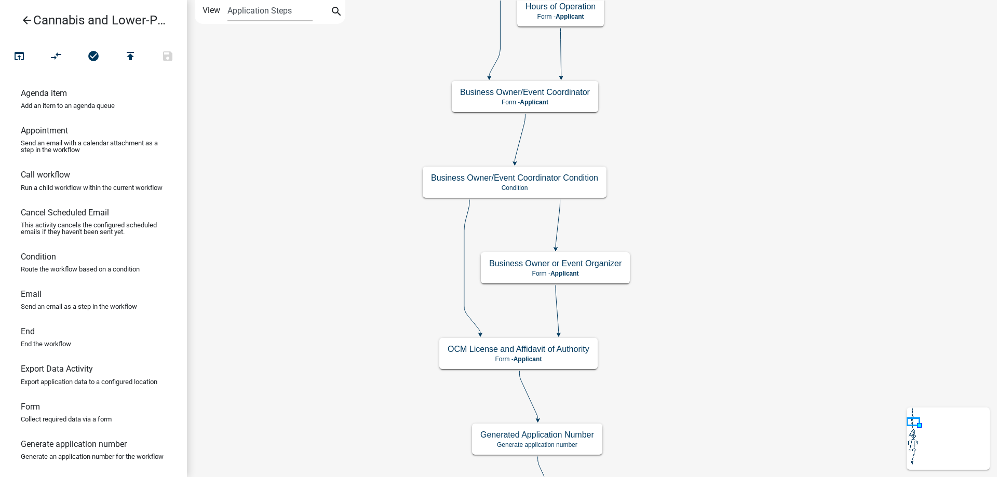
click at [749, 302] on div "start Start - Applicant Application Introduction Form - Applicant Parcel search…" at bounding box center [592, 238] width 810 height 477
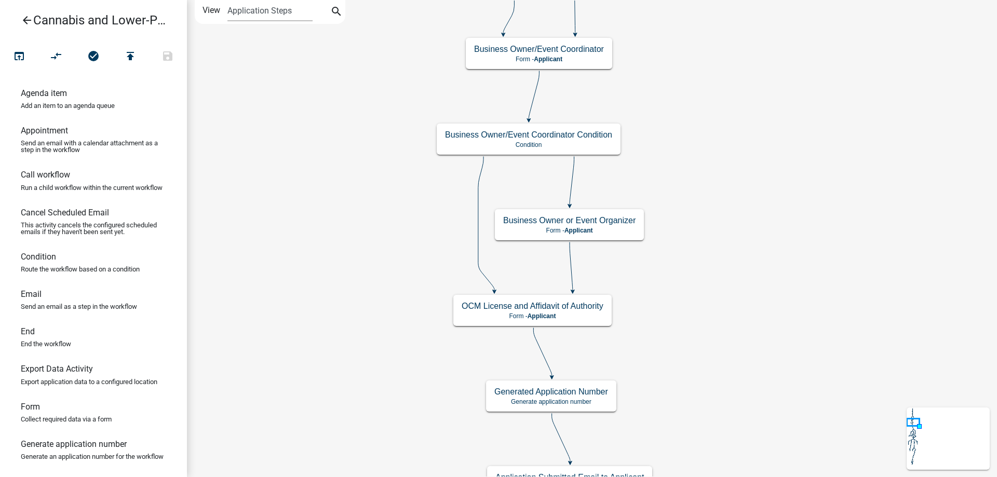
click at [735, 322] on div "start Start - Applicant Application Introduction Form - Applicant Parcel search…" at bounding box center [592, 238] width 810 height 477
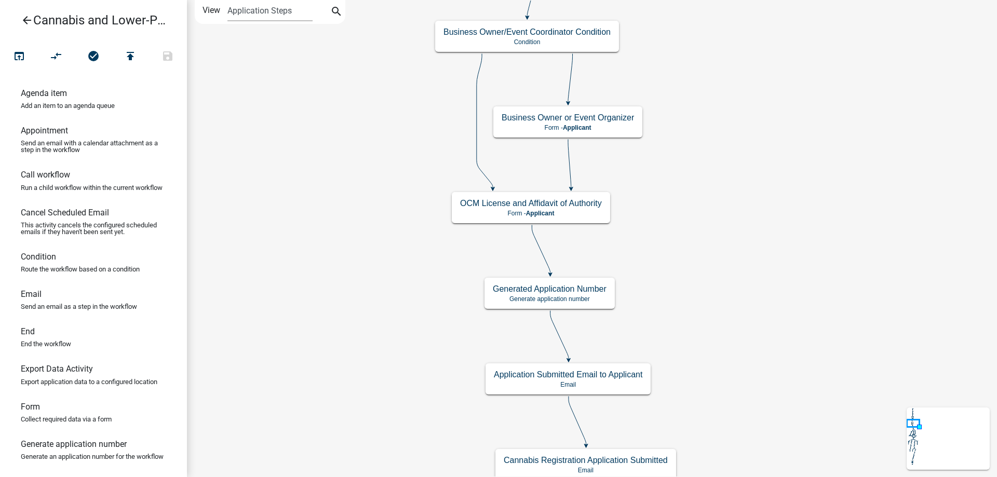
click at [757, 164] on div "start Start - Applicant Application Introduction Form - Applicant Parcel search…" at bounding box center [592, 238] width 810 height 477
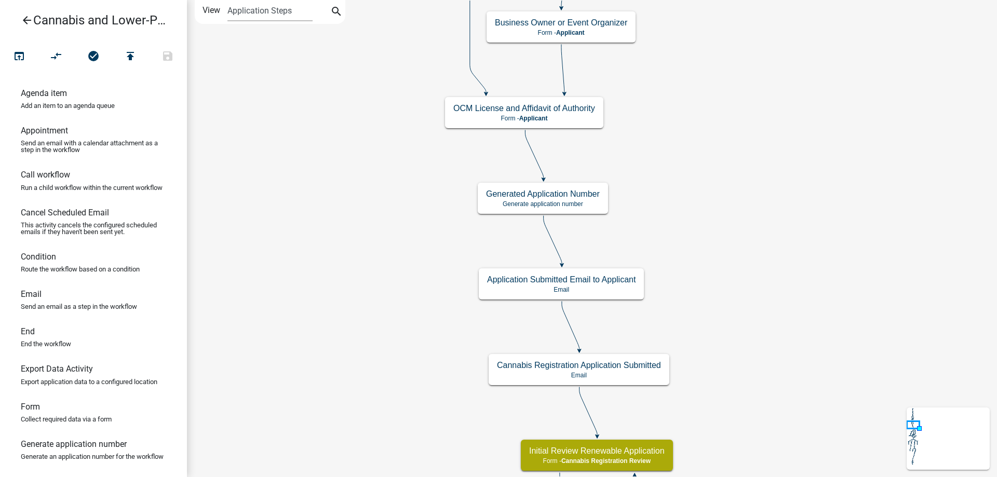
click at [698, 262] on div "start Start - Applicant Application Introduction Form - Applicant Parcel search…" at bounding box center [592, 238] width 810 height 477
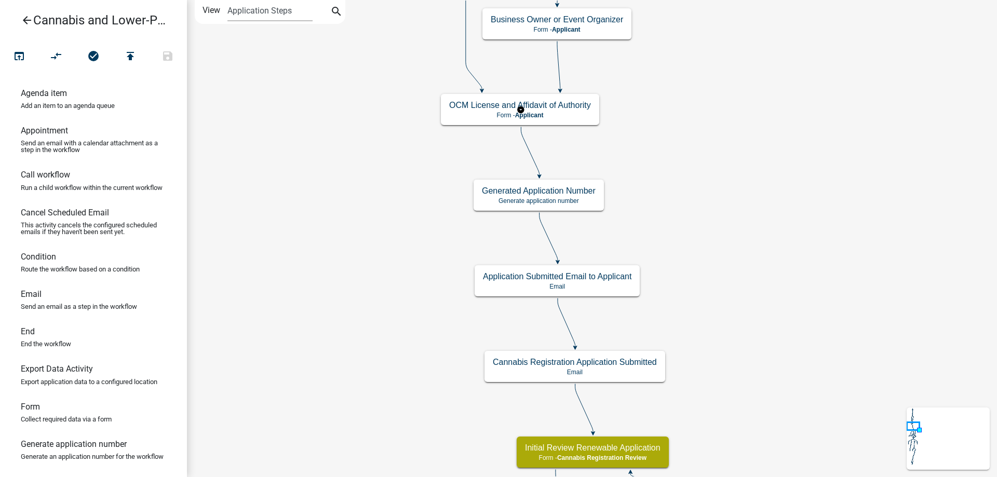
click at [576, 113] on g "OCM License and Affidavit of Authority Form - Applicant" at bounding box center [520, 109] width 159 height 30
click at [576, 113] on p "Form - Applicant" at bounding box center [520, 115] width 142 height 7
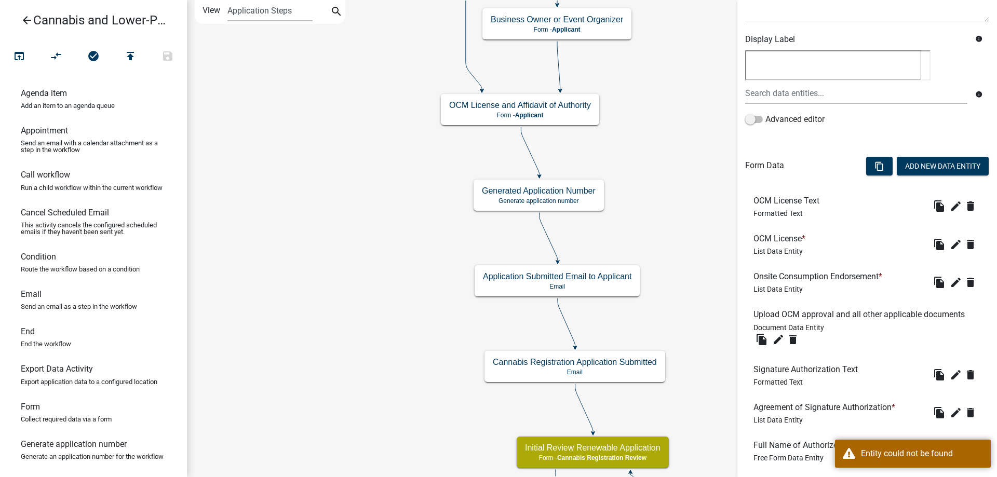
scroll to position [295, 0]
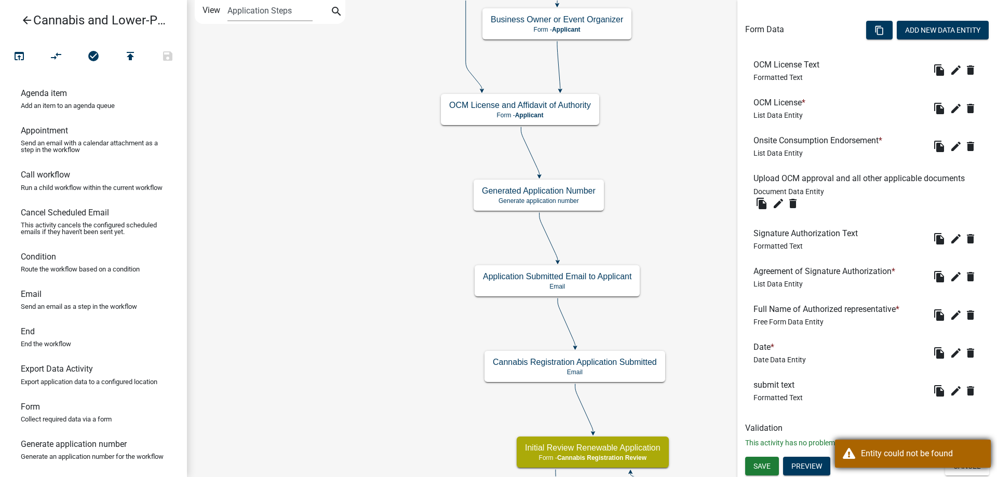
click at [894, 455] on div "Entity could not be found" at bounding box center [922, 454] width 122 height 12
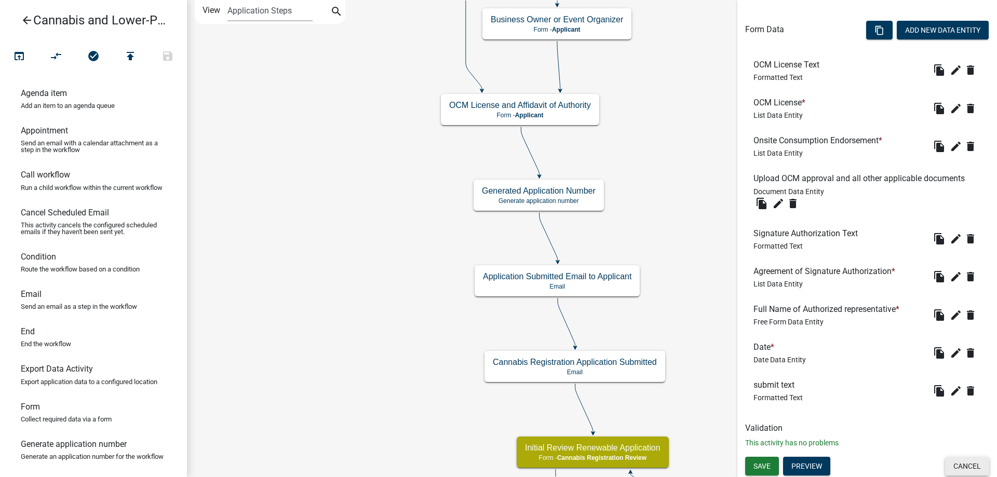
click at [968, 463] on button "Cancel" at bounding box center [967, 466] width 44 height 19
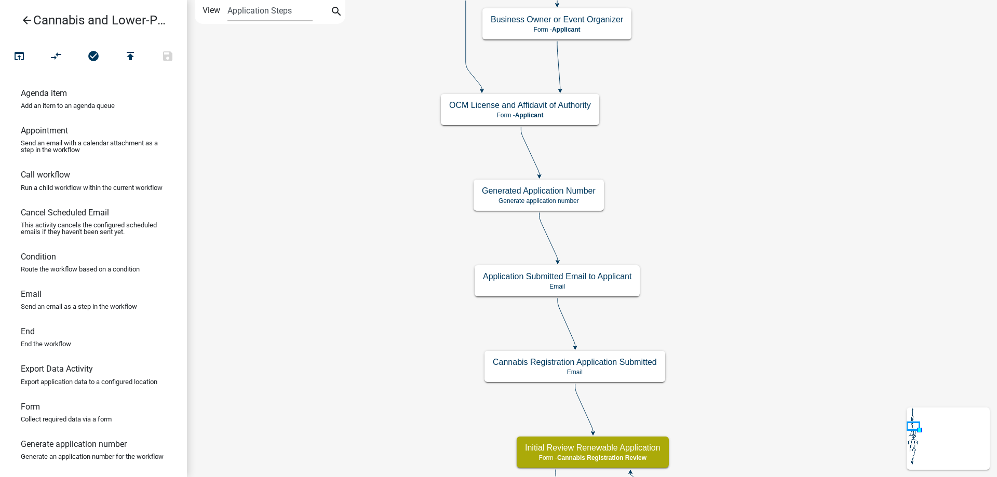
scroll to position [0, 0]
click at [574, 114] on g "OCM License and Affidavit of Authority Form - Applicant" at bounding box center [520, 109] width 159 height 30
click at [574, 114] on p "Form - Applicant" at bounding box center [520, 115] width 142 height 7
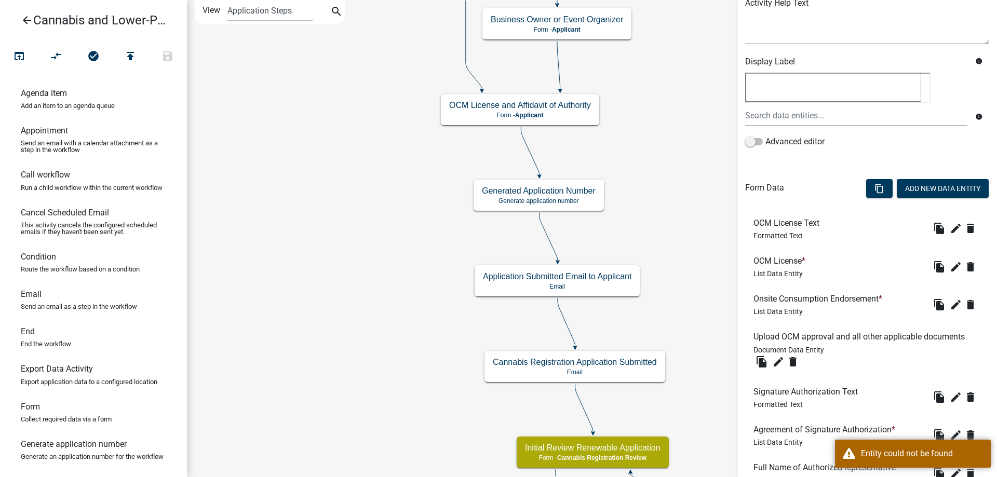
scroll to position [212, 0]
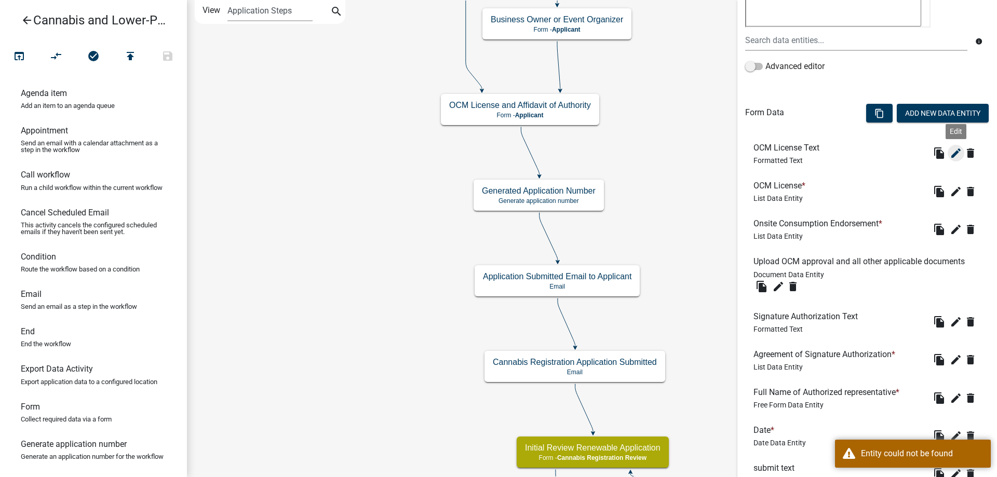
click at [957, 152] on icon "edit" at bounding box center [956, 153] width 12 height 12
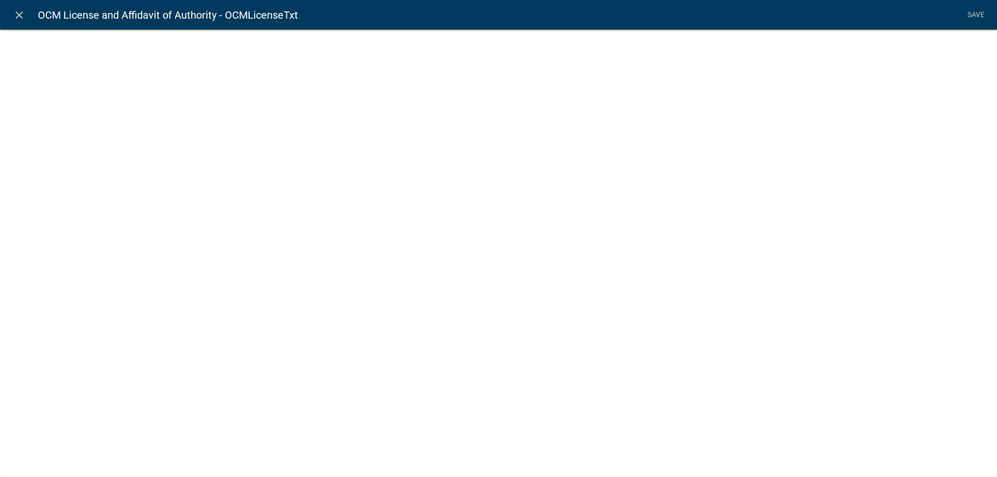
select select "rich-text"
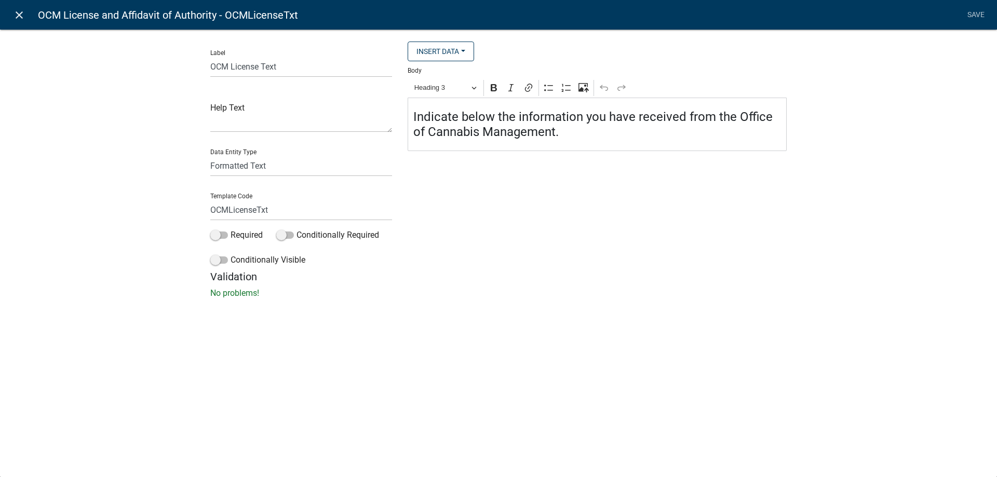
click at [19, 15] on icon "close" at bounding box center [19, 15] width 12 height 12
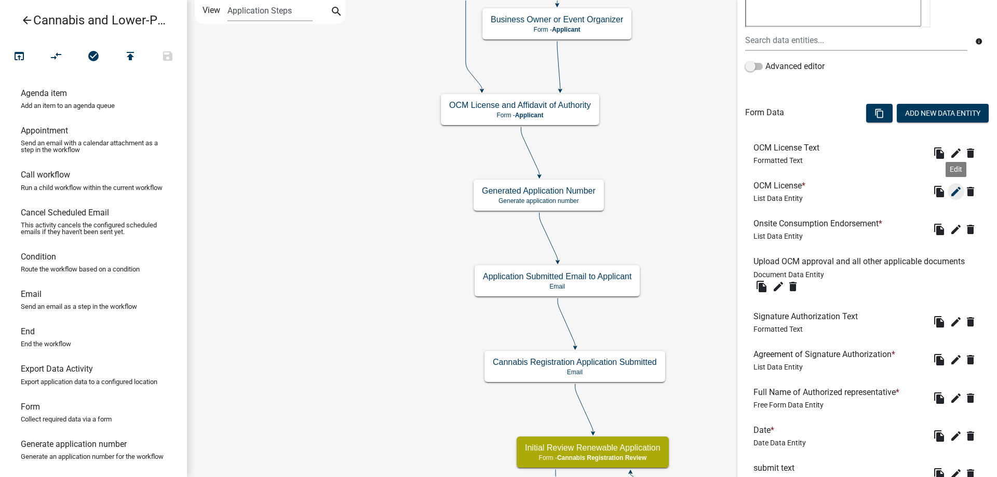
click at [956, 193] on icon "edit" at bounding box center [956, 191] width 12 height 12
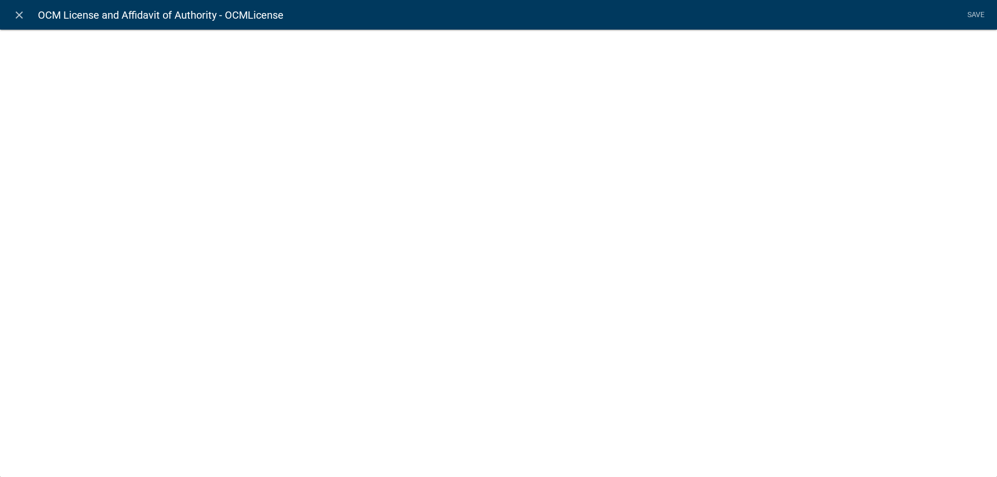
select select "list-data"
select select
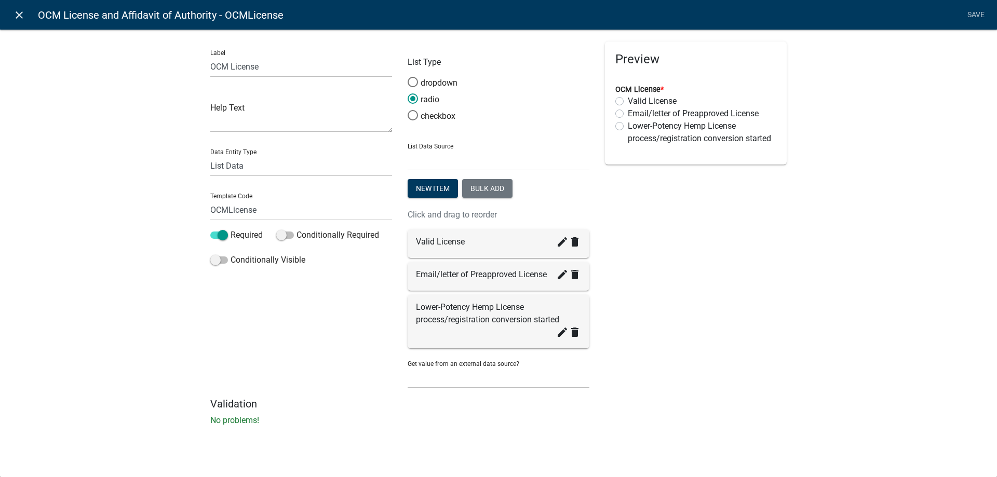
click at [17, 12] on icon "close" at bounding box center [19, 15] width 12 height 12
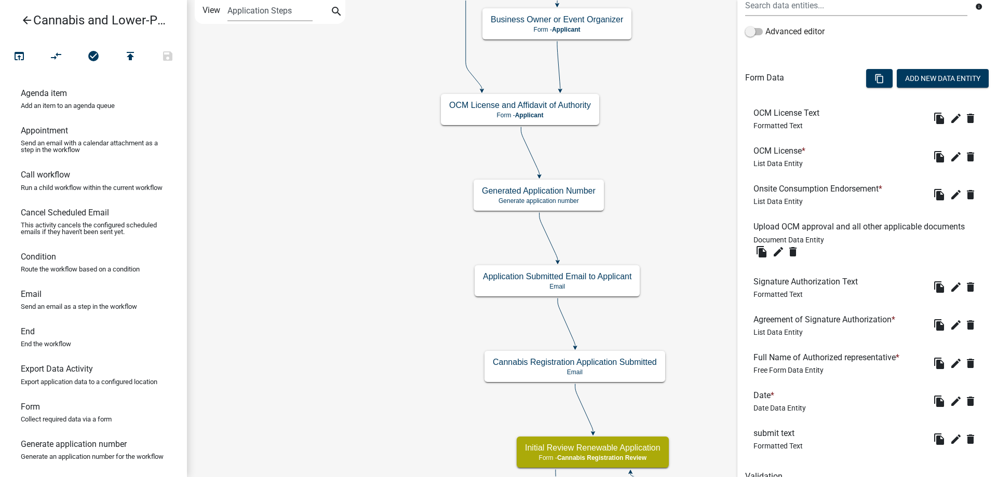
scroll to position [295, 0]
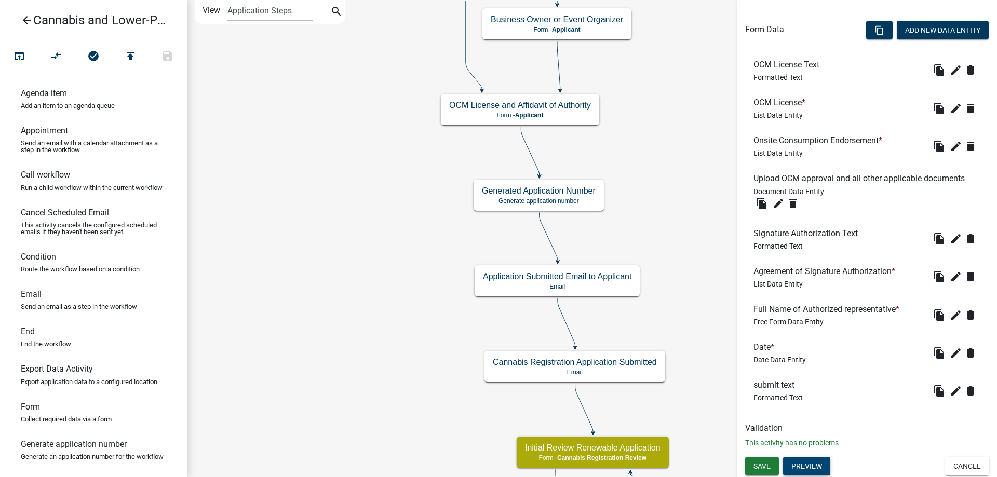
click at [804, 465] on button "Preview" at bounding box center [806, 466] width 47 height 19
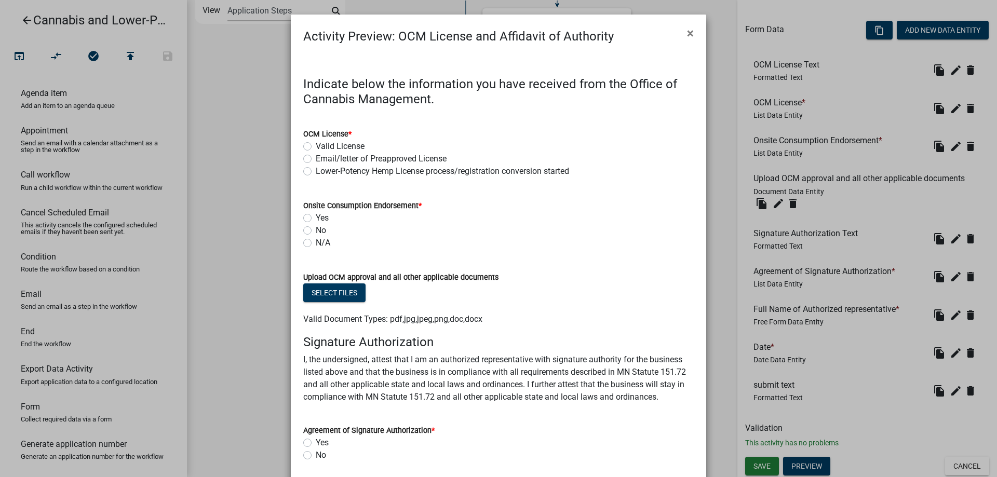
click at [316, 169] on label "Lower-Potency Hemp License process/registration conversion started" at bounding box center [442, 171] width 253 height 12
click at [316, 169] on input "Lower-Potency Hemp License process/registration conversion started" at bounding box center [319, 168] width 7 height 7
radio input "true"
click at [316, 243] on label "N/A" at bounding box center [323, 243] width 15 height 12
click at [316, 243] on input "N/A" at bounding box center [319, 240] width 7 height 7
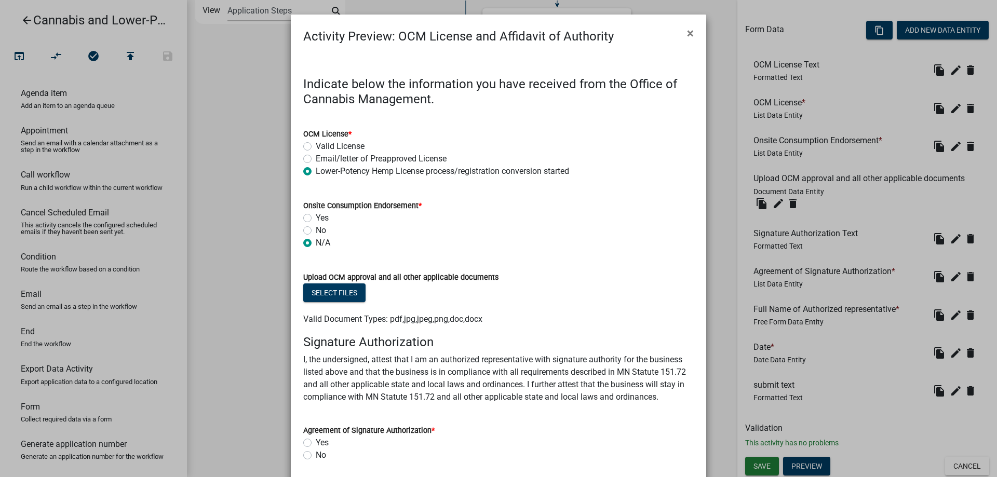
radio input "true"
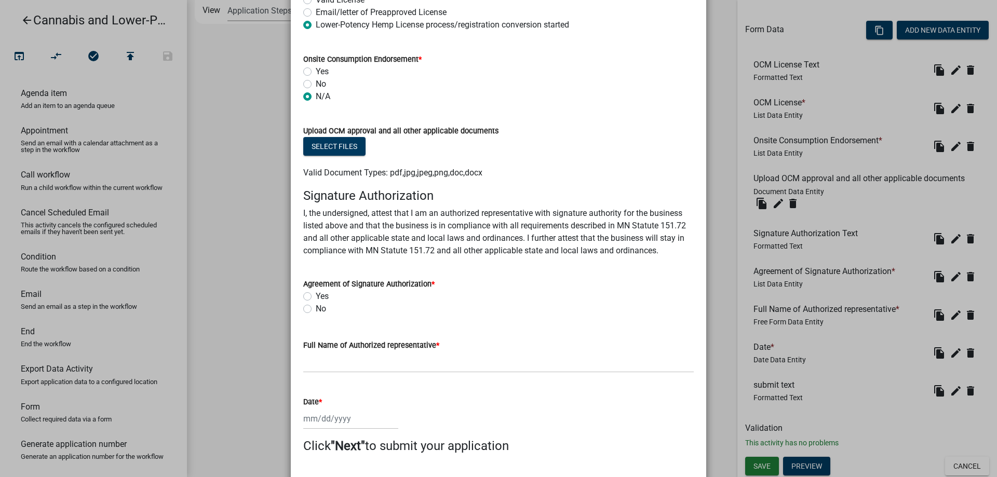
scroll to position [178, 0]
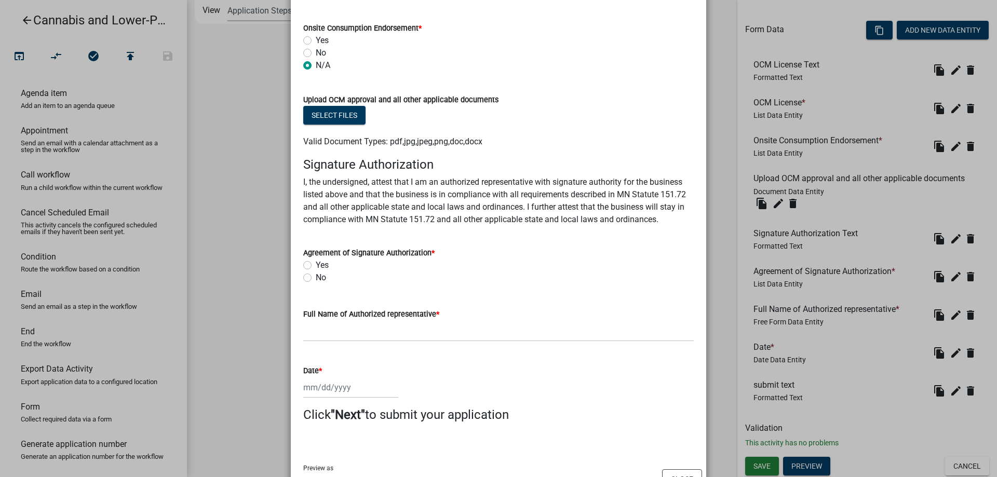
click at [316, 264] on label "Yes" at bounding box center [322, 265] width 13 height 12
click at [316, 264] on input "Yes" at bounding box center [319, 262] width 7 height 7
radio input "true"
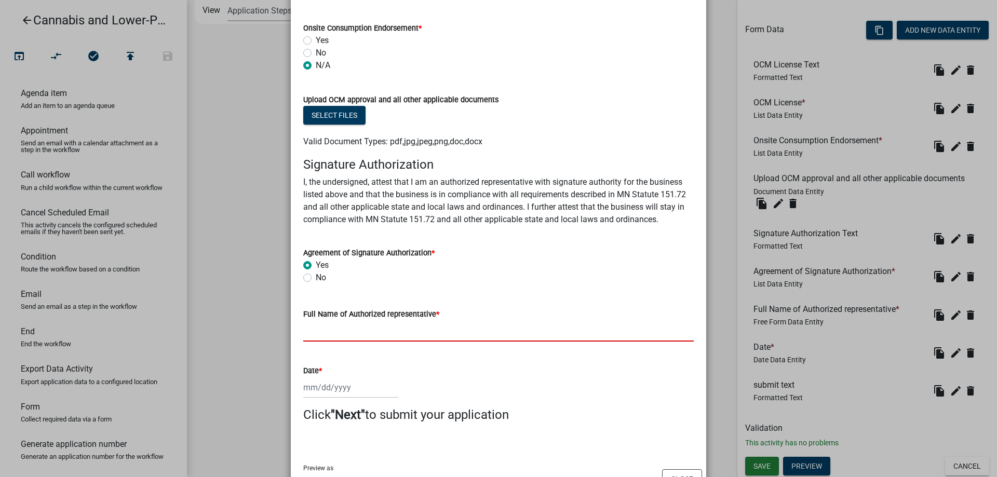
click at [337, 331] on input "Full Name of Authorized representative *" at bounding box center [498, 330] width 391 height 21
type input "mnmvm"
click at [337, 390] on input "Date *" at bounding box center [350, 387] width 95 height 21
select select "10"
select select "2025"
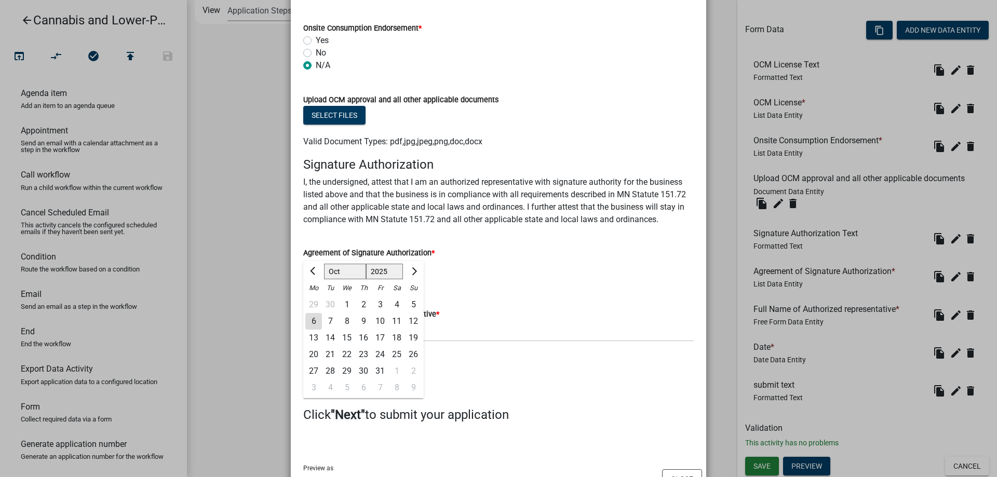
click at [314, 324] on div "6" at bounding box center [313, 321] width 17 height 17
type input "[DATE]"
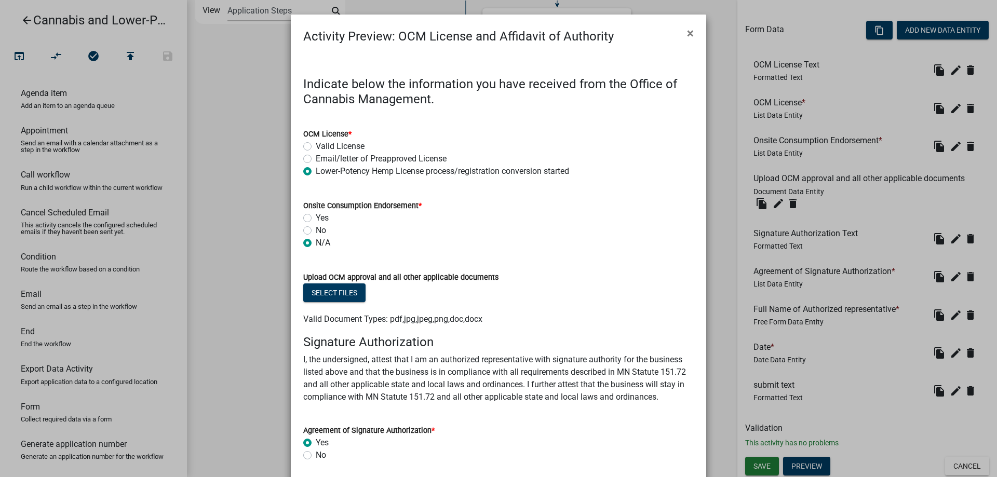
scroll to position [220, 0]
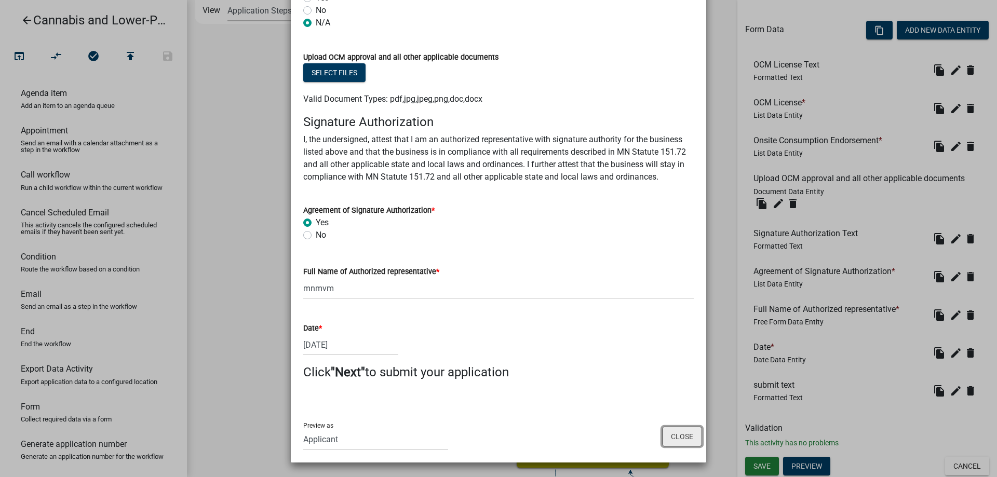
click at [688, 437] on button "Close" at bounding box center [682, 437] width 40 height 20
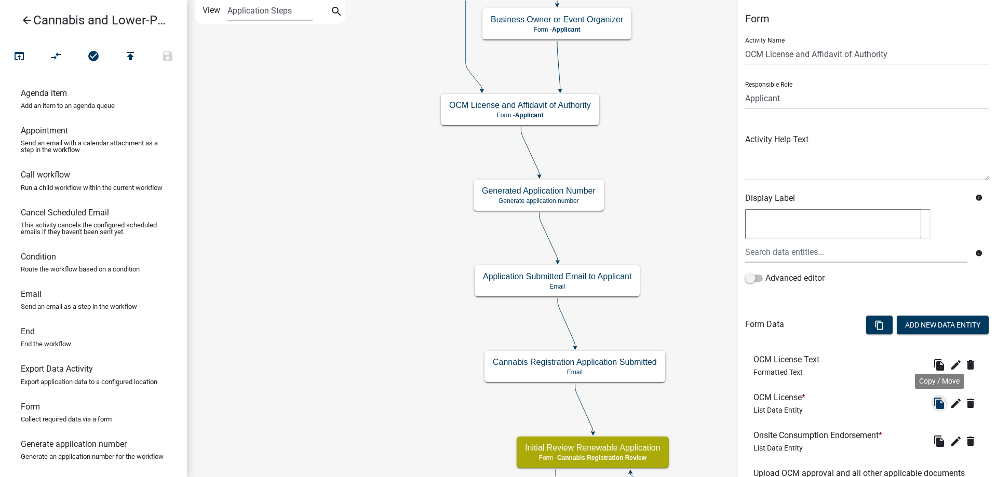
scroll to position [295, 0]
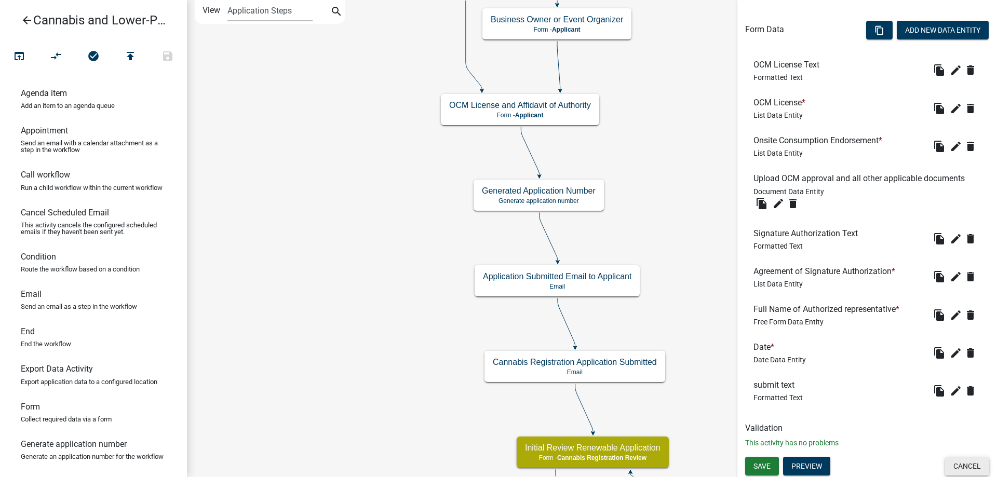
click at [968, 465] on button "Cancel" at bounding box center [967, 466] width 44 height 19
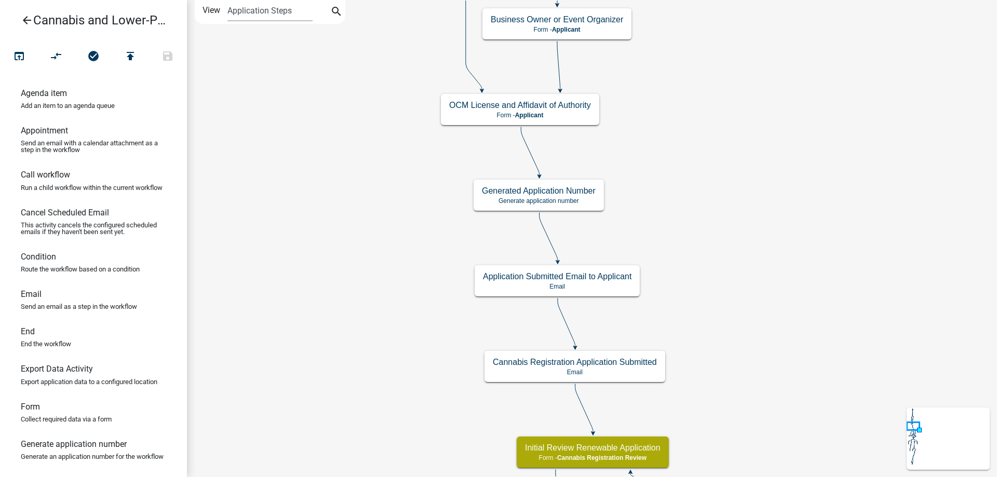
scroll to position [0, 0]
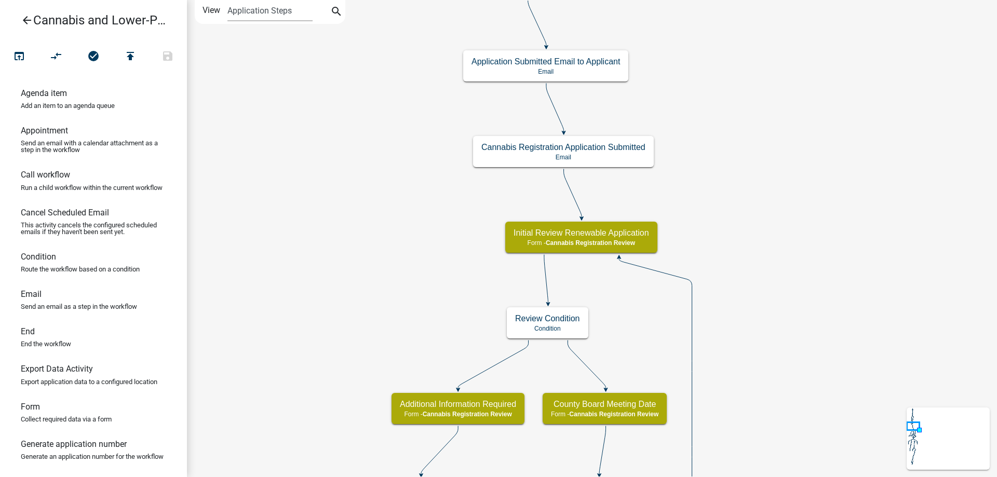
click at [762, 187] on div "start Start - Applicant Application Introduction Form - Applicant Parcel search…" at bounding box center [592, 238] width 810 height 477
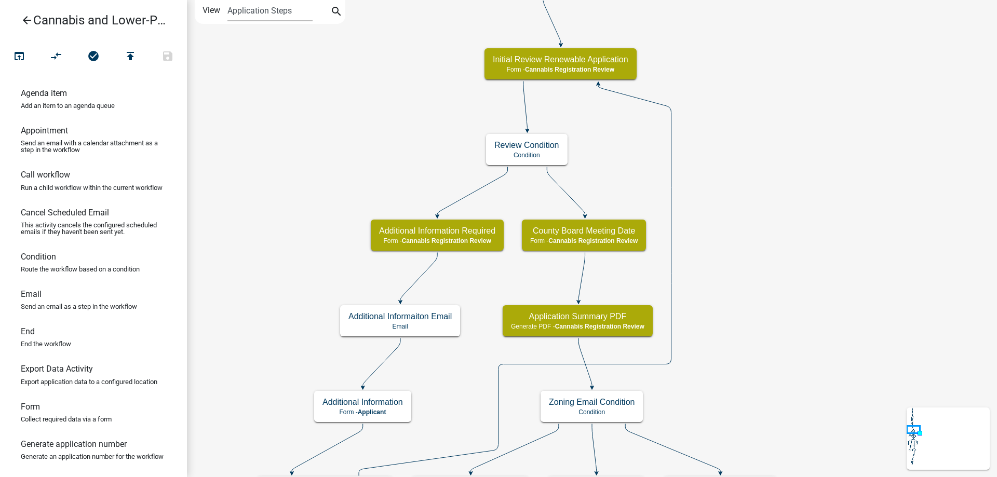
click at [759, 210] on div "start Start - Applicant Application Introduction Form - Applicant Parcel search…" at bounding box center [592, 238] width 810 height 477
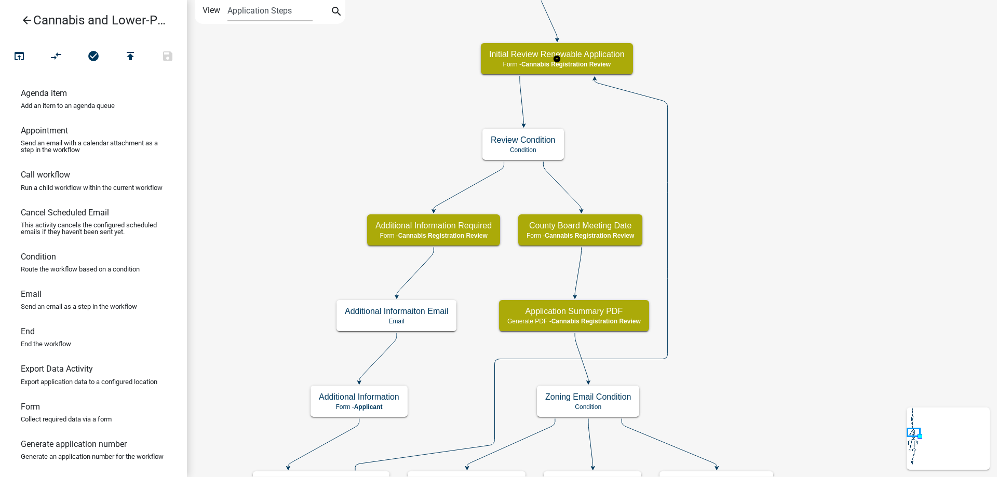
click at [599, 58] on g "Initial Review Renewable Application Form - Cannabis Registration Review" at bounding box center [557, 58] width 152 height 30
click at [599, 58] on h5 "Initial Review Renewable Application" at bounding box center [557, 54] width 136 height 10
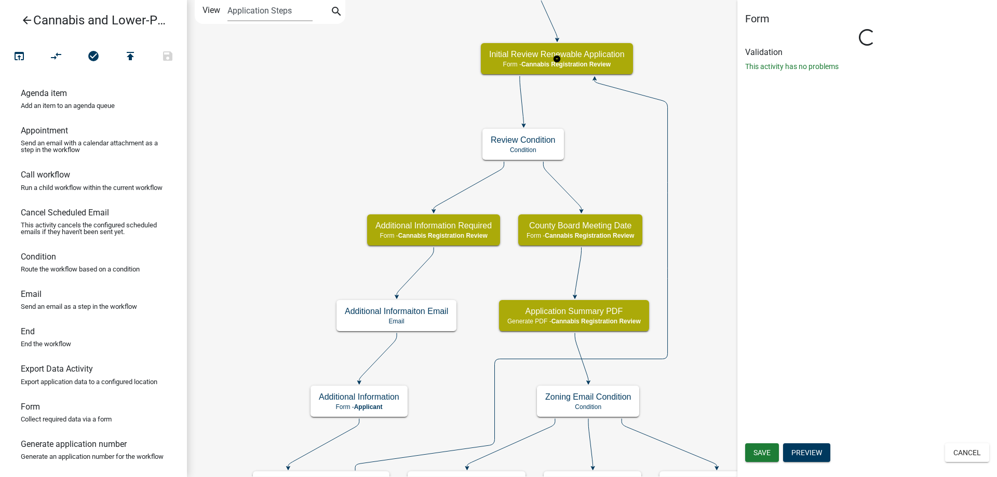
select select "5380C035-E995-43AF-9DCB-4673FB5A2820"
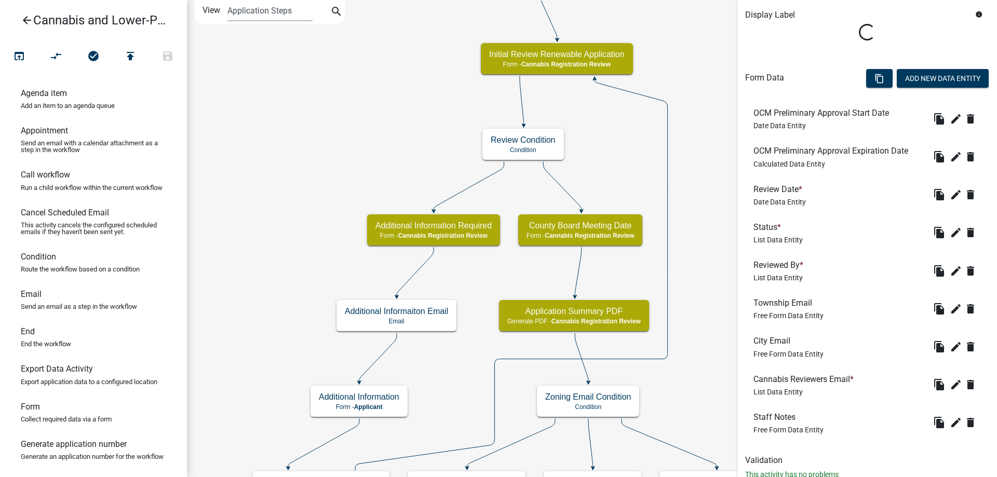
scroll to position [240, 0]
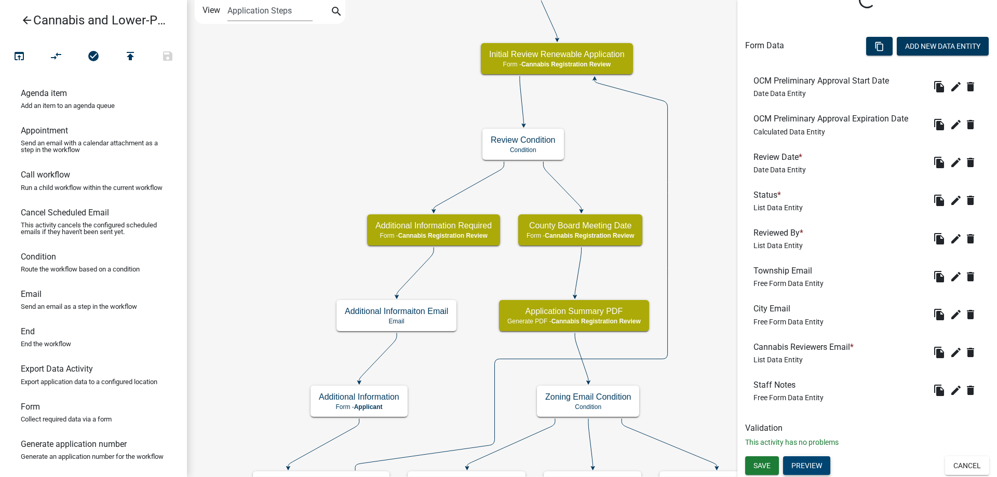
click at [808, 469] on button "Preview" at bounding box center [806, 466] width 47 height 19
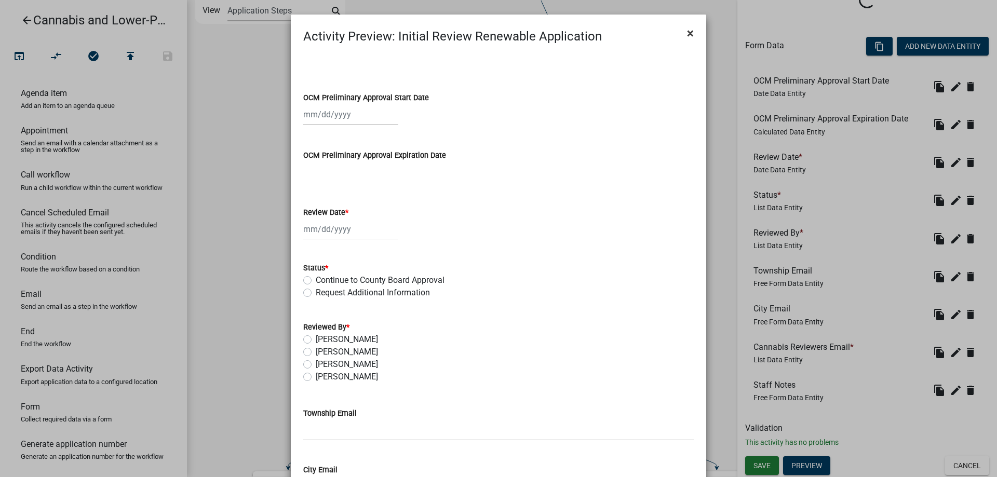
click at [688, 33] on span "×" at bounding box center [690, 33] width 7 height 15
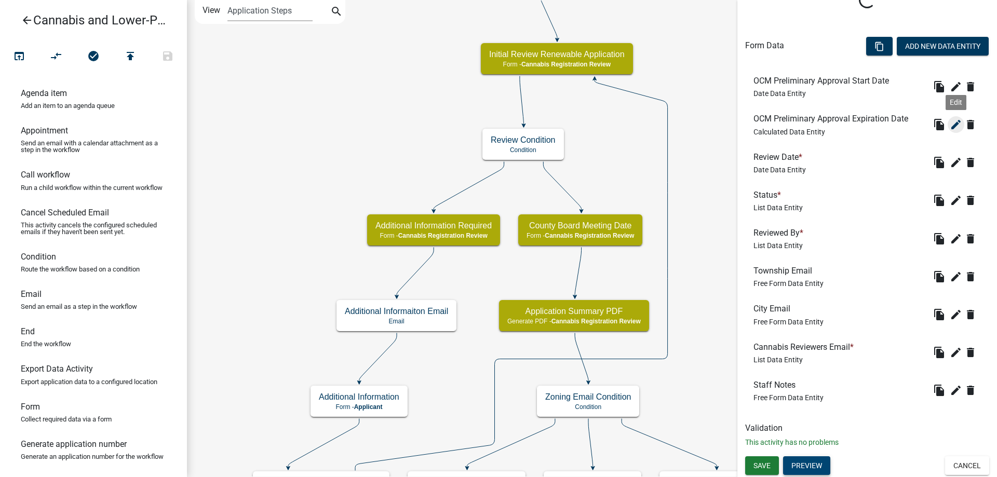
click at [959, 124] on icon "edit" at bounding box center [956, 124] width 12 height 12
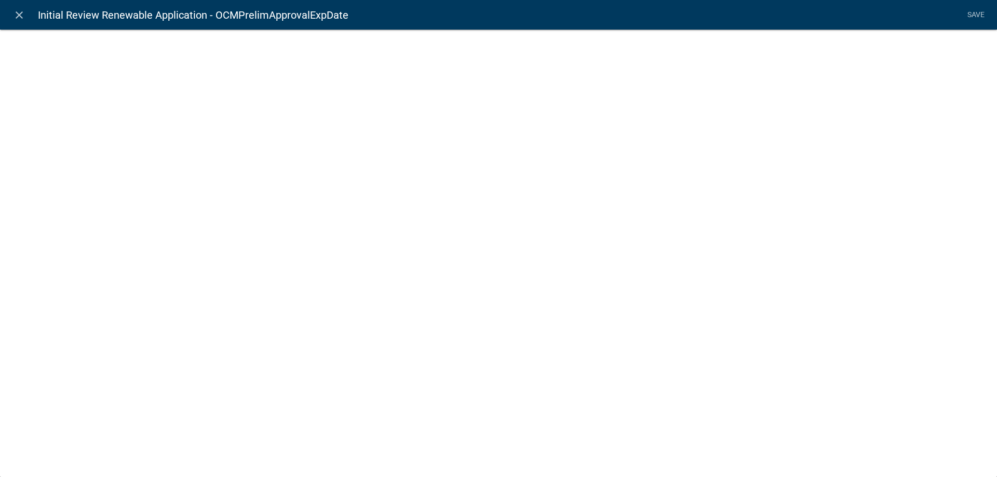
select select "calculated-value"
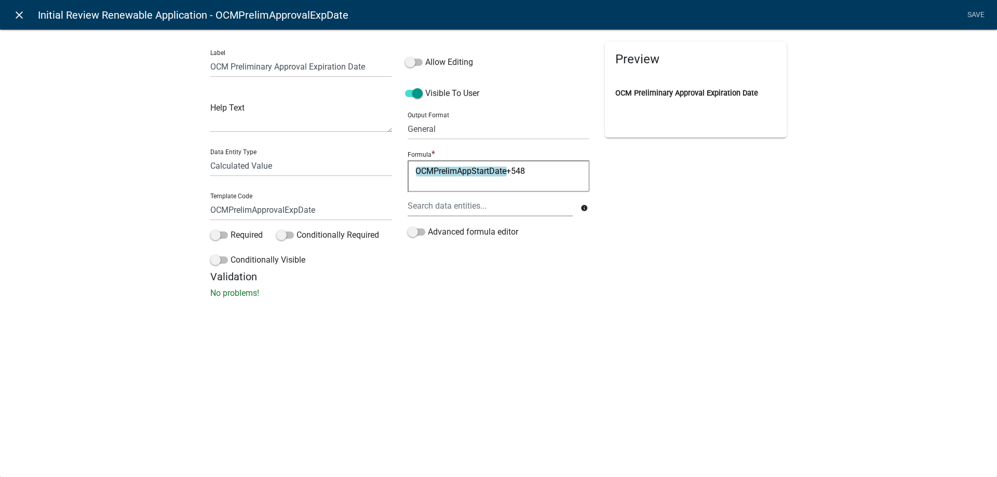
click at [21, 15] on icon "close" at bounding box center [19, 15] width 12 height 12
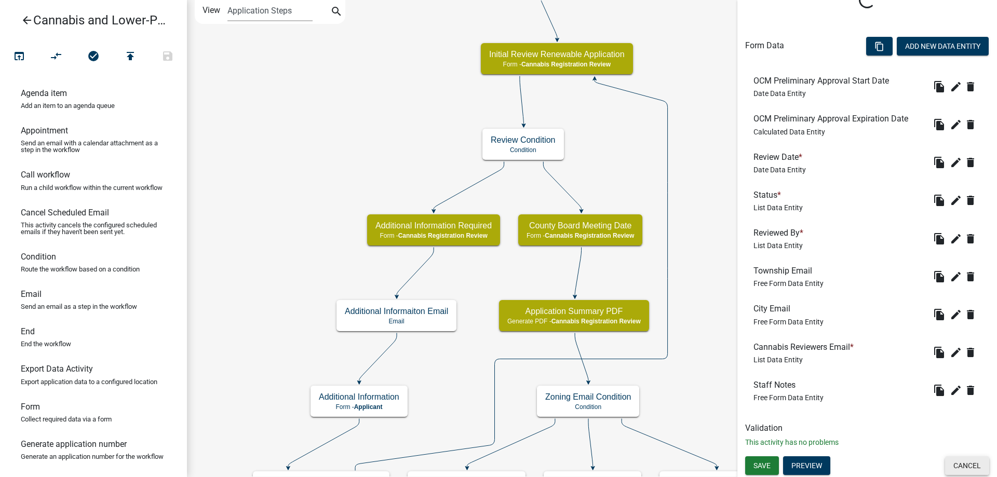
click at [966, 465] on button "Cancel" at bounding box center [967, 466] width 44 height 19
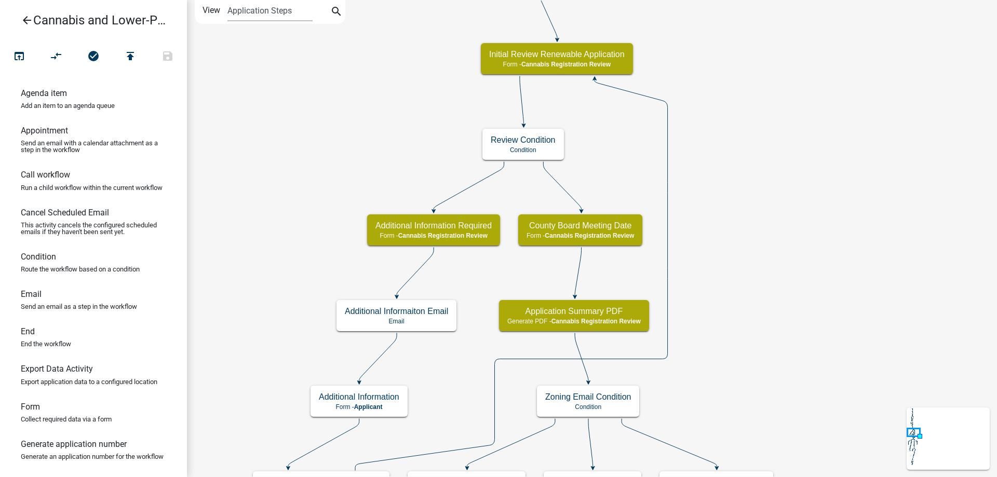
scroll to position [0, 0]
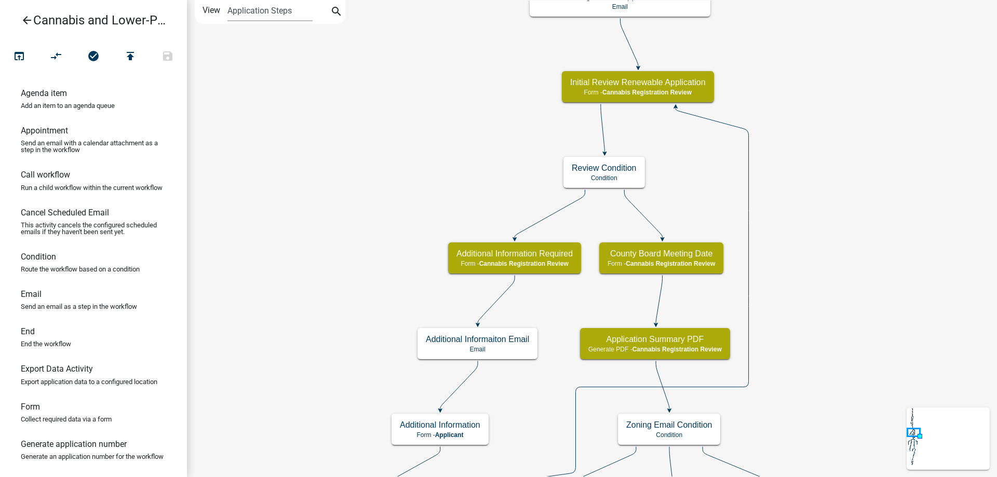
click at [397, 160] on div "start Start - Applicant Application Introduction Form - Applicant Parcel search…" at bounding box center [592, 238] width 810 height 477
click at [30, 19] on icon "arrow_back" at bounding box center [27, 21] width 12 height 15
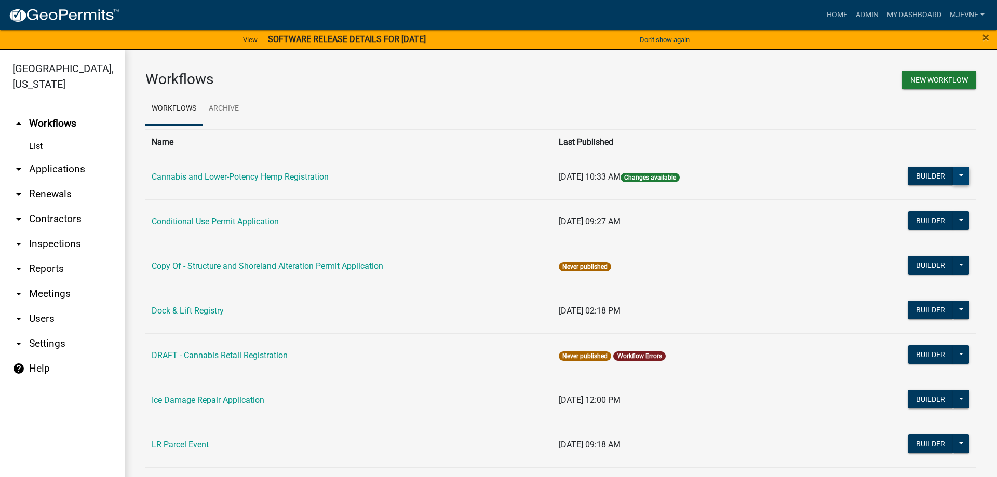
click at [961, 176] on button at bounding box center [961, 176] width 17 height 19
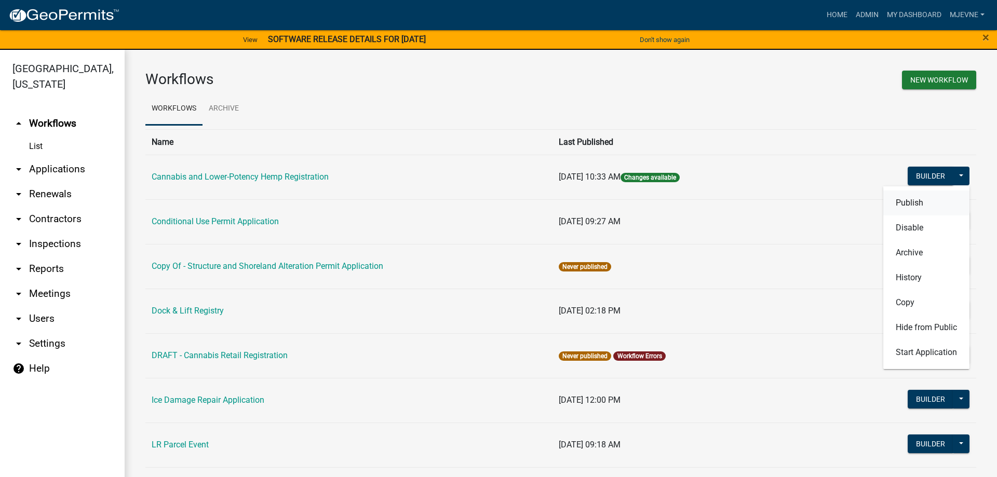
click at [906, 204] on button "Publish" at bounding box center [926, 203] width 86 height 25
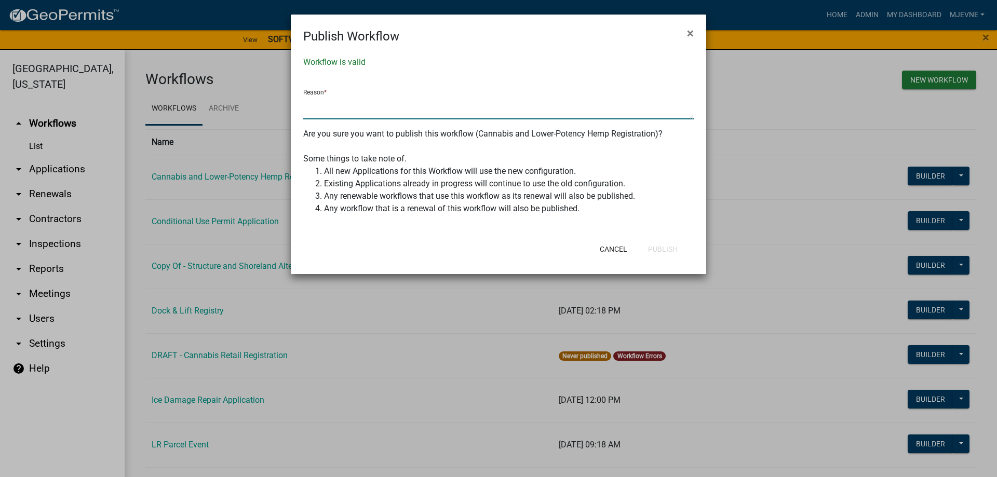
click at [331, 107] on textarea at bounding box center [498, 108] width 391 height 24
type textarea "m"
type textarea "updated a required field in the review and clarified edibles"
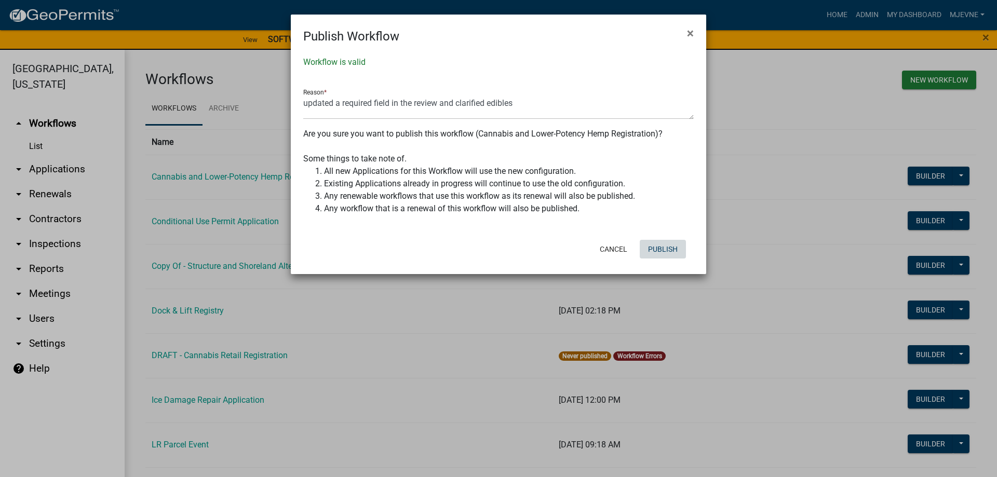
click at [661, 251] on button "Publish" at bounding box center [663, 249] width 46 height 19
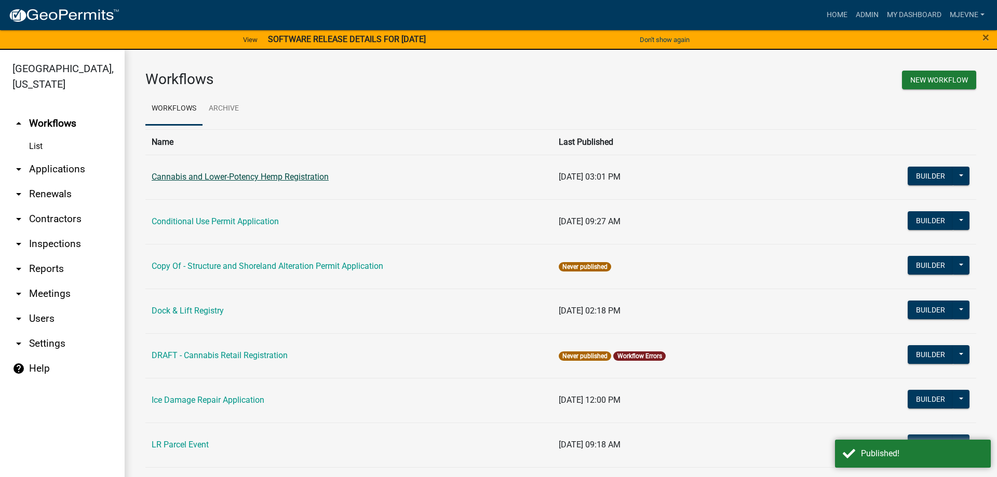
click at [242, 177] on link "Cannabis and Lower-Potency Hemp Registration" at bounding box center [240, 177] width 177 height 10
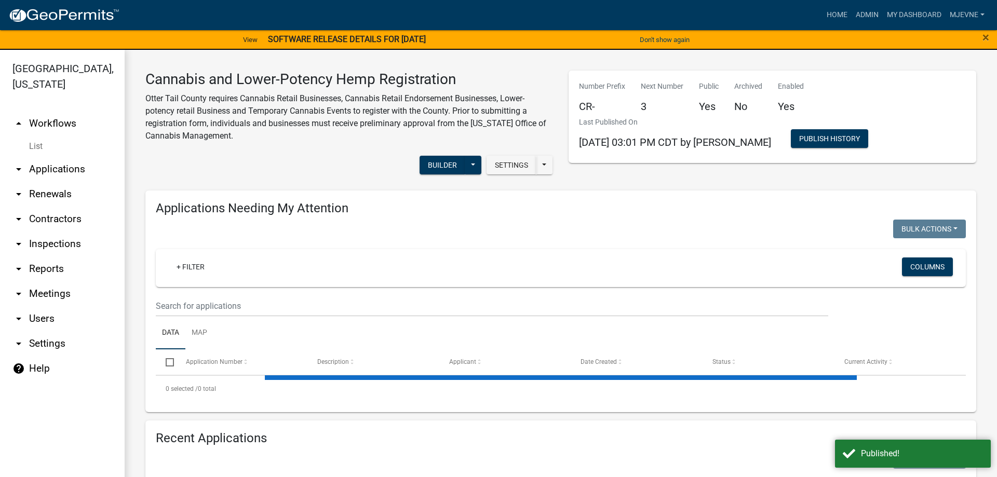
select select "1: 25"
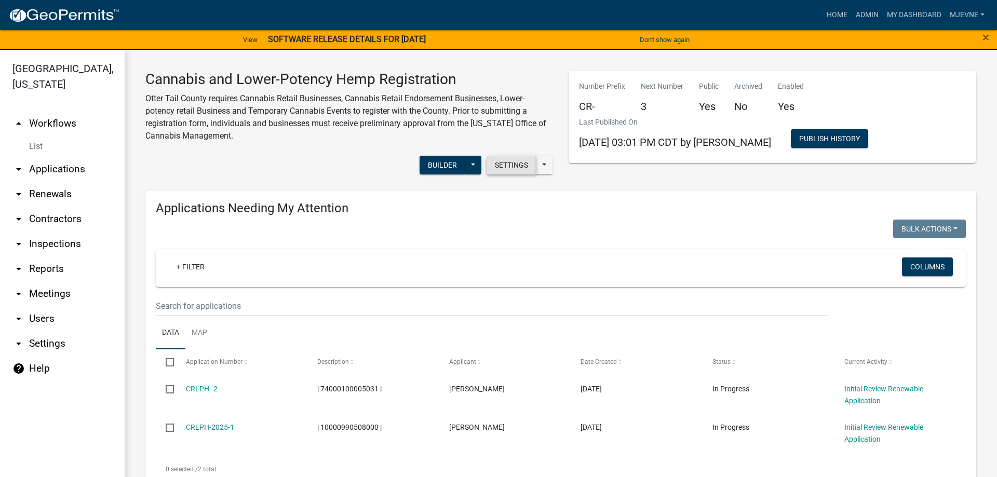
click at [514, 165] on button "Settings" at bounding box center [512, 165] width 50 height 19
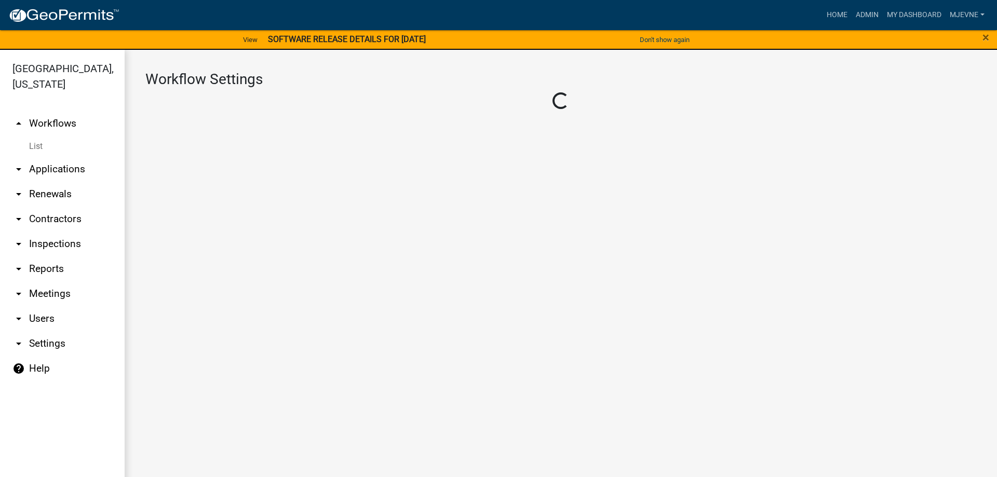
select select "07896c58-3706-4101-b40f-560654c8c94d"
select select "4"
select select "2: Object"
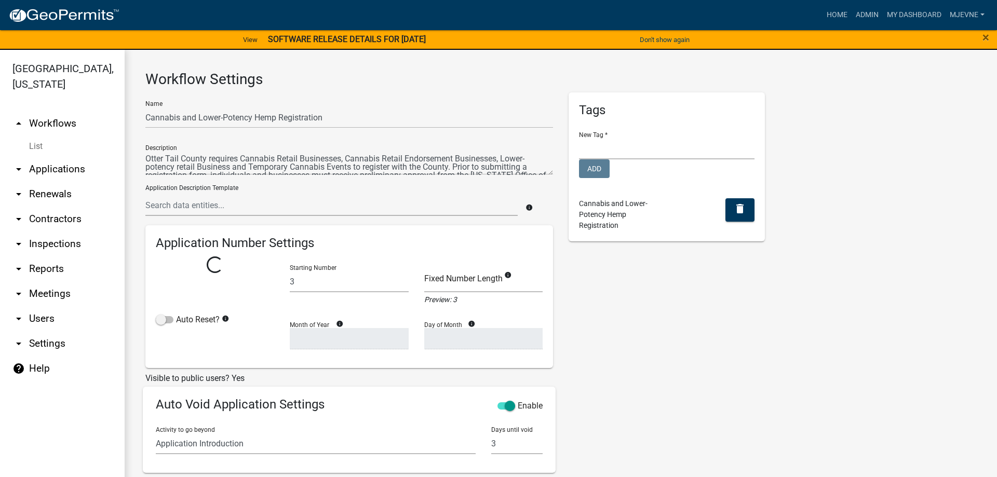
select select "0: c1bfc6c7-788a-4864-9461-c65c13de6891"
select select
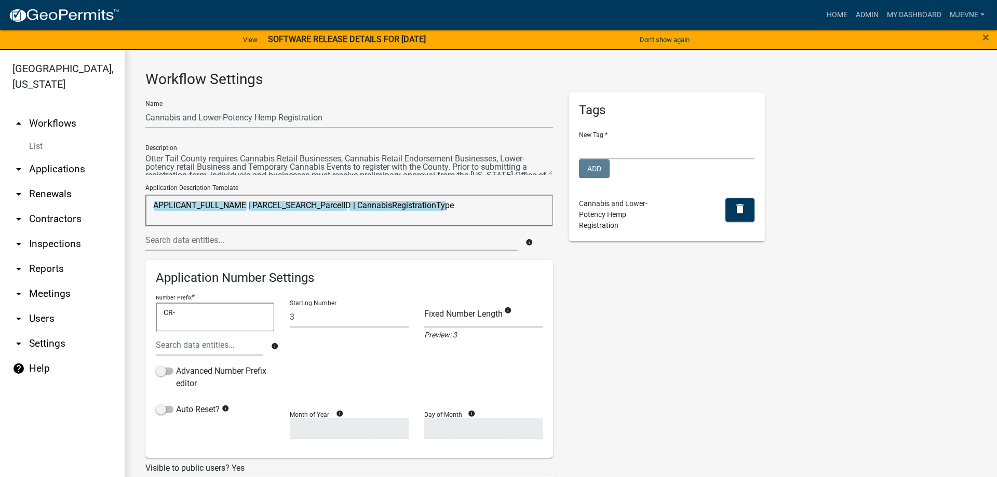
click at [182, 312] on textarea "CR-" at bounding box center [215, 317] width 118 height 29
click at [179, 346] on input "text" at bounding box center [210, 344] width 108 height 21
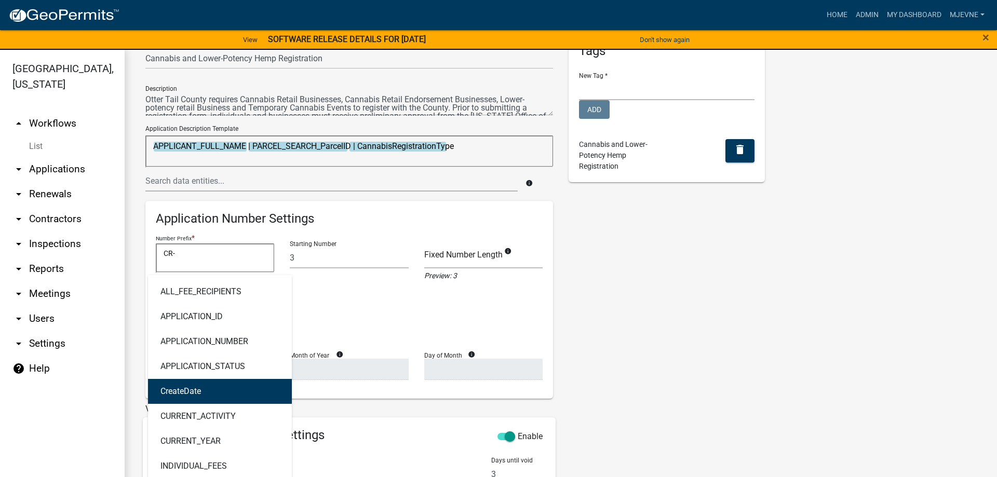
scroll to position [118, 0]
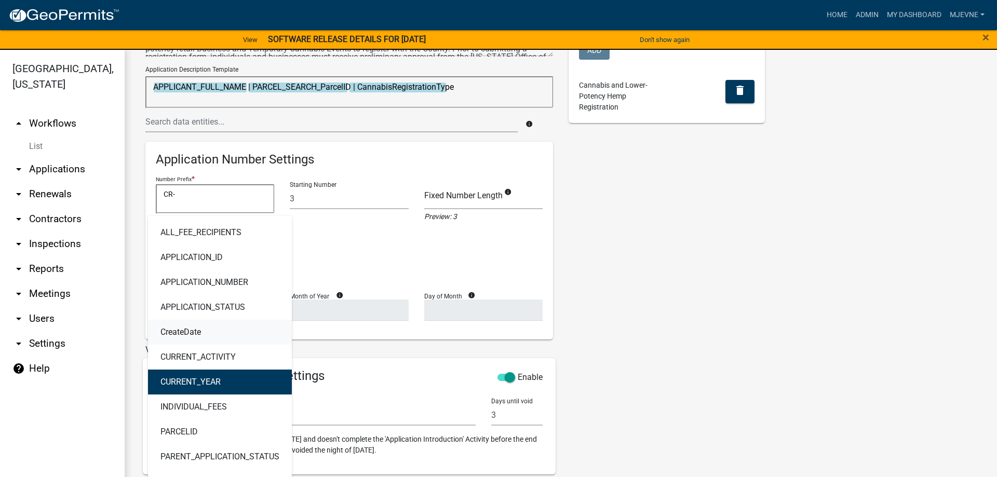
click at [188, 378] on ngb-highlight "CURRENT_YEAR" at bounding box center [190, 382] width 60 height 8
type textarea "CR-CURRENT_YEAR"
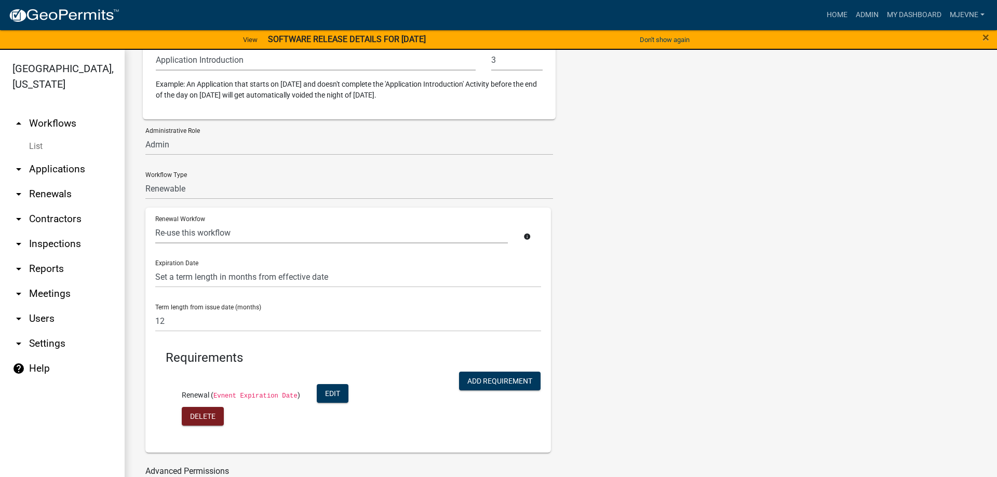
scroll to position [528, 0]
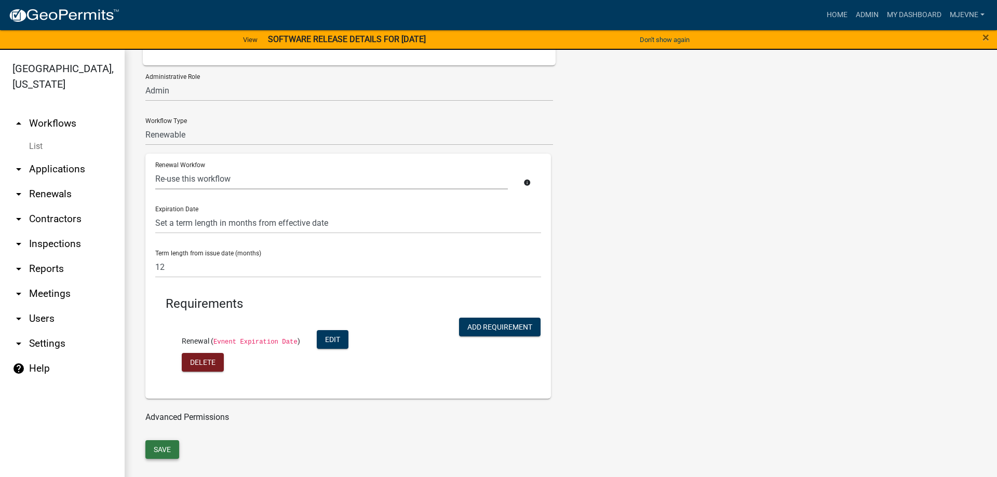
click at [163, 443] on button "Save" at bounding box center [162, 449] width 34 height 19
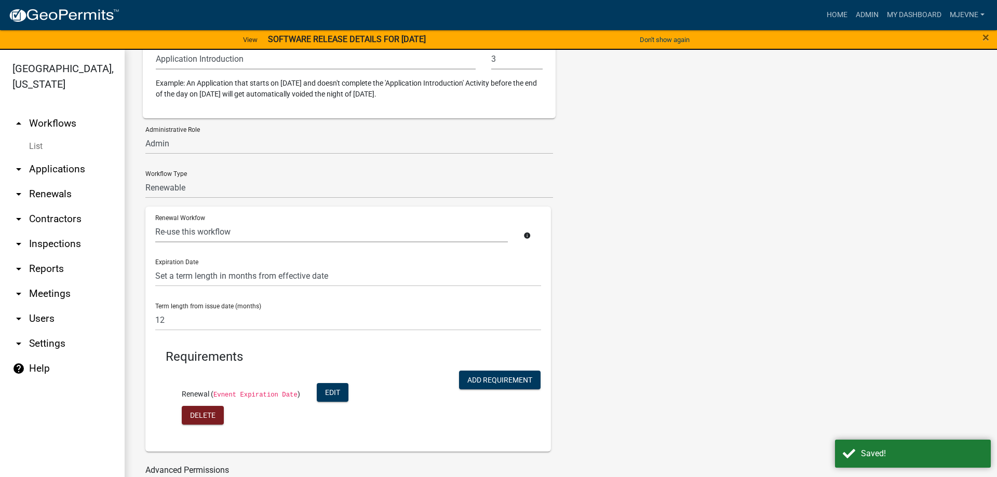
select select "3: c1bfc6c7-788a-4864-9461-c65c13de6891"
click at [880, 457] on div "Saved!" at bounding box center [922, 454] width 122 height 12
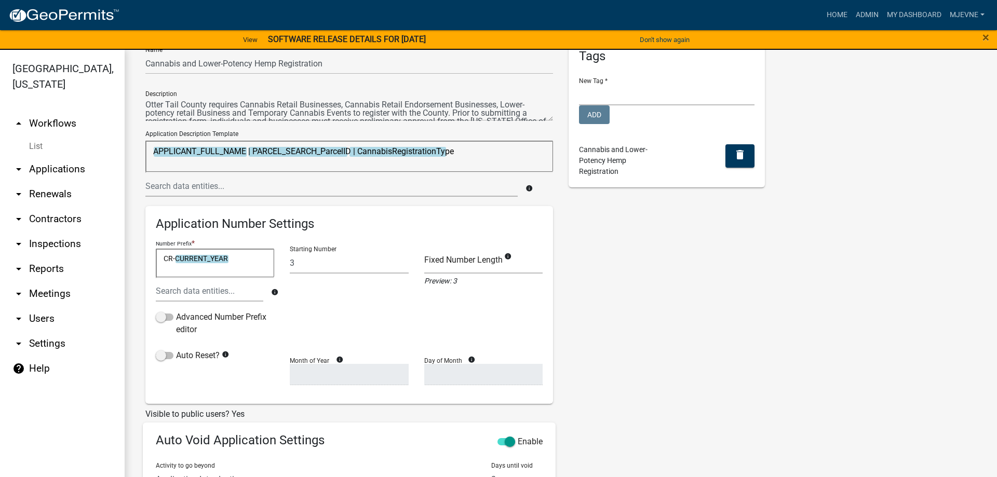
scroll to position [0, 0]
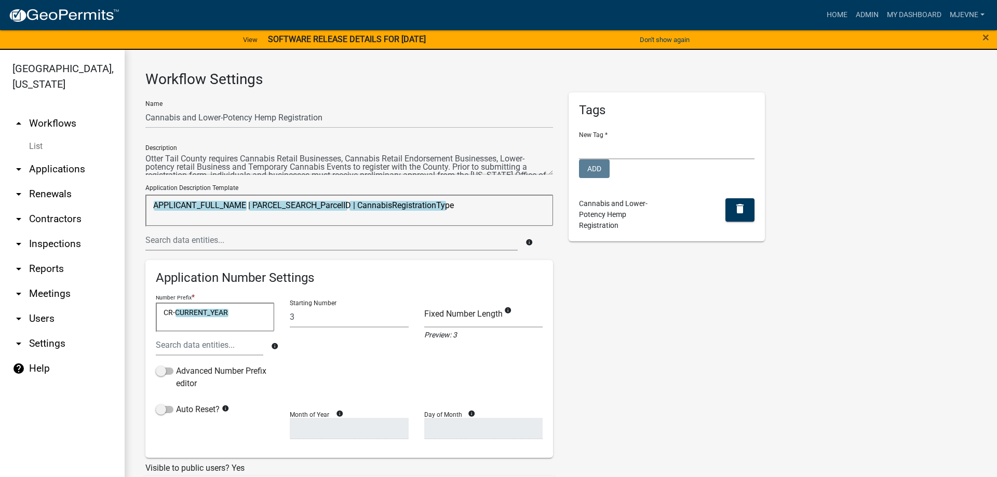
click at [46, 125] on link "arrow_drop_up Workflows" at bounding box center [62, 123] width 125 height 25
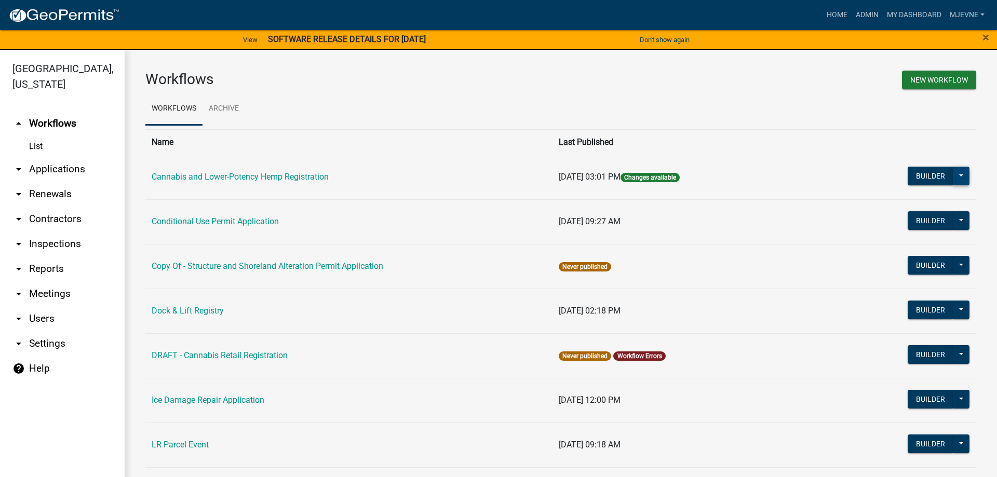
click at [962, 178] on button at bounding box center [961, 176] width 17 height 19
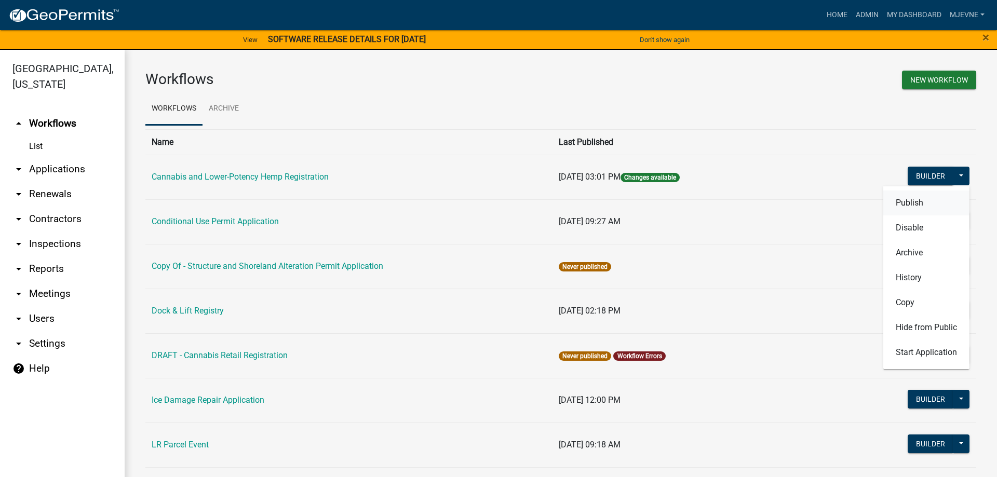
click at [908, 203] on button "Publish" at bounding box center [926, 203] width 86 height 25
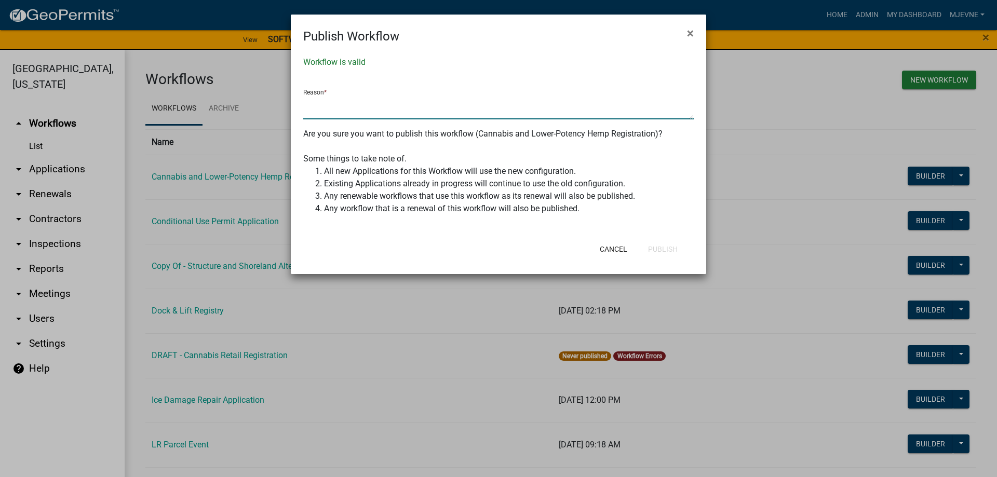
click at [410, 109] on textarea at bounding box center [498, 108] width 391 height 24
type textarea "m"
click at [665, 248] on button "Publish" at bounding box center [663, 249] width 46 height 19
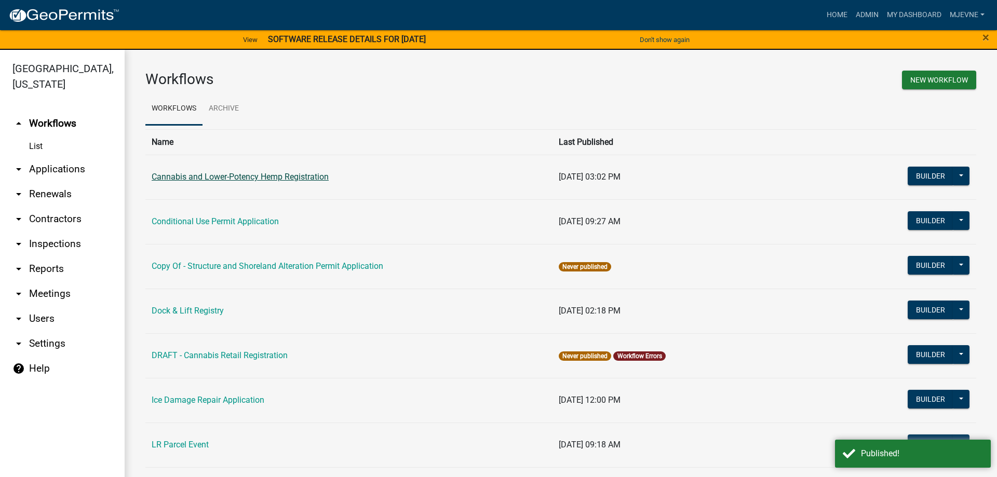
click at [244, 179] on link "Cannabis and Lower-Potency Hemp Registration" at bounding box center [240, 177] width 177 height 10
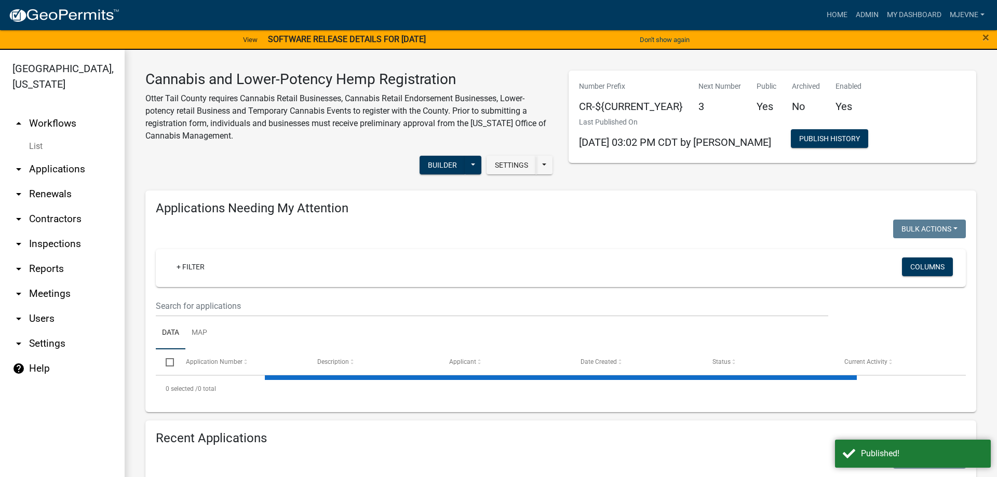
select select "1: 25"
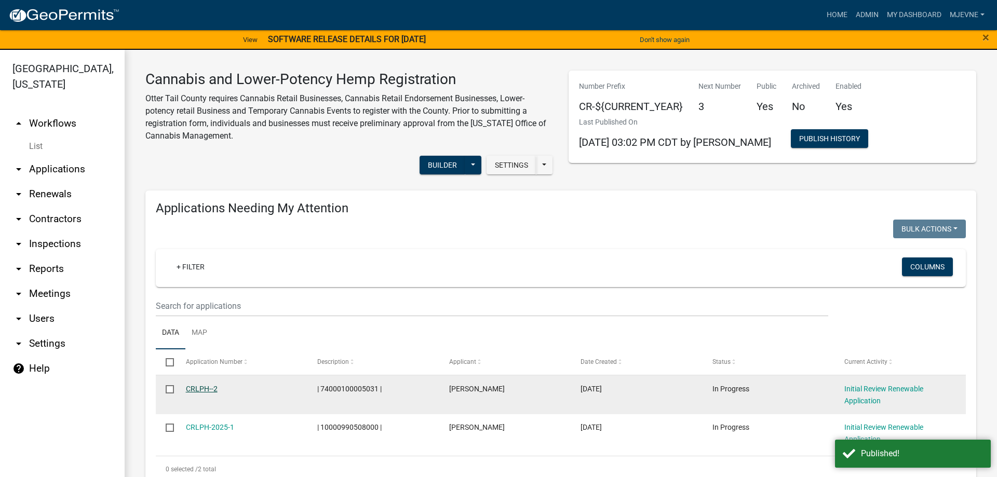
click at [195, 386] on link "CRLPH--2" at bounding box center [202, 389] width 32 height 8
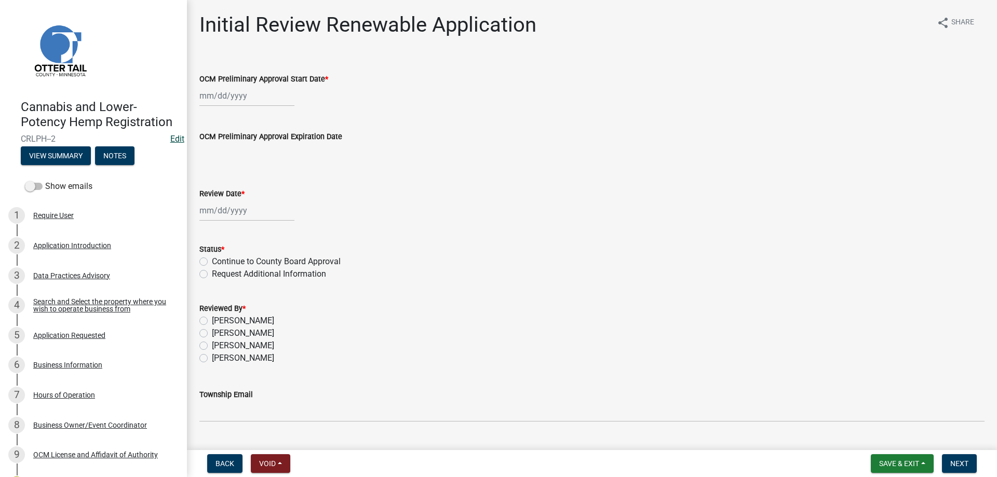
click at [177, 138] on link "Edit" at bounding box center [177, 139] width 14 height 10
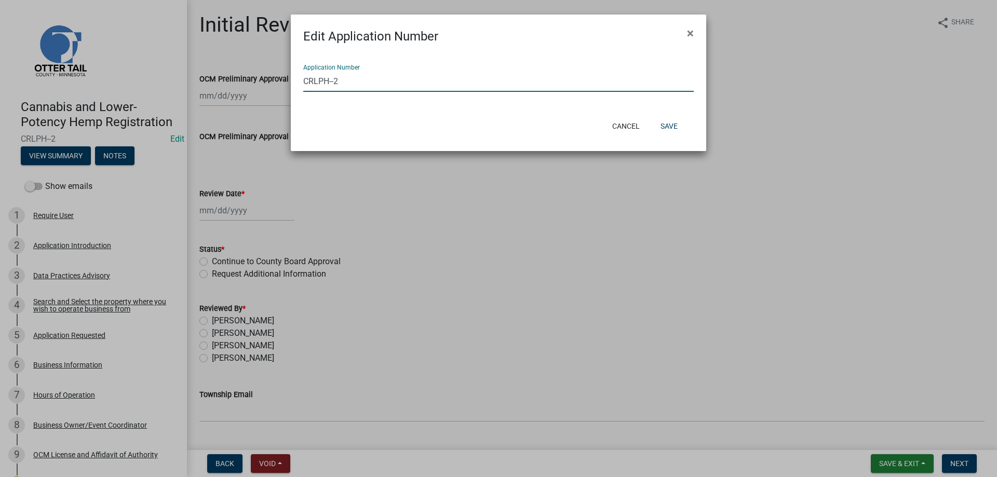
click at [331, 81] on input "CRLPH--2" at bounding box center [498, 81] width 391 height 21
type input "CRLPH-2025-2"
click at [667, 128] on button "Save" at bounding box center [669, 126] width 34 height 19
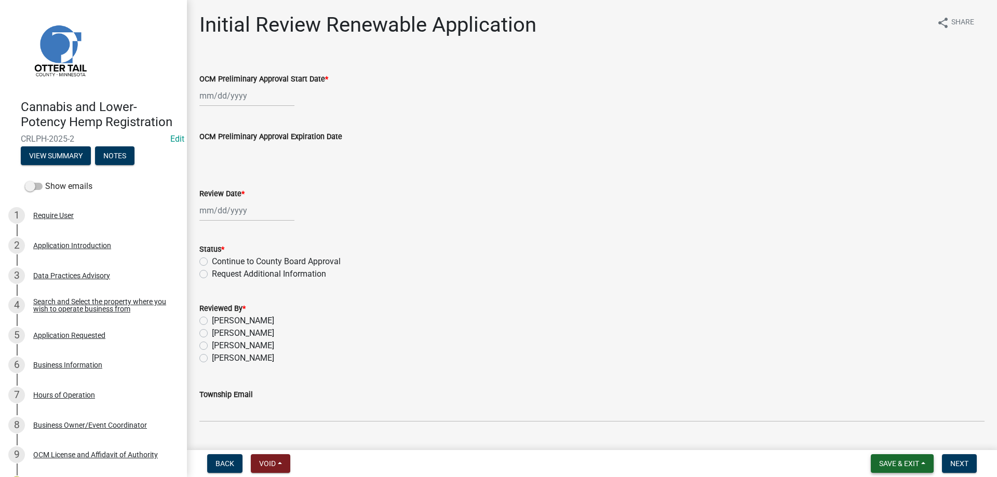
click at [889, 465] on span "Save & Exit" at bounding box center [899, 464] width 40 height 8
click at [875, 435] on button "Save & Exit" at bounding box center [892, 436] width 83 height 25
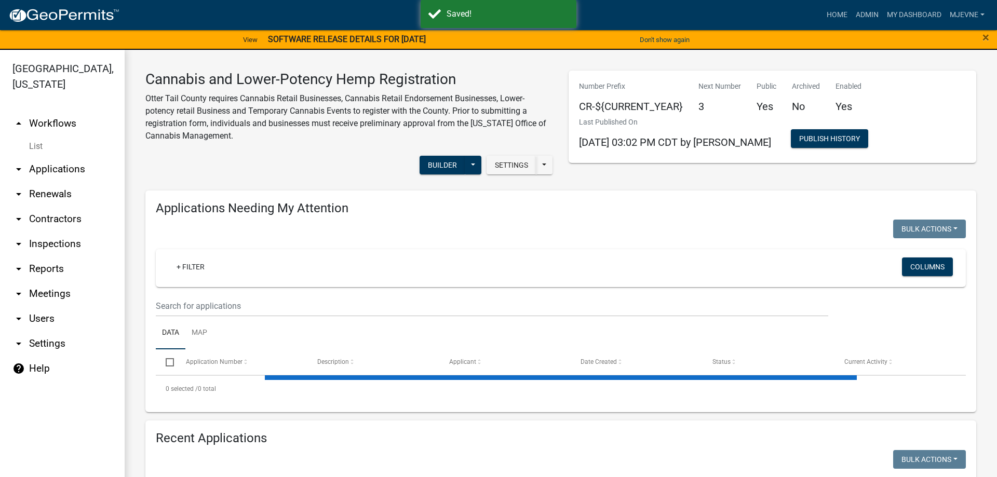
select select "1: 25"
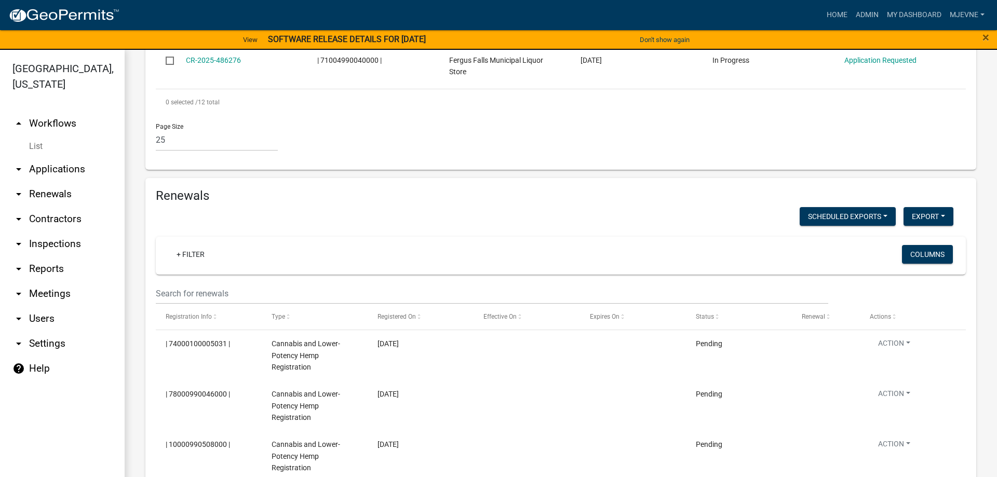
scroll to position [756, 0]
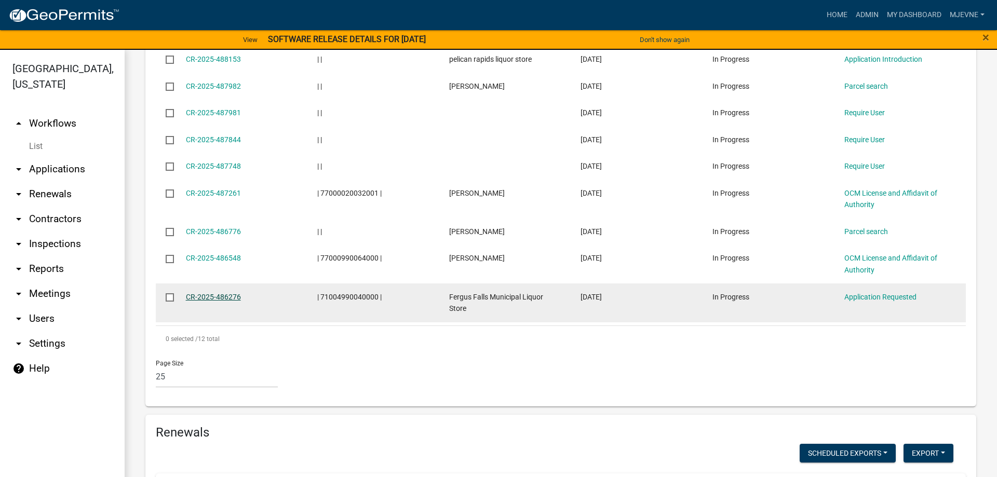
click at [208, 296] on link "CR-2025-486276" at bounding box center [213, 297] width 55 height 8
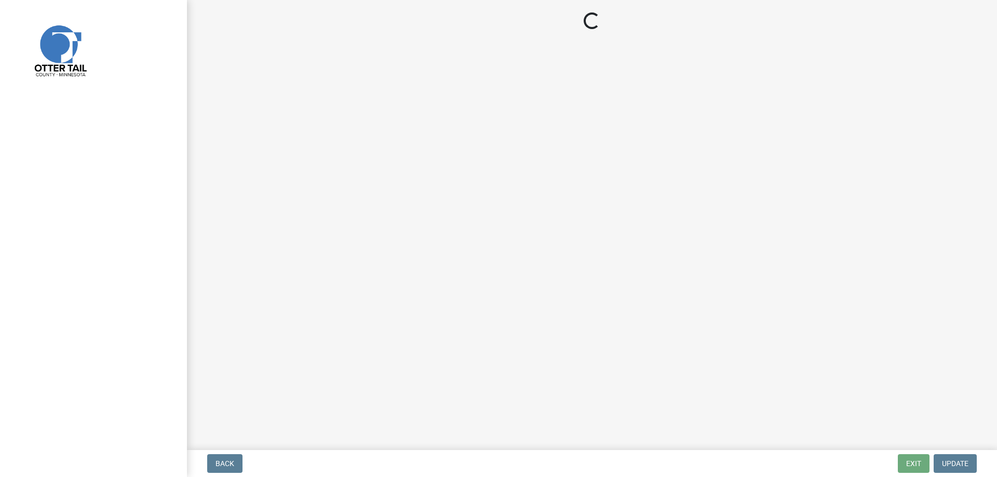
select select "66c8d40e-1088-4cc2-9a7d-4fef8e4f49e8"
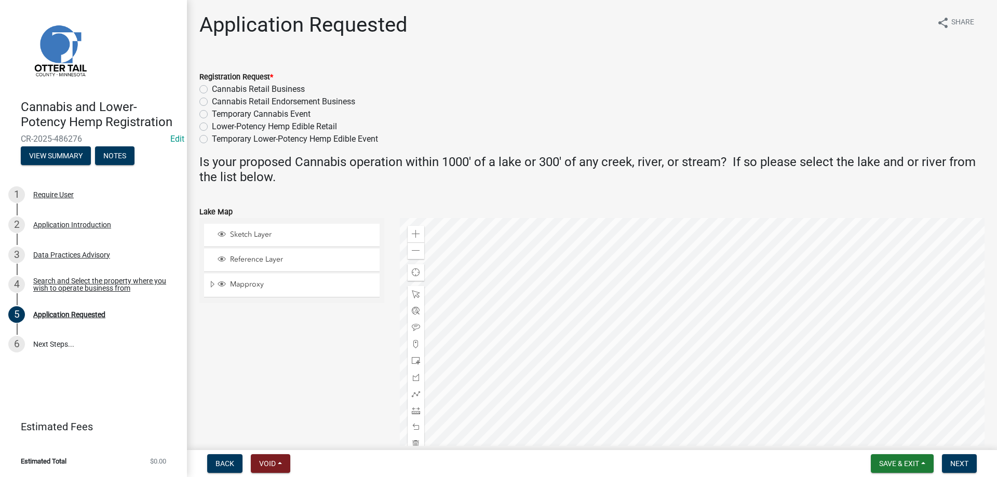
scroll to position [152, 0]
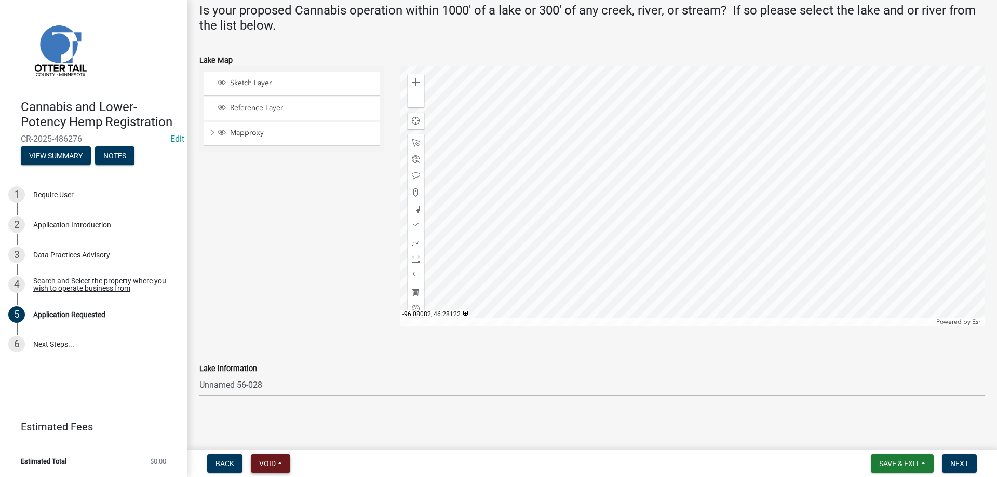
click at [279, 462] on button "Void" at bounding box center [270, 463] width 39 height 19
click at [282, 364] on button "Withdraw" at bounding box center [292, 362] width 83 height 25
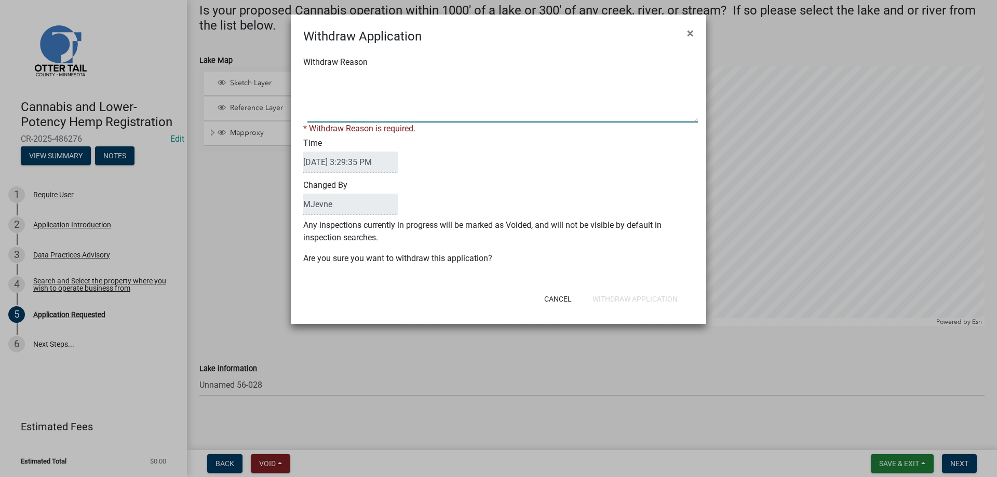
click at [329, 90] on textarea "Withdraw Reason" at bounding box center [502, 97] width 391 height 52
type textarea "Located in the City of Fergus Falls They have their own established Ordinance"
click at [617, 302] on form "Withdraw Application × Withdraw Reason * Withdraw Reason is required. Time 10/0…" at bounding box center [499, 165] width 416 height 300
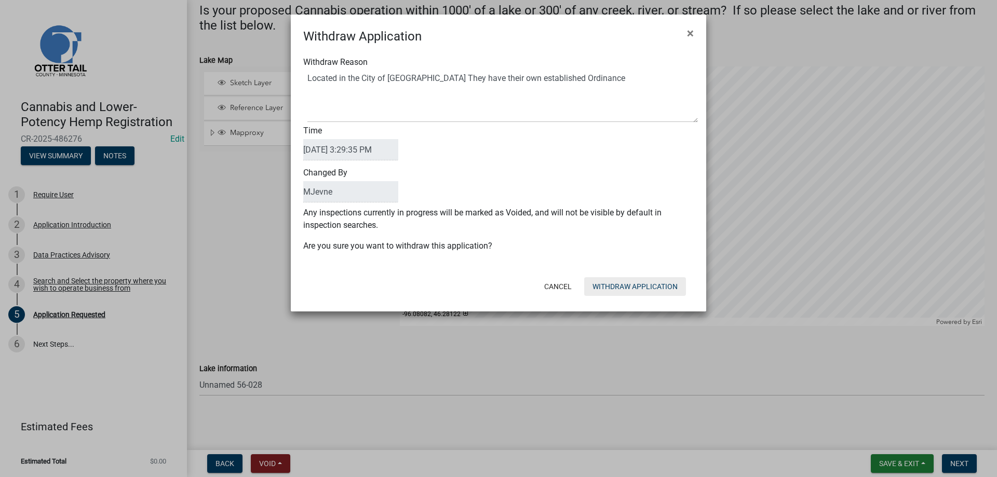
click at [626, 286] on button "Withdraw Application" at bounding box center [635, 286] width 102 height 19
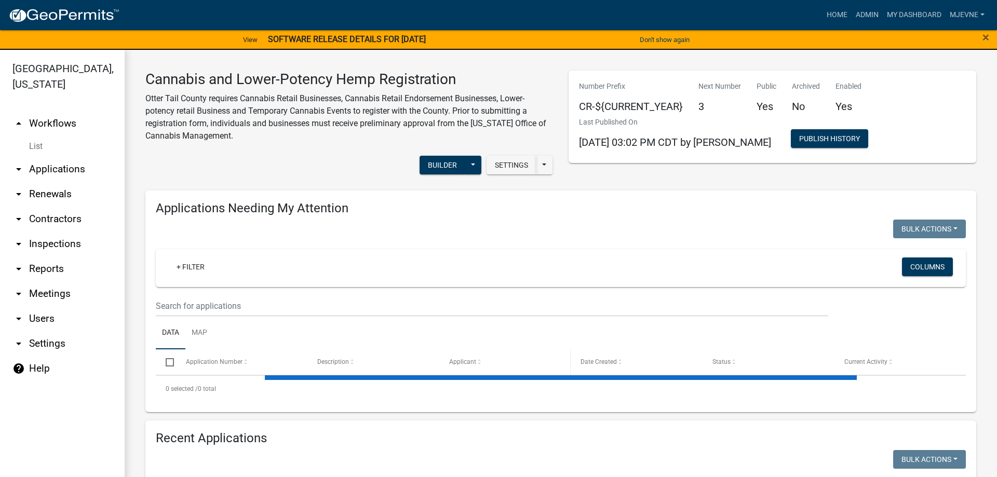
select select "1: 25"
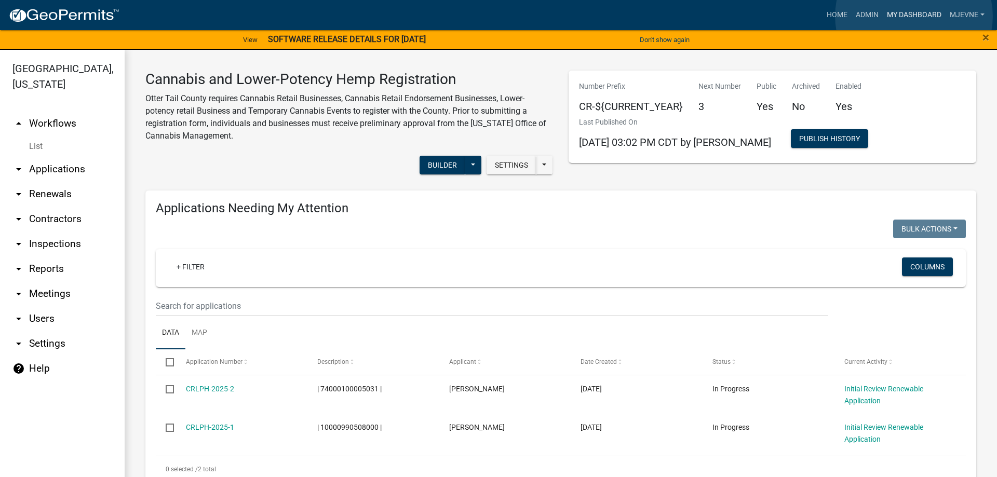
click at [914, 16] on link "My Dashboard" at bounding box center [914, 15] width 63 height 20
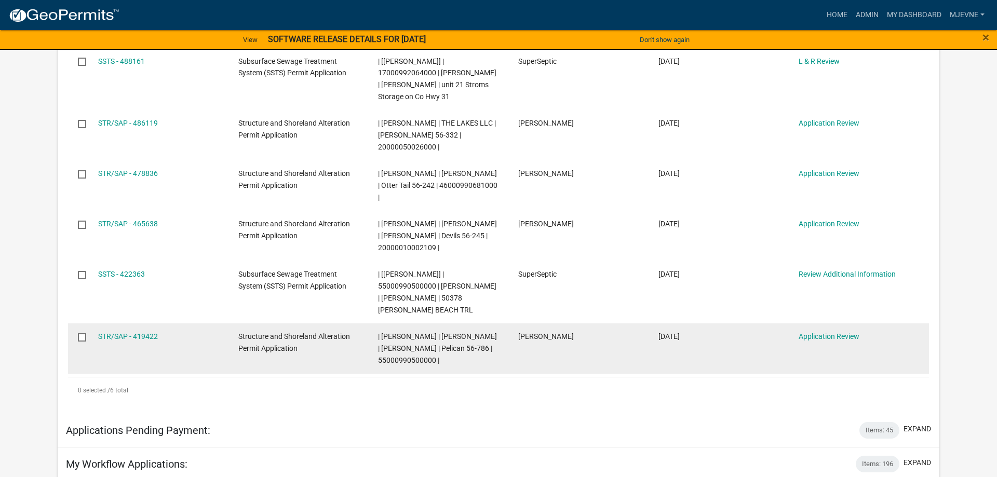
scroll to position [477, 0]
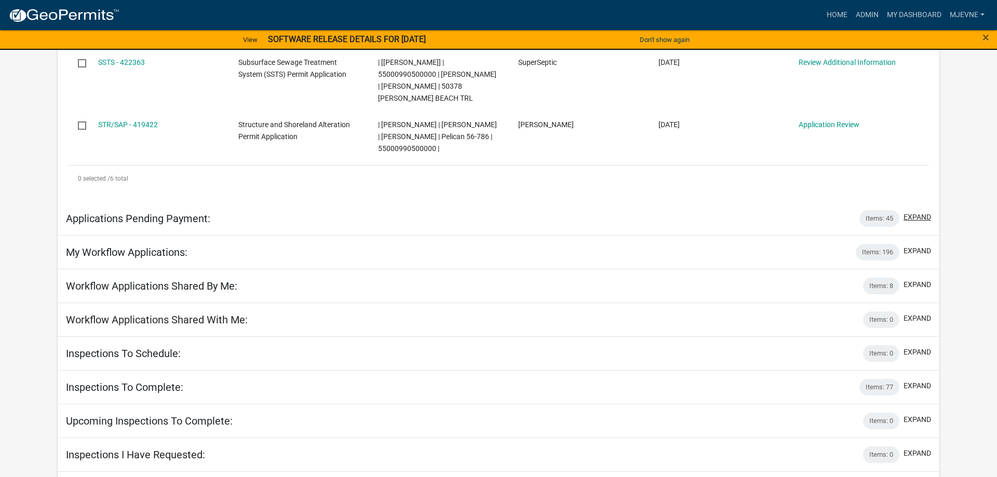
click at [911, 212] on button "expand" at bounding box center [918, 217] width 28 height 11
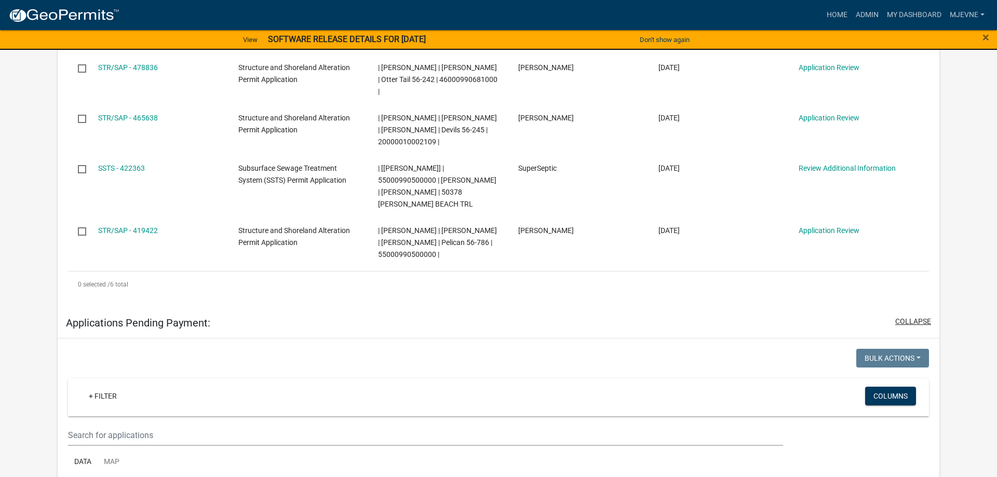
scroll to position [53, 0]
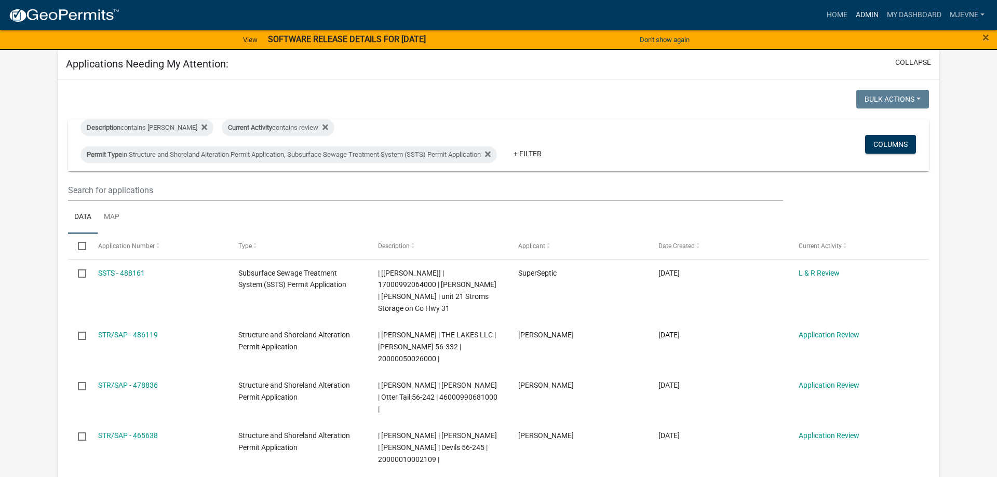
click at [867, 16] on link "Admin" at bounding box center [867, 15] width 31 height 20
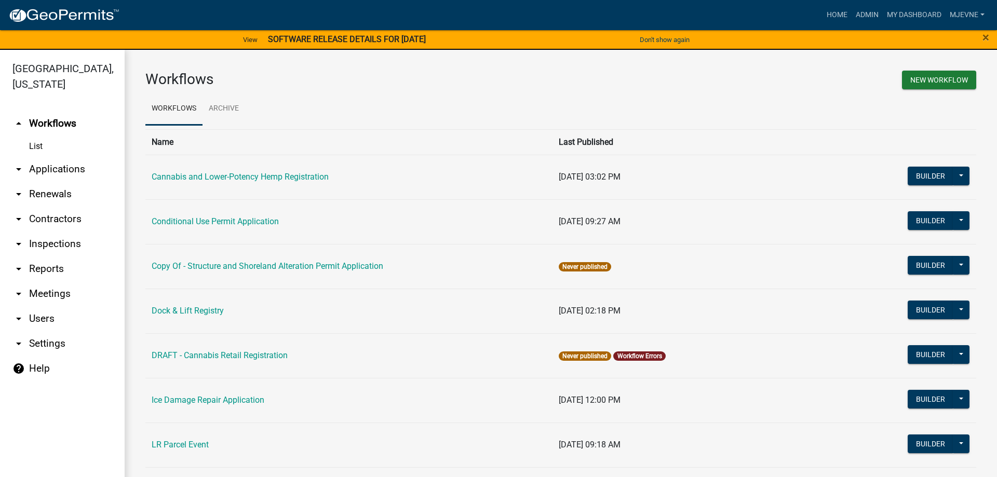
click at [60, 169] on link "arrow_drop_down Applications" at bounding box center [62, 169] width 125 height 25
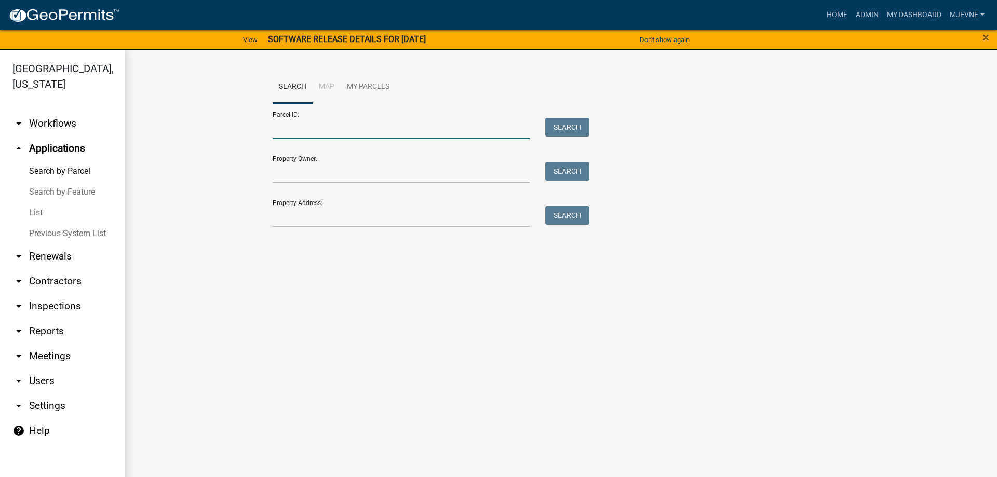
click at [306, 129] on input "Parcel ID:" at bounding box center [401, 128] width 257 height 21
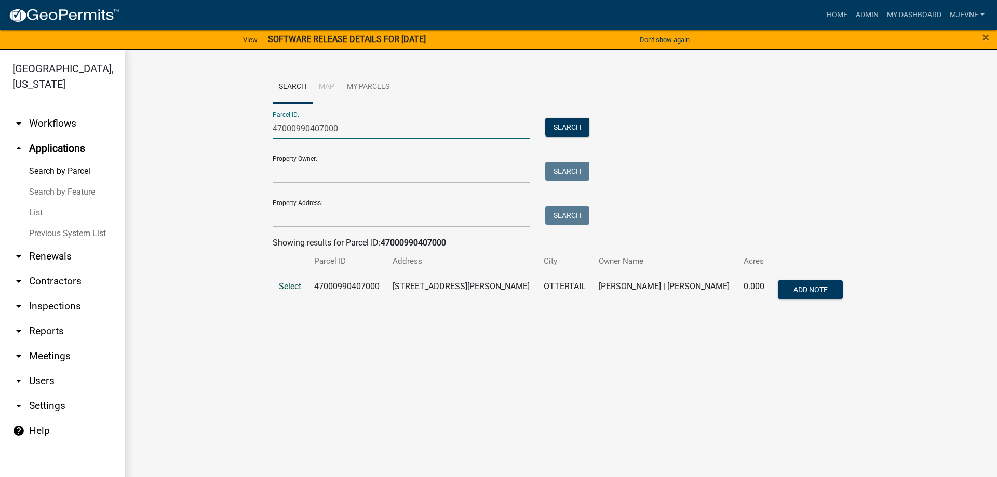
type input "47000990407000"
click at [286, 287] on span "Select" at bounding box center [290, 287] width 22 height 10
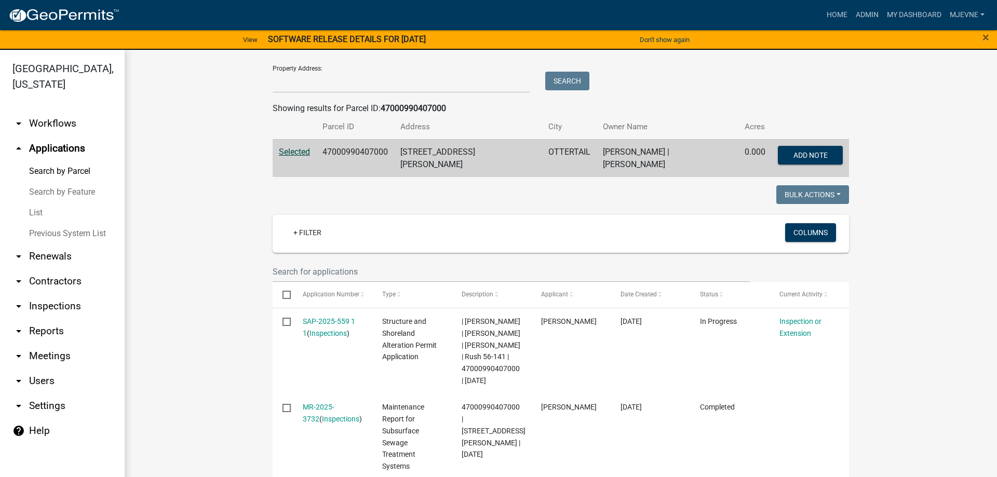
scroll to position [237, 0]
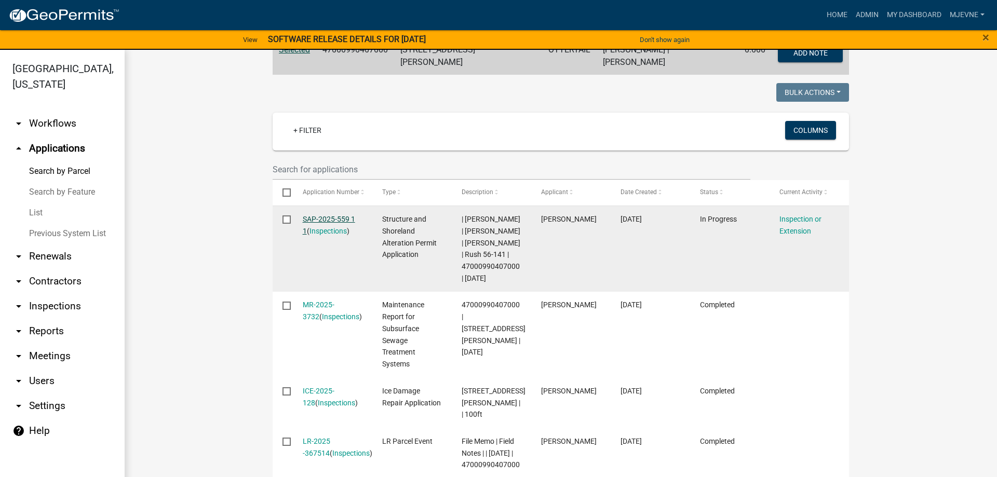
click at [323, 215] on link "SAP-2025-559 1 1" at bounding box center [329, 225] width 52 height 20
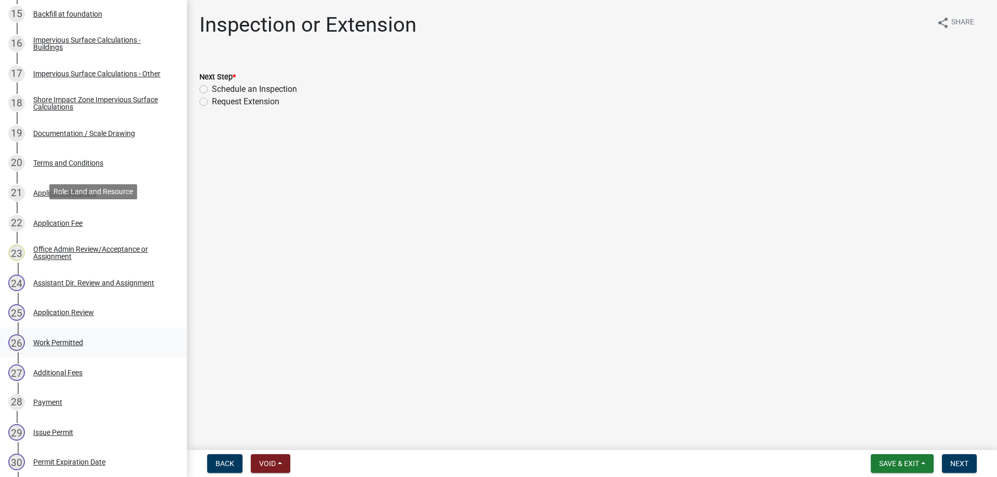
scroll to position [846, 0]
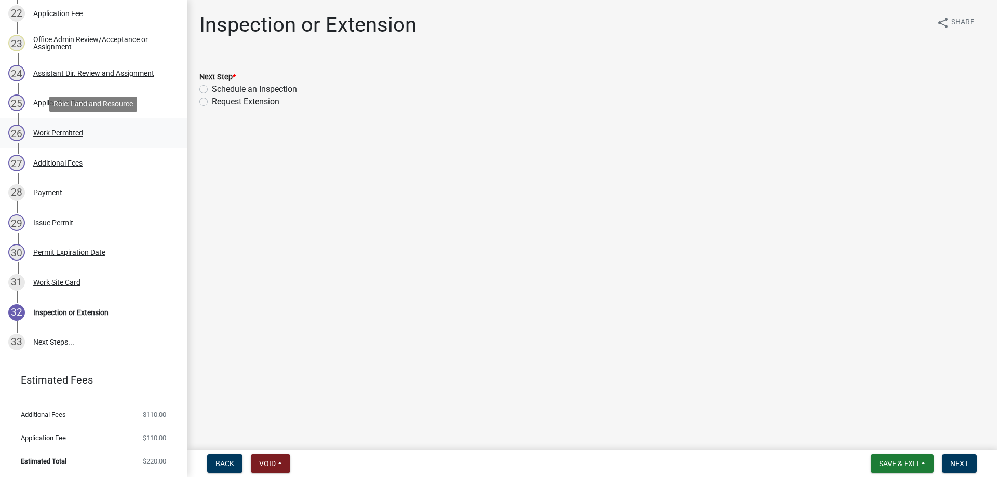
click at [51, 132] on div "Work Permitted" at bounding box center [58, 132] width 50 height 7
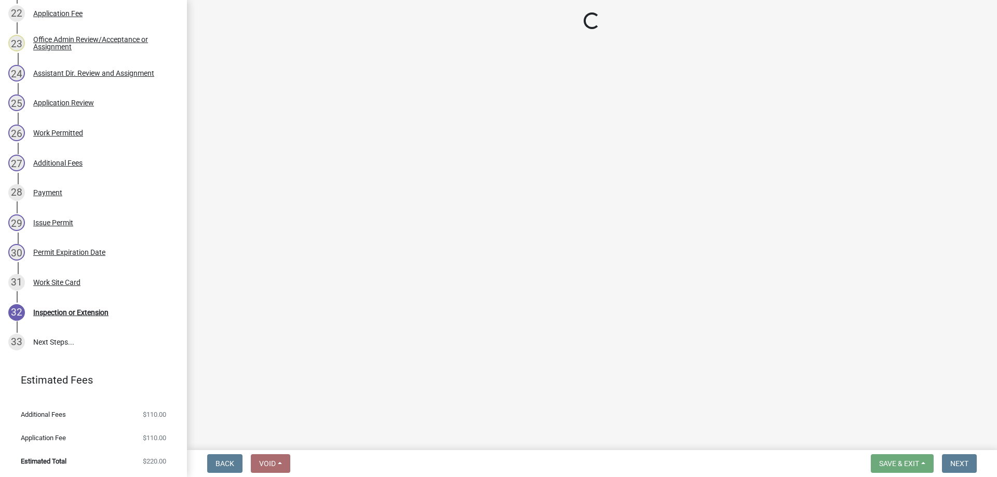
select select "b1ab52ec-9759-48a2-a5bb-a8b7da6cd639"
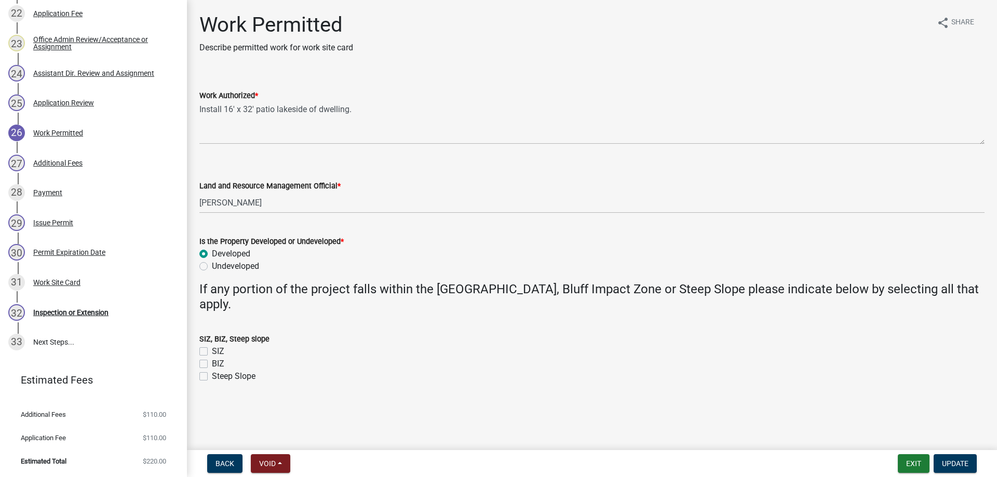
drag, startPoint x: 979, startPoint y: 147, endPoint x: 985, endPoint y: 141, distance: 9.2
click at [985, 141] on textarea "Install 16' x 32' patio lakeside of dwelling." at bounding box center [591, 123] width 785 height 43
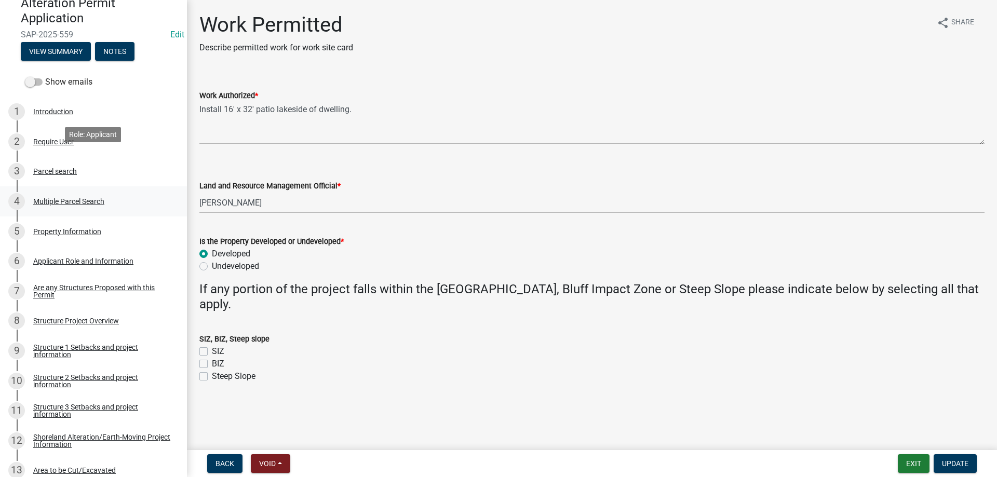
scroll to position [157, 0]
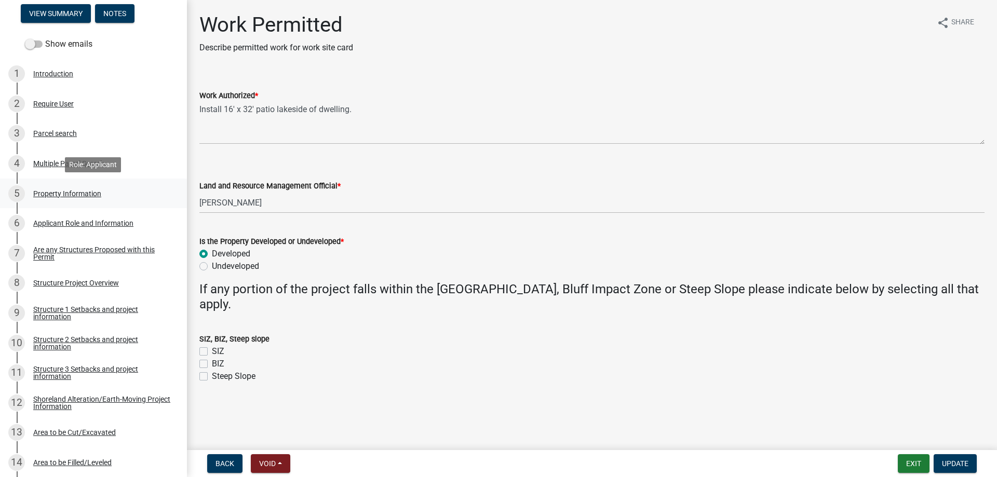
click at [49, 193] on div "Property Information" at bounding box center [67, 193] width 68 height 7
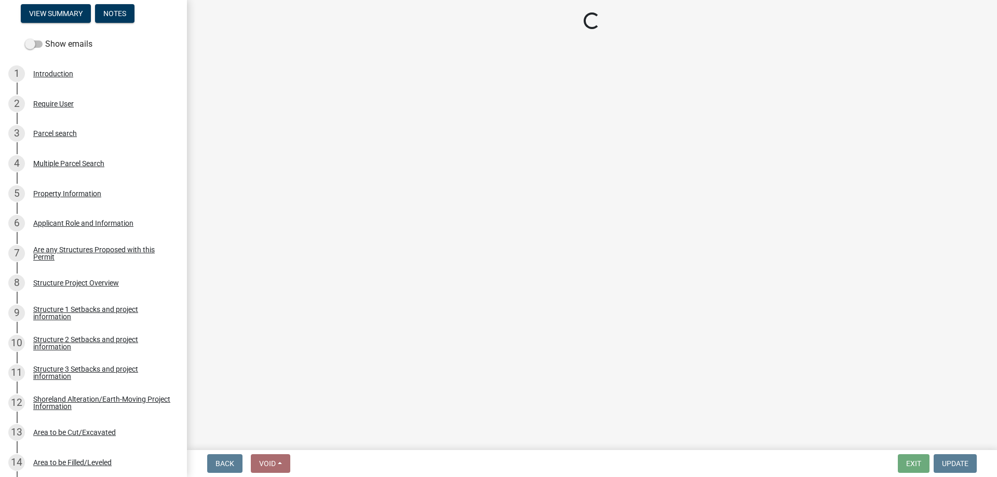
select select "bd934fa0-696e-47b9-a90f-8e33276cc410"
select select "bc95ce3f-9706-43bd-97a5-80c1e912429f"
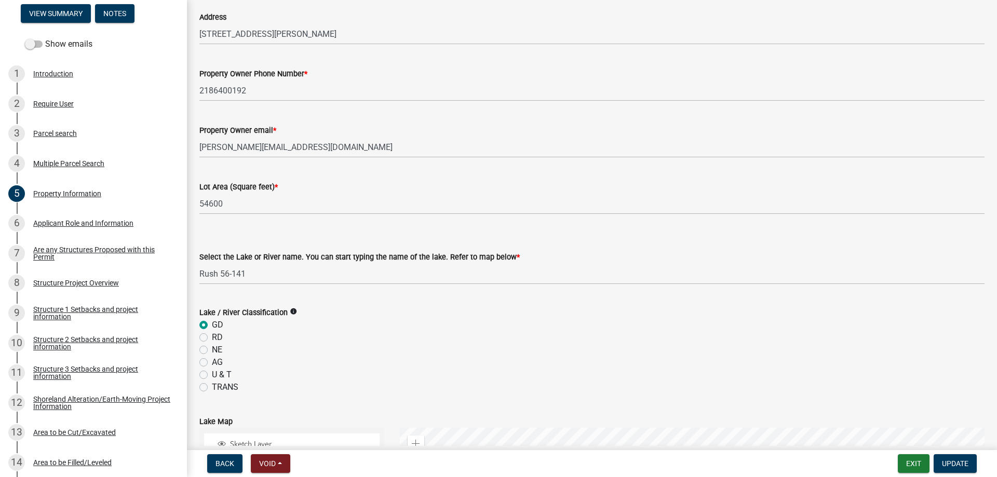
scroll to position [355, 0]
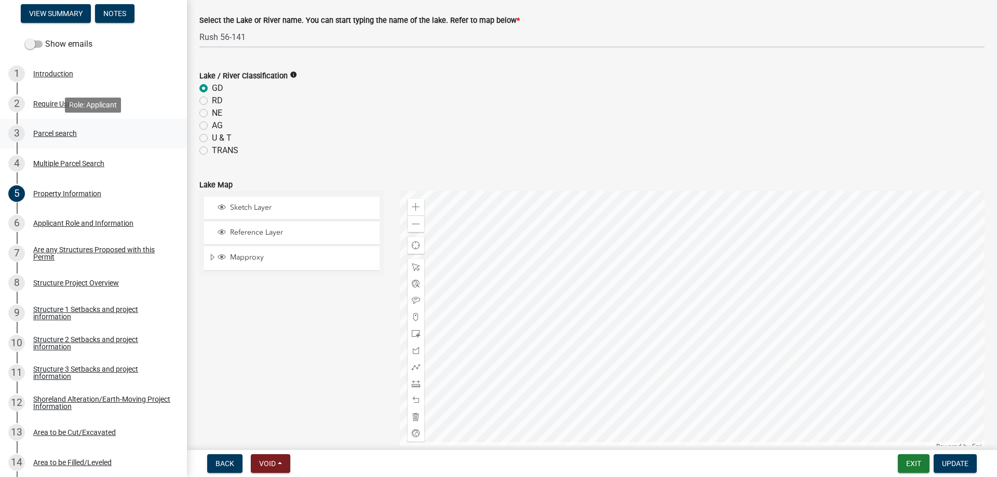
click at [45, 133] on div "Parcel search" at bounding box center [55, 133] width 44 height 7
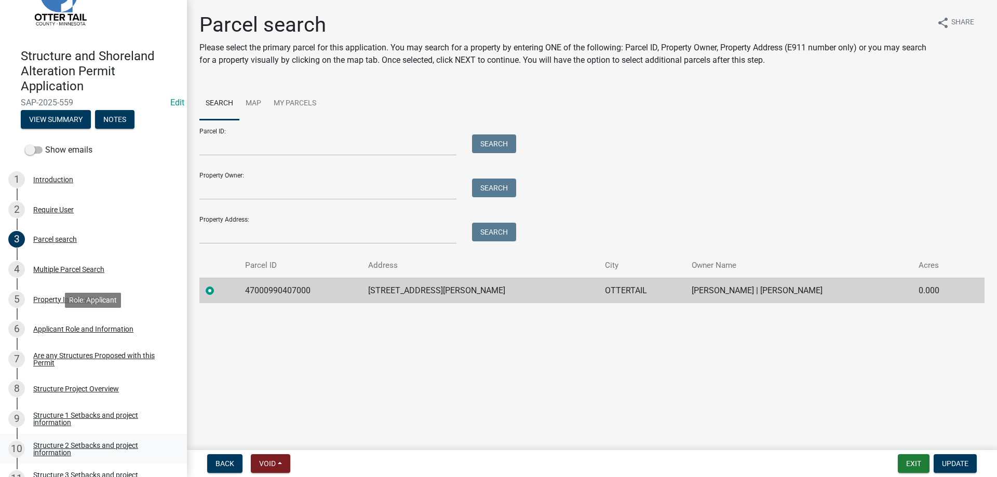
scroll to position [0, 0]
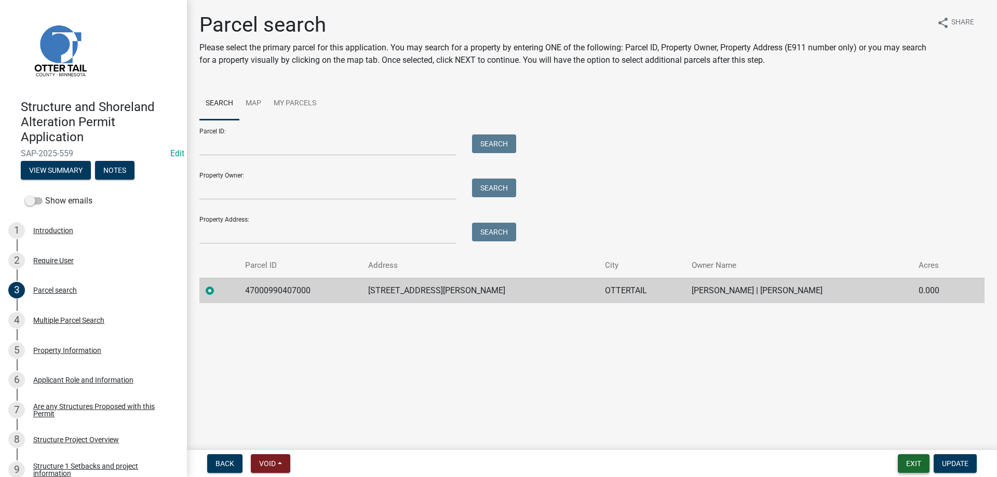
click at [910, 459] on button "Exit" at bounding box center [914, 463] width 32 height 19
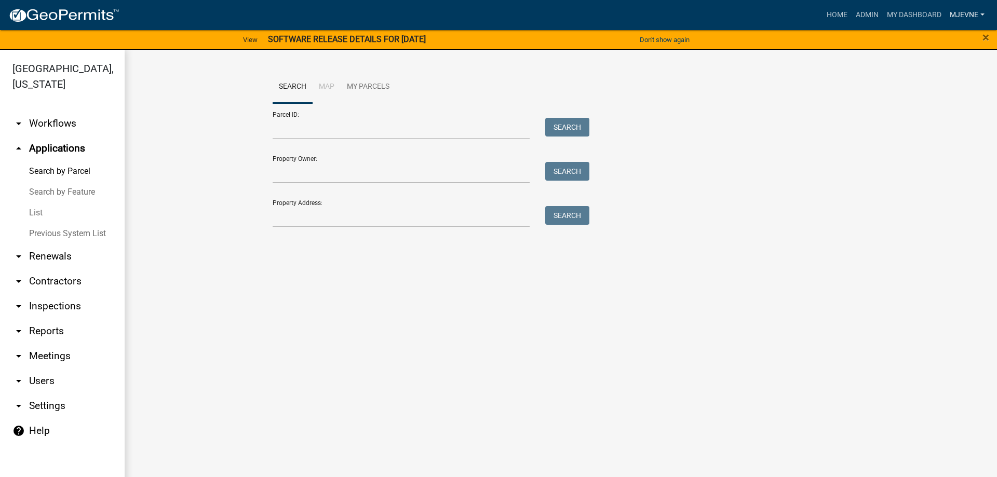
click at [957, 14] on link "MJevne" at bounding box center [967, 15] width 43 height 20
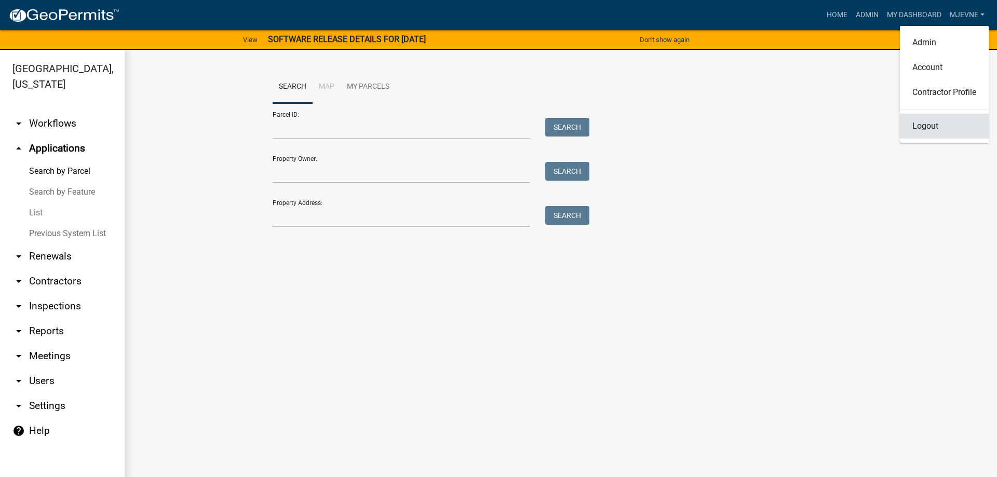
click at [919, 126] on link "Logout" at bounding box center [944, 126] width 89 height 25
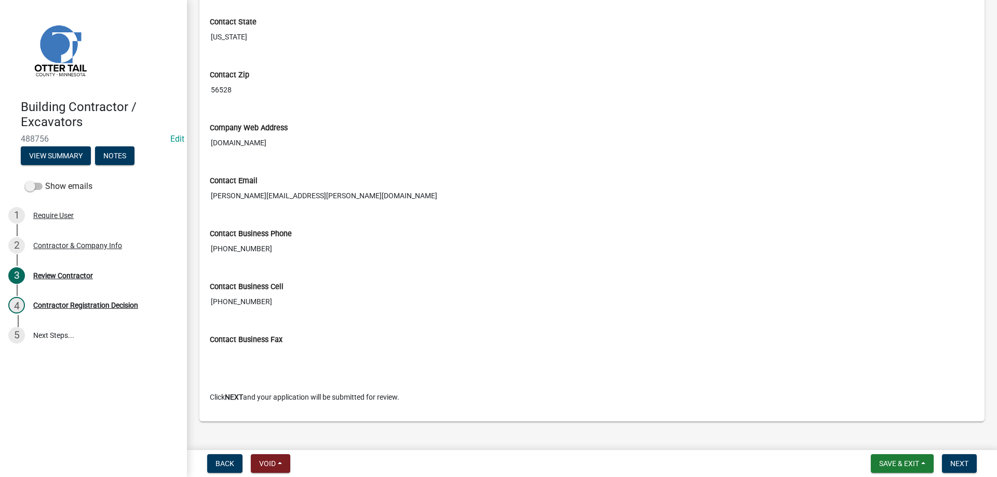
scroll to position [545, 0]
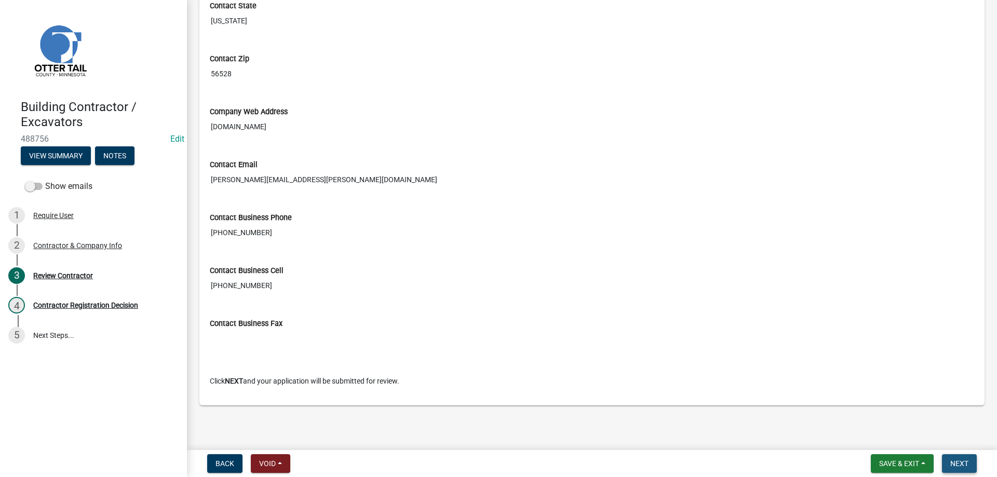
click at [960, 465] on span "Next" at bounding box center [959, 464] width 18 height 8
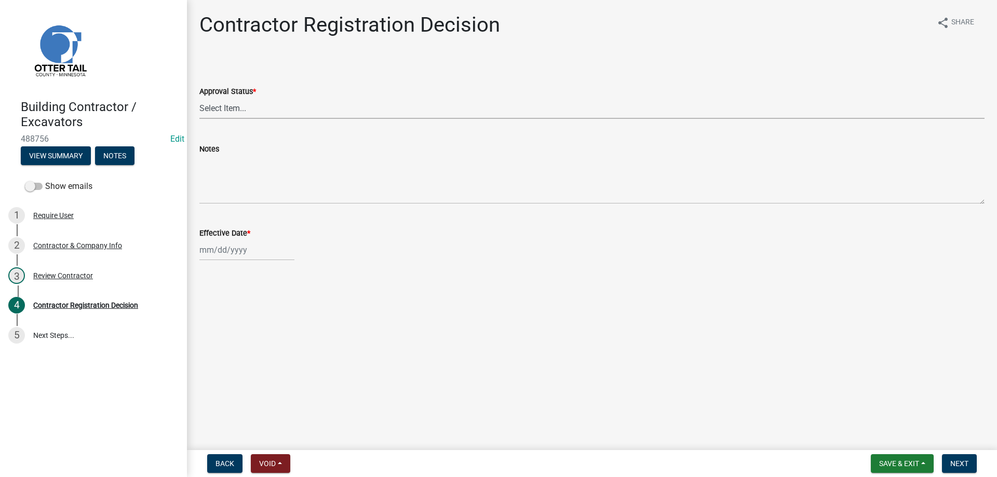
click at [199, 98] on select "Select Item... Approved Denied" at bounding box center [591, 108] width 785 height 21
click option "Approved" at bounding box center [0, 0] width 0 height 0
select select "4b86b809-39dd-4c68-9f3d-fdb3e7050482"
click at [235, 250] on input "Effective Date *" at bounding box center [246, 249] width 95 height 21
select select "10"
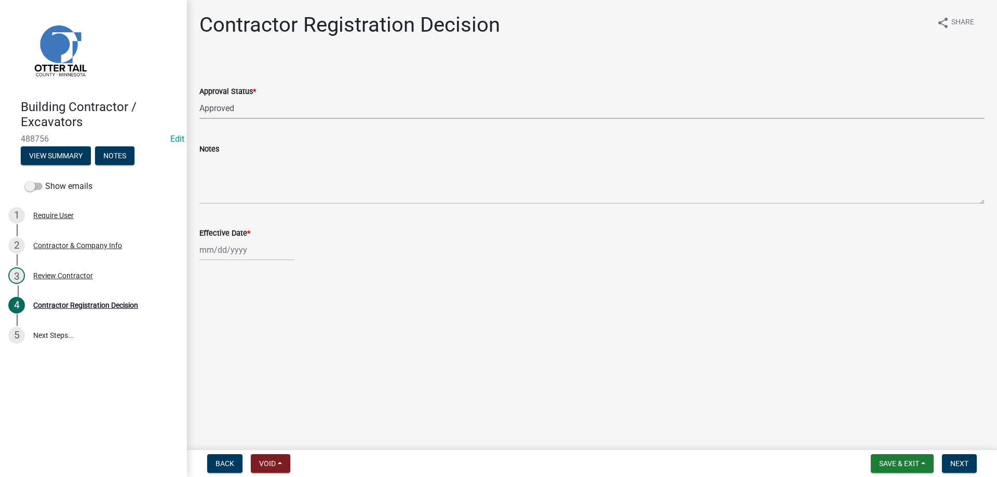
select select "2025"
click at [211, 322] on div "6" at bounding box center [210, 322] width 17 height 17
type input "[DATE]"
click at [959, 469] on button "Next" at bounding box center [959, 463] width 35 height 19
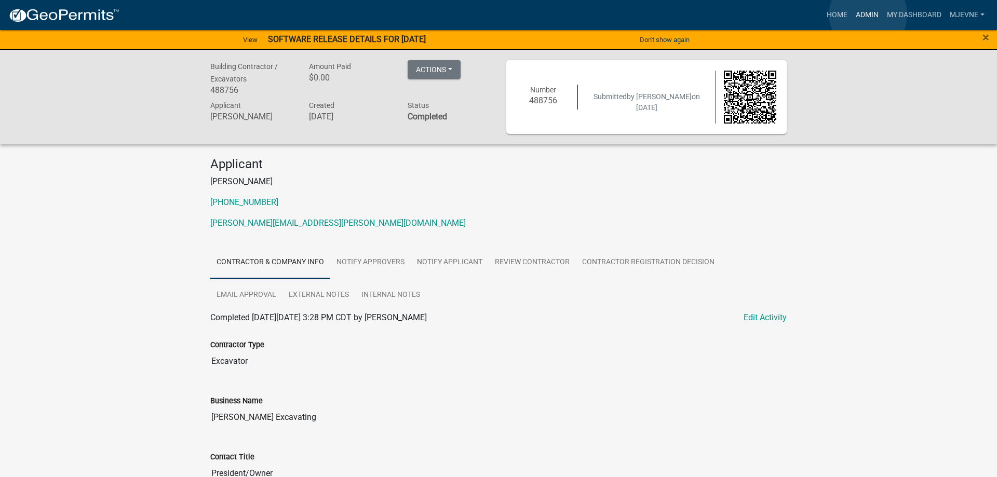
click at [868, 15] on link "Admin" at bounding box center [867, 15] width 31 height 20
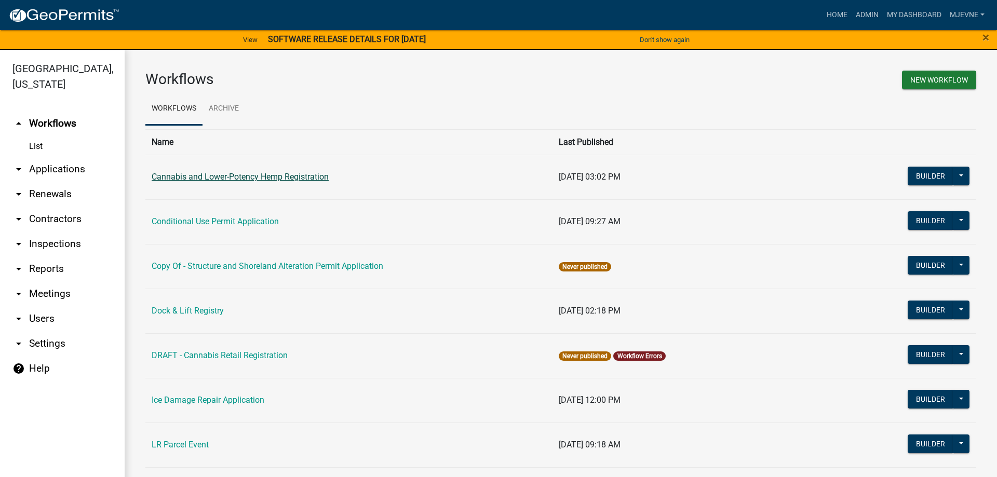
click at [245, 177] on link "Cannabis and Lower-Potency Hemp Registration" at bounding box center [240, 177] width 177 height 10
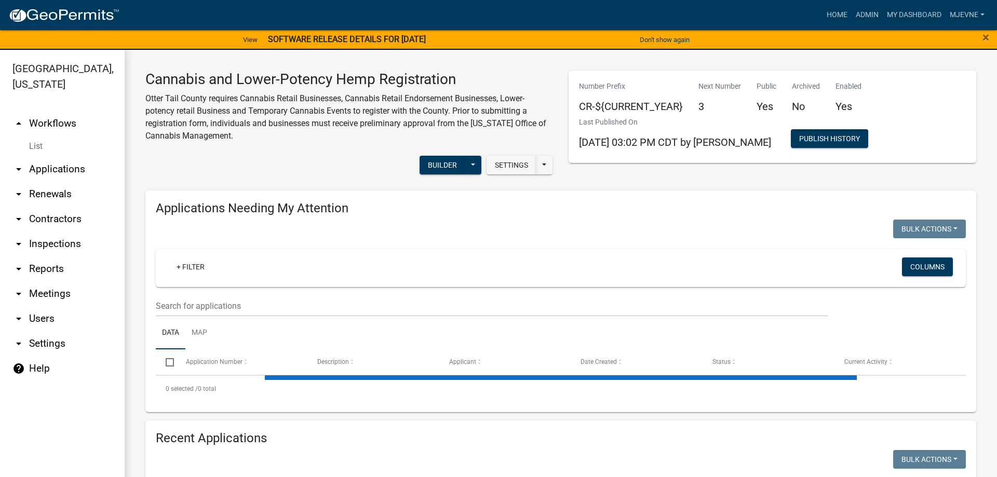
select select "1: 25"
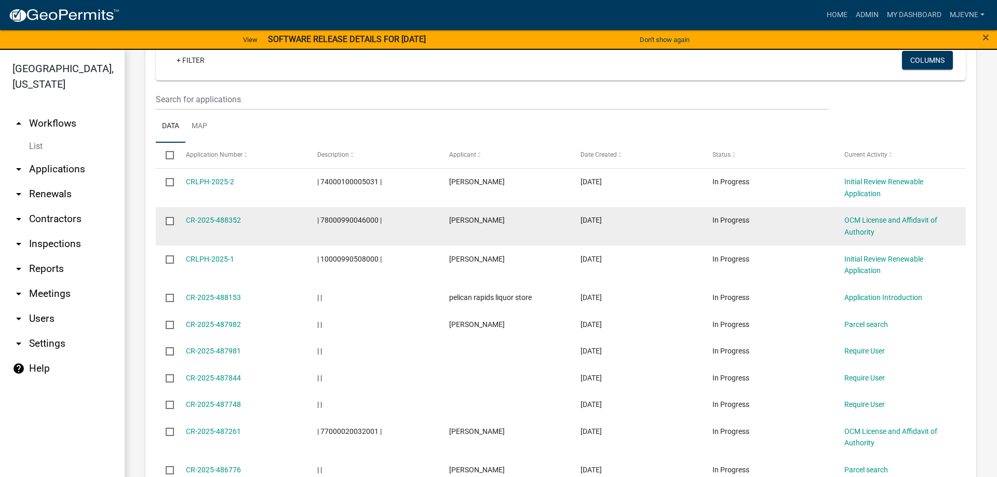
scroll to position [533, 0]
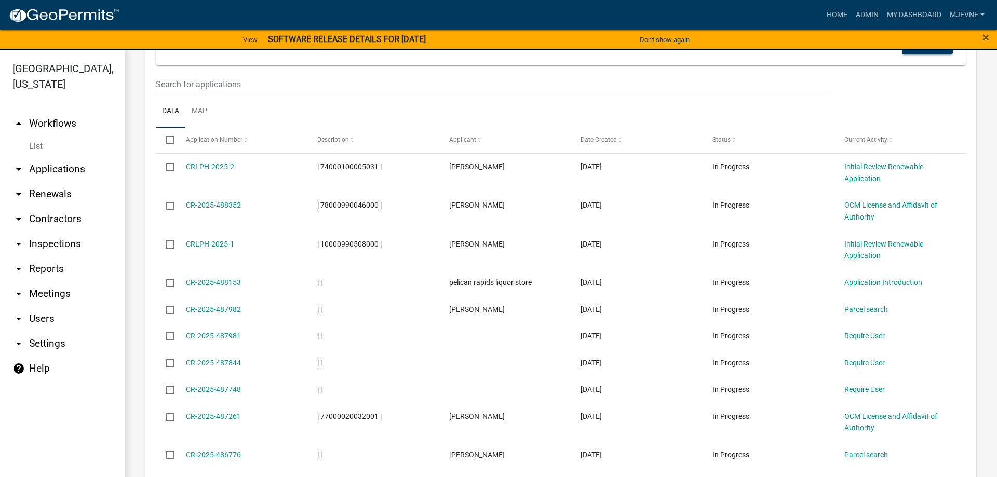
click at [61, 124] on link "arrow_drop_up Workflows" at bounding box center [62, 123] width 125 height 25
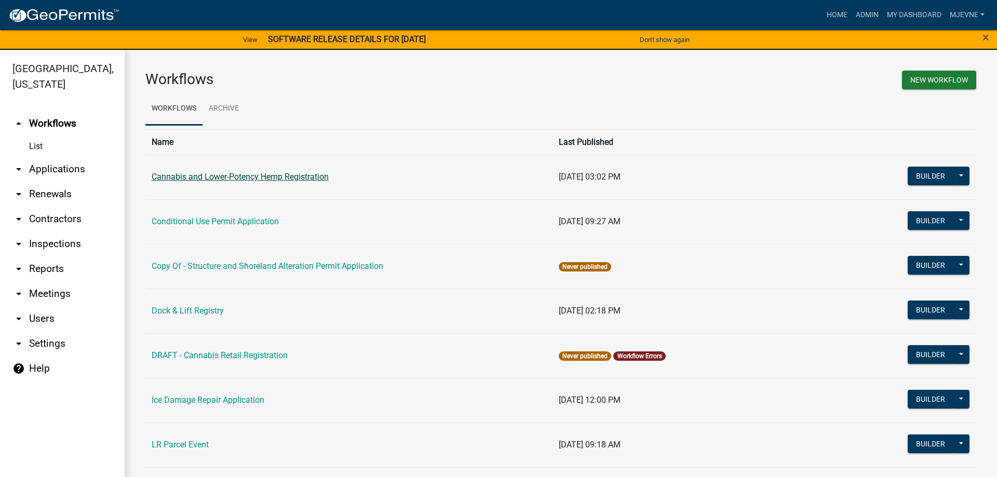
click at [262, 177] on link "Cannabis and Lower-Potency Hemp Registration" at bounding box center [240, 177] width 177 height 10
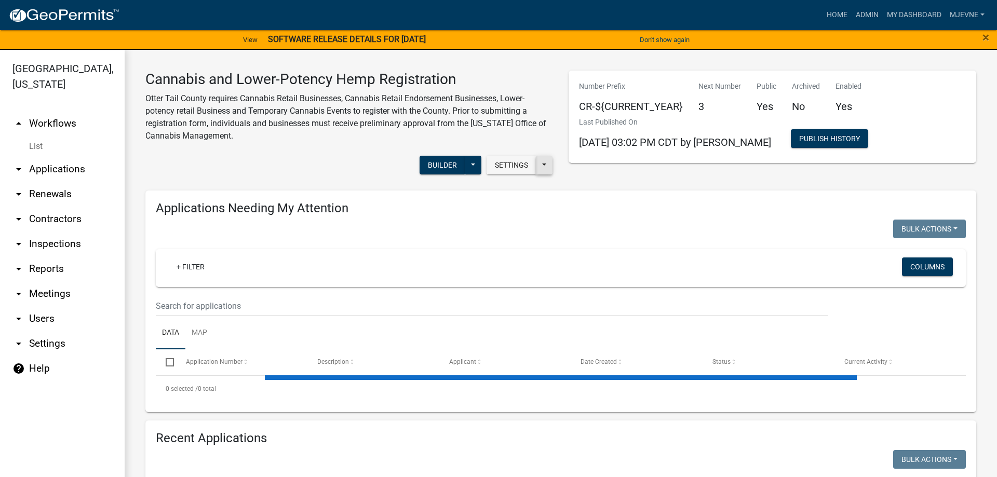
select select "1: 25"
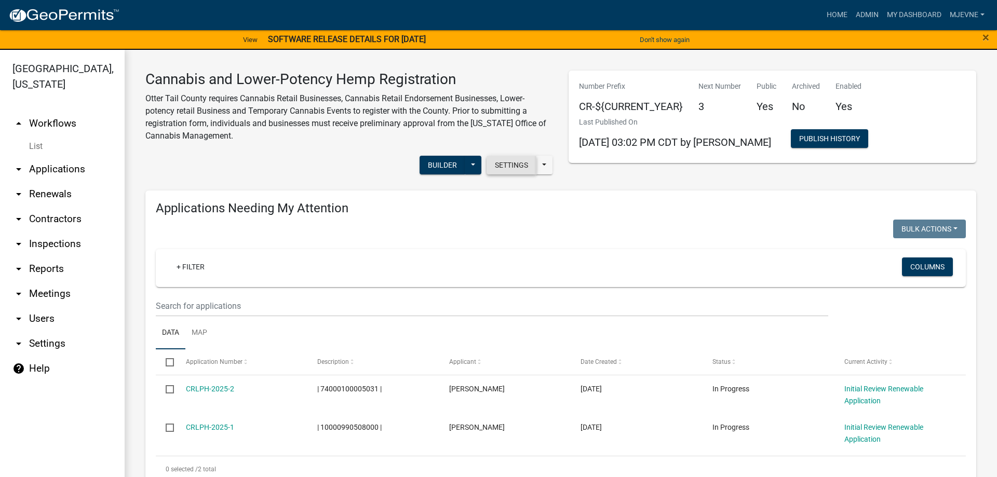
click at [507, 168] on button "Settings" at bounding box center [512, 165] width 50 height 19
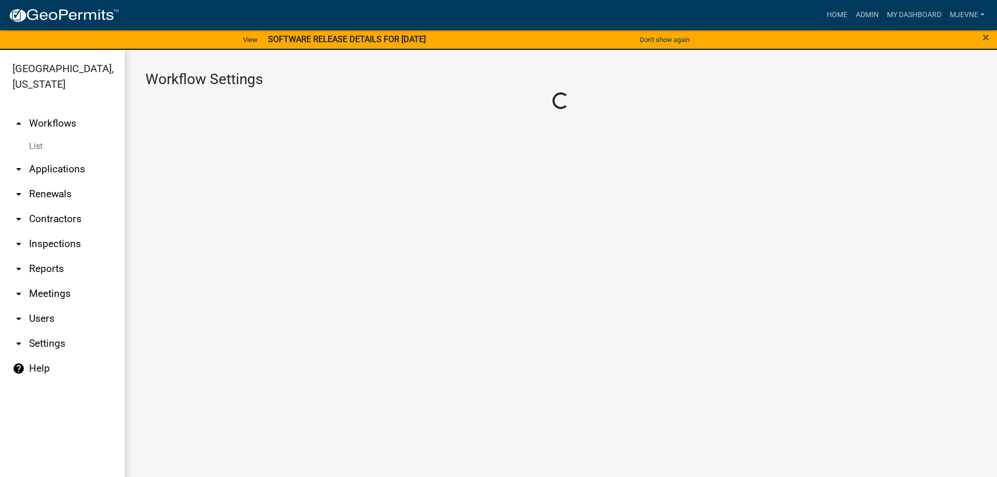
select select "07896c58-3706-4101-b40f-560654c8c94d"
select select "4"
select select "2: Object"
select select
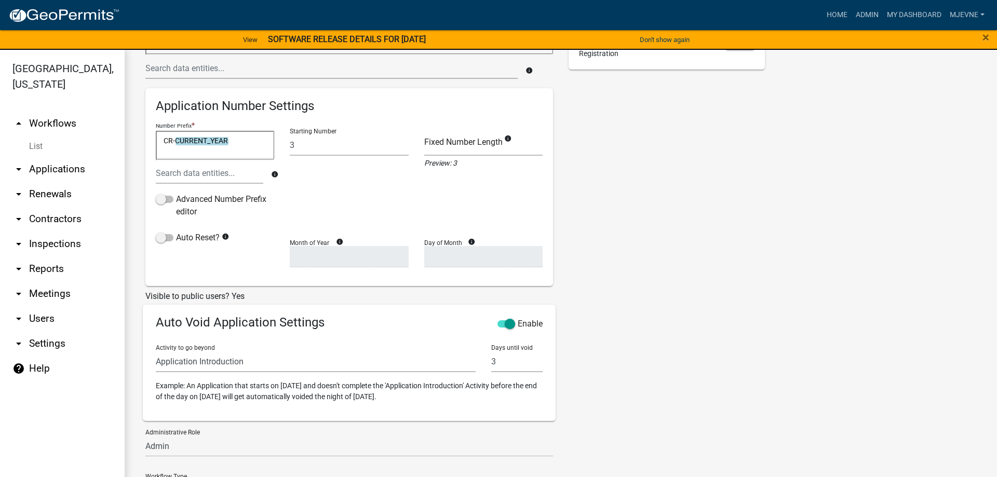
scroll to position [172, 0]
click at [156, 351] on select "Require User Application Introduction Data Practices Advisory Parcel search App…" at bounding box center [316, 361] width 320 height 21
select select "f0cf3069-2d2c-4c45-8d43-8421429ad9f2"
click option "Require User" at bounding box center [0, 0] width 0 height 0
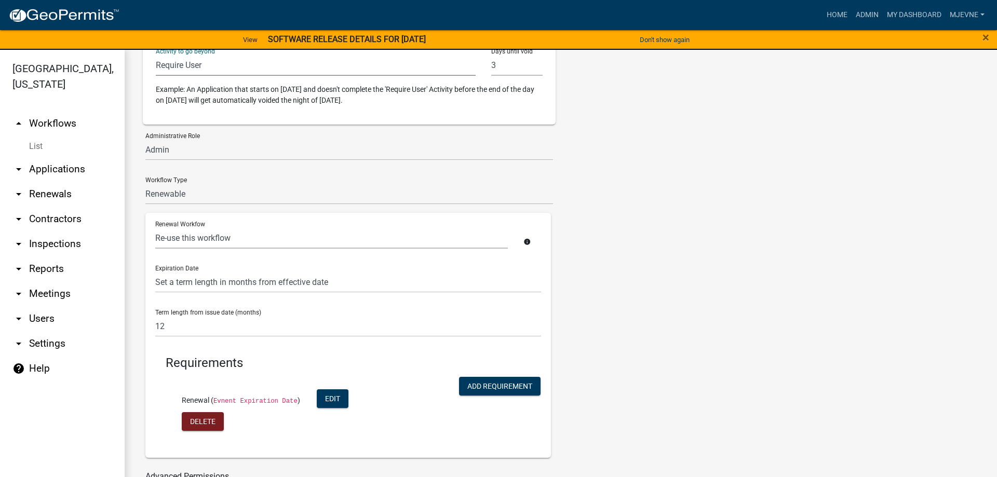
scroll to position [528, 0]
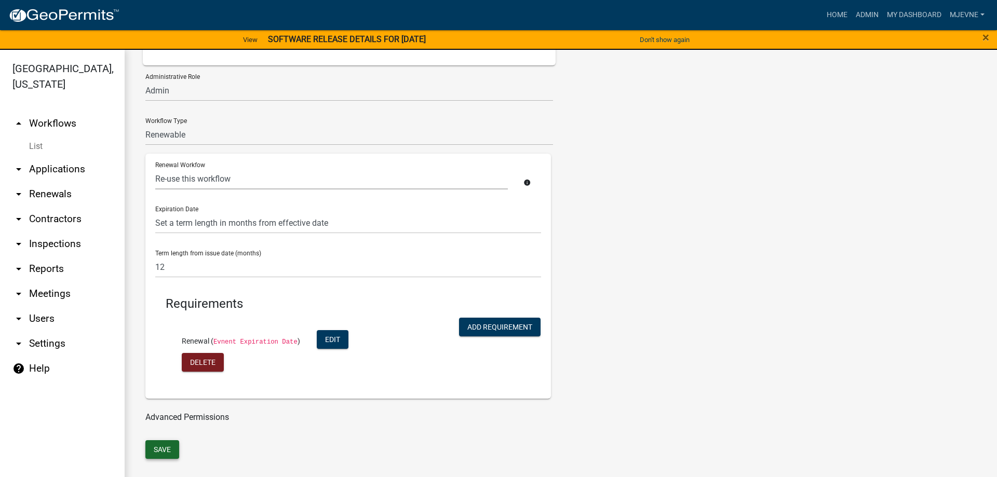
click at [170, 448] on button "Save" at bounding box center [162, 449] width 34 height 19
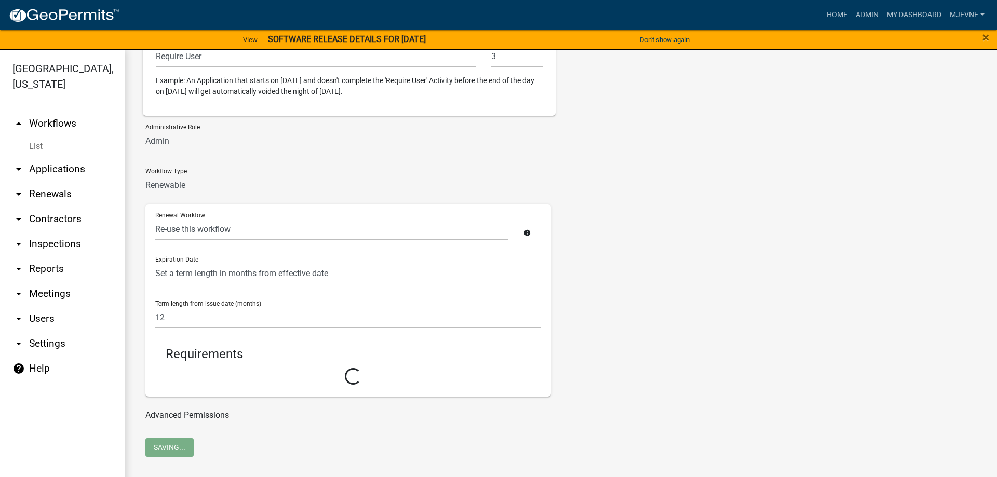
scroll to position [475, 0]
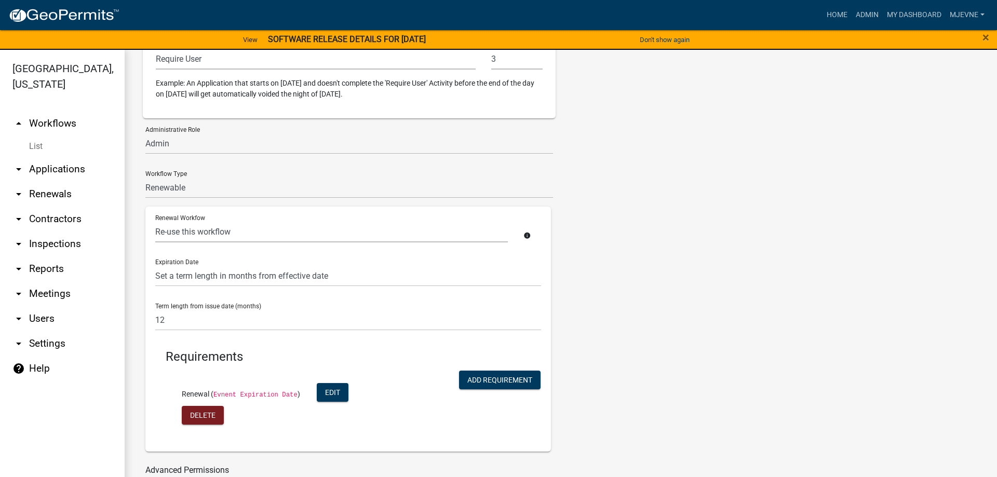
select select "3: c1bfc6c7-788a-4864-9461-c65c13de6891"
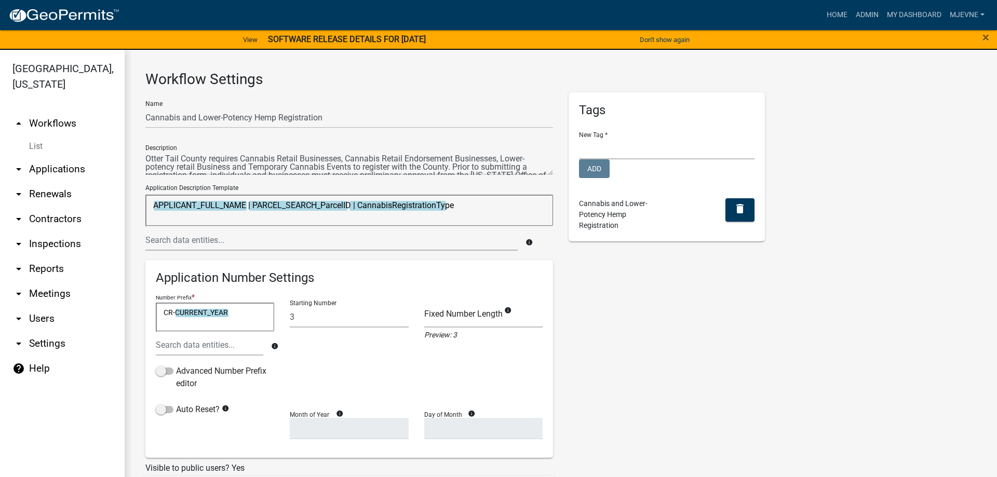
click at [64, 120] on link "arrow_drop_up Workflows" at bounding box center [62, 123] width 125 height 25
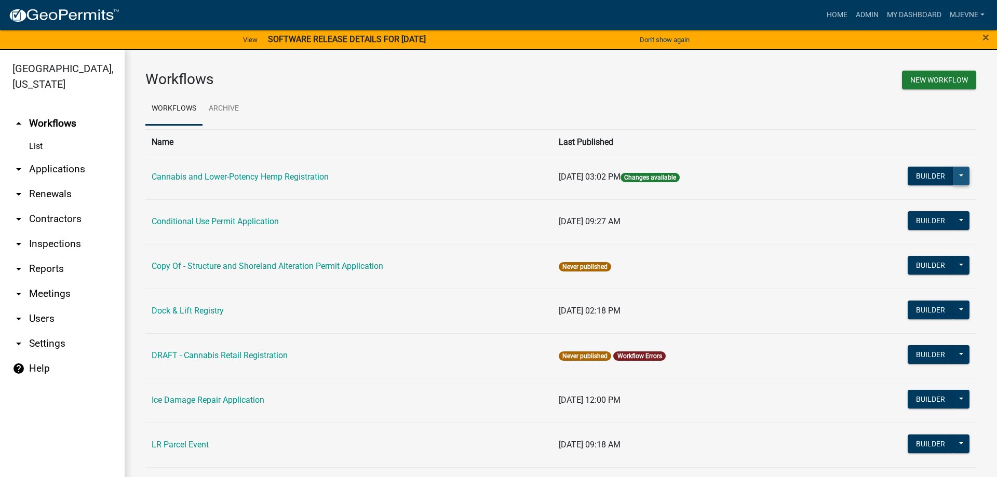
click at [959, 175] on button at bounding box center [961, 176] width 17 height 19
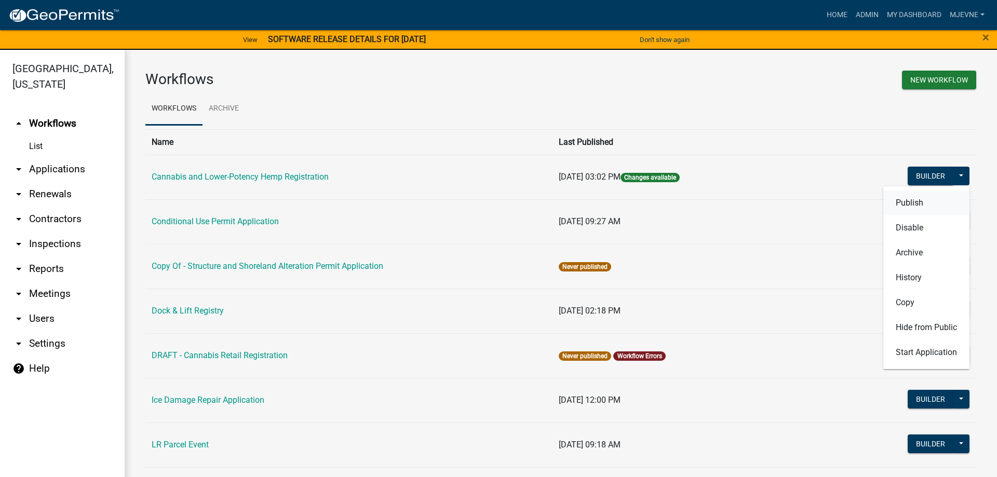
click at [909, 206] on button "Publish" at bounding box center [926, 203] width 86 height 25
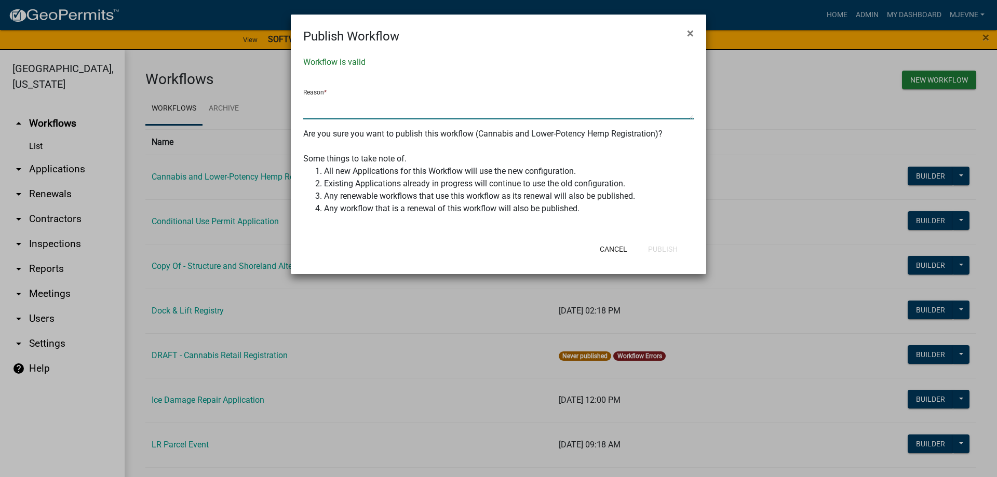
click at [362, 105] on textarea at bounding box center [498, 108] width 391 height 24
type textarea "updated the auto delete to 3 days - Required User"
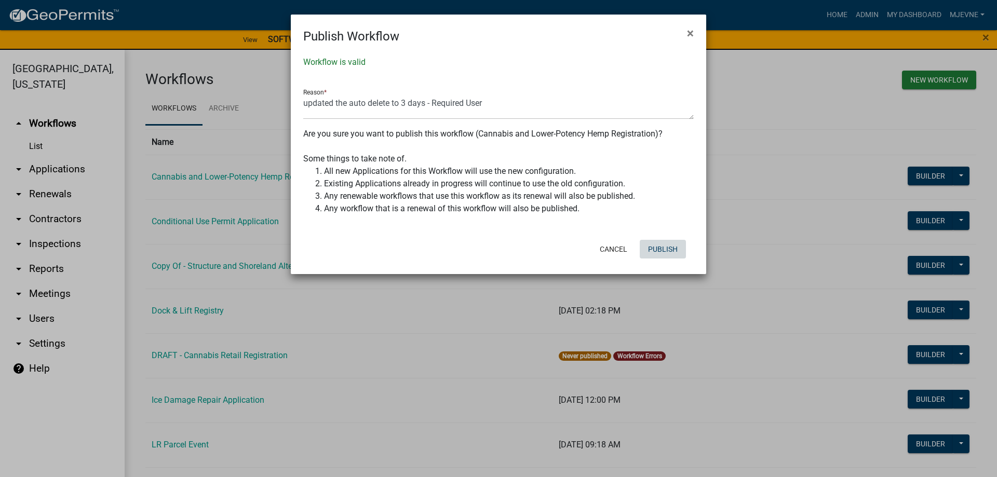
click at [655, 247] on button "Publish" at bounding box center [663, 249] width 46 height 19
